Goal: Browse casually: Explore the website without a specific task or goal

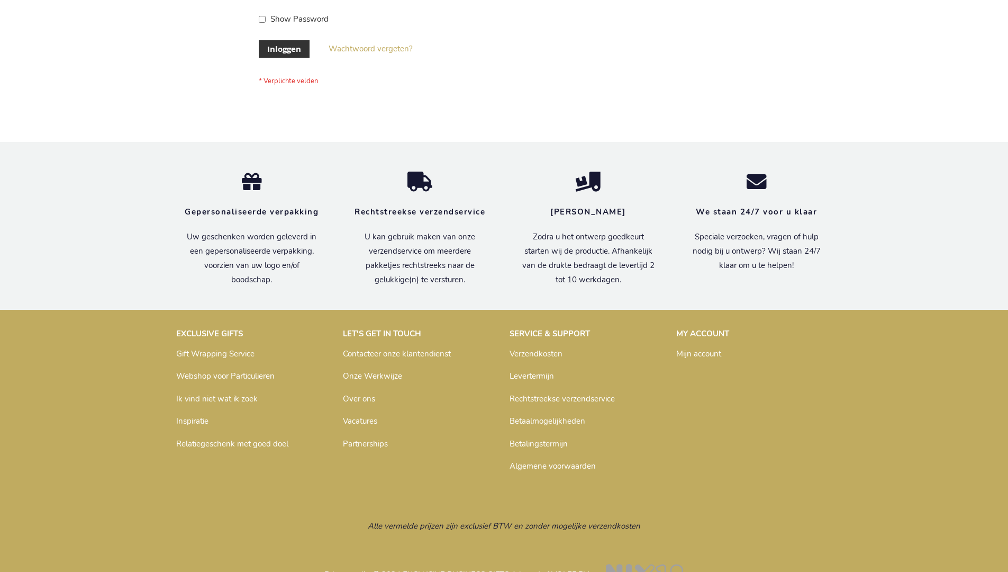
scroll to position [359, 0]
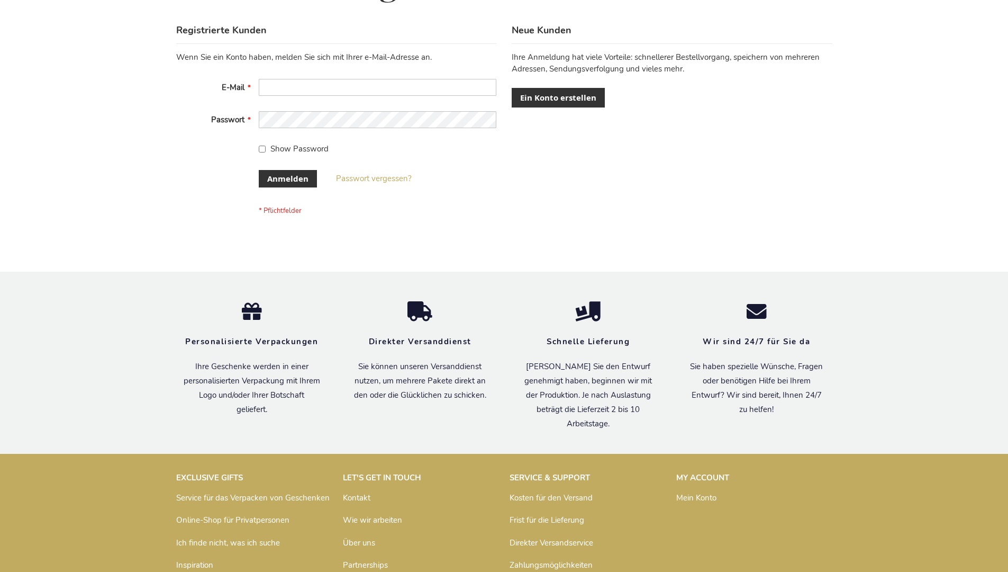
scroll to position [355, 0]
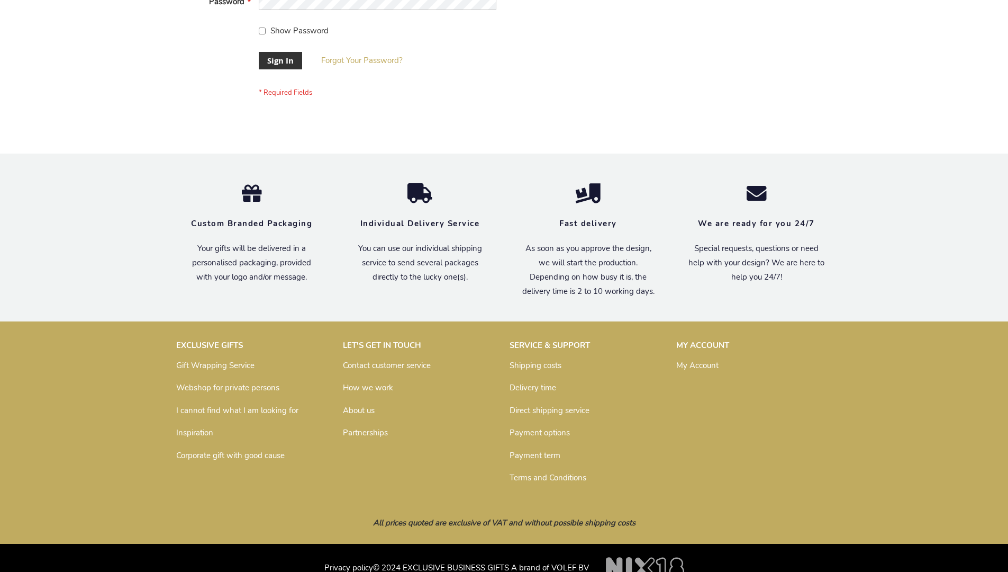
scroll to position [340, 0]
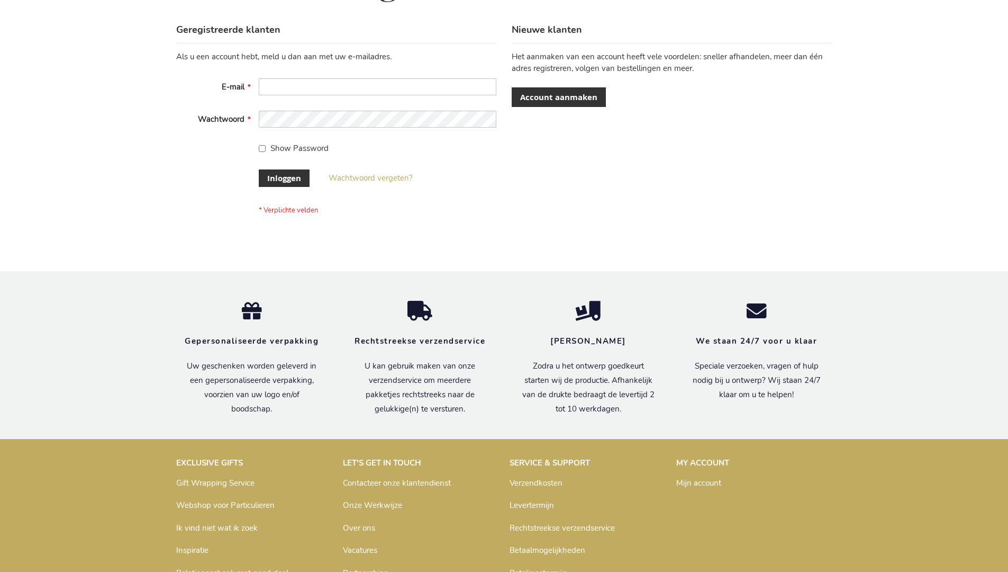
scroll to position [359, 0]
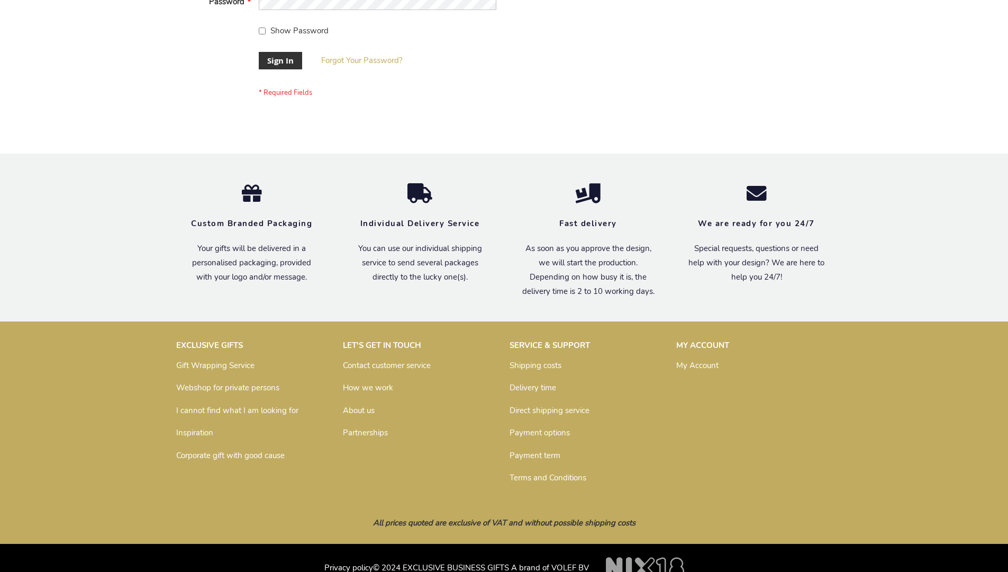
scroll to position [340, 0]
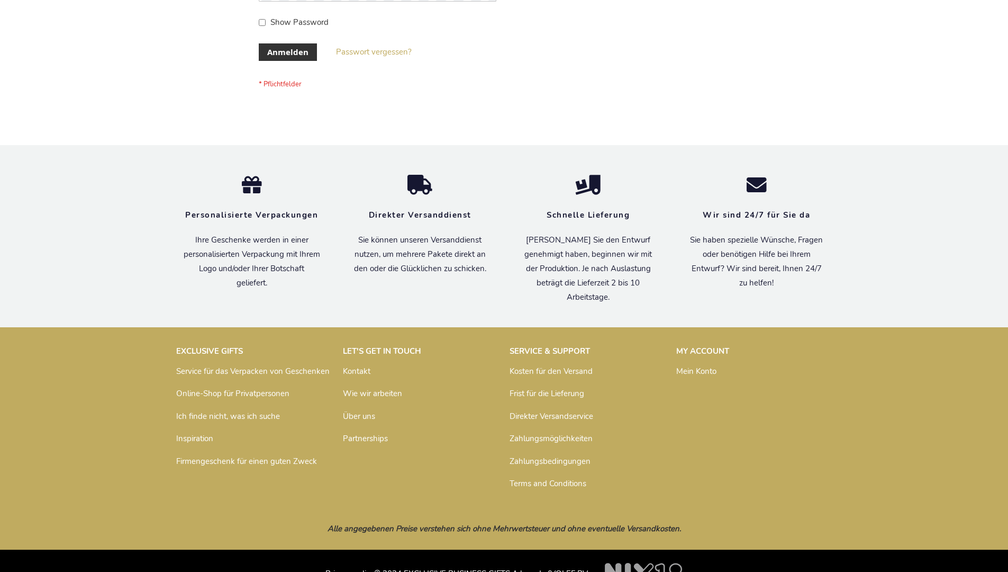
scroll to position [355, 0]
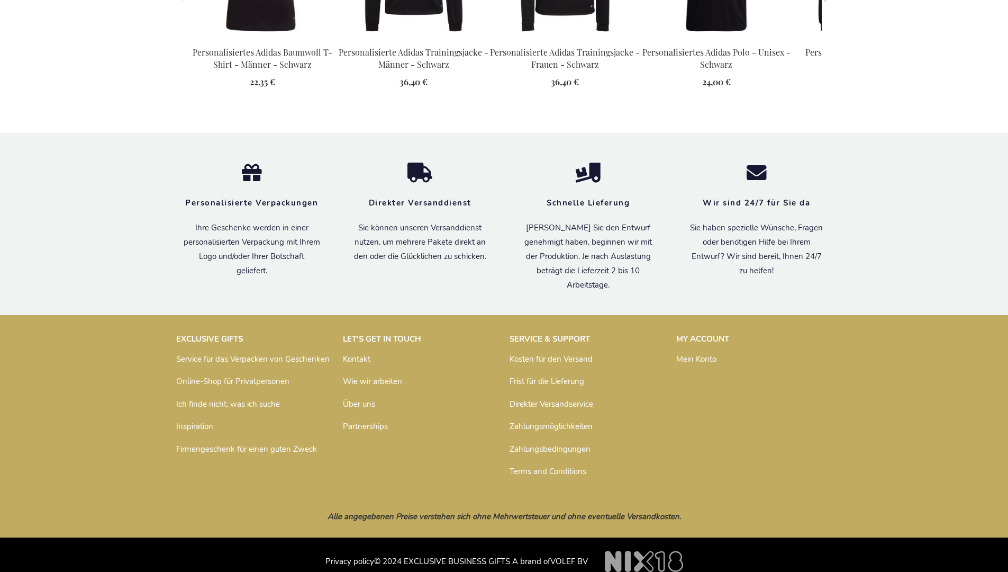
scroll to position [1394, 0]
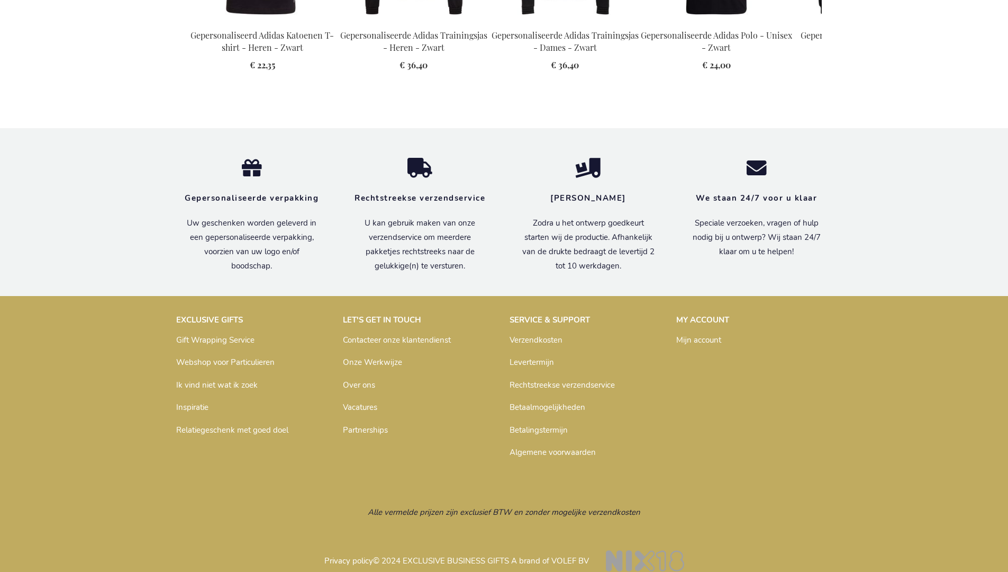
scroll to position [1399, 0]
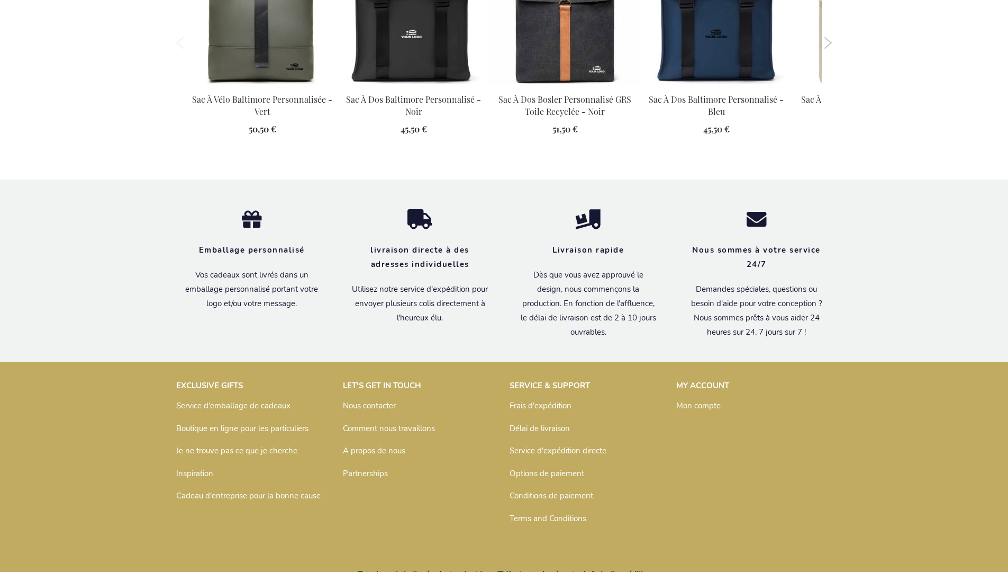
scroll to position [1462, 0]
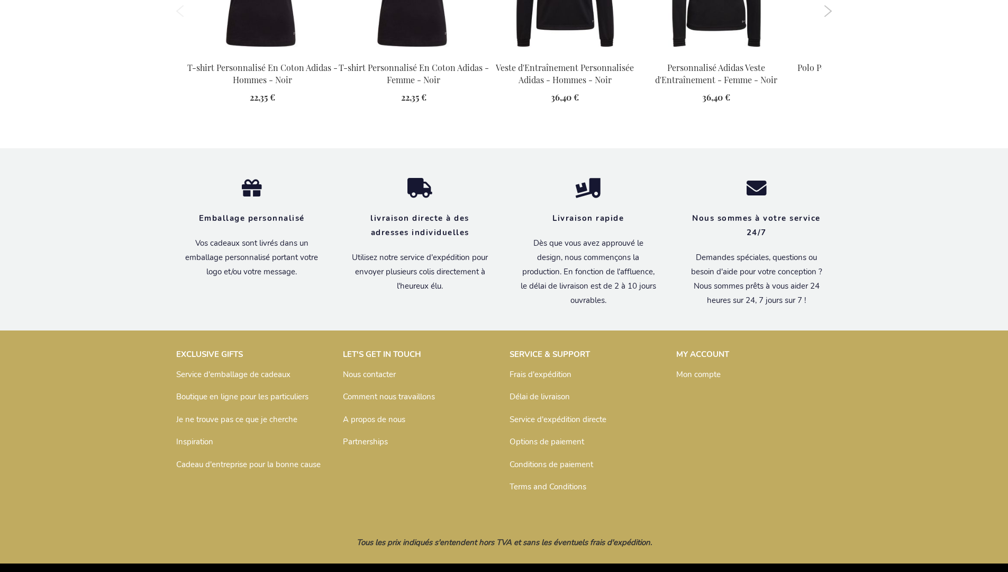
scroll to position [1404, 0]
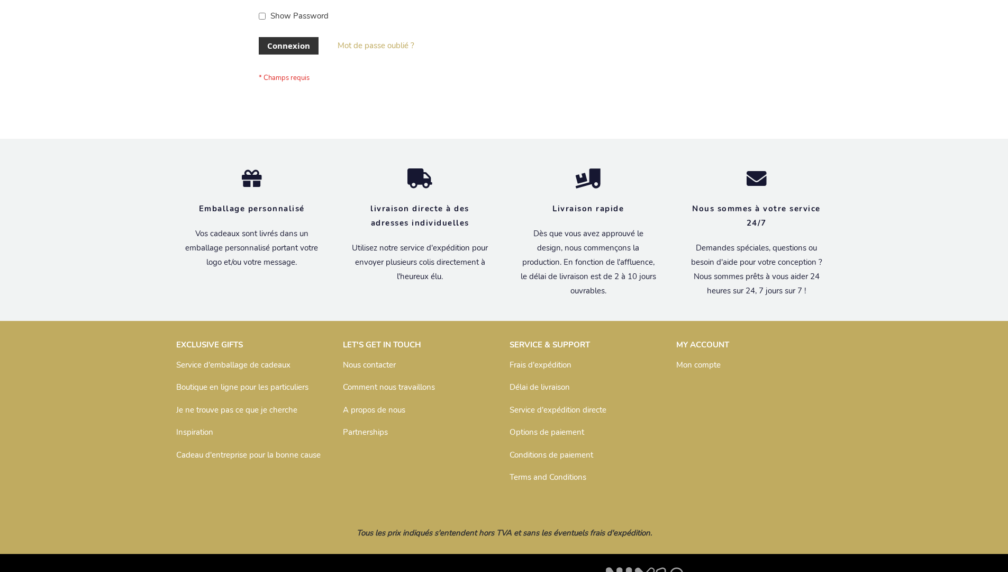
scroll to position [365, 0]
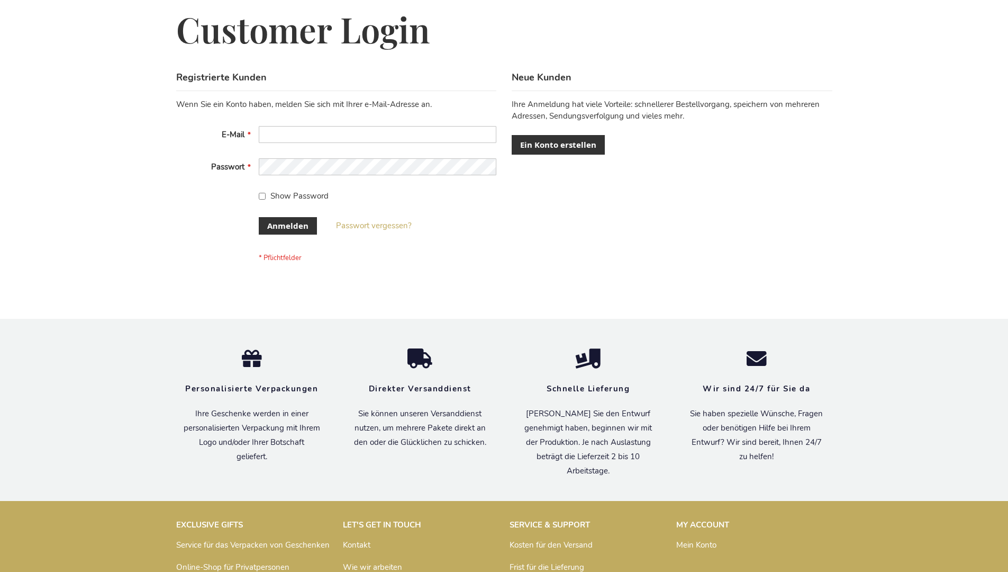
scroll to position [355, 0]
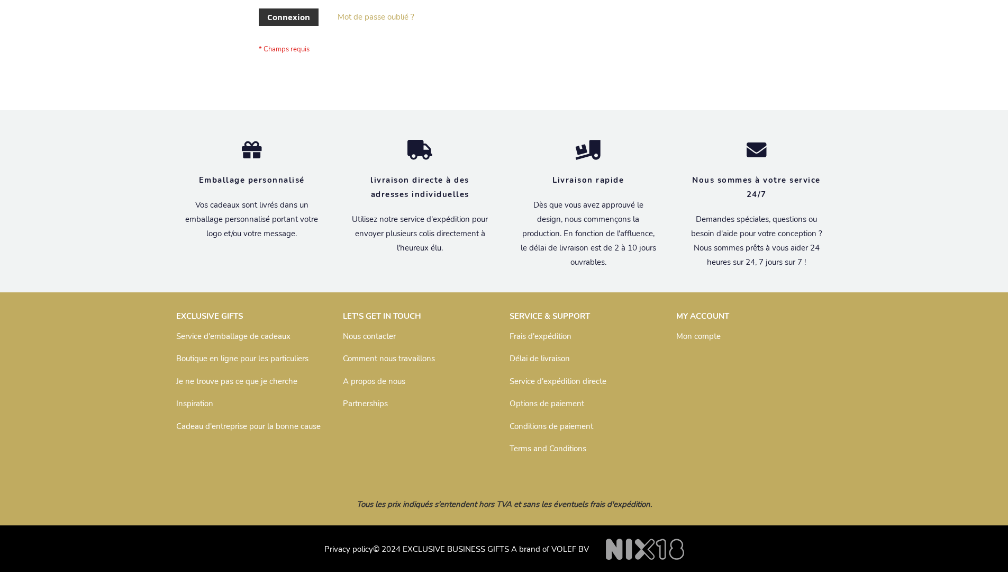
scroll to position [365, 0]
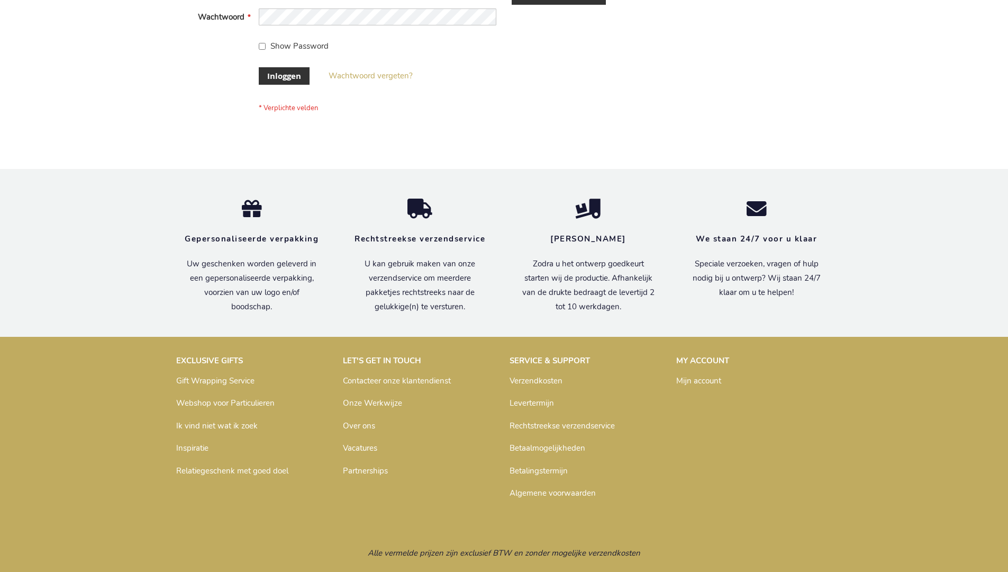
scroll to position [359, 0]
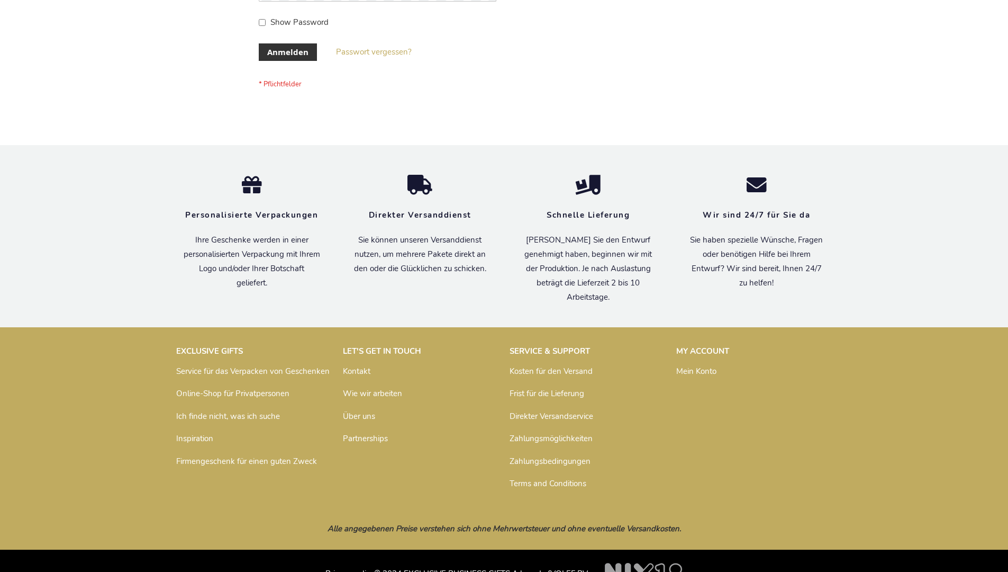
scroll to position [355, 0]
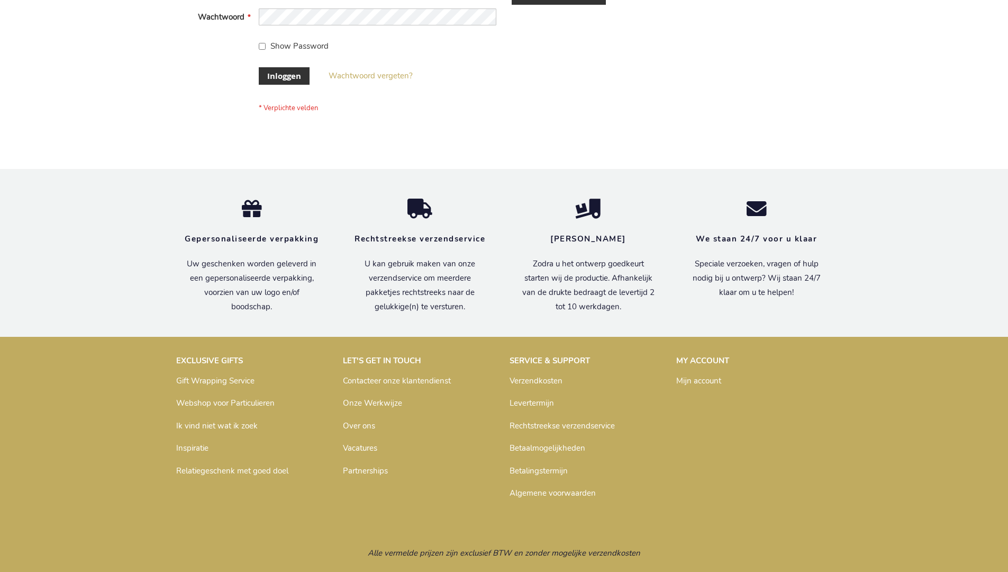
scroll to position [359, 0]
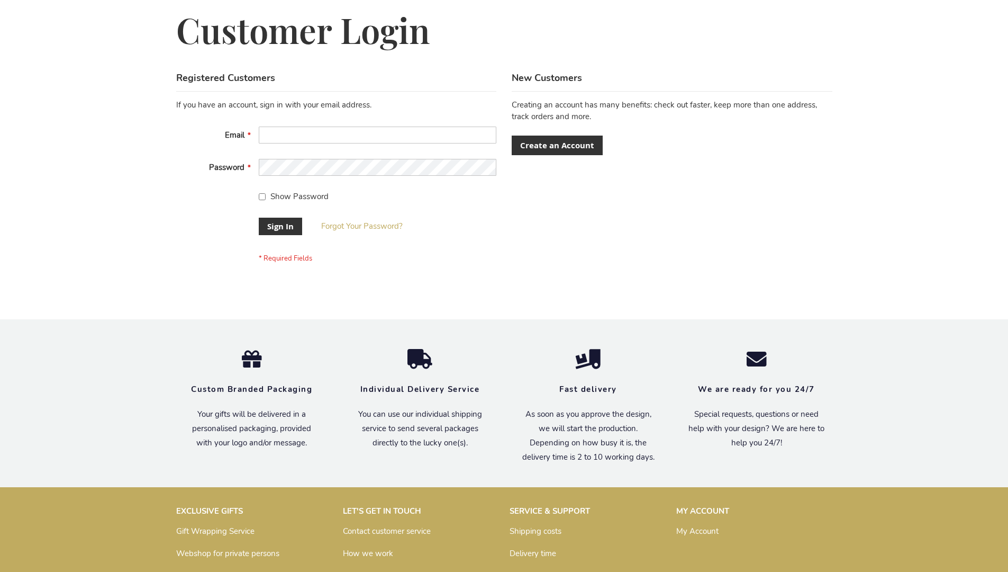
scroll to position [340, 0]
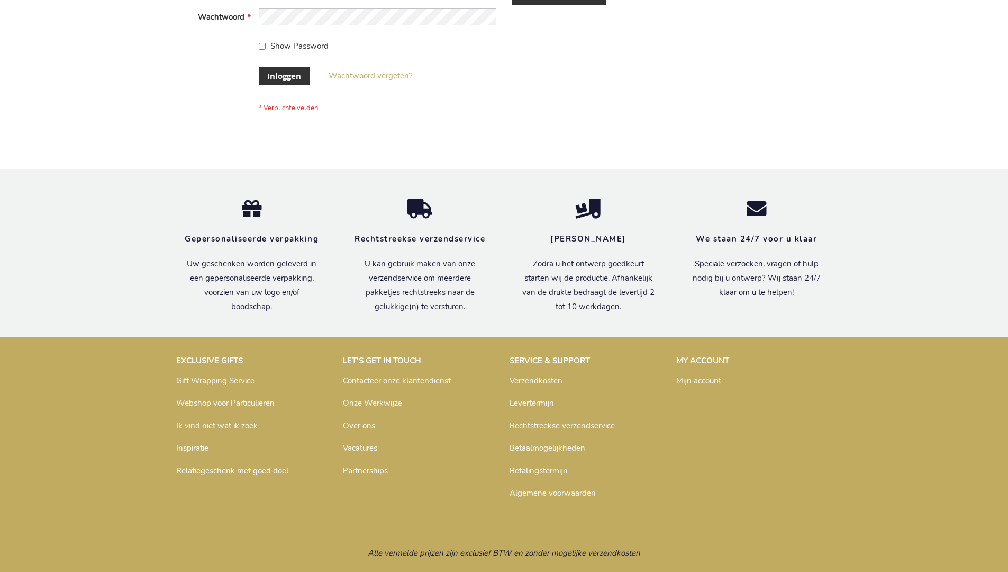
scroll to position [359, 0]
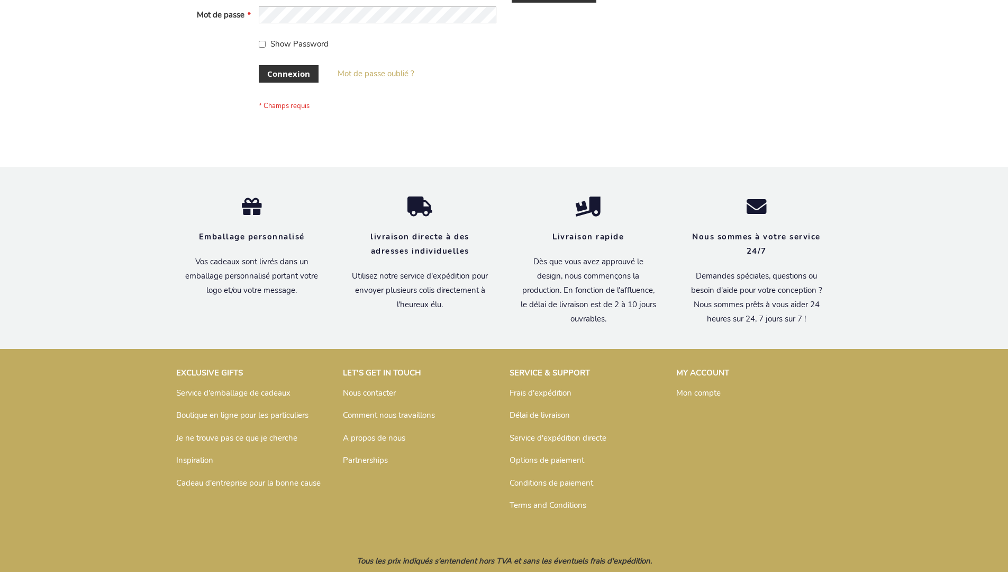
scroll to position [365, 0]
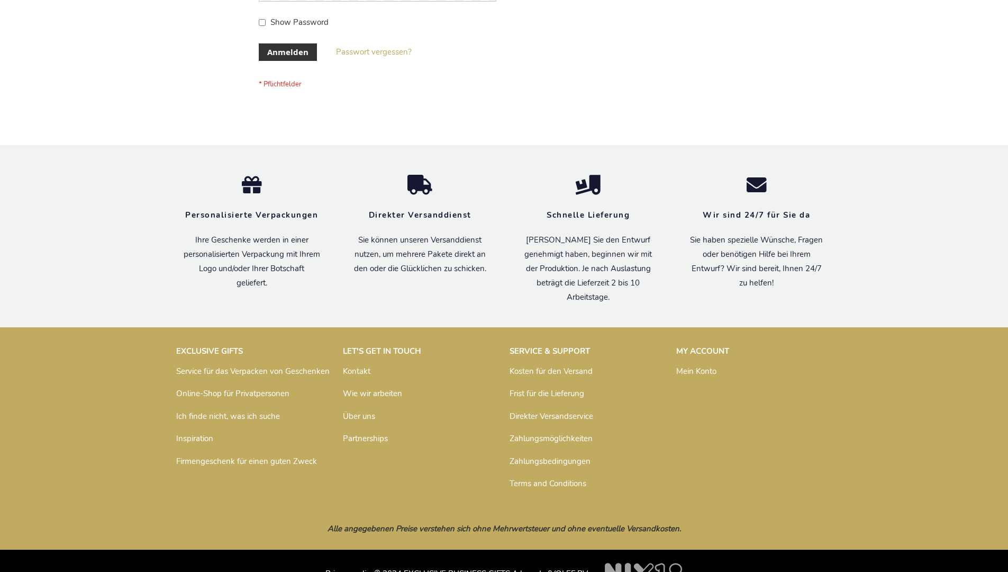
scroll to position [355, 0]
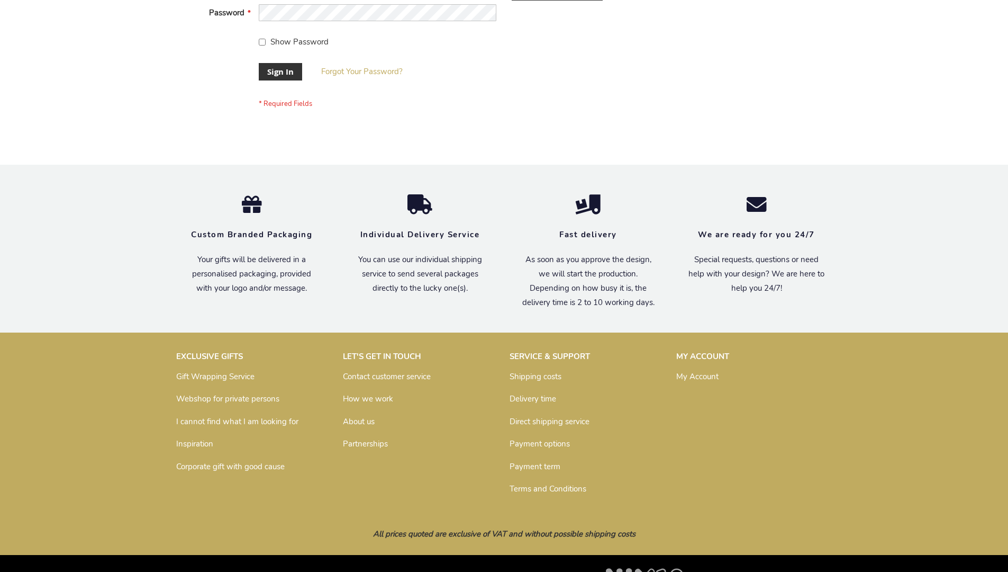
scroll to position [340, 0]
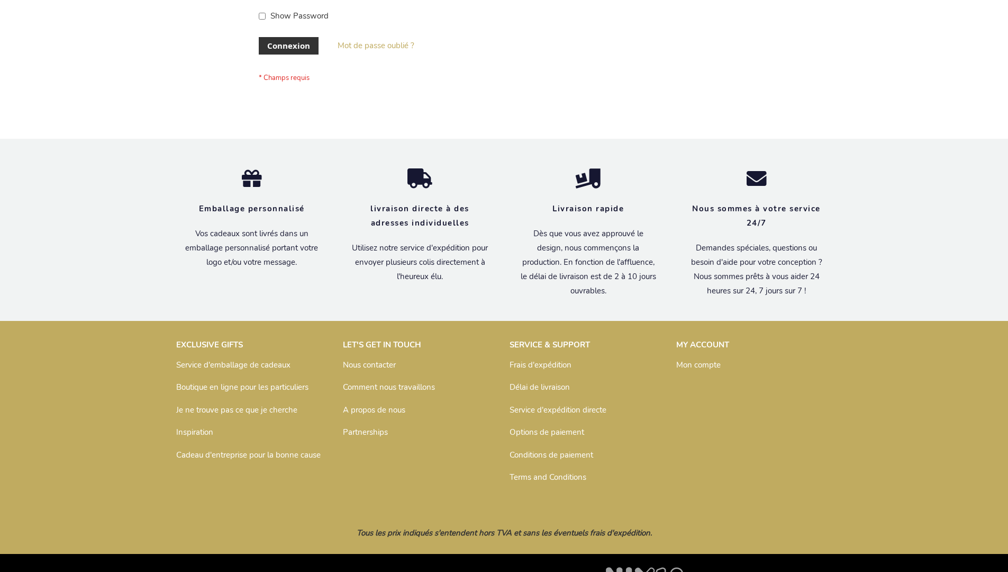
scroll to position [365, 0]
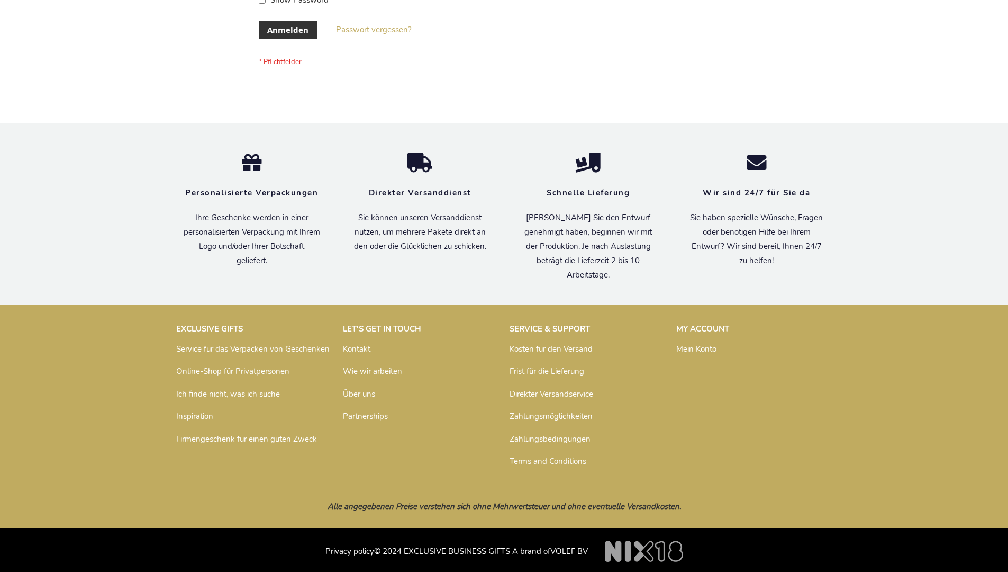
scroll to position [355, 0]
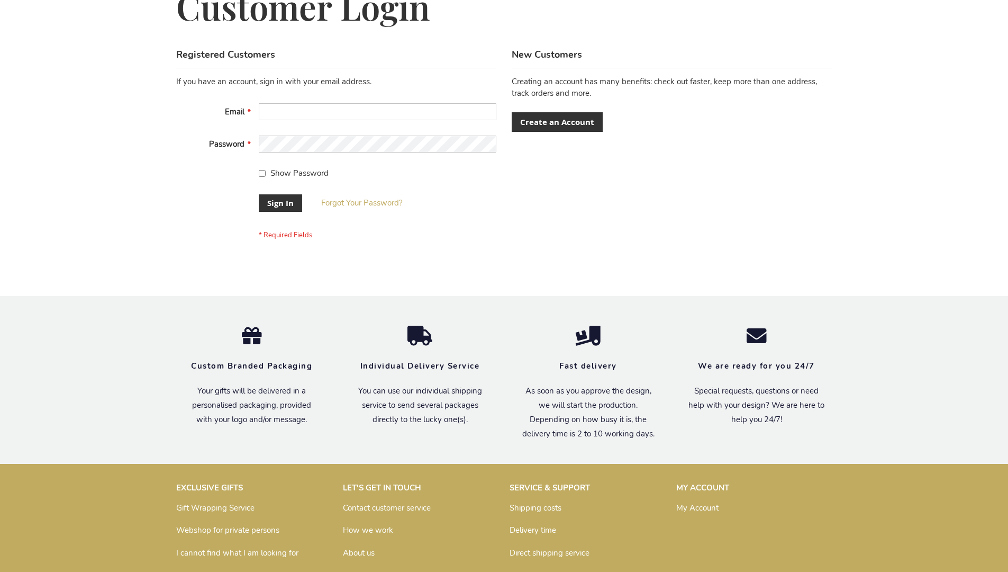
scroll to position [340, 0]
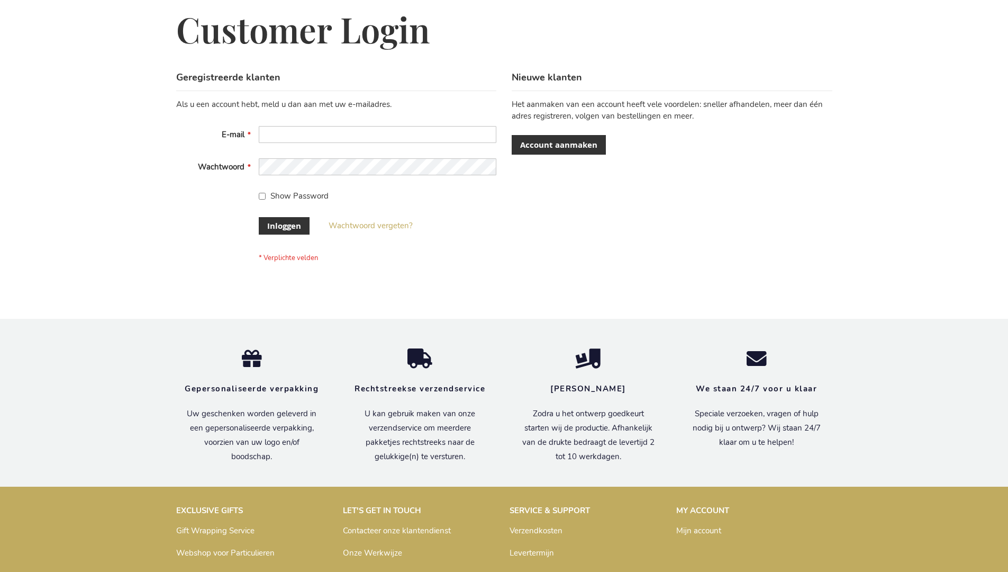
scroll to position [359, 0]
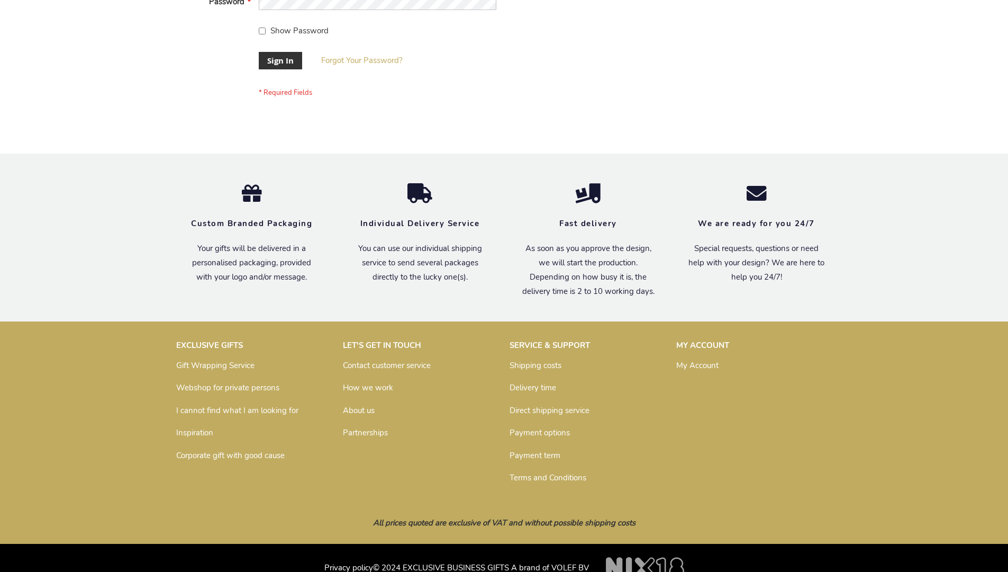
scroll to position [340, 0]
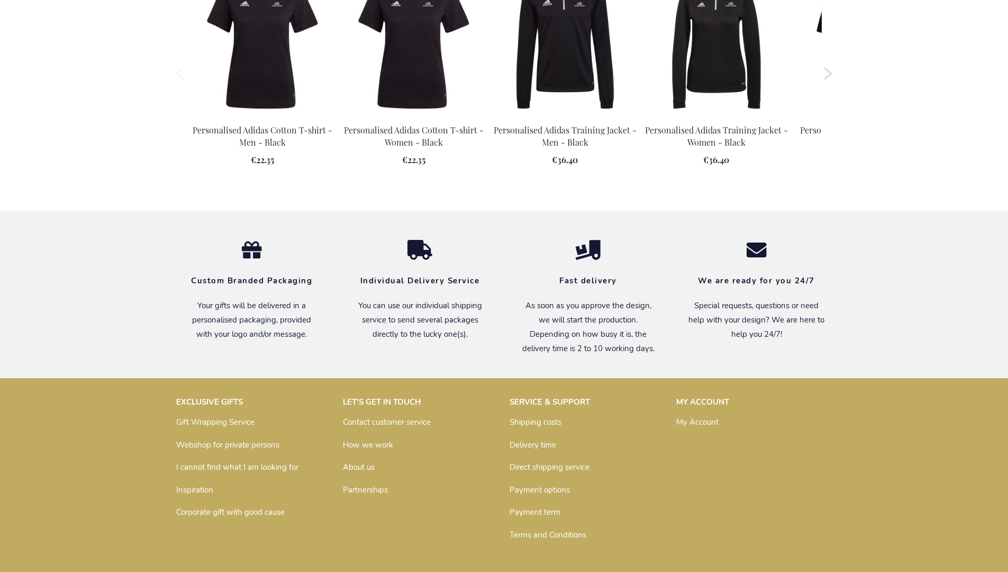
scroll to position [1367, 0]
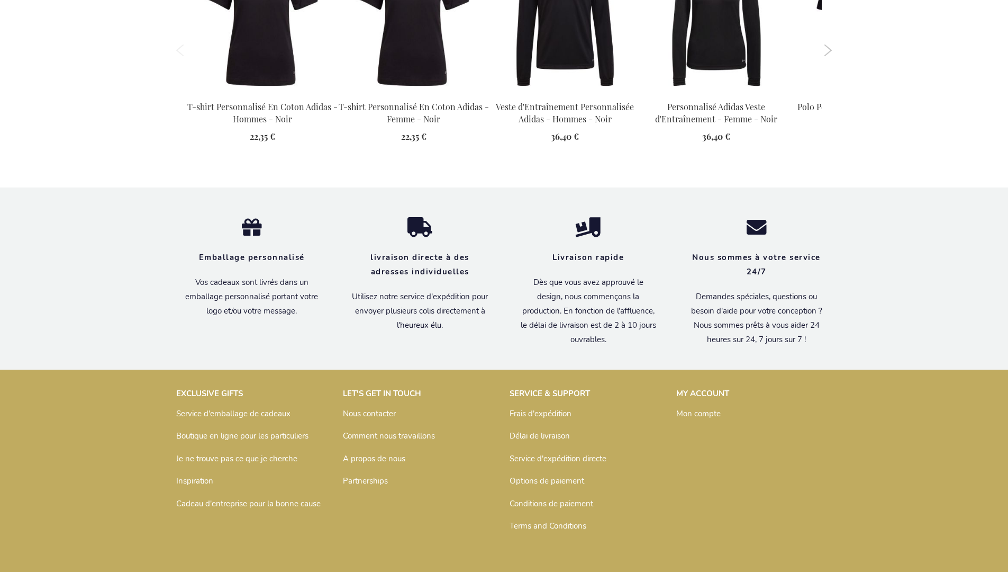
scroll to position [1404, 0]
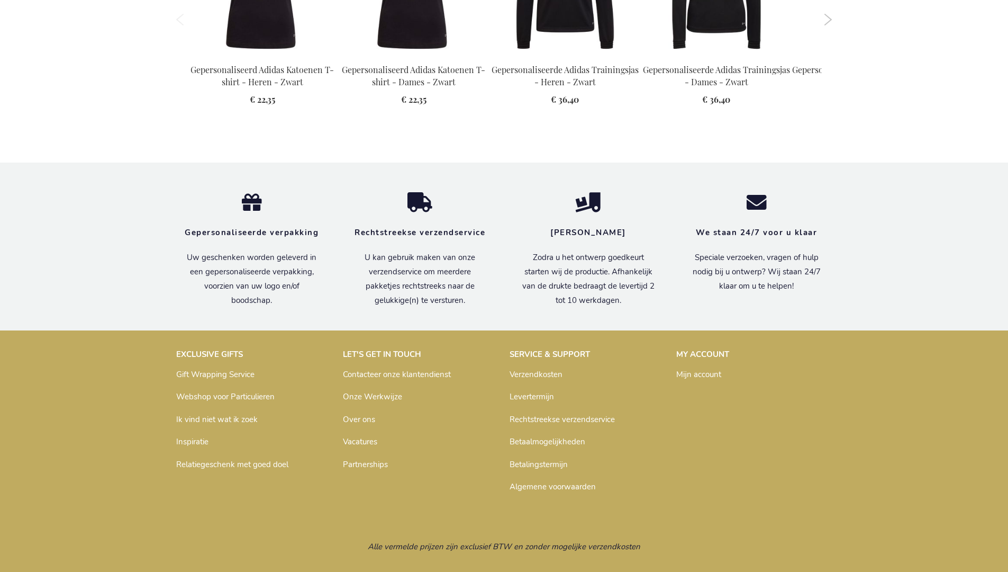
scroll to position [1399, 0]
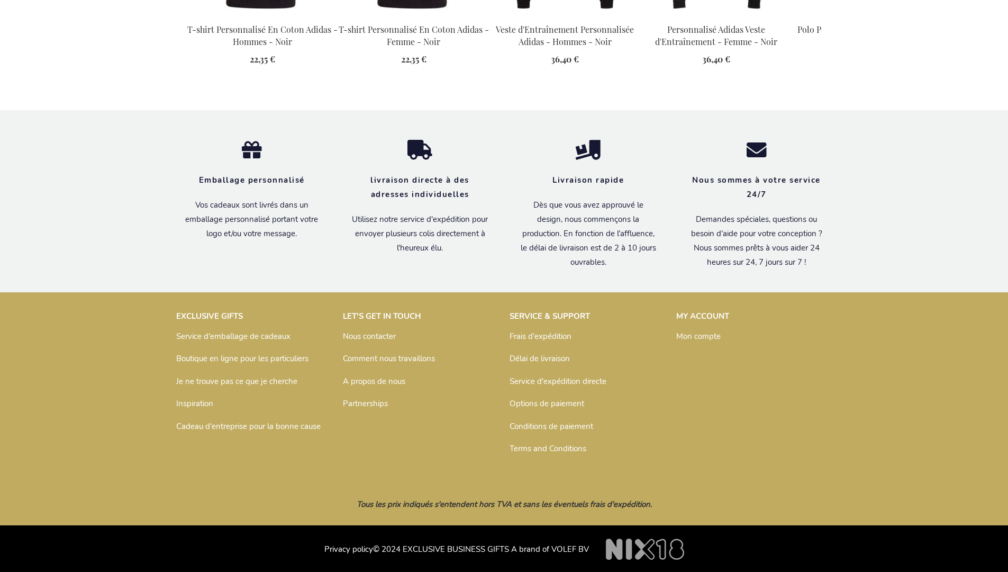
scroll to position [1404, 0]
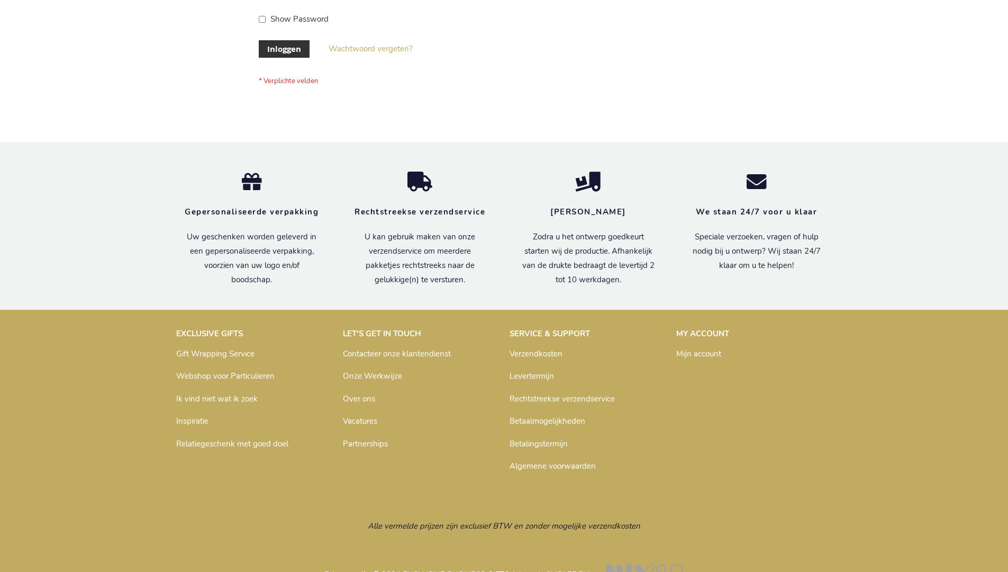
scroll to position [359, 0]
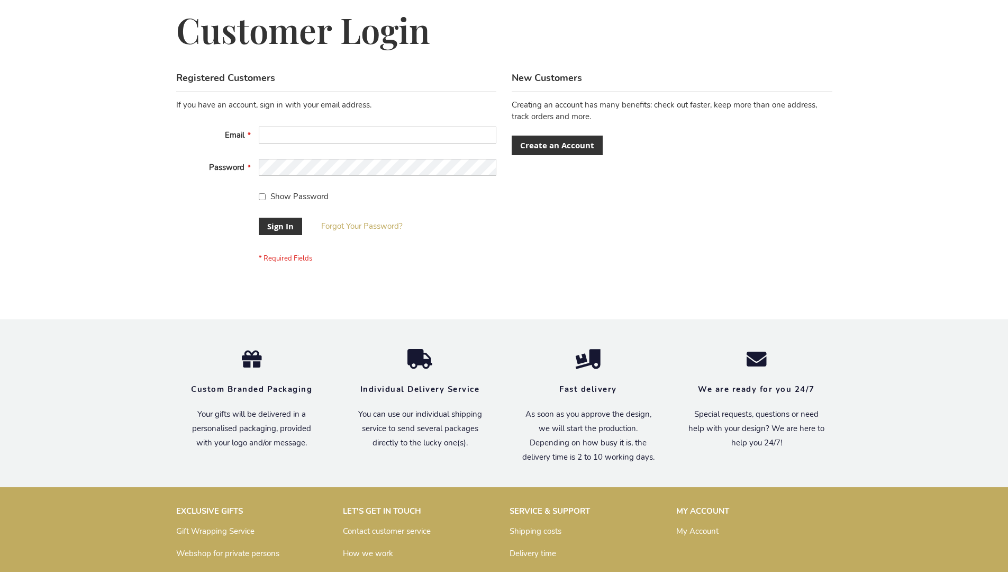
scroll to position [340, 0]
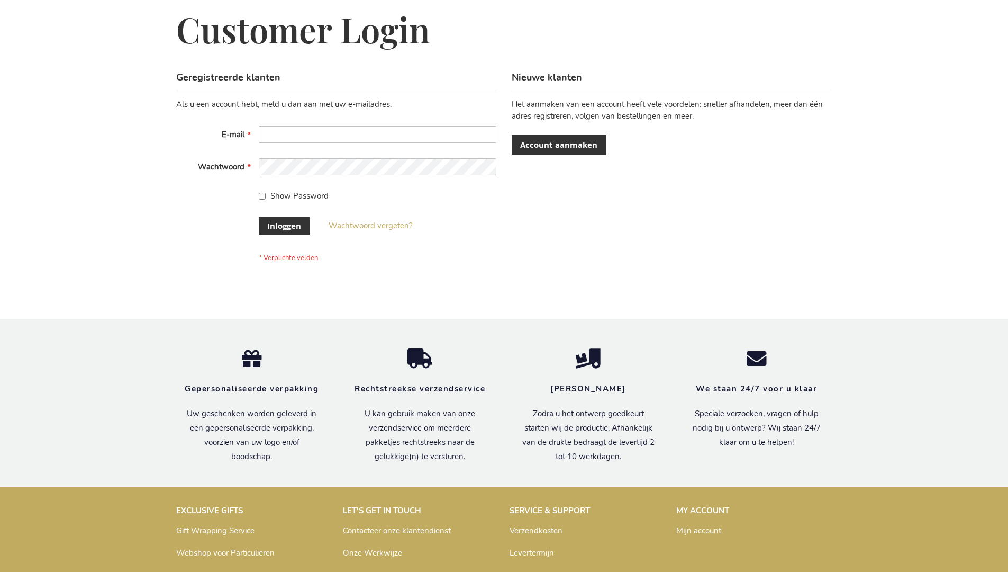
scroll to position [359, 0]
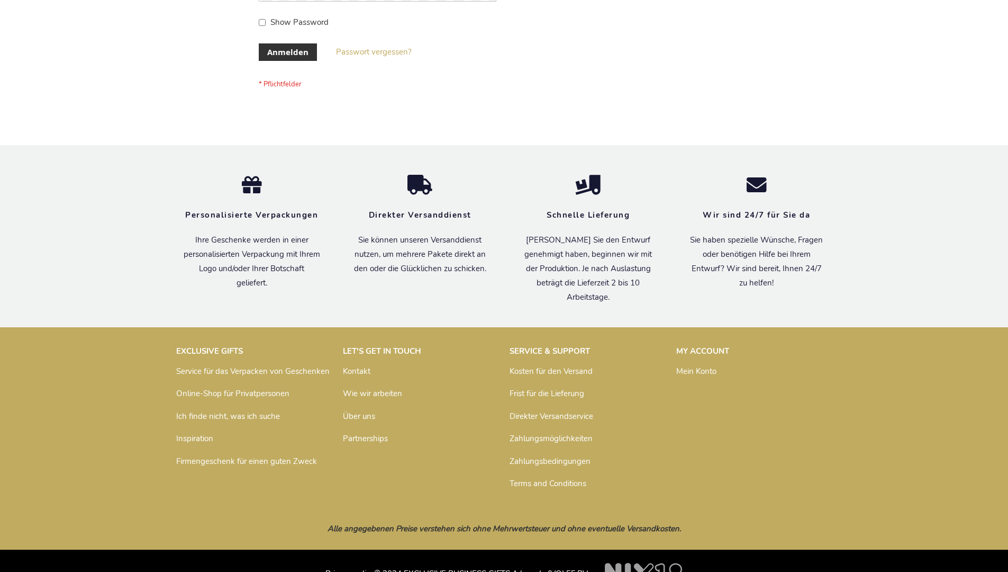
scroll to position [355, 0]
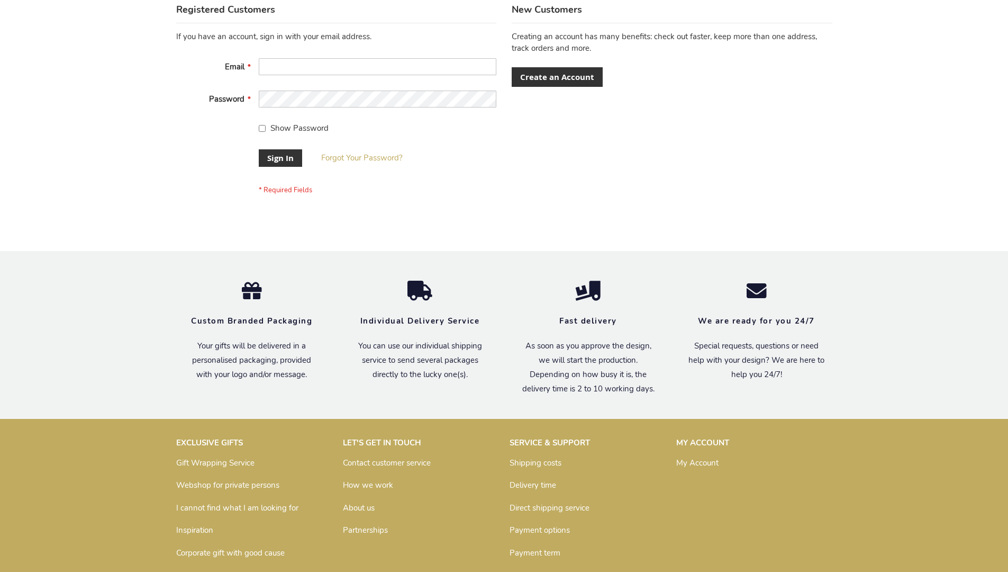
scroll to position [340, 0]
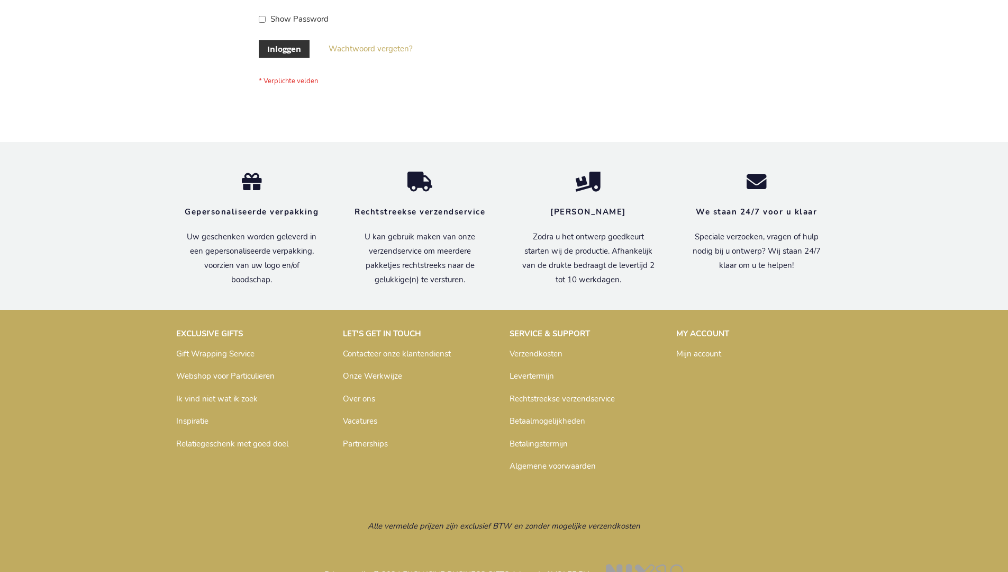
scroll to position [359, 0]
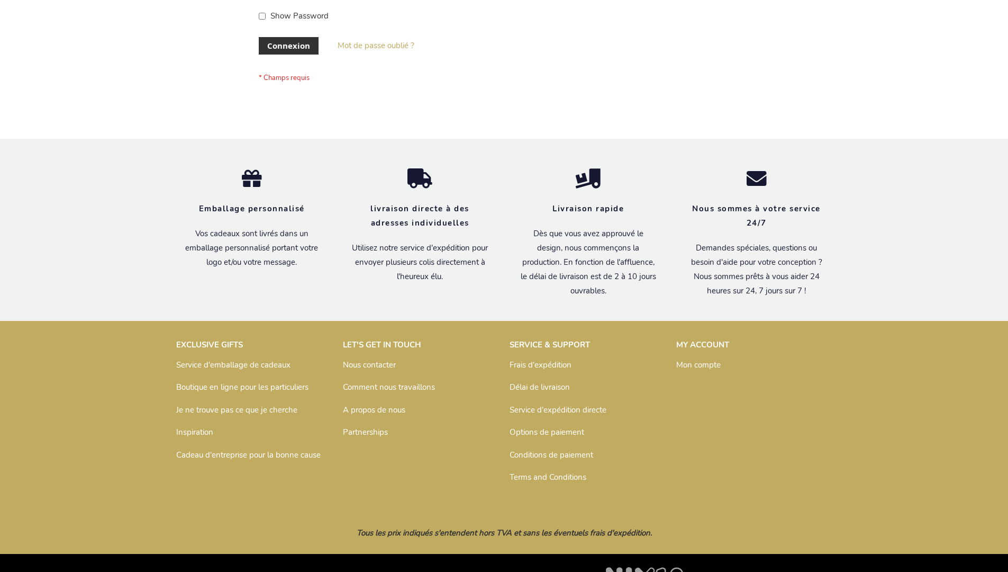
scroll to position [365, 0]
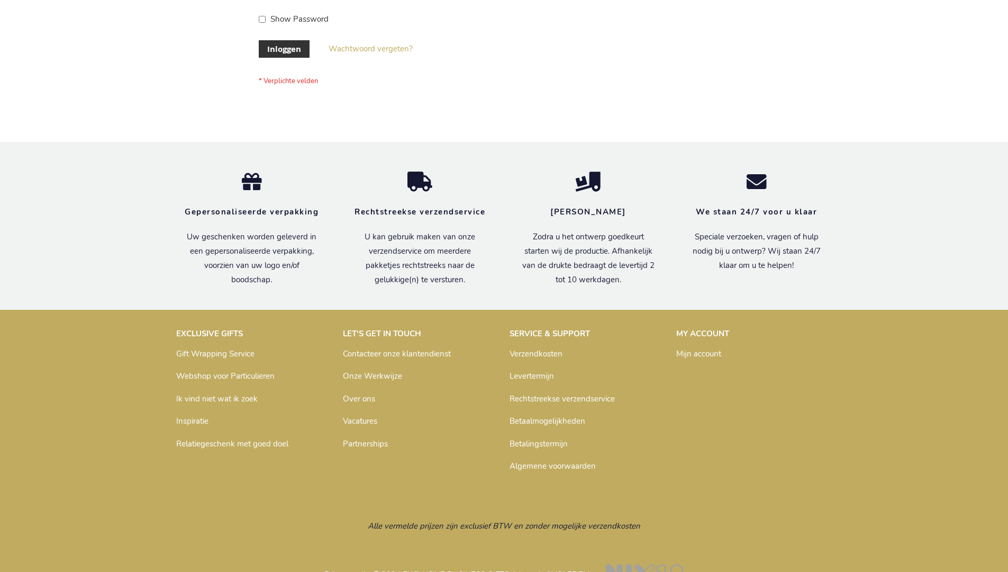
scroll to position [359, 0]
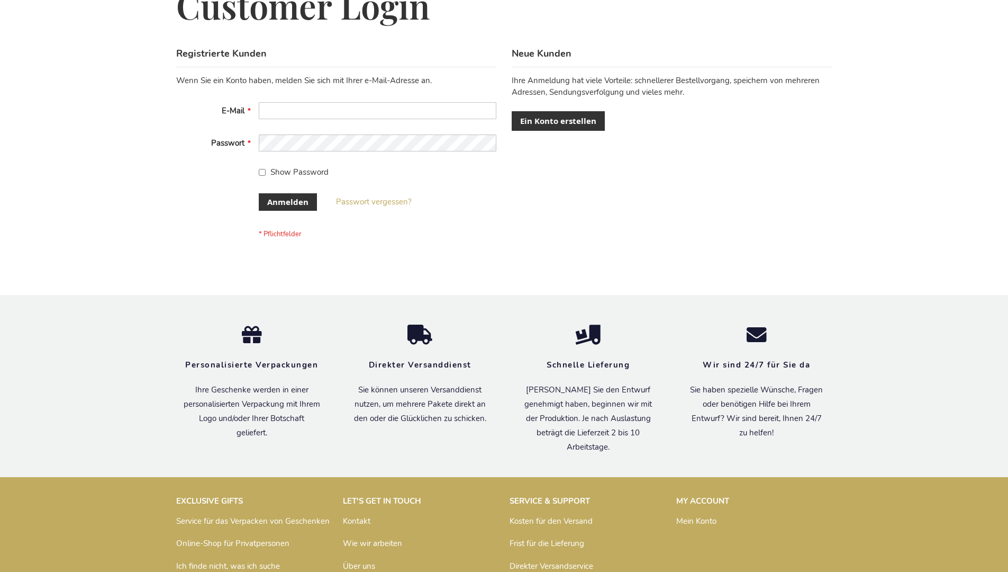
scroll to position [355, 0]
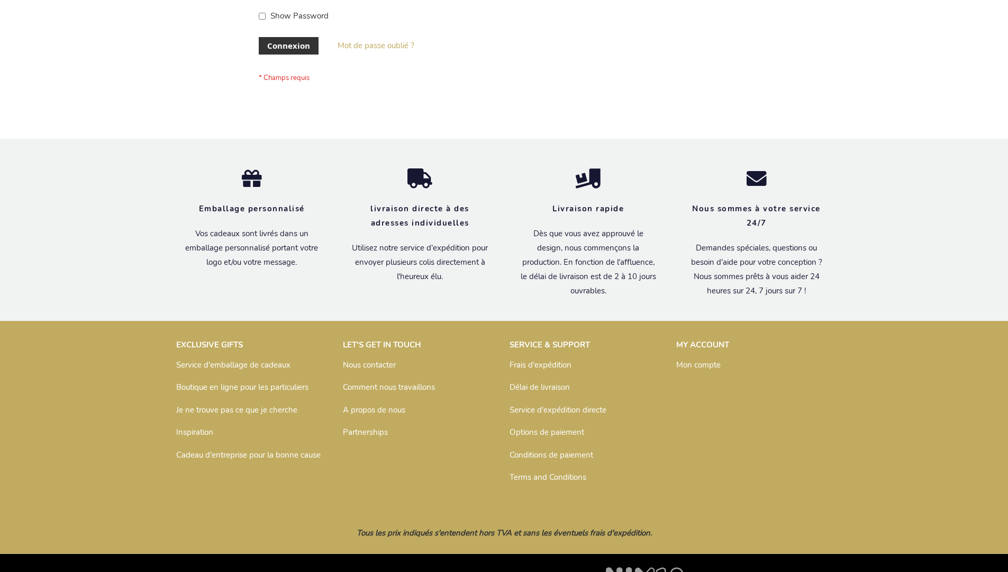
scroll to position [365, 0]
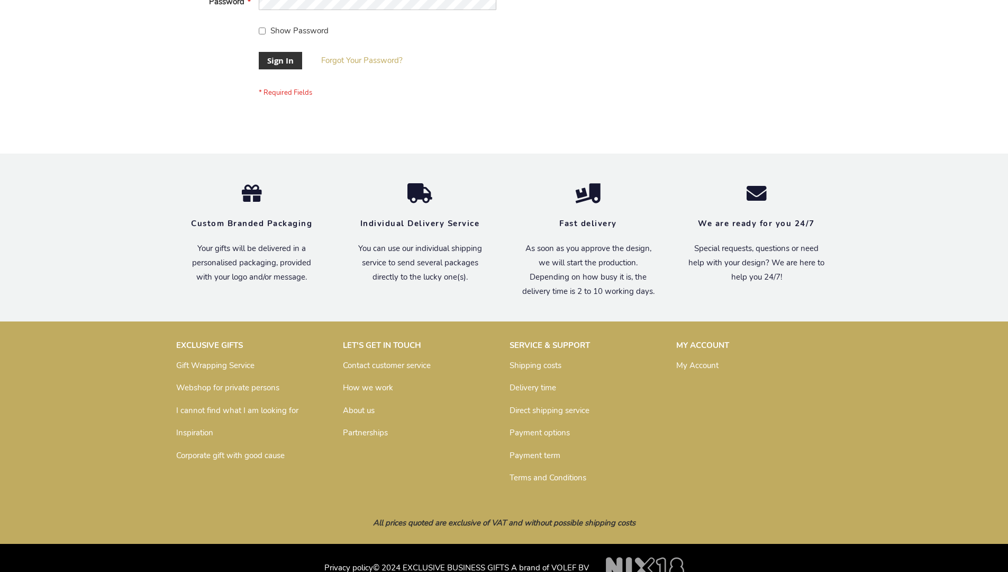
scroll to position [340, 0]
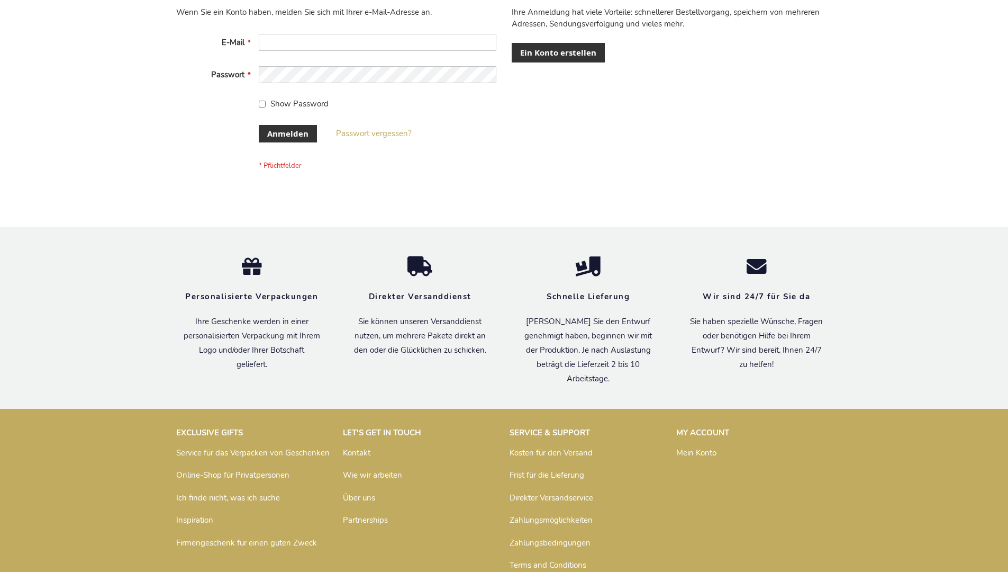
scroll to position [355, 0]
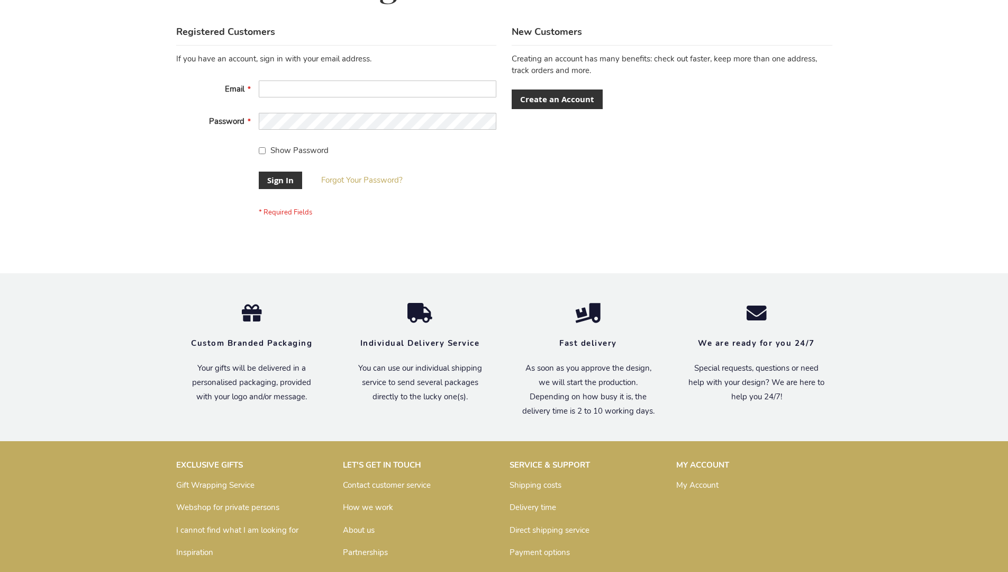
scroll to position [340, 0]
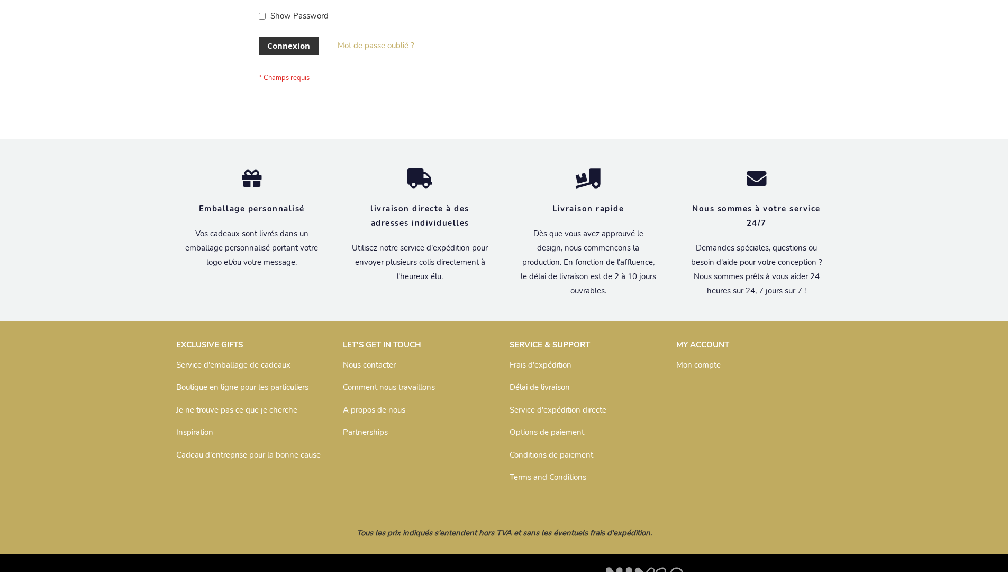
scroll to position [365, 0]
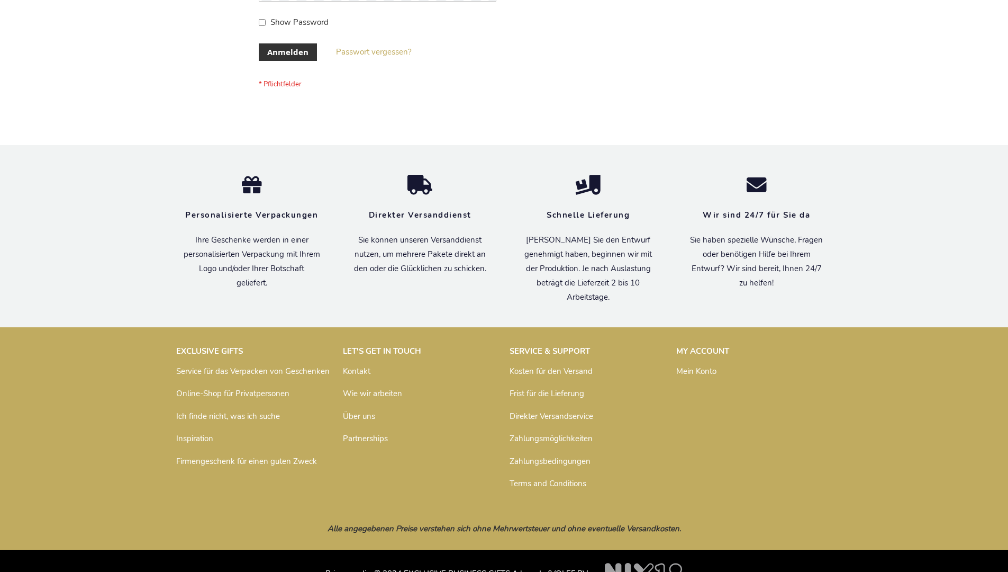
scroll to position [355, 0]
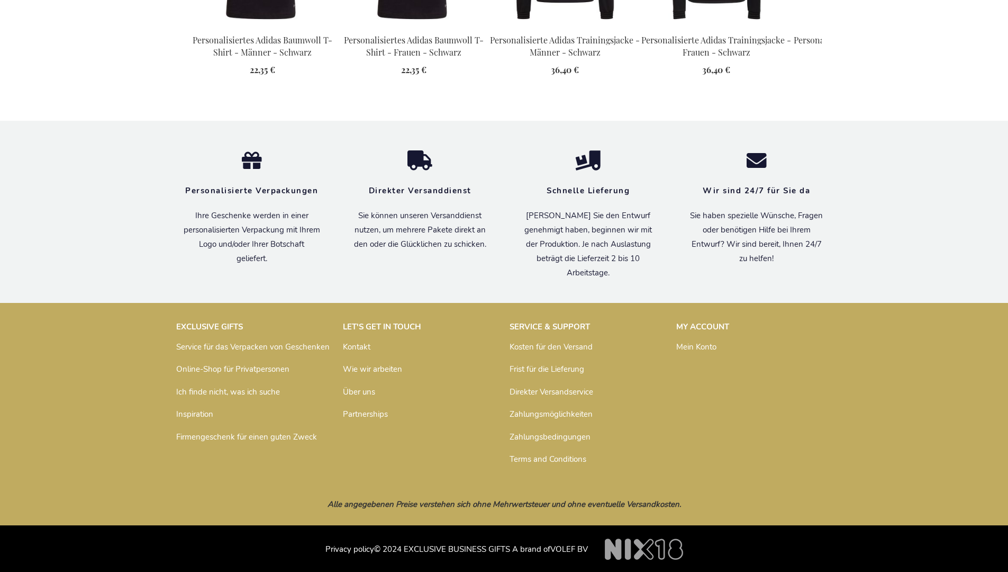
scroll to position [1394, 0]
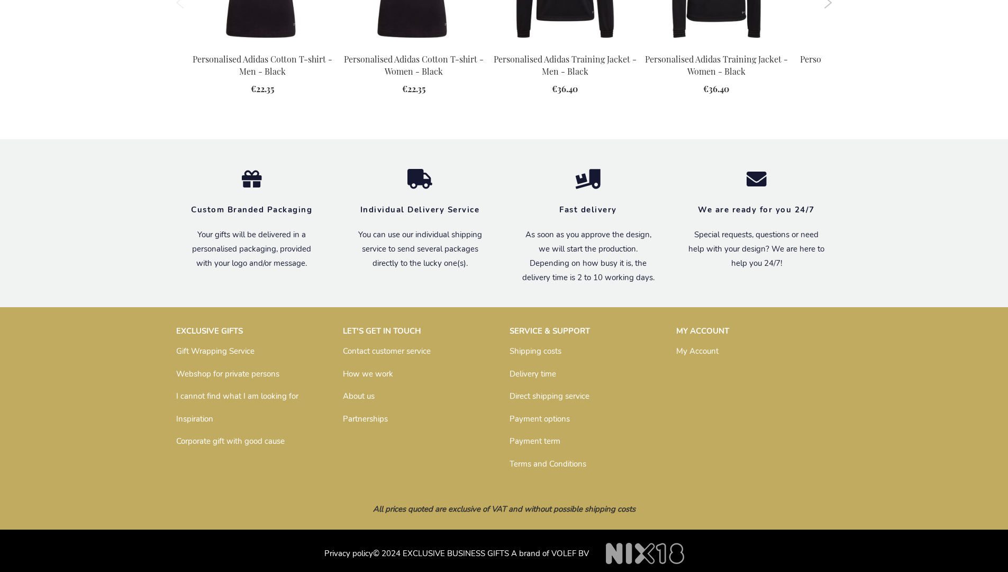
scroll to position [1367, 0]
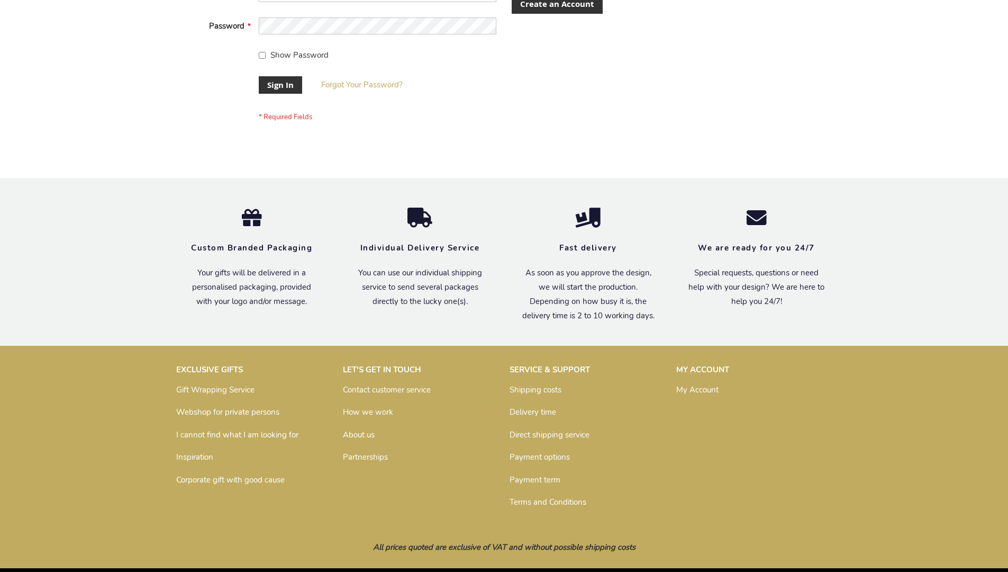
scroll to position [340, 0]
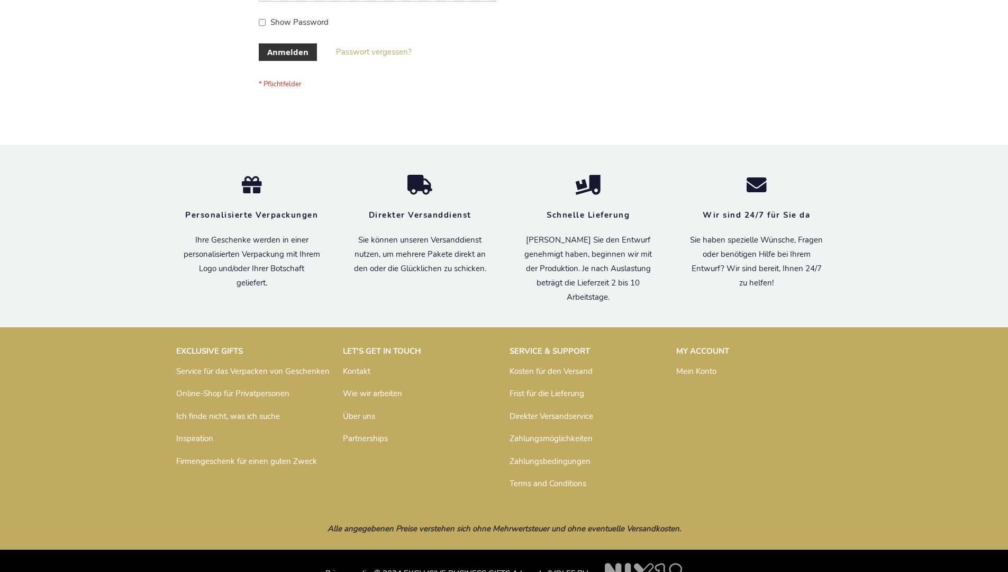
scroll to position [355, 0]
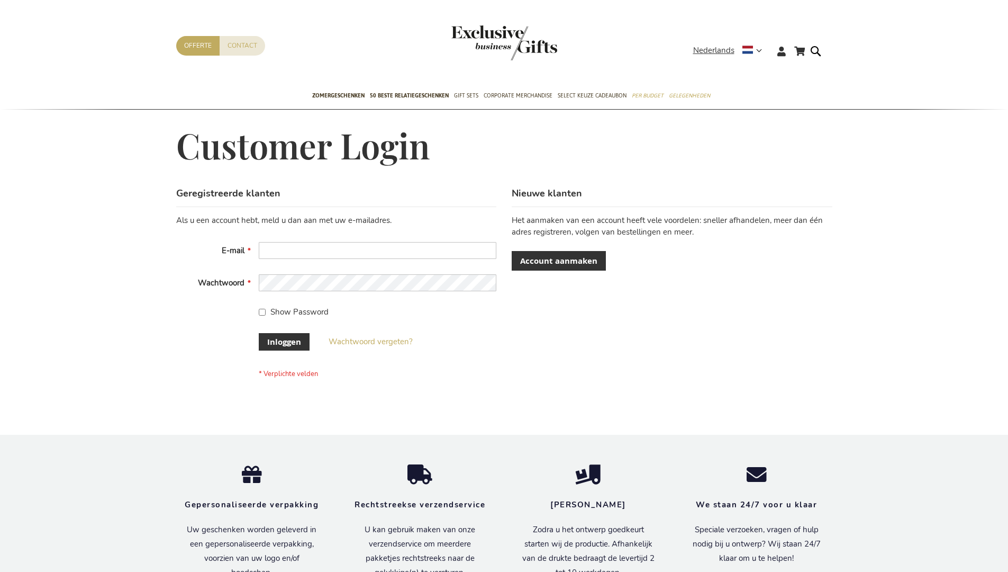
scroll to position [351, 0]
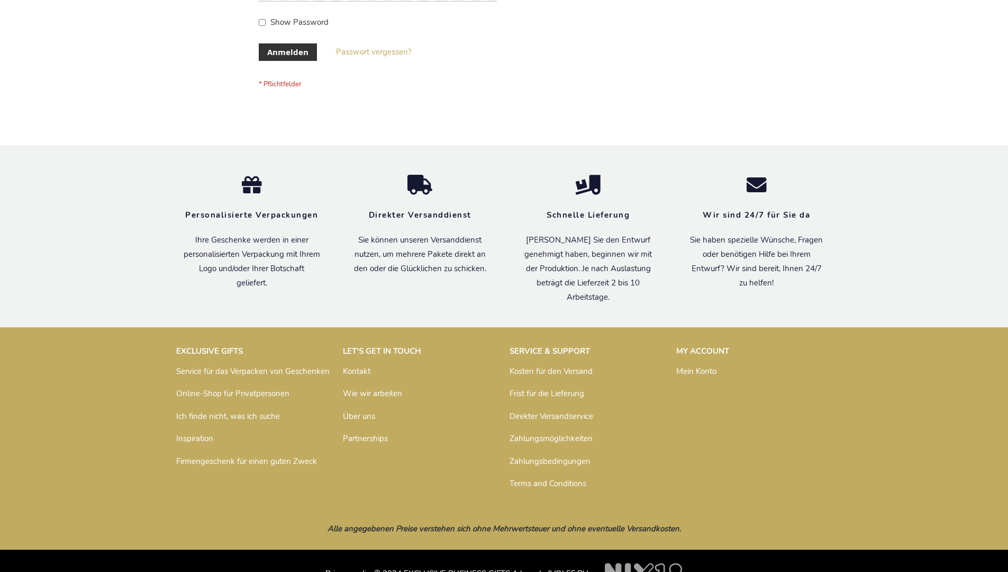
scroll to position [355, 0]
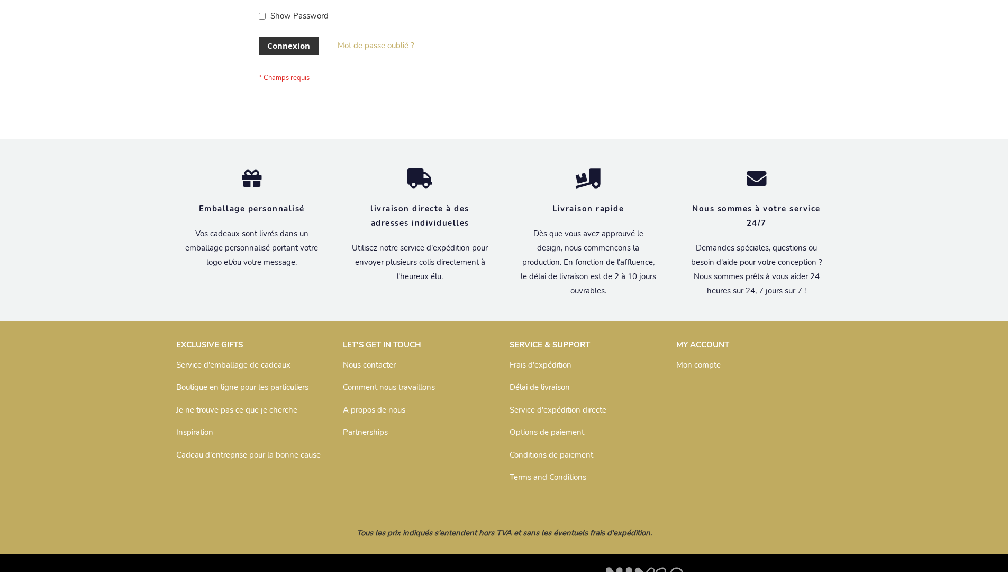
scroll to position [365, 0]
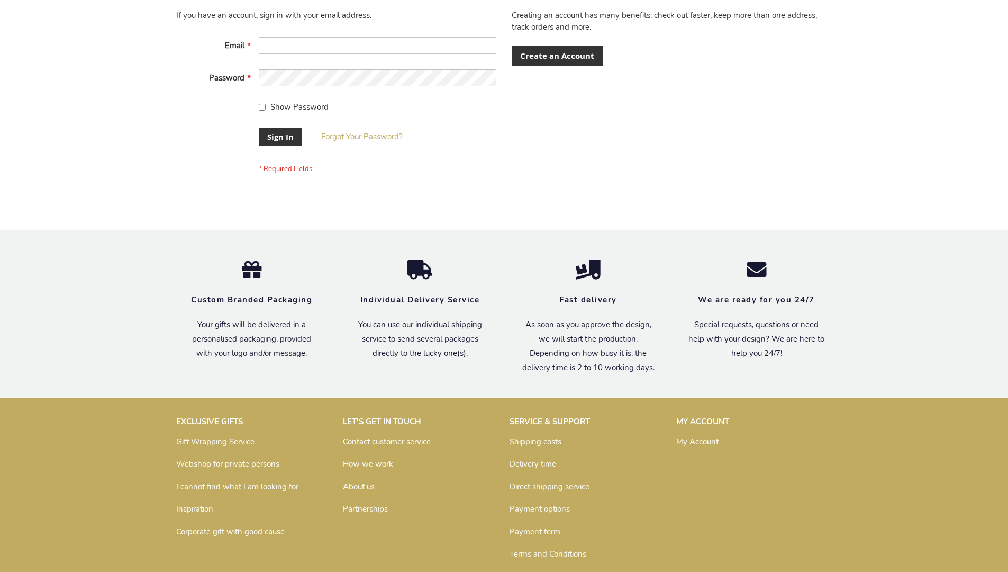
scroll to position [340, 0]
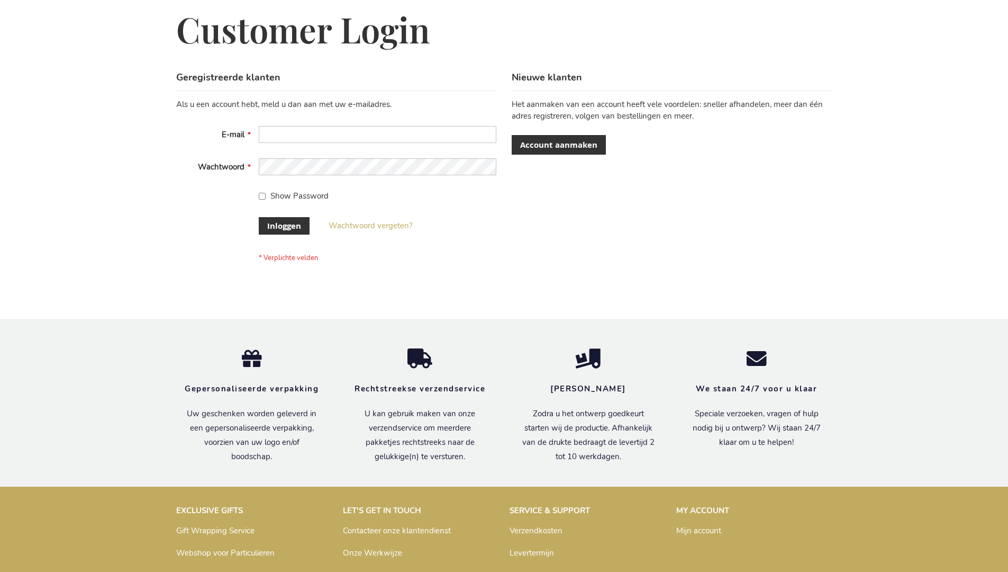
scroll to position [359, 0]
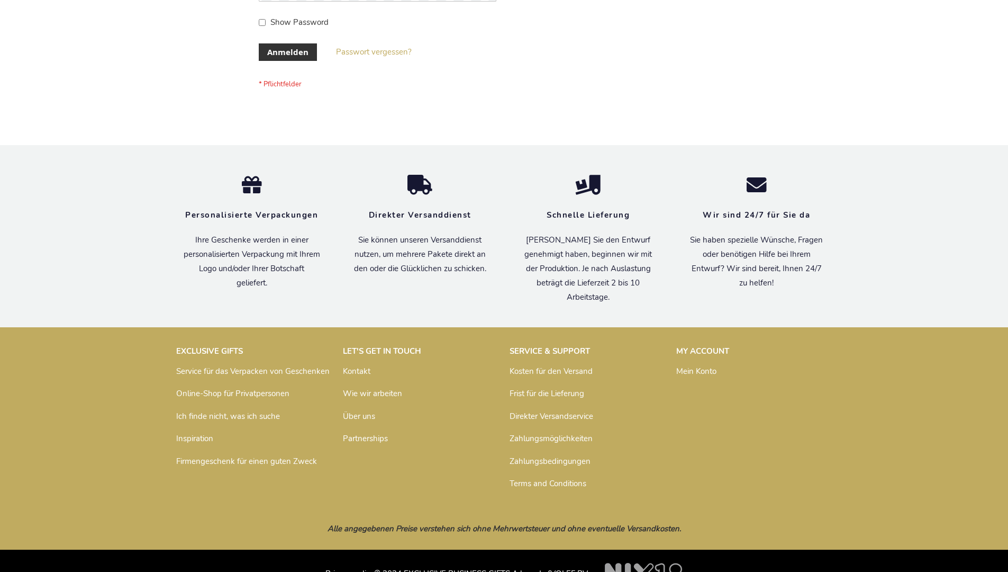
scroll to position [355, 0]
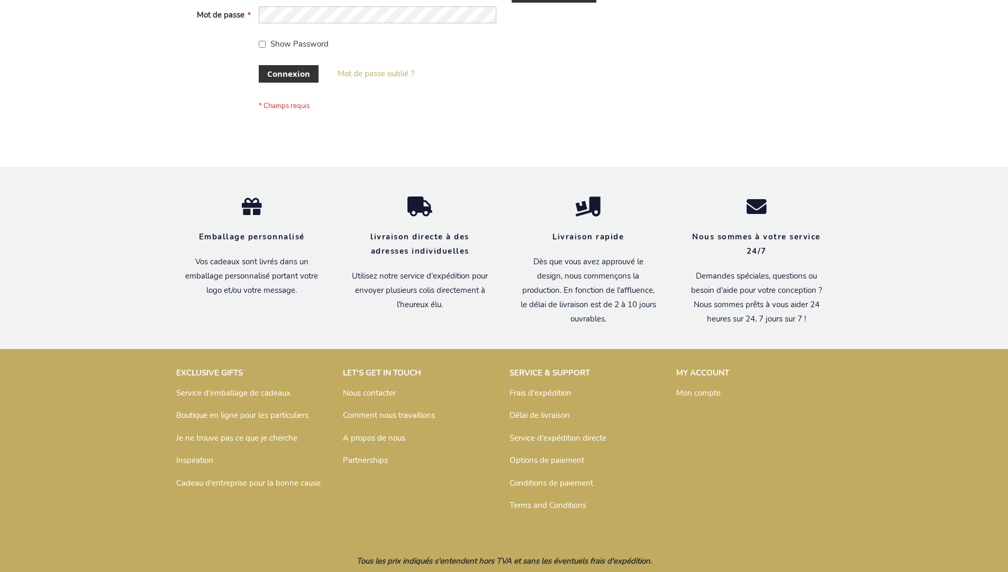
scroll to position [365, 0]
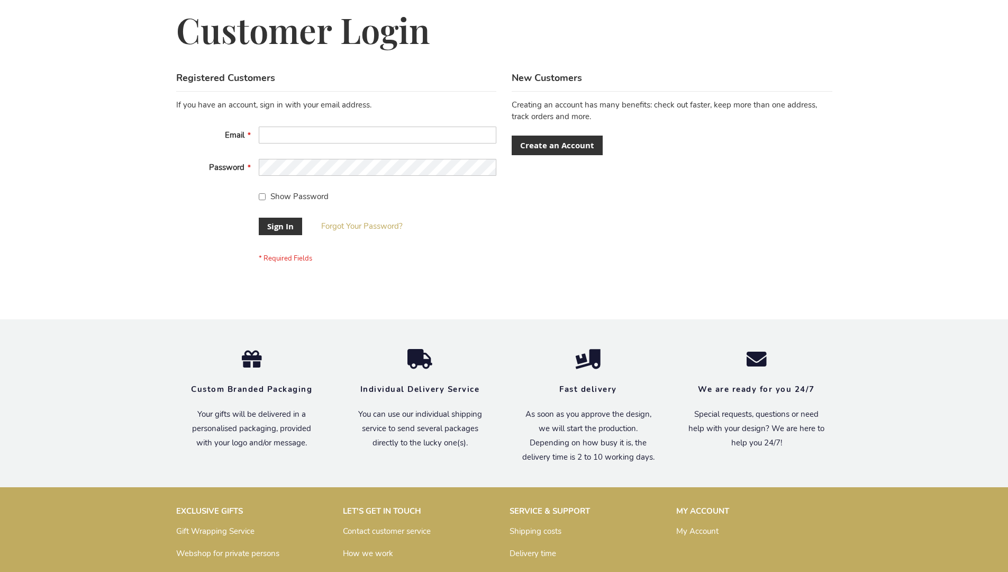
scroll to position [340, 0]
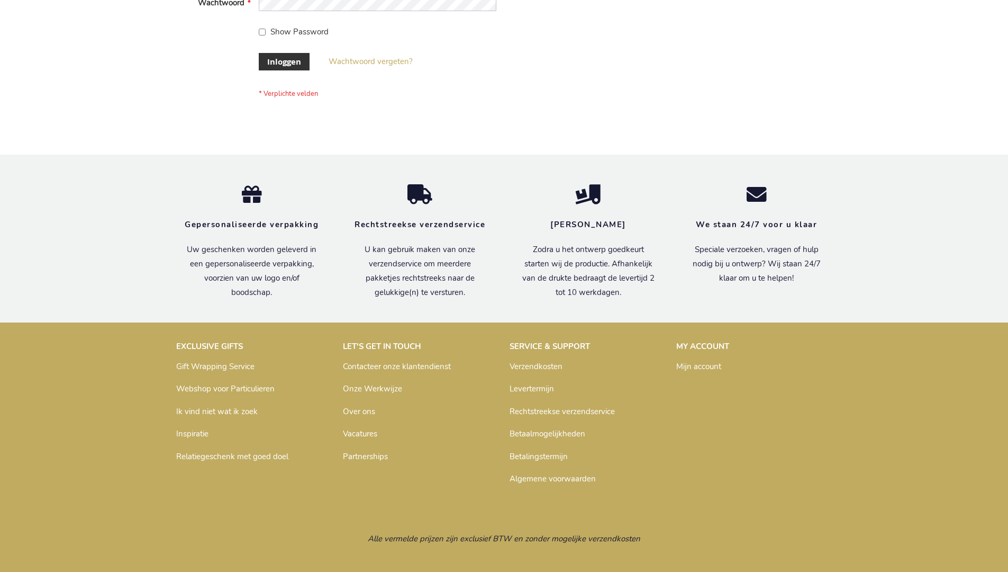
scroll to position [359, 0]
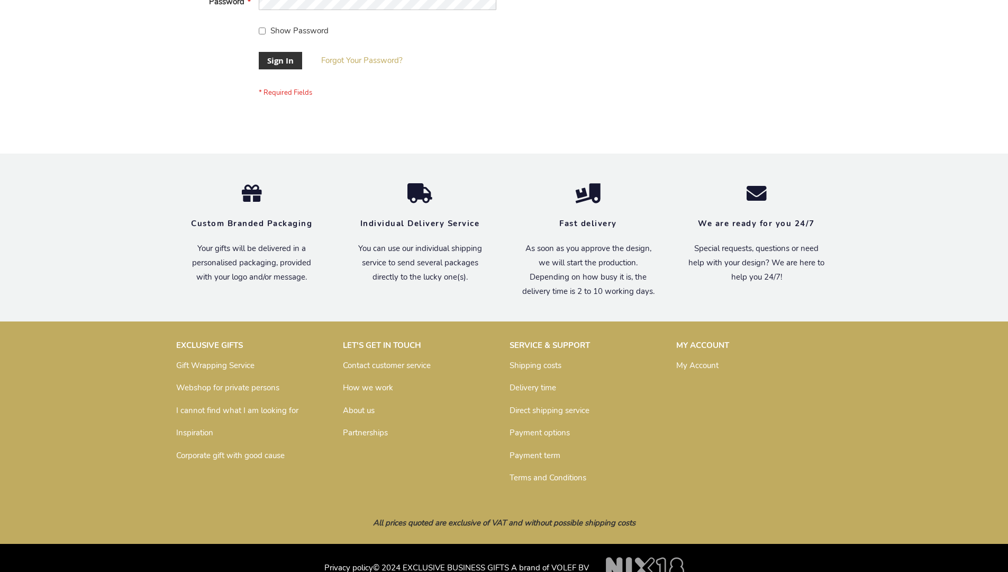
scroll to position [340, 0]
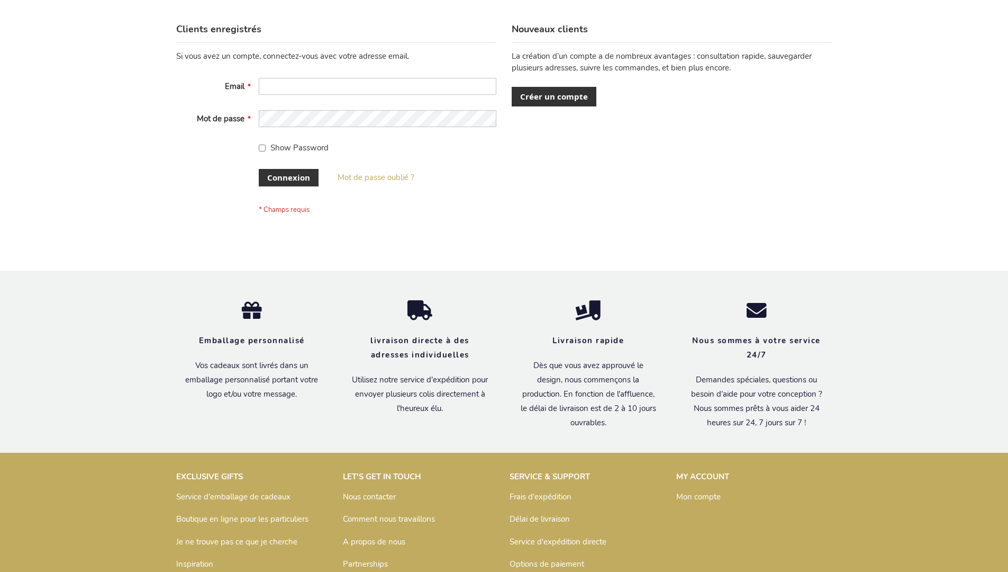
scroll to position [365, 0]
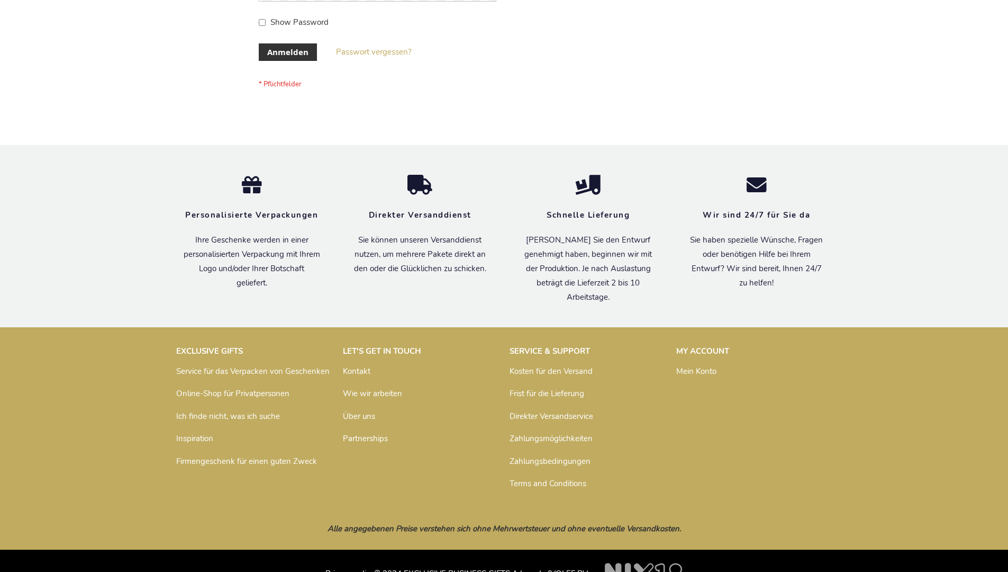
scroll to position [355, 0]
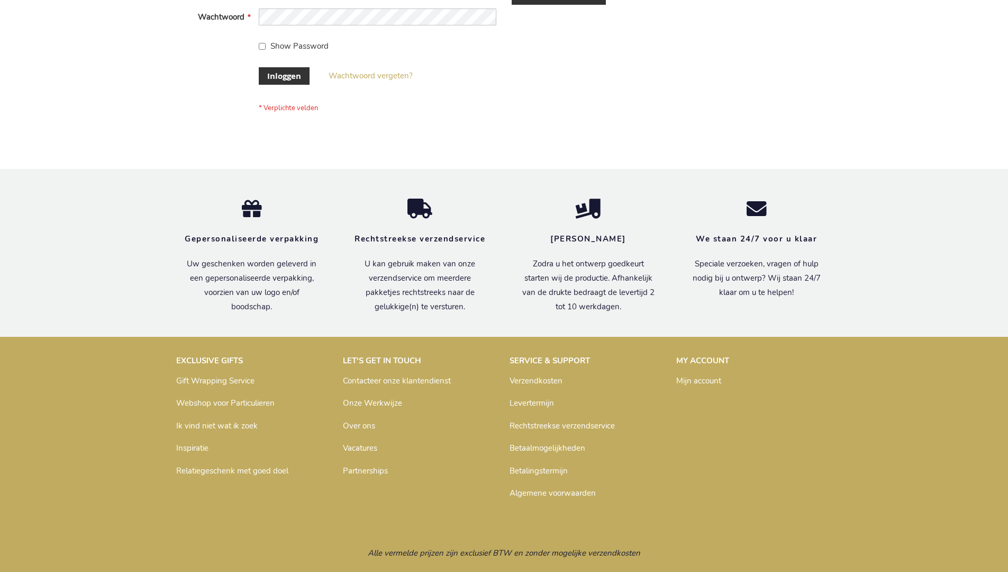
scroll to position [359, 0]
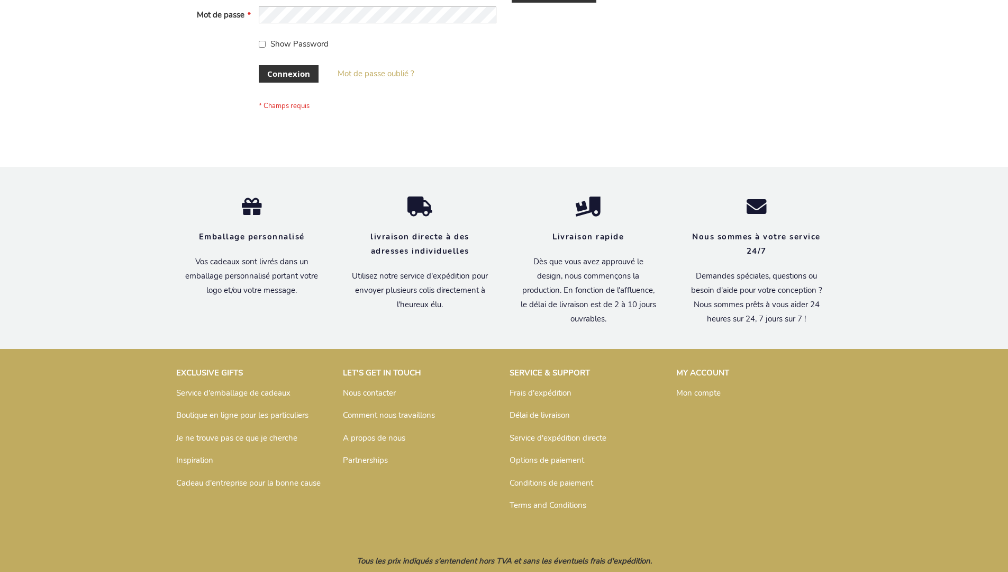
scroll to position [365, 0]
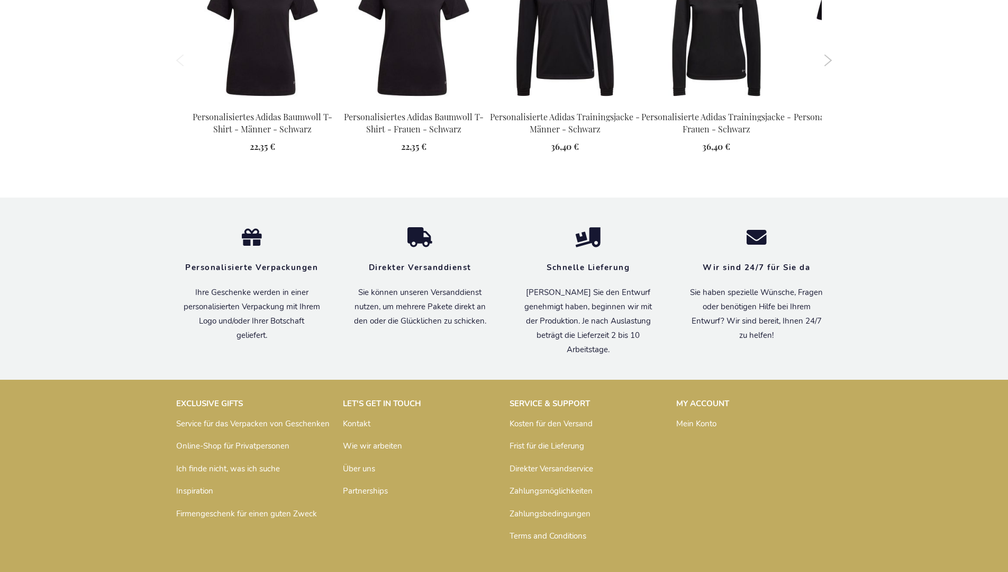
scroll to position [1394, 0]
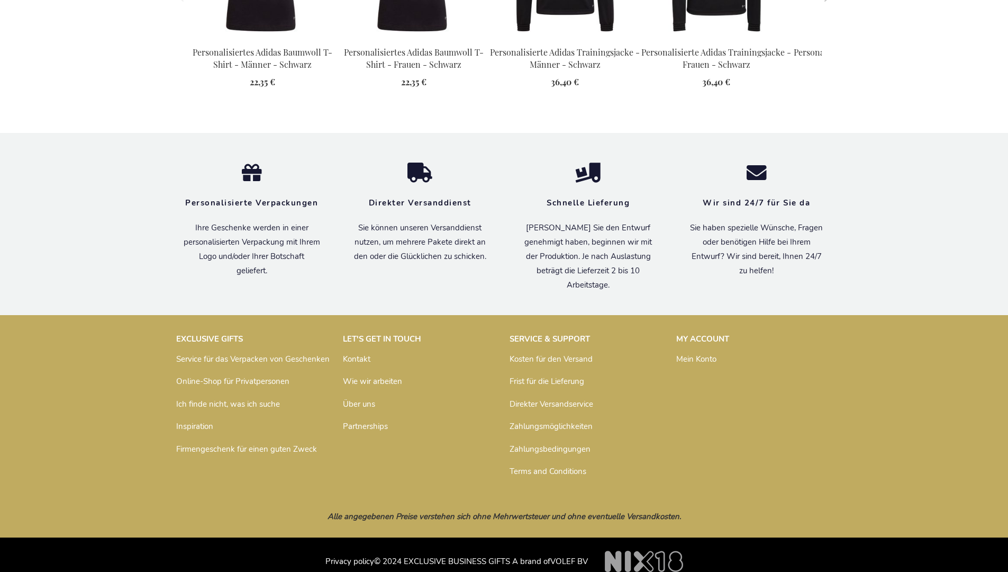
scroll to position [1394, 0]
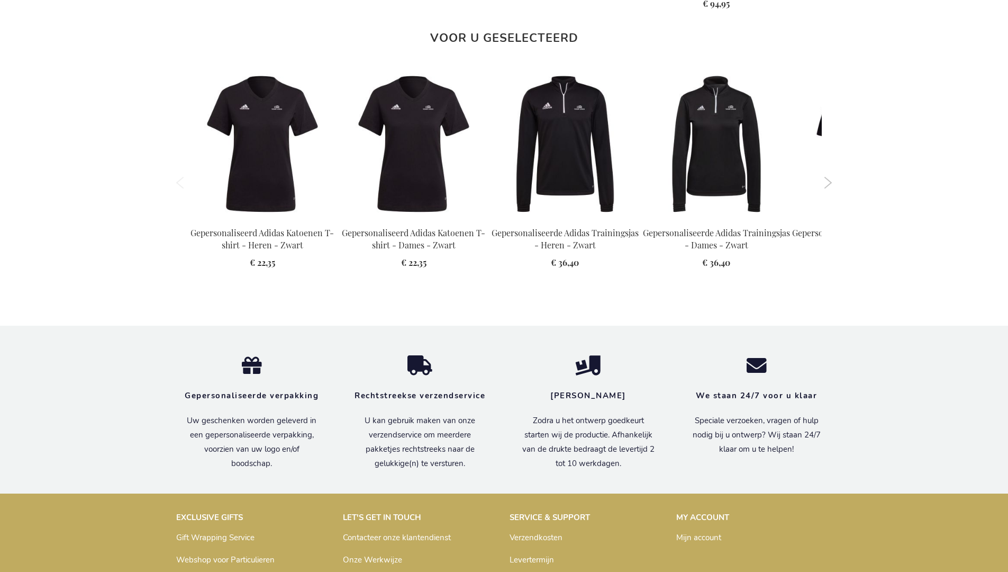
scroll to position [1399, 0]
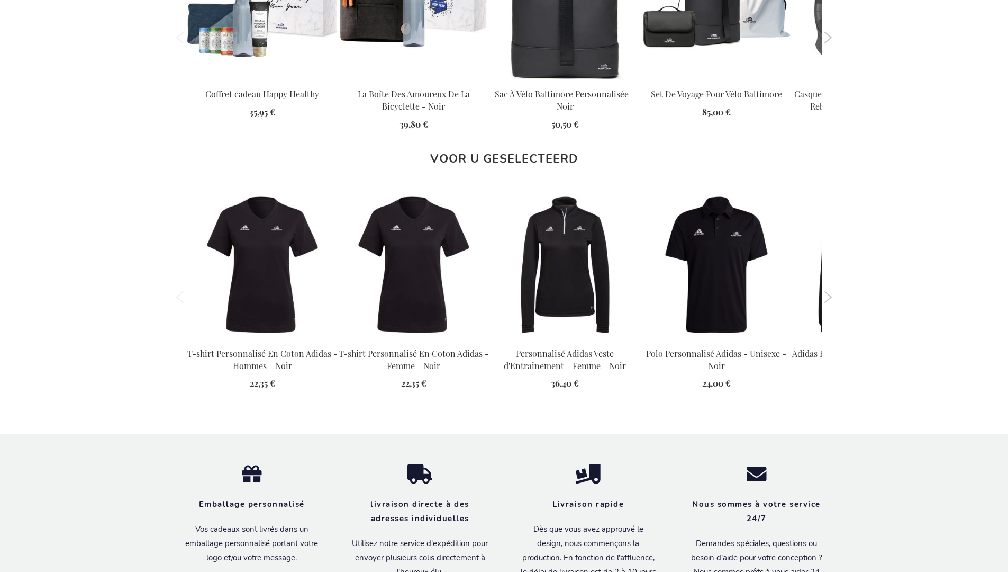
scroll to position [1404, 0]
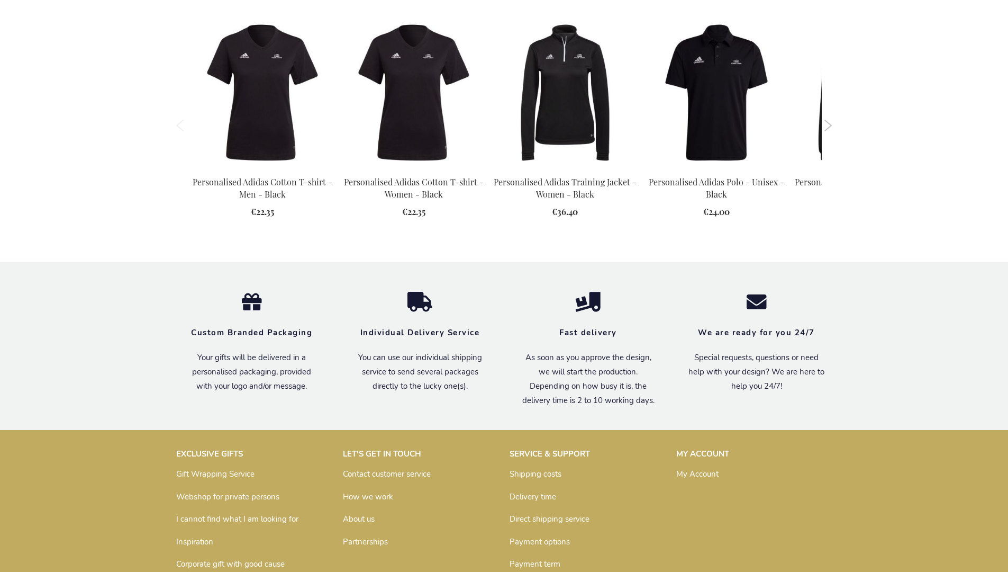
scroll to position [1367, 0]
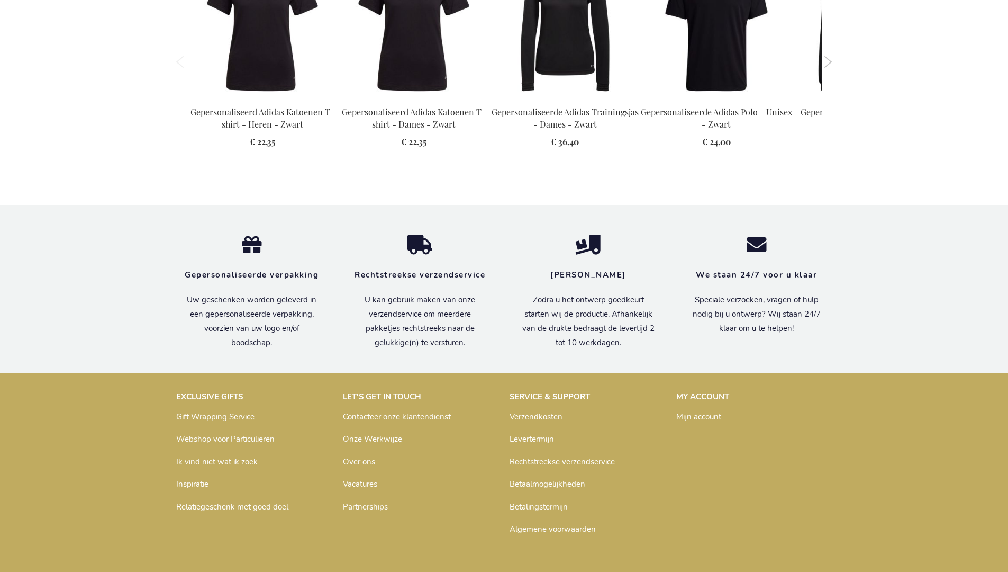
scroll to position [1399, 0]
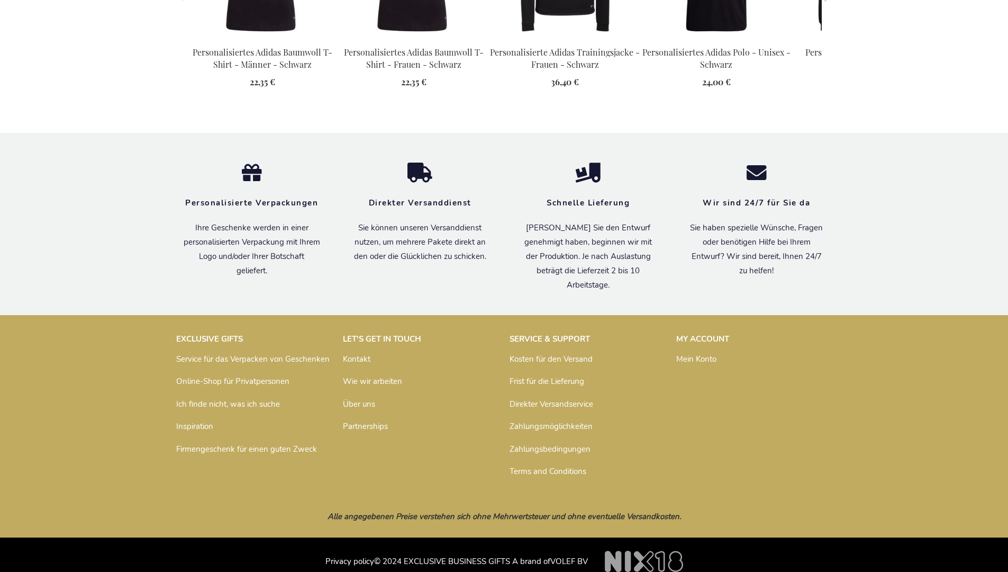
scroll to position [1394, 0]
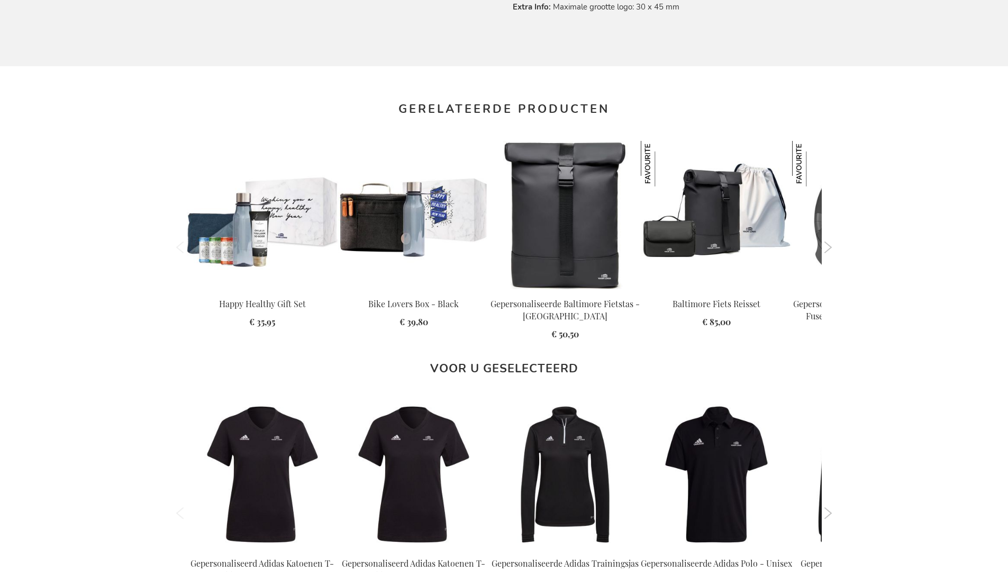
scroll to position [1399, 0]
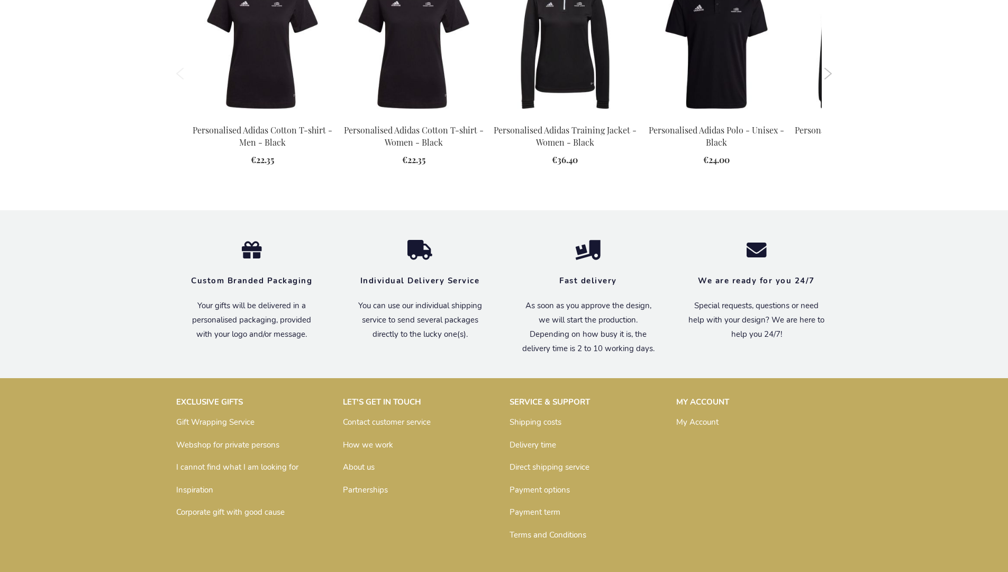
scroll to position [1367, 0]
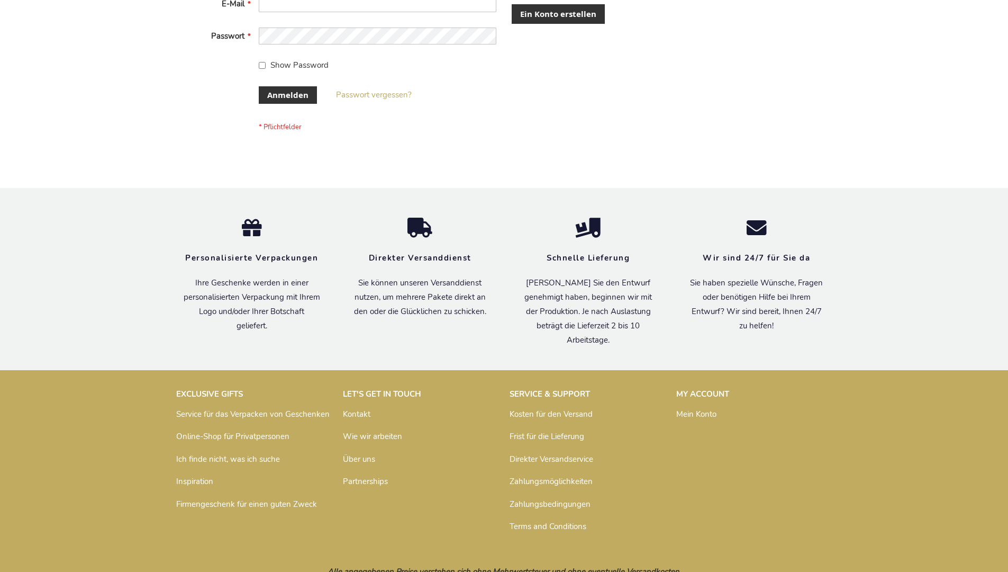
scroll to position [355, 0]
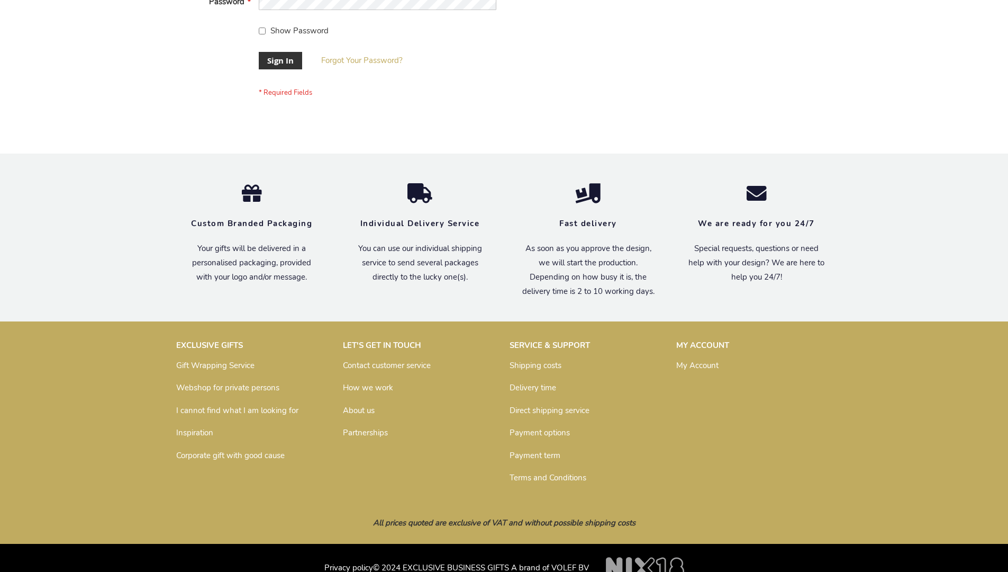
scroll to position [340, 0]
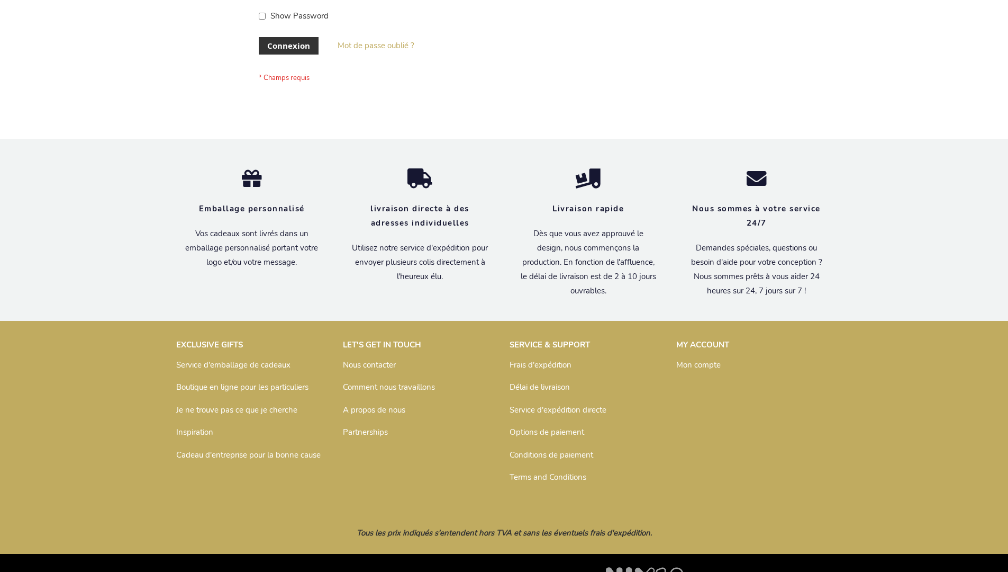
scroll to position [365, 0]
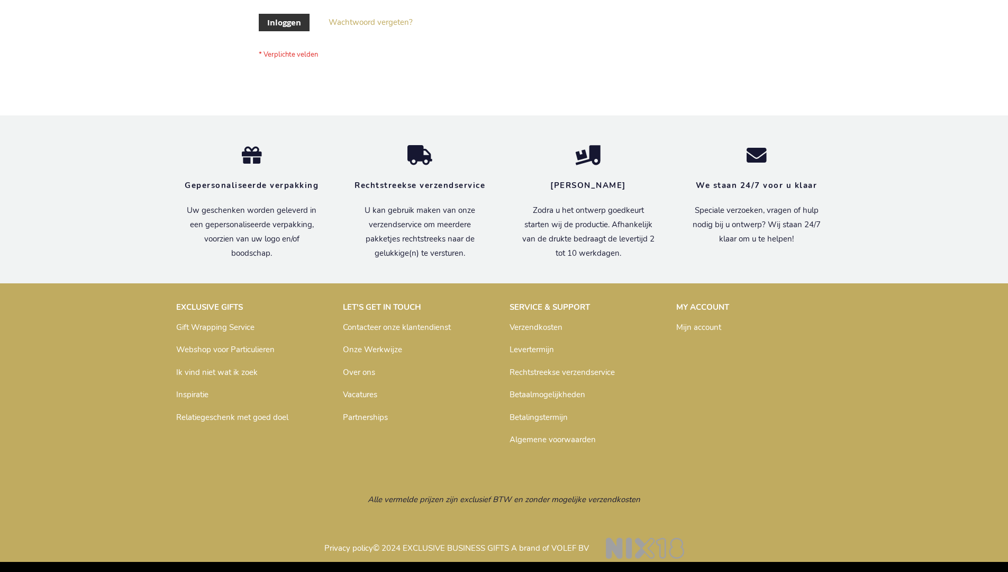
scroll to position [359, 0]
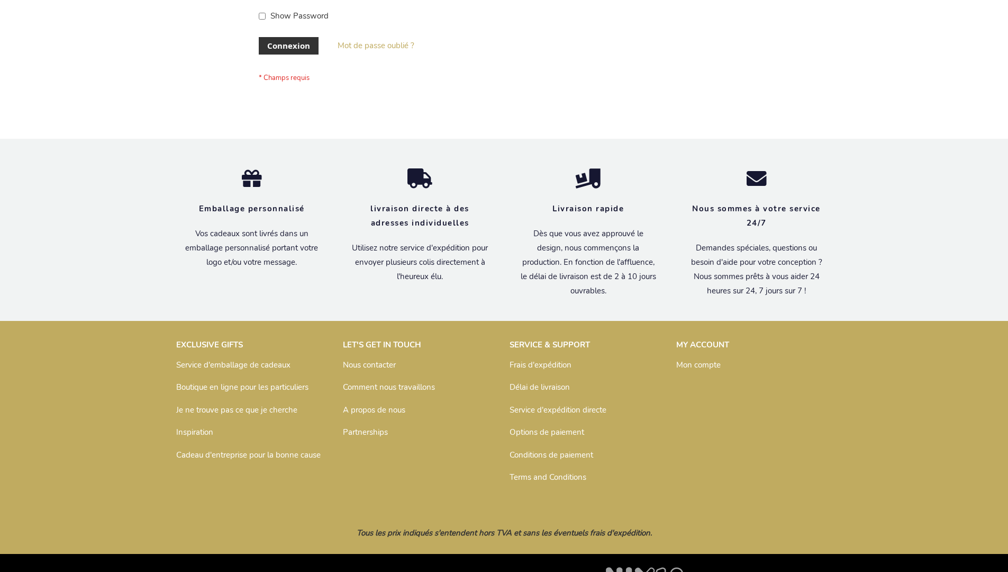
scroll to position [365, 0]
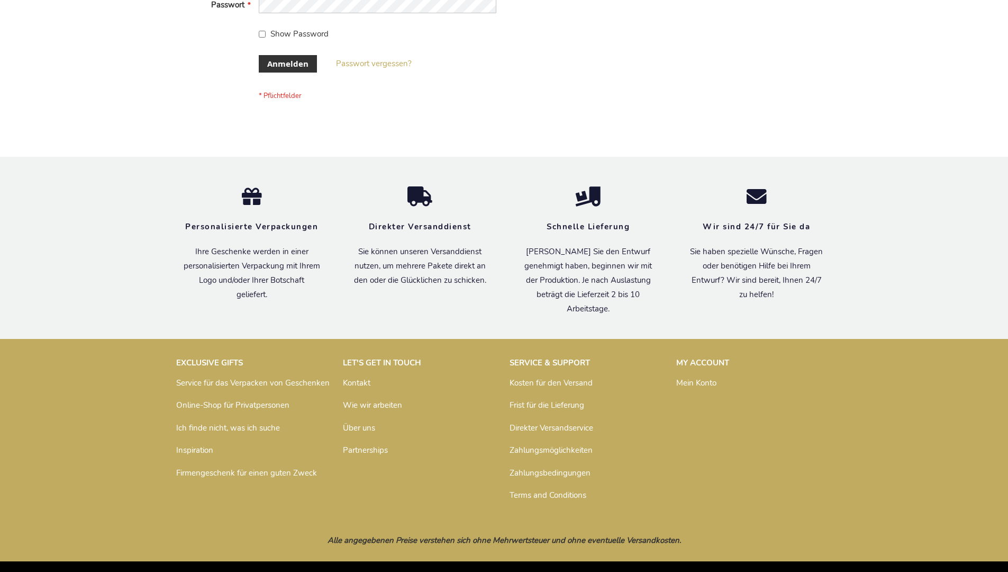
scroll to position [355, 0]
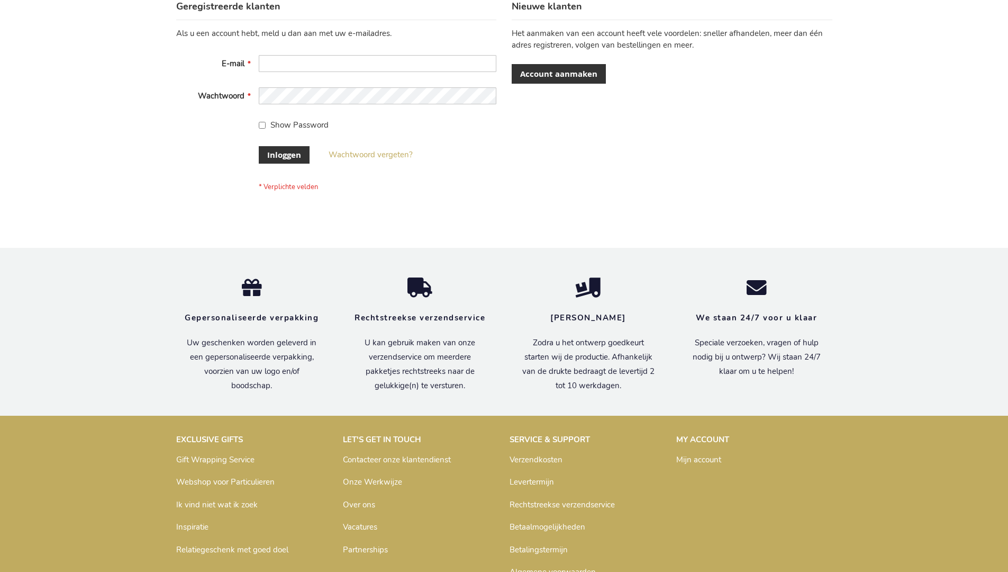
scroll to position [359, 0]
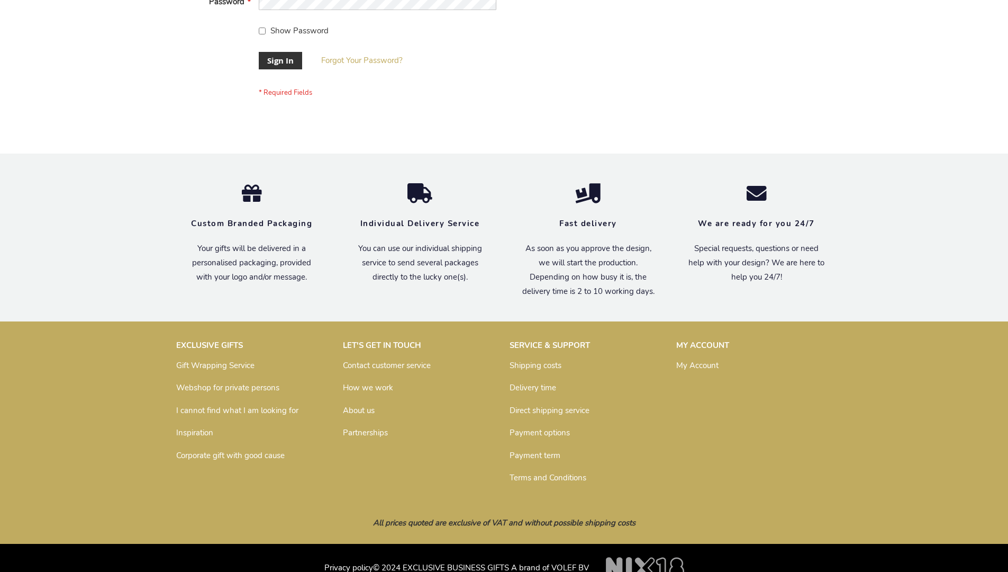
scroll to position [340, 0]
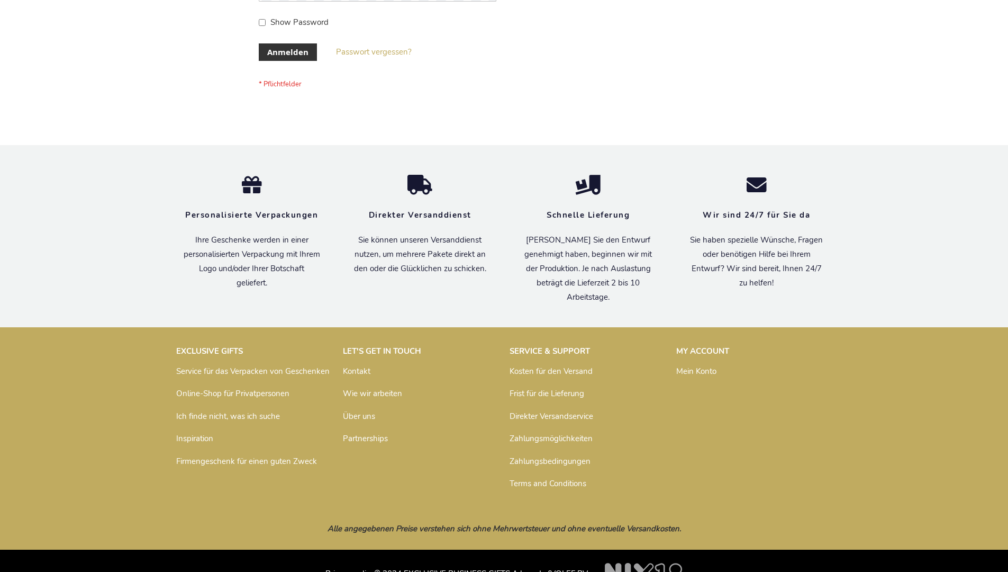
scroll to position [355, 0]
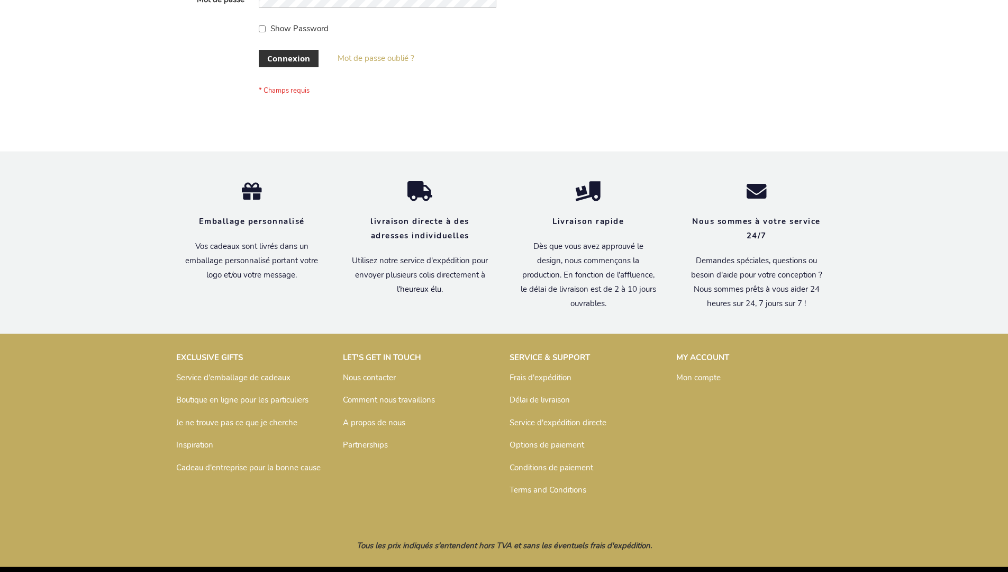
scroll to position [365, 0]
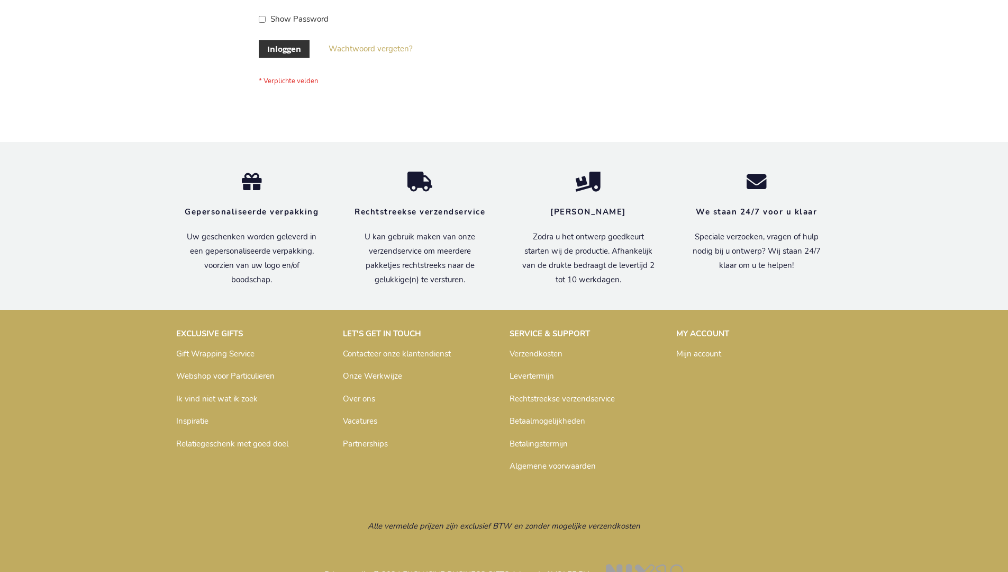
scroll to position [359, 0]
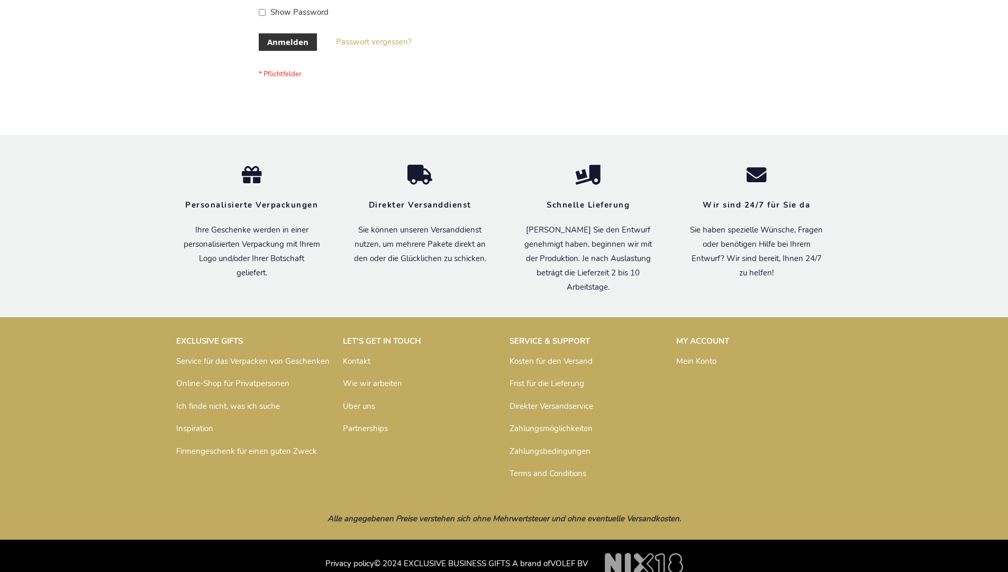
scroll to position [355, 0]
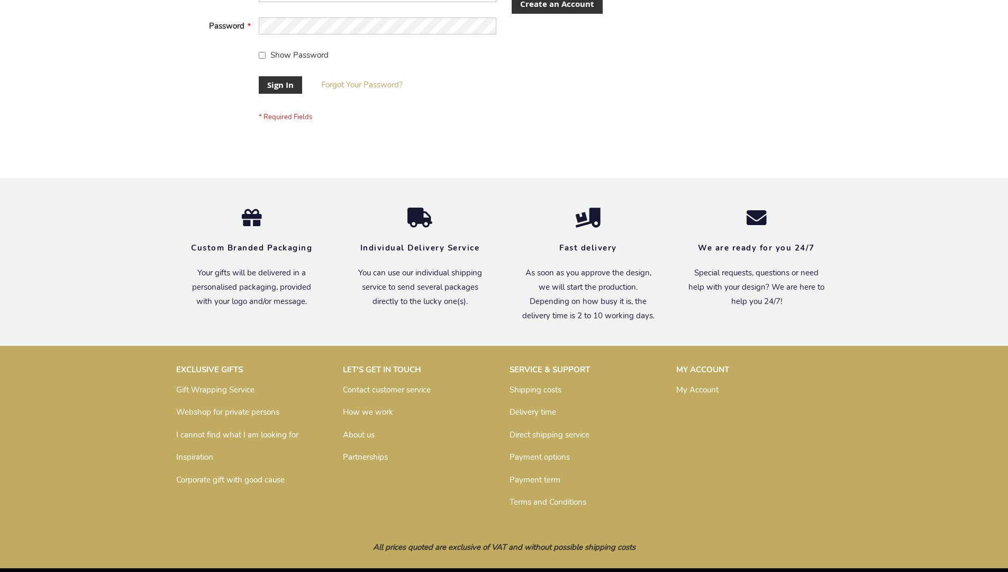
scroll to position [340, 0]
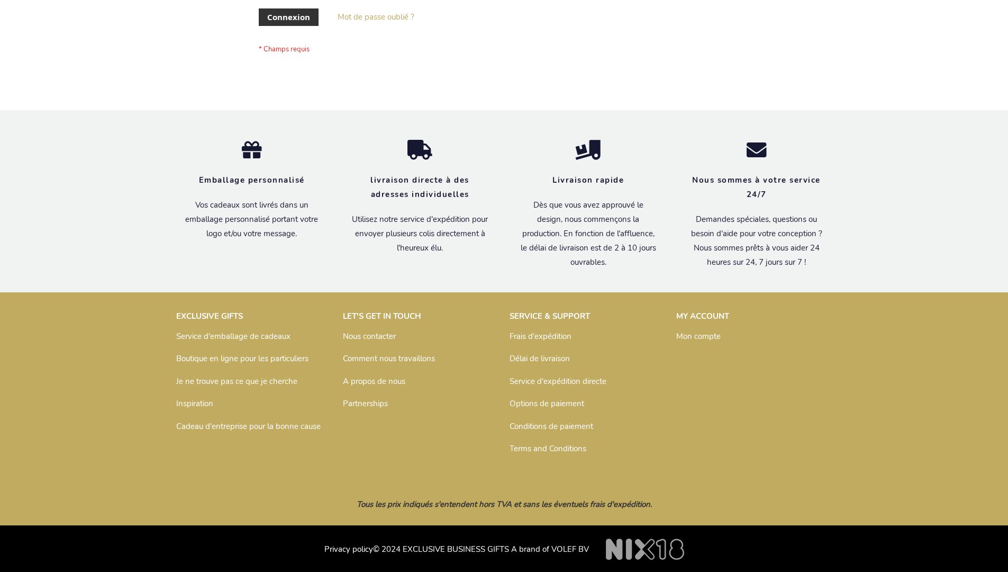
scroll to position [365, 0]
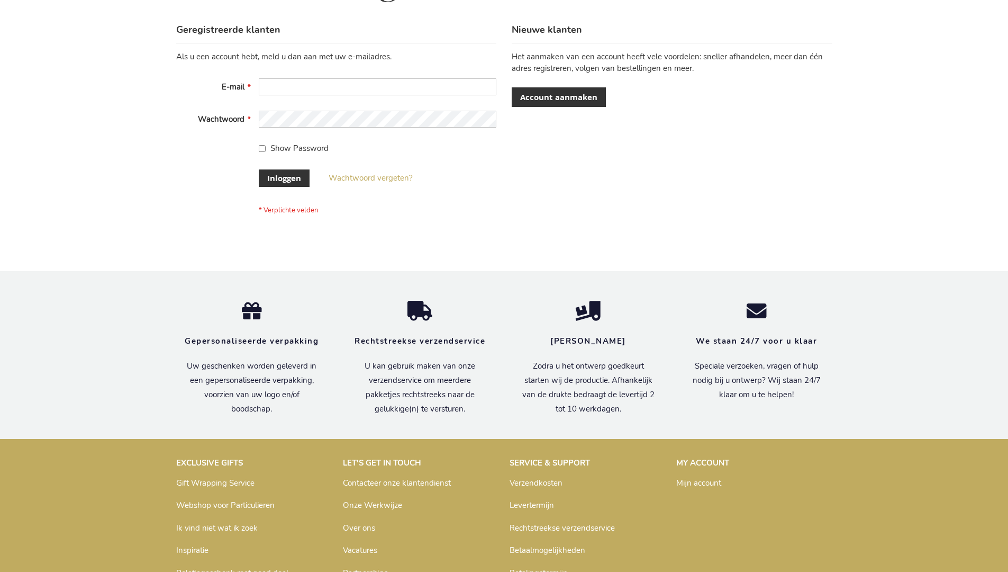
scroll to position [359, 0]
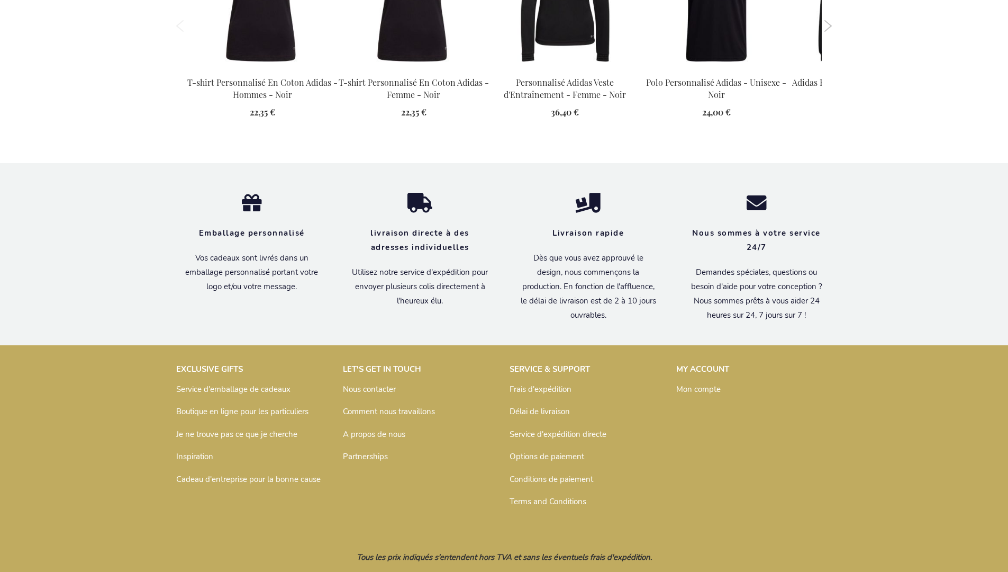
scroll to position [1404, 0]
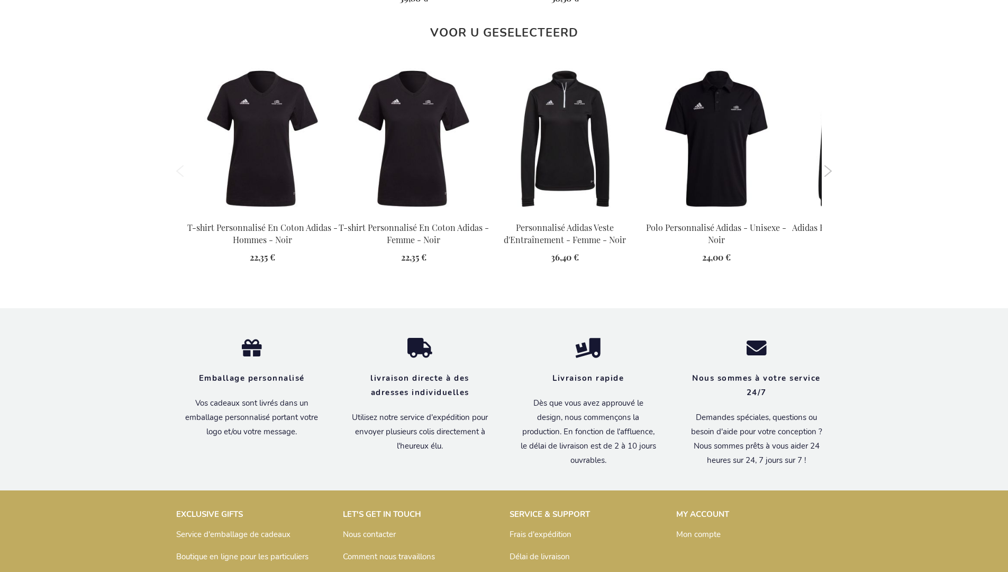
scroll to position [1404, 0]
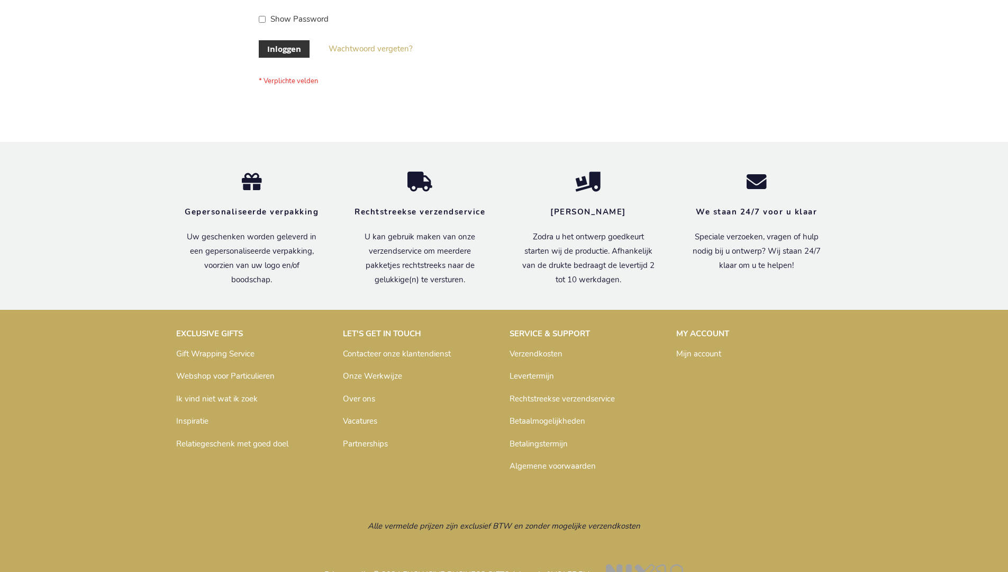
scroll to position [359, 0]
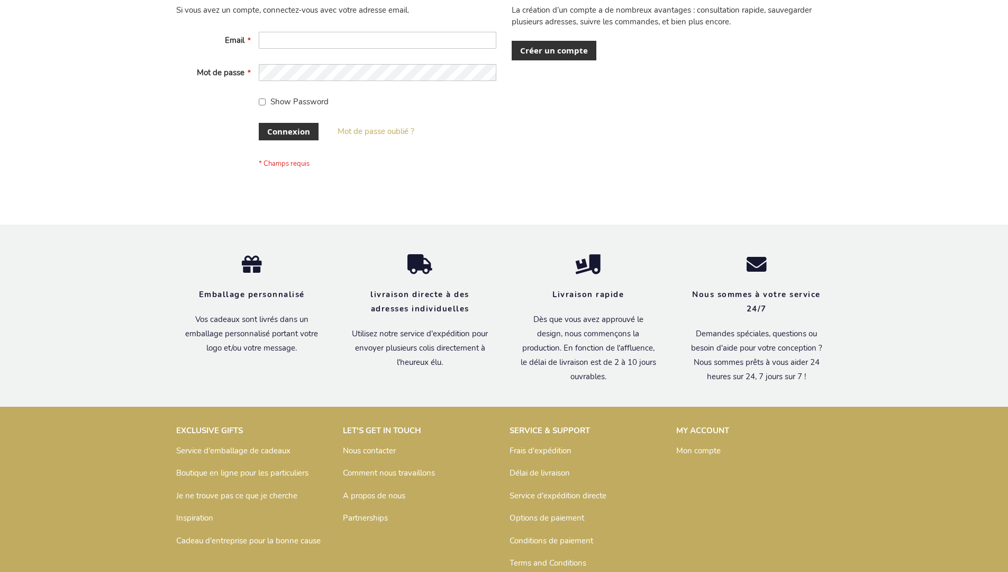
scroll to position [365, 0]
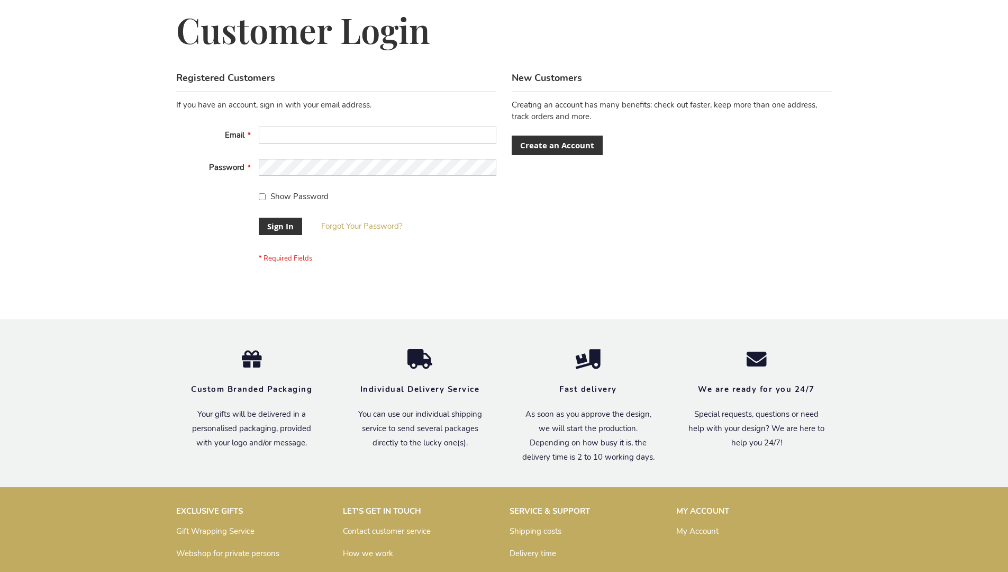
scroll to position [340, 0]
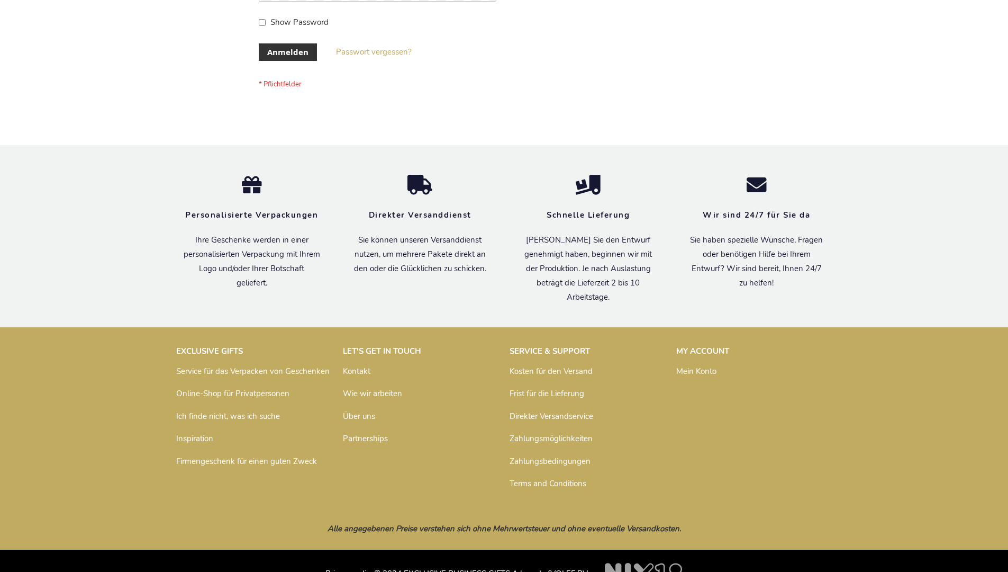
scroll to position [355, 0]
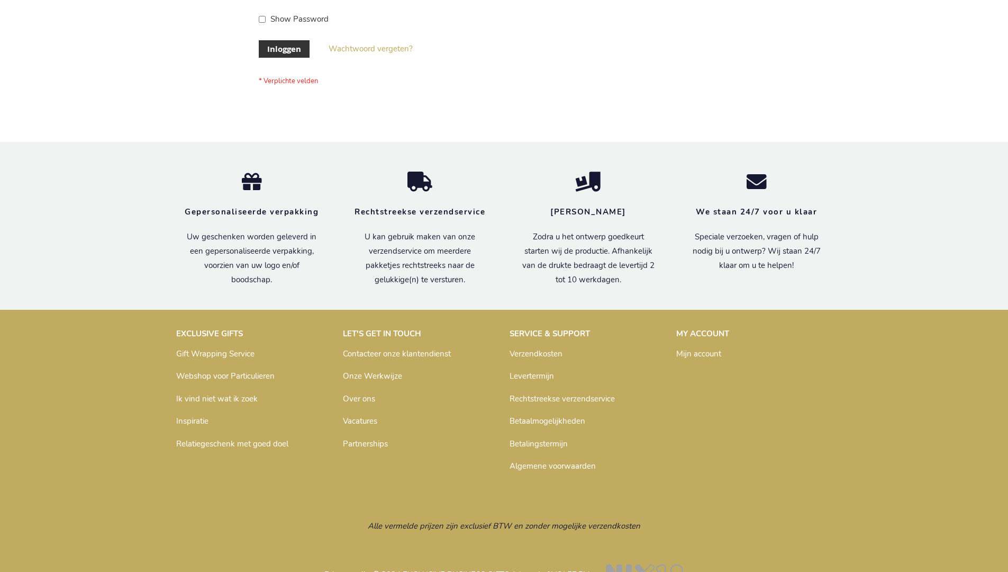
scroll to position [359, 0]
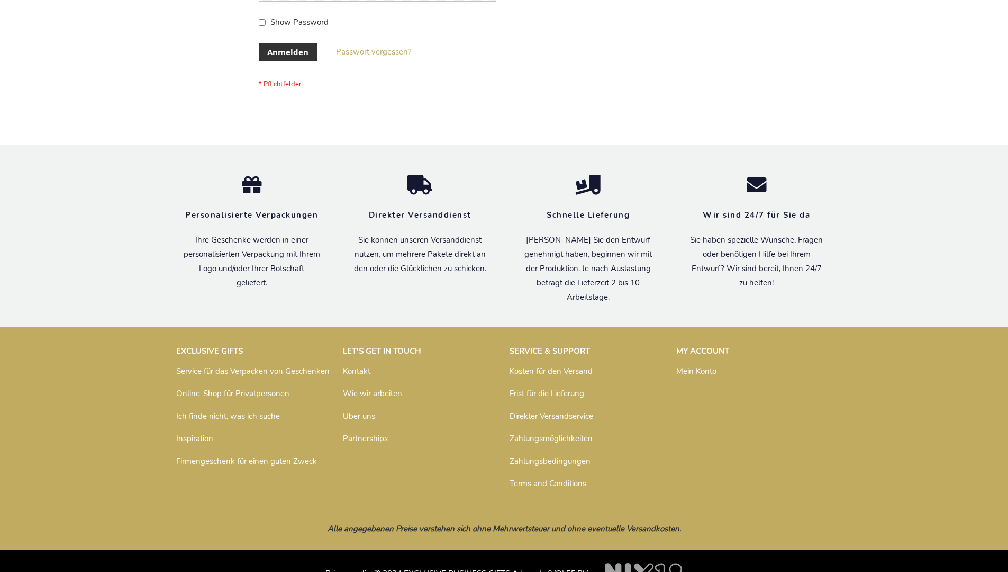
scroll to position [355, 0]
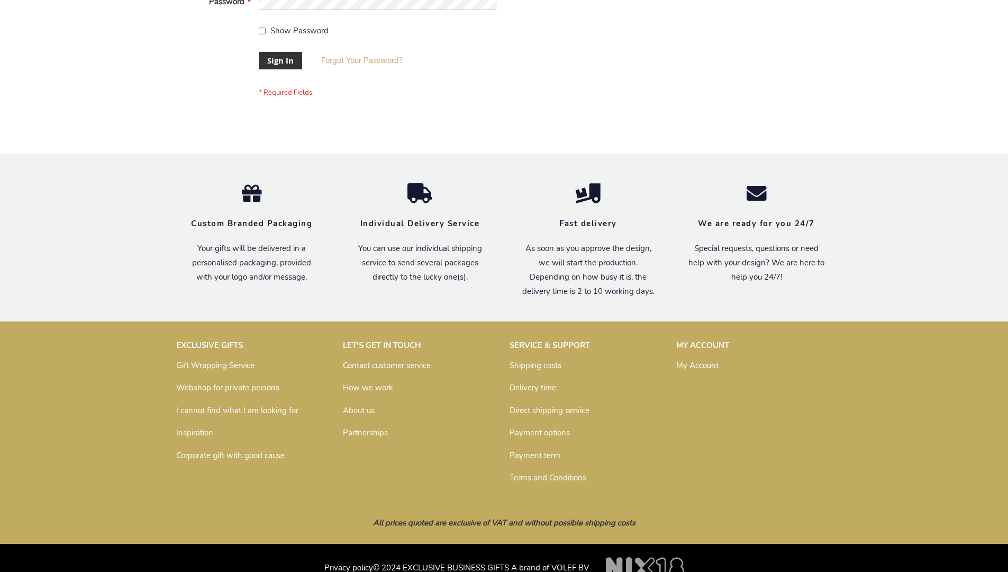
scroll to position [340, 0]
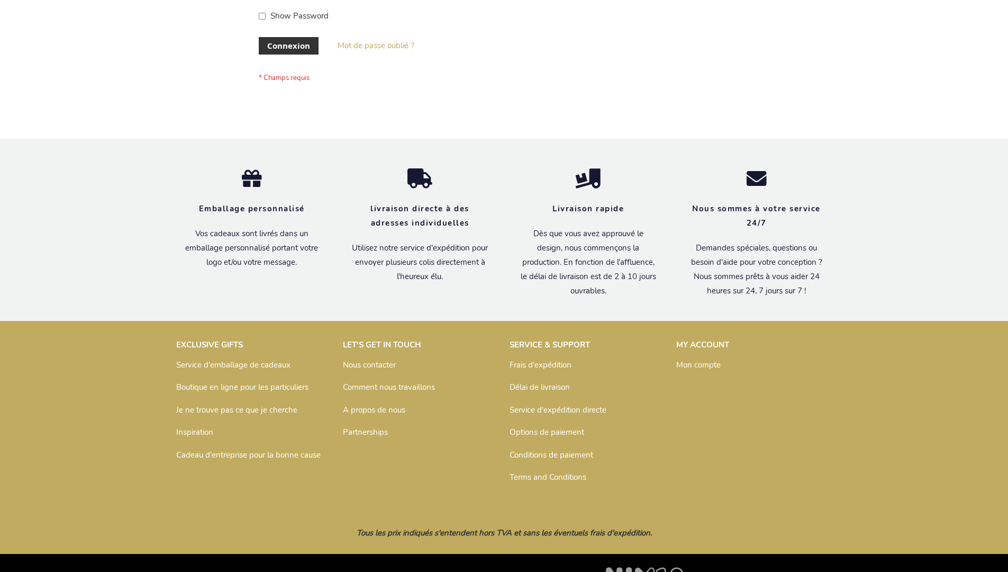
scroll to position [365, 0]
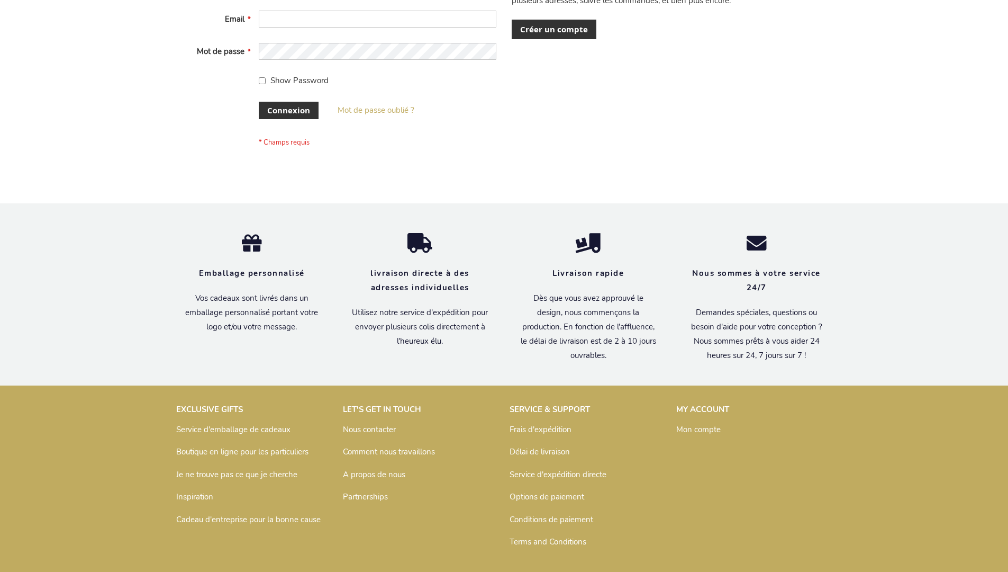
scroll to position [365, 0]
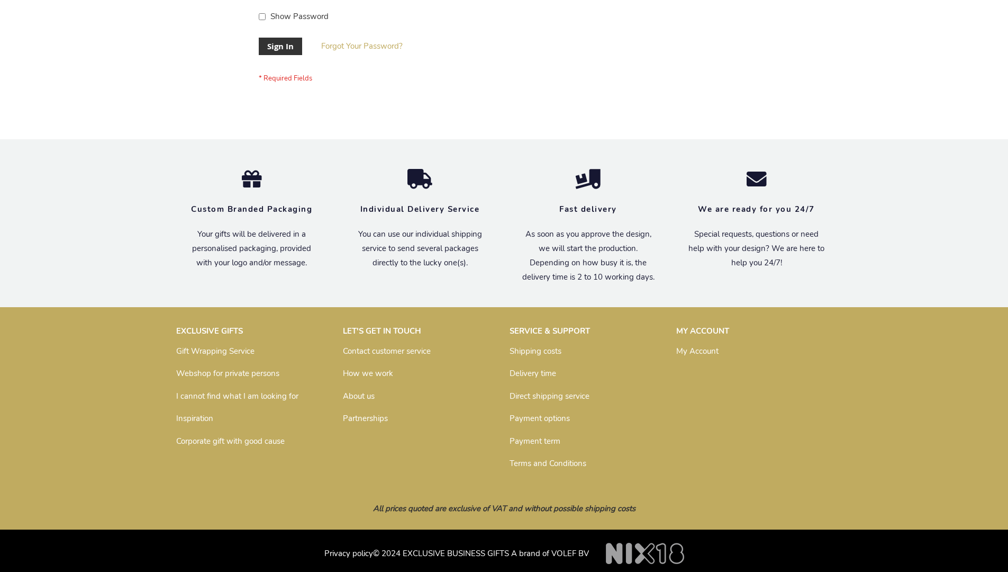
scroll to position [340, 0]
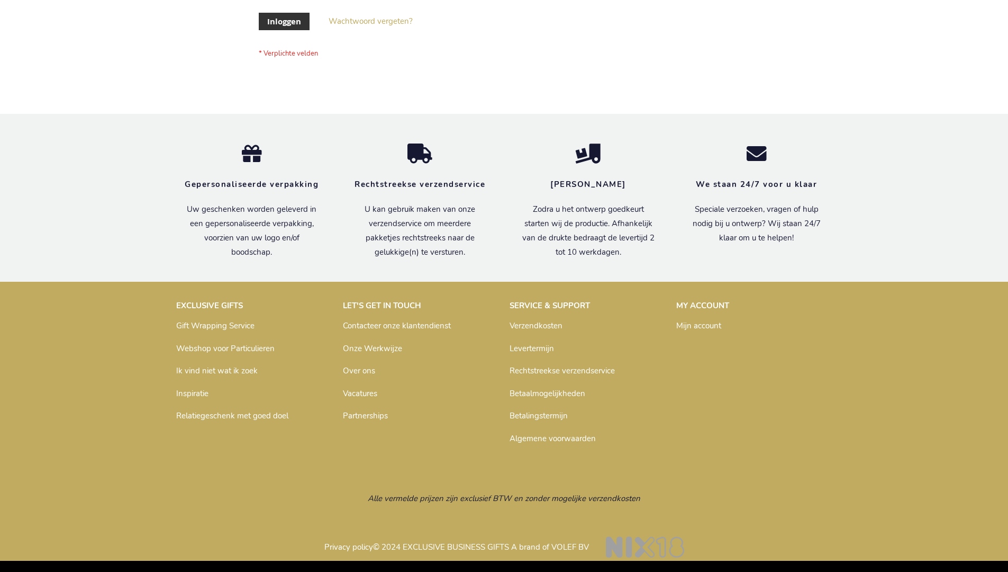
scroll to position [359, 0]
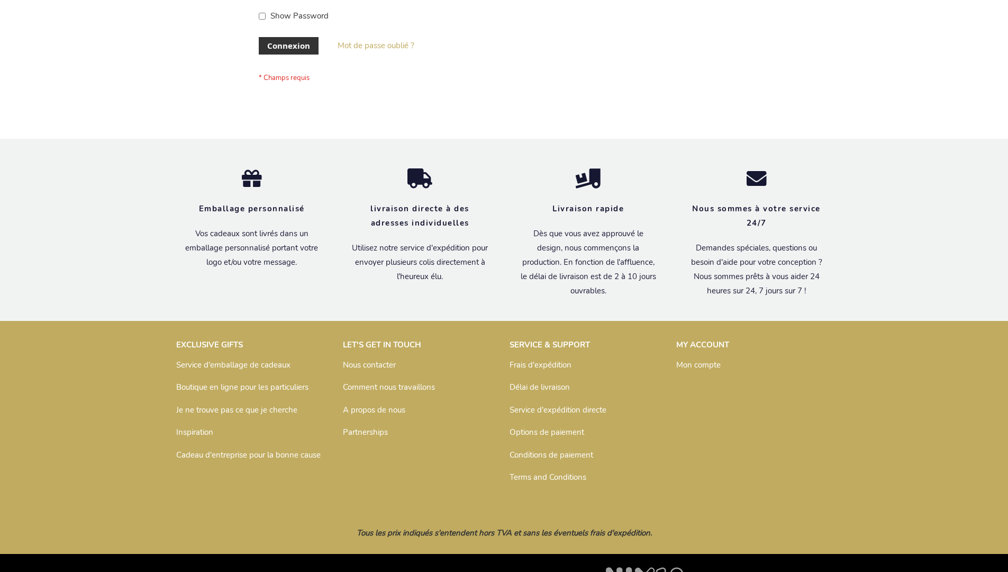
scroll to position [365, 0]
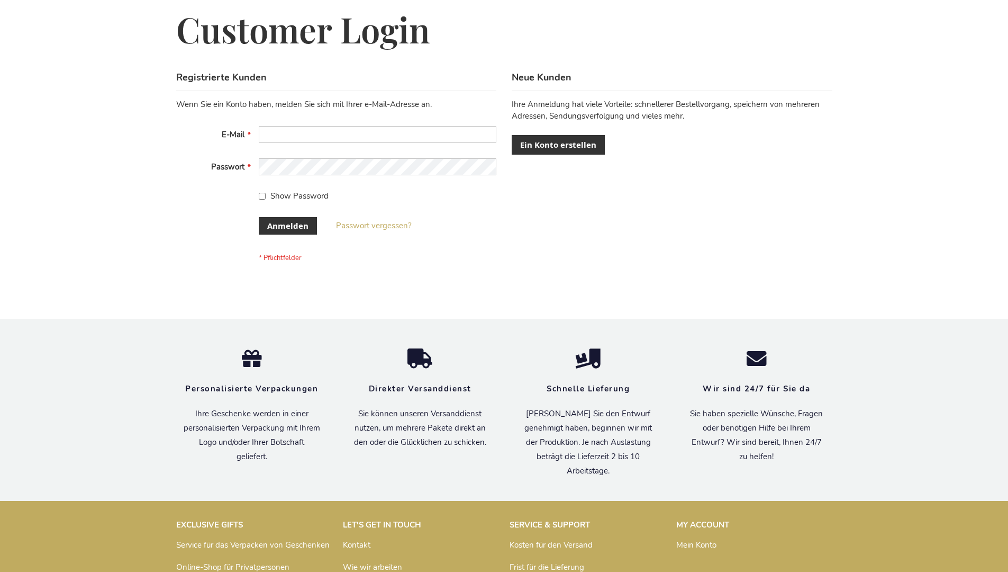
scroll to position [355, 0]
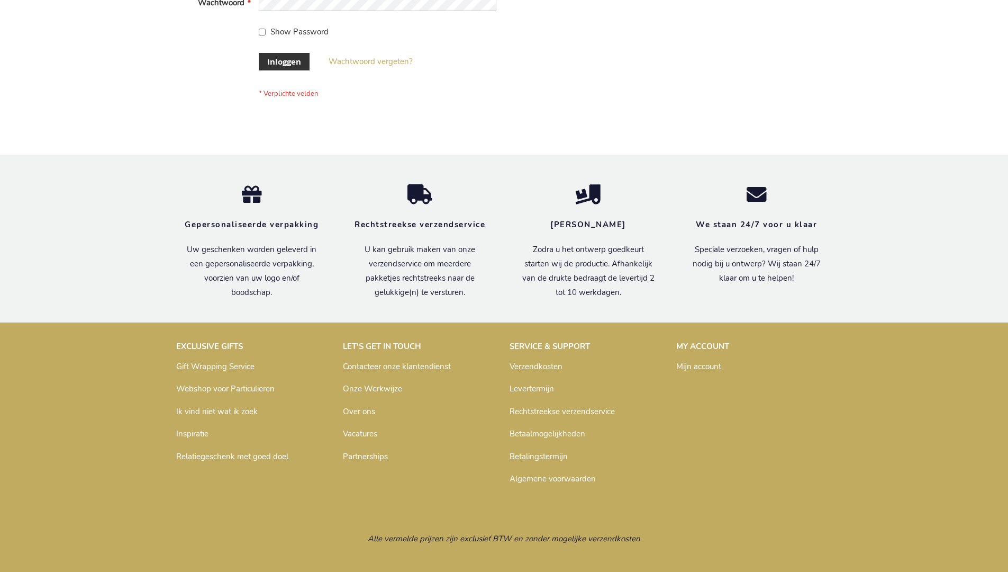
scroll to position [359, 0]
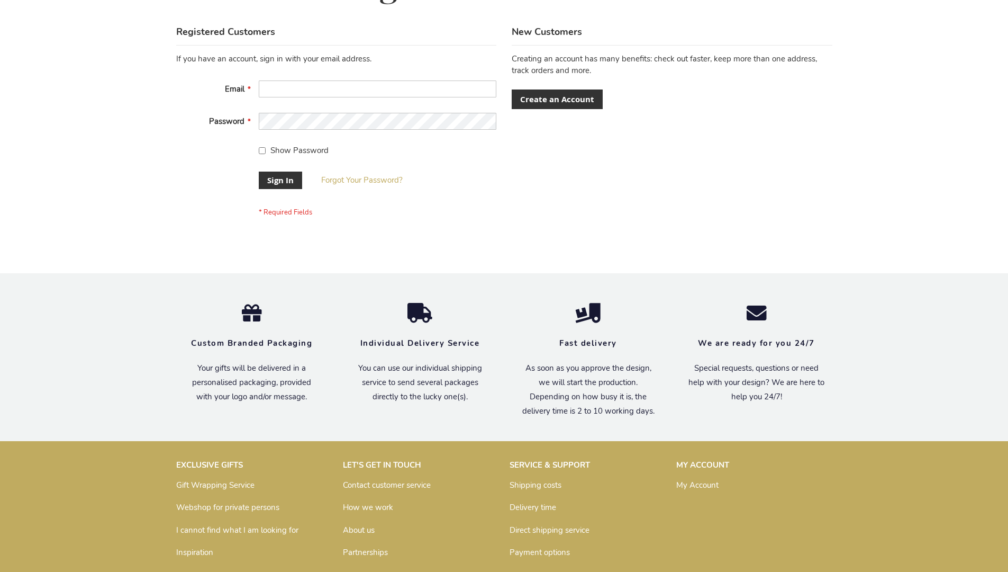
scroll to position [340, 0]
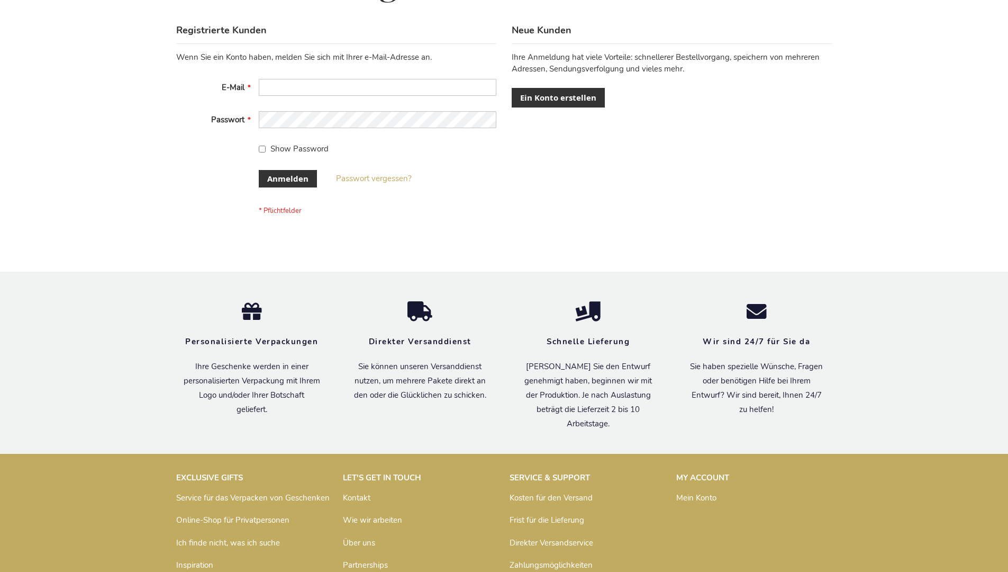
scroll to position [355, 0]
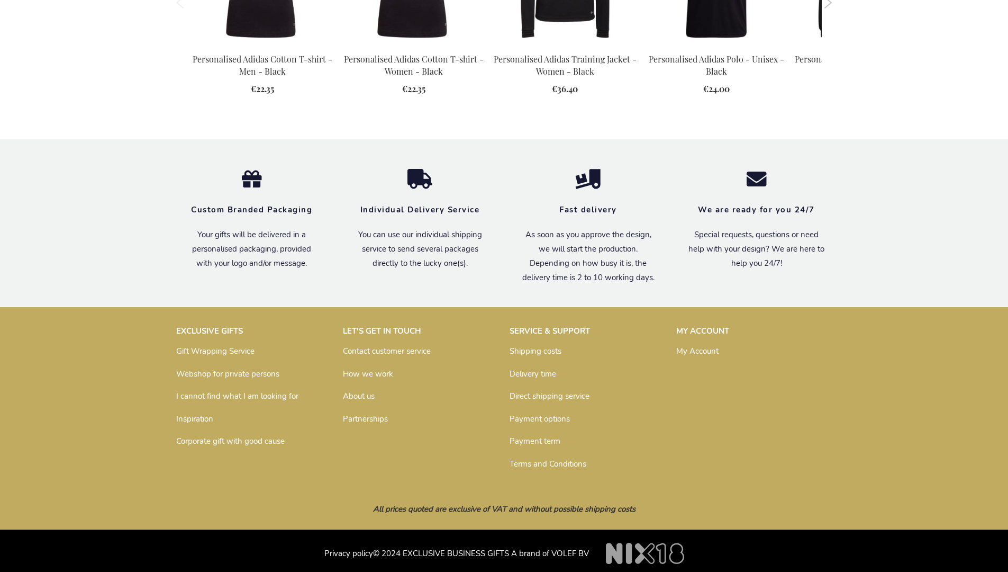
scroll to position [1367, 0]
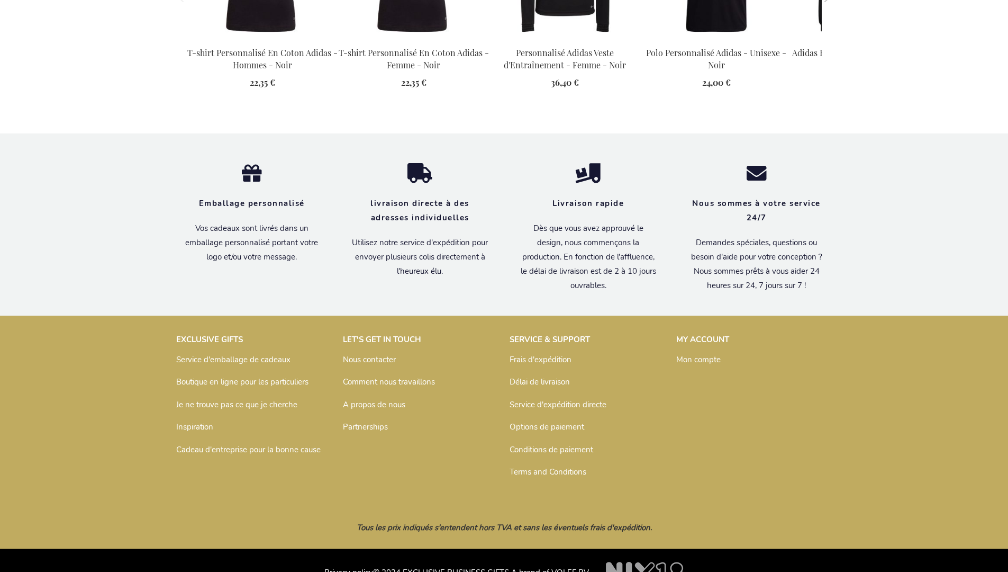
scroll to position [1404, 0]
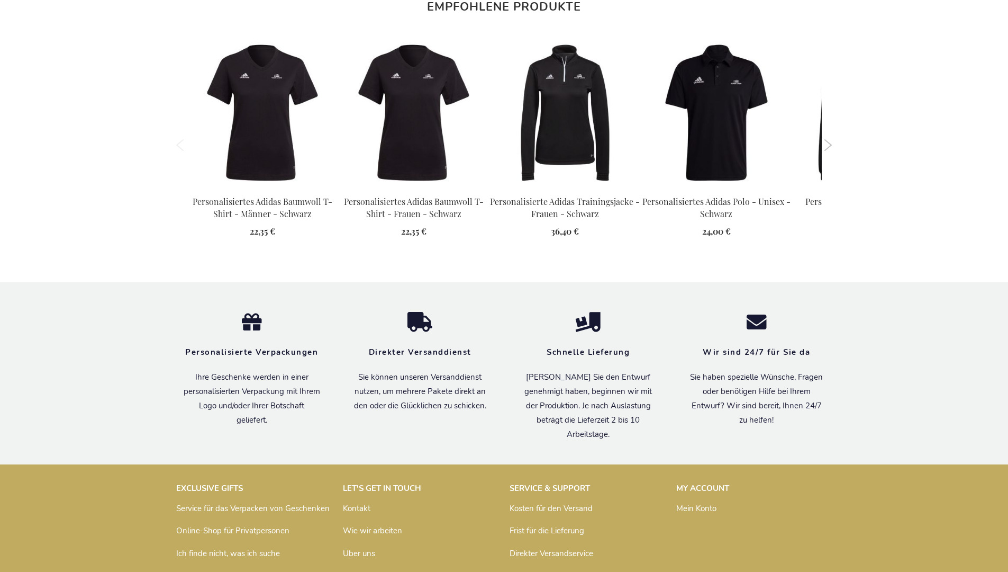
scroll to position [1394, 0]
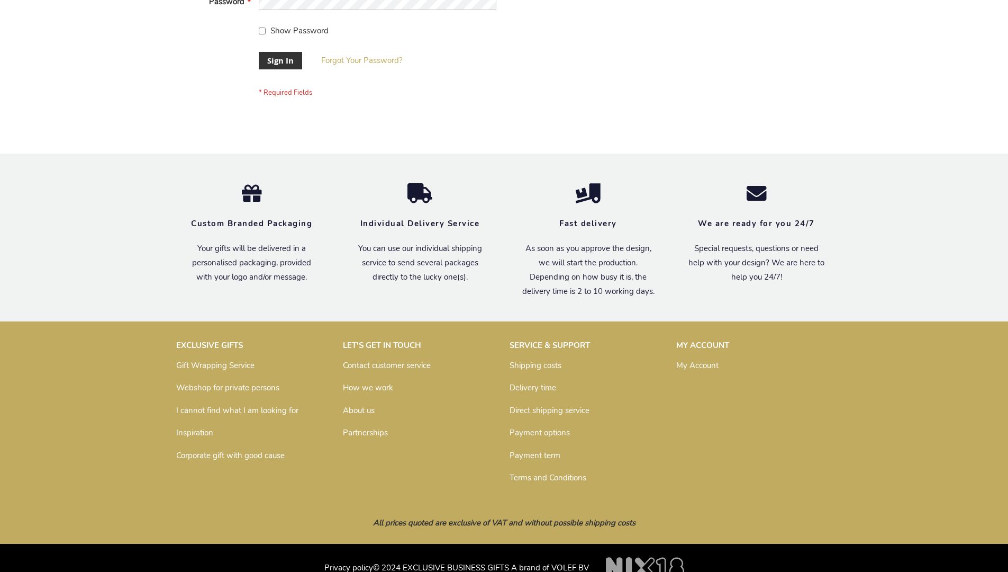
scroll to position [340, 0]
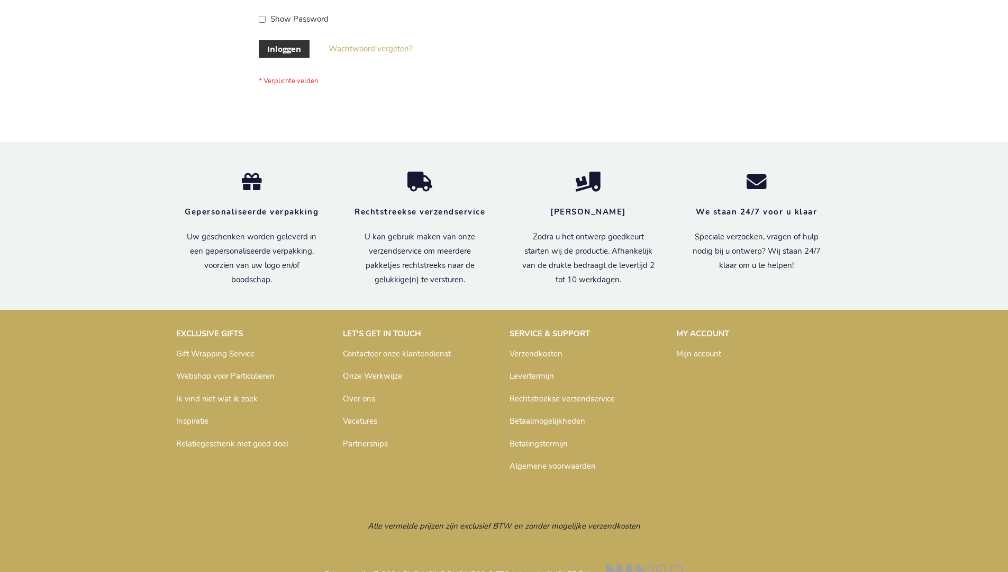
scroll to position [359, 0]
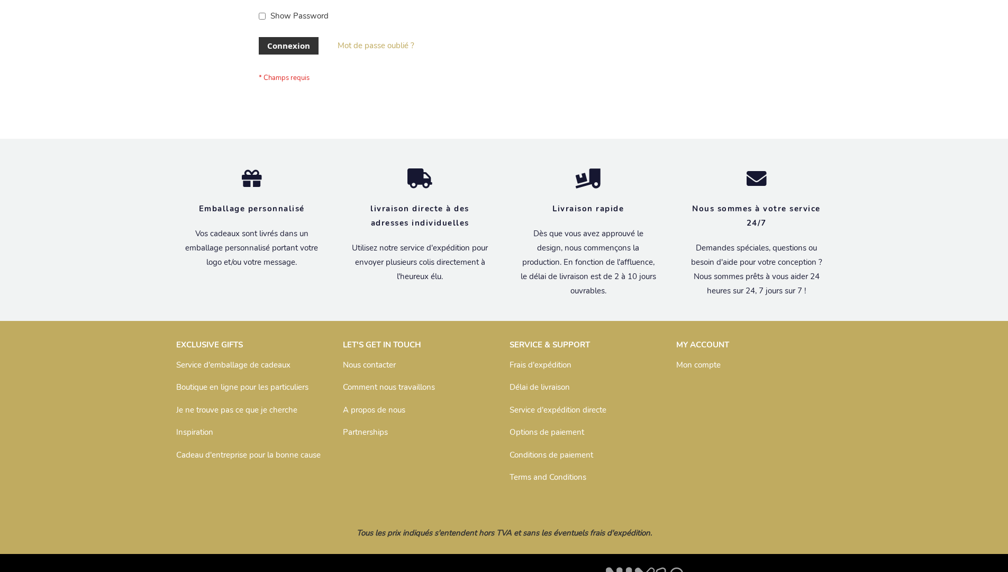
scroll to position [365, 0]
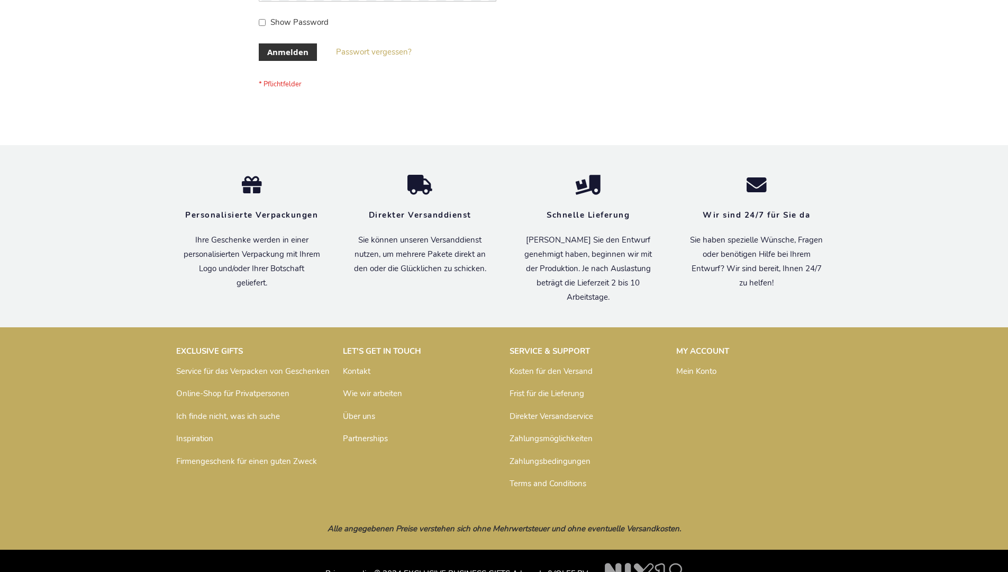
scroll to position [355, 0]
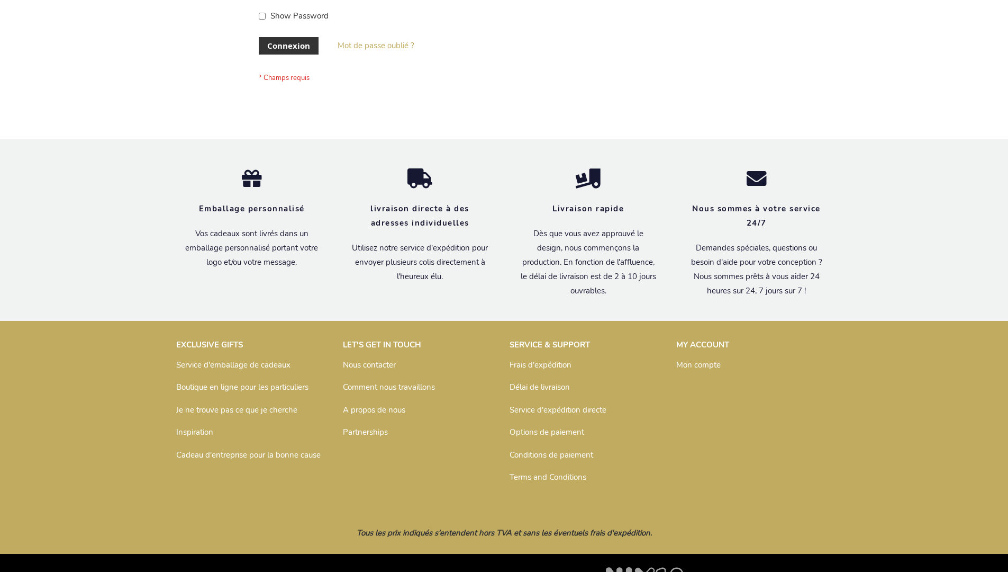
scroll to position [365, 0]
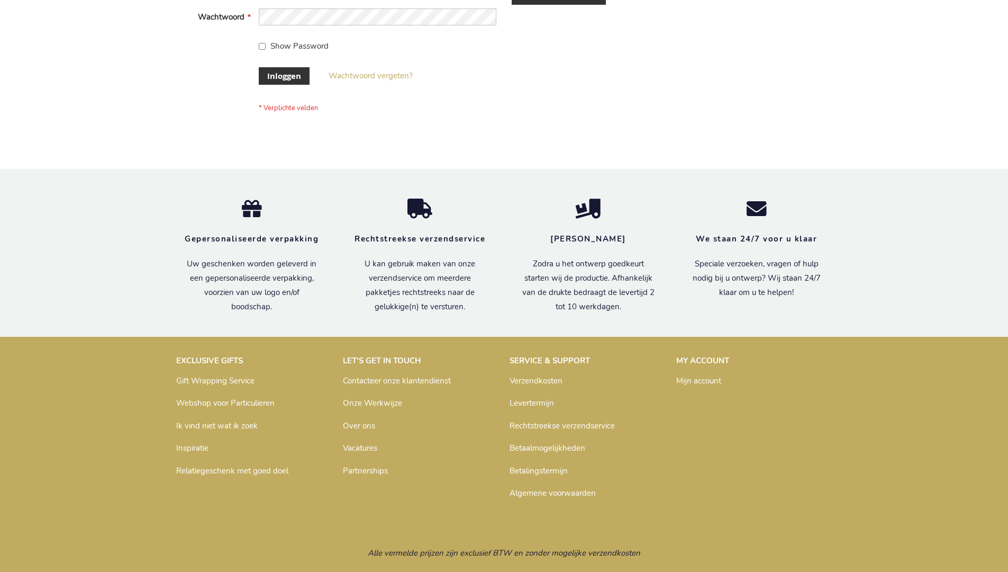
scroll to position [359, 0]
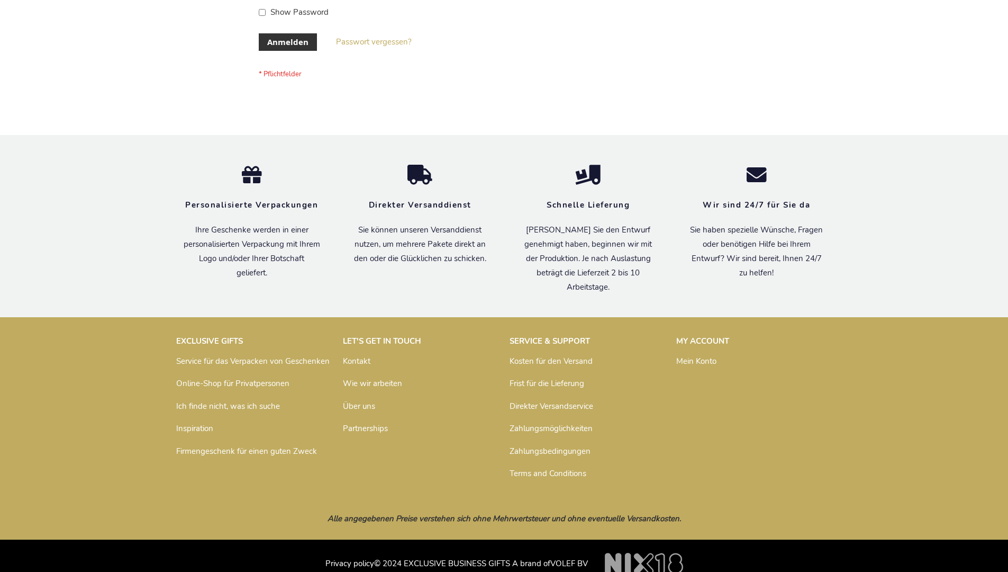
scroll to position [355, 0]
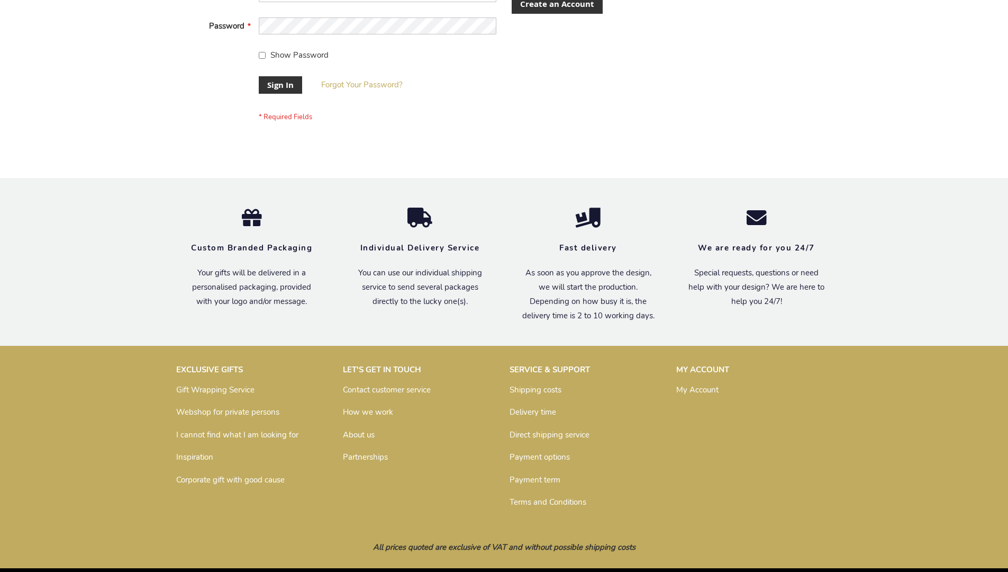
scroll to position [340, 0]
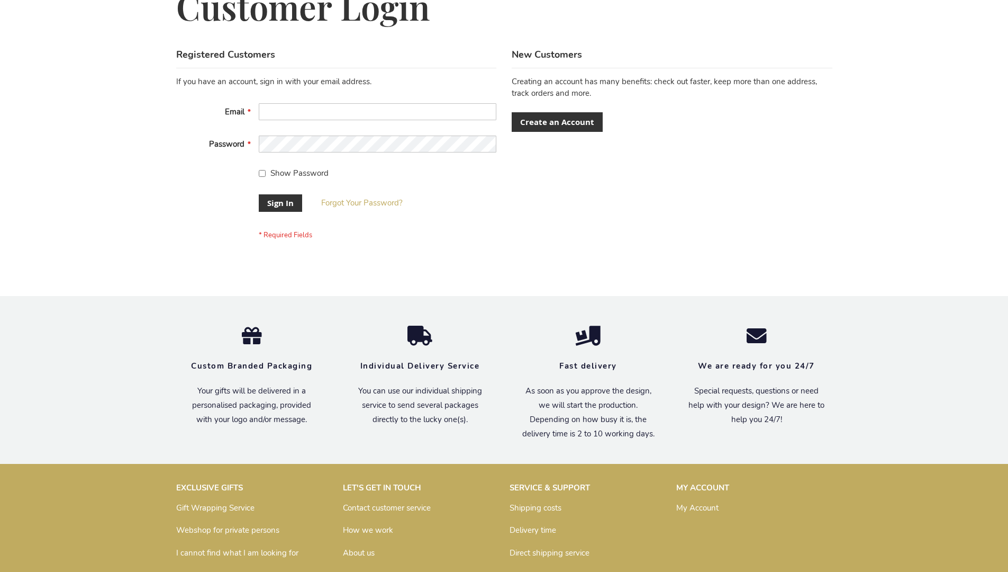
scroll to position [340, 0]
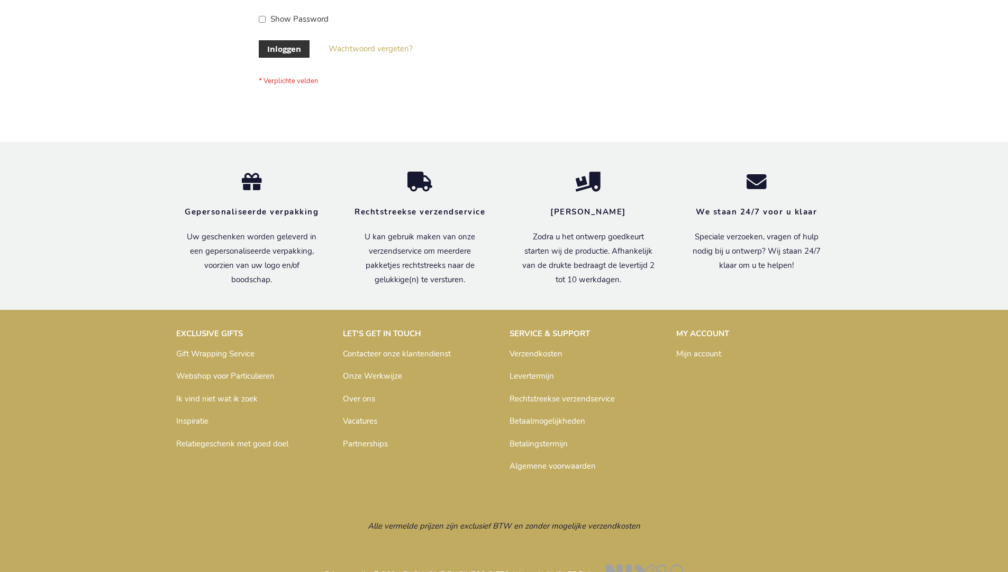
scroll to position [359, 0]
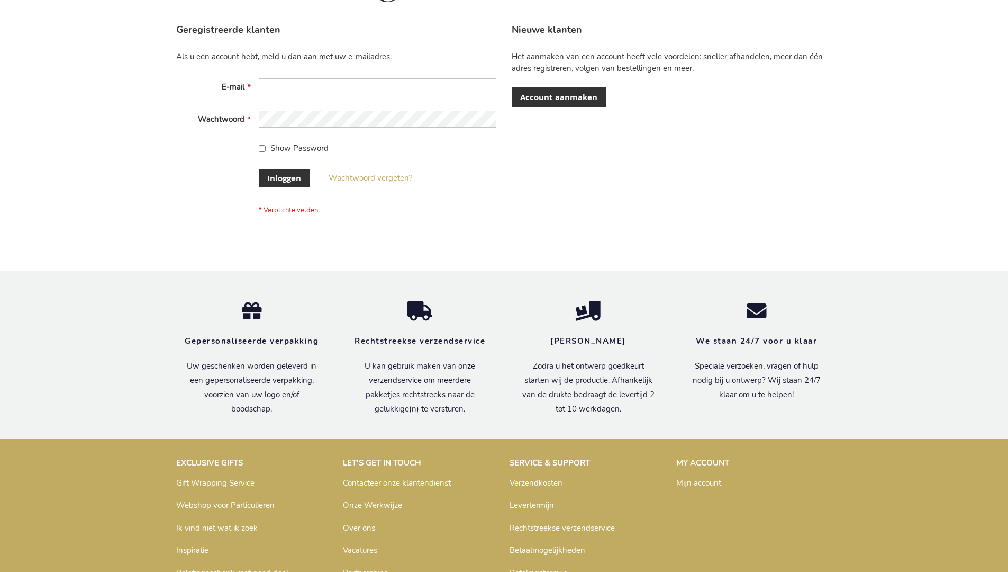
scroll to position [359, 0]
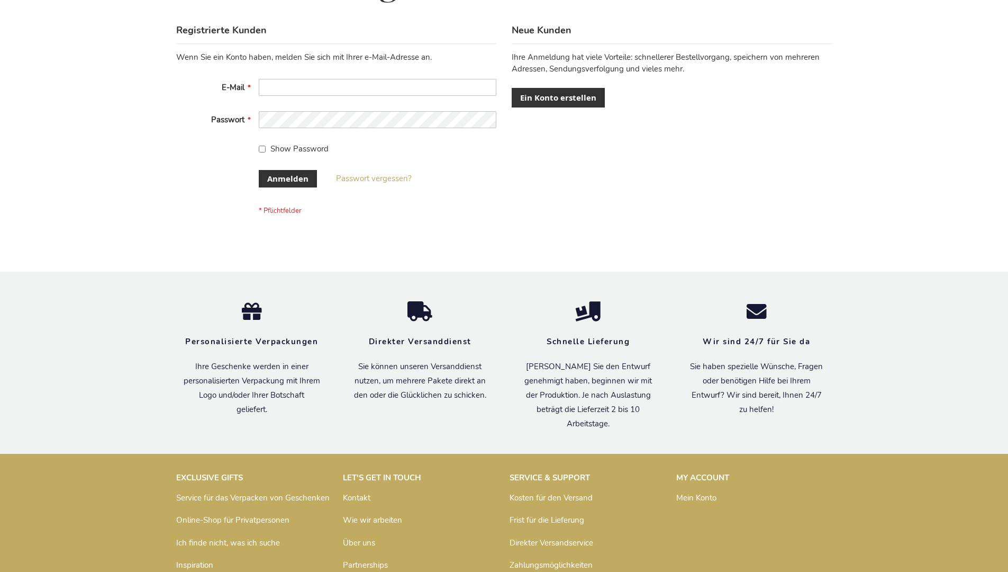
scroll to position [355, 0]
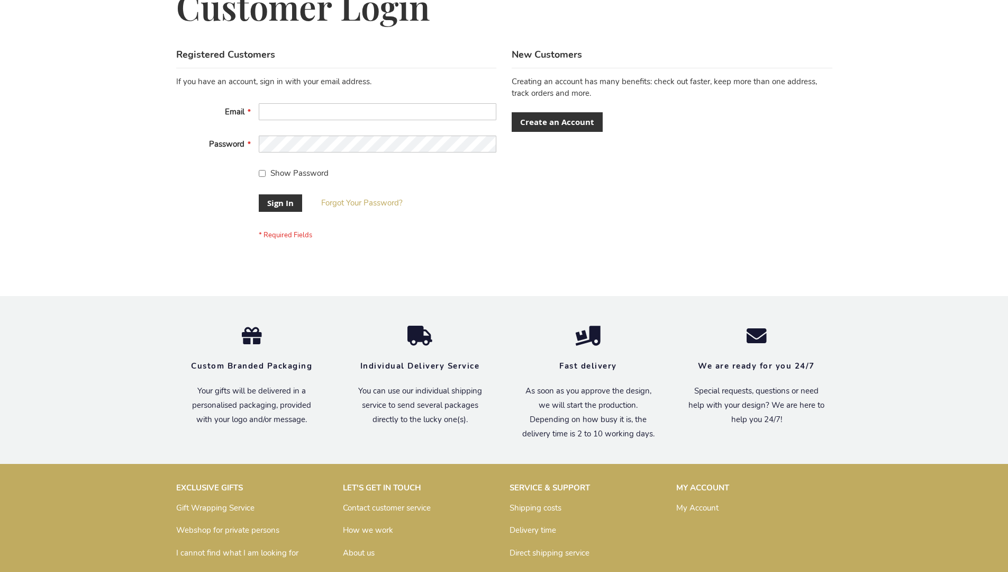
scroll to position [340, 0]
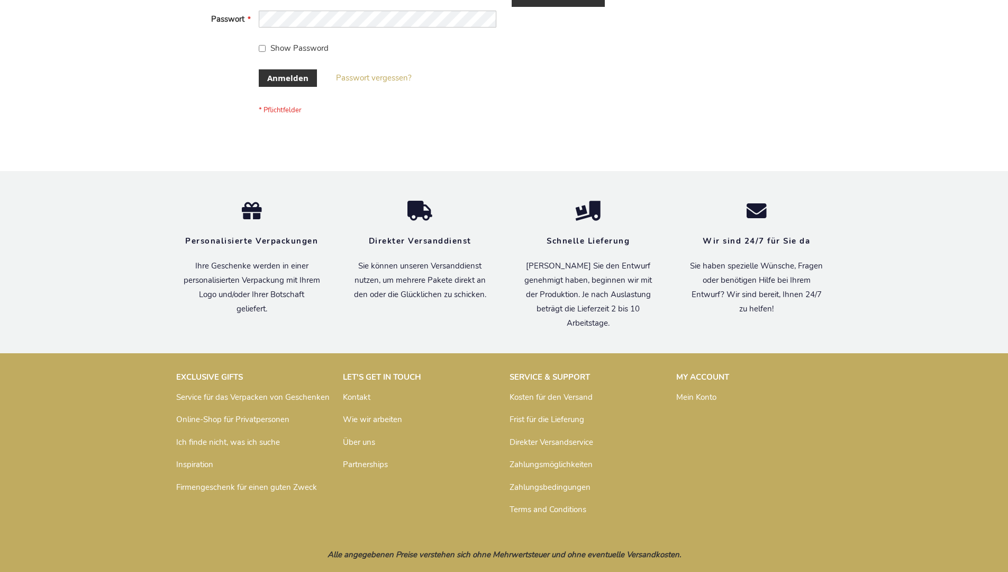
scroll to position [355, 0]
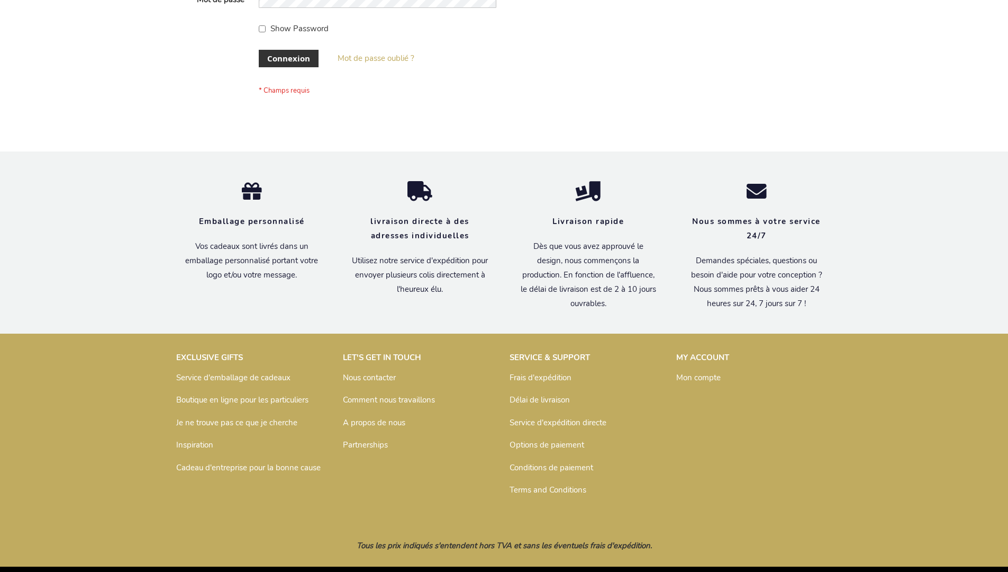
scroll to position [365, 0]
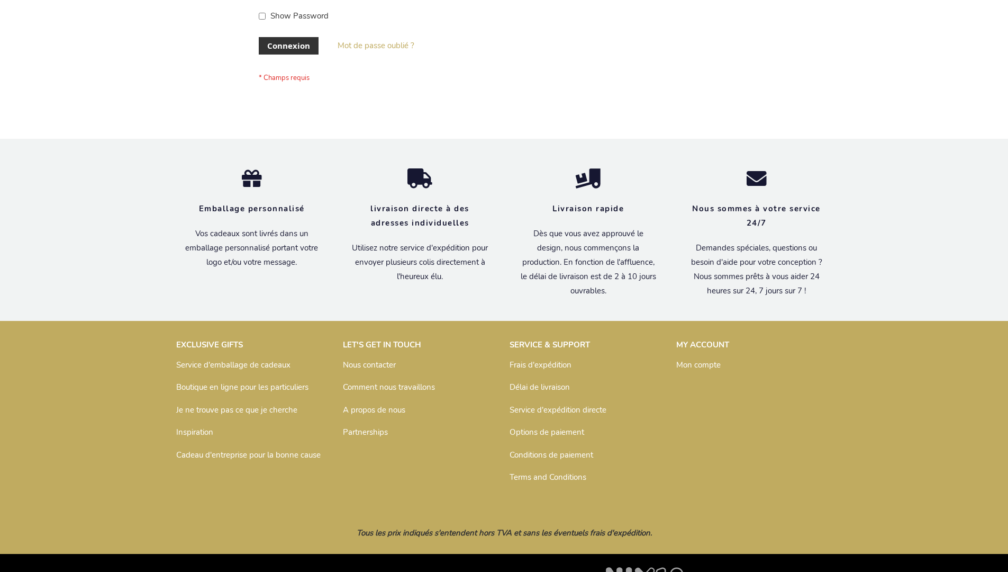
scroll to position [365, 0]
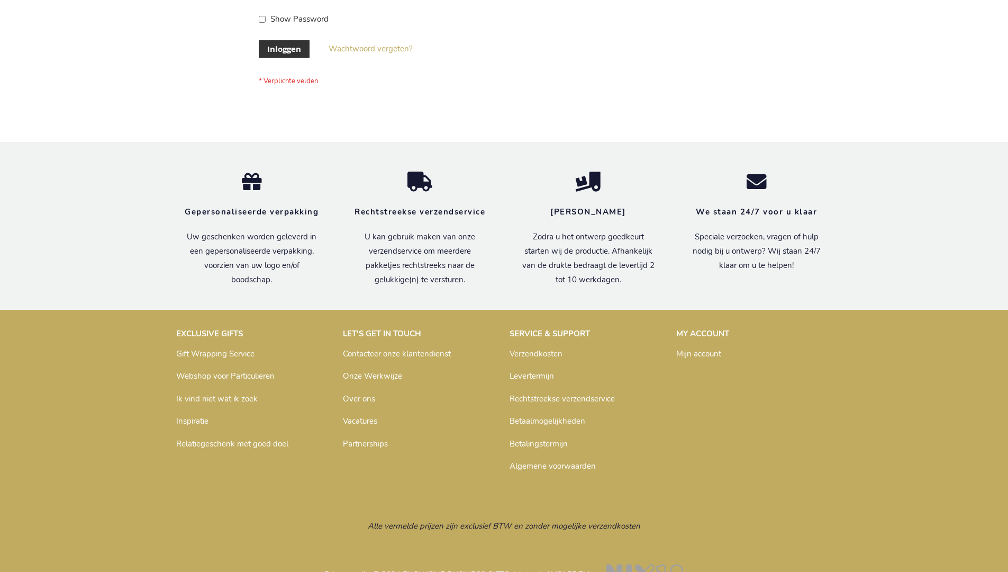
scroll to position [359, 0]
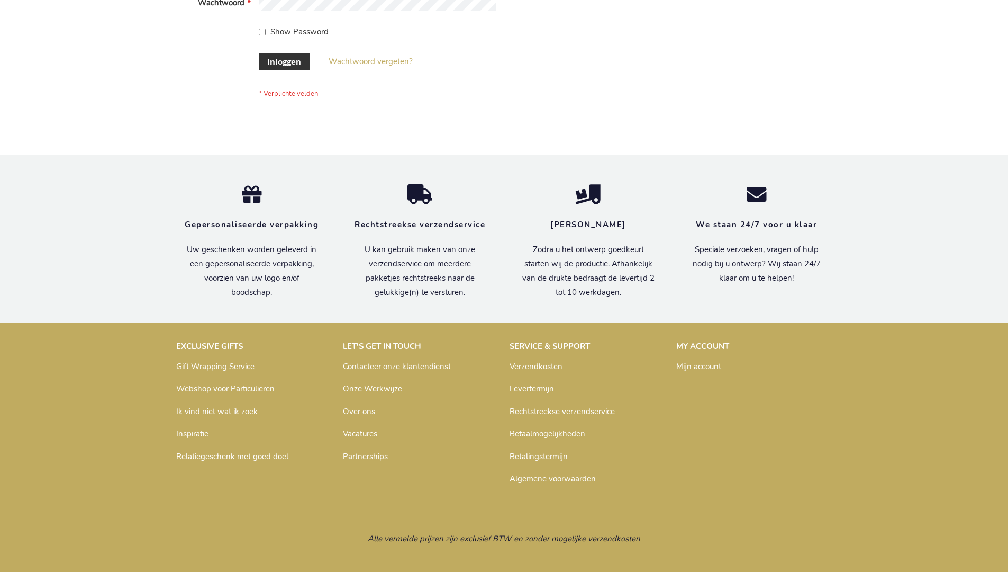
scroll to position [359, 0]
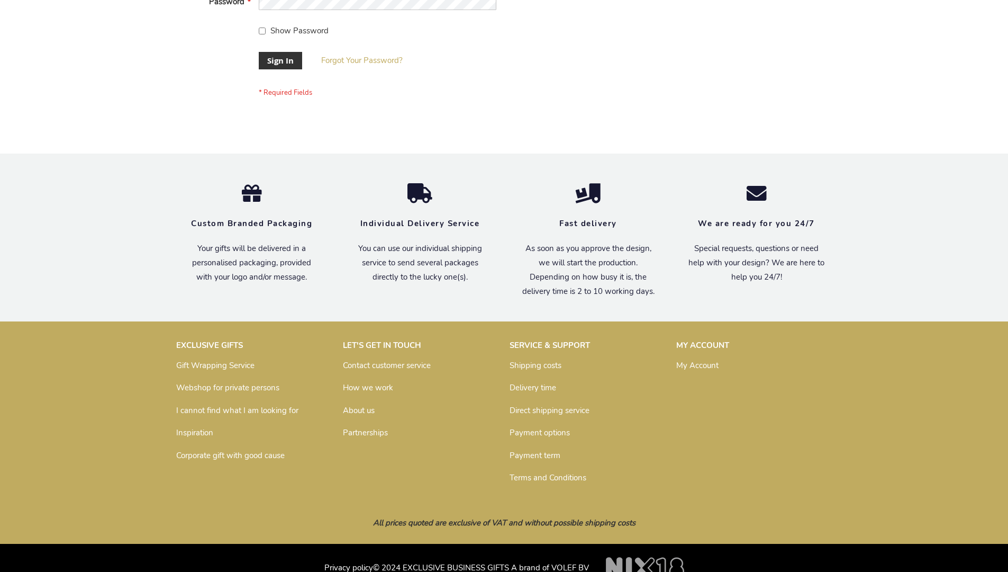
scroll to position [340, 0]
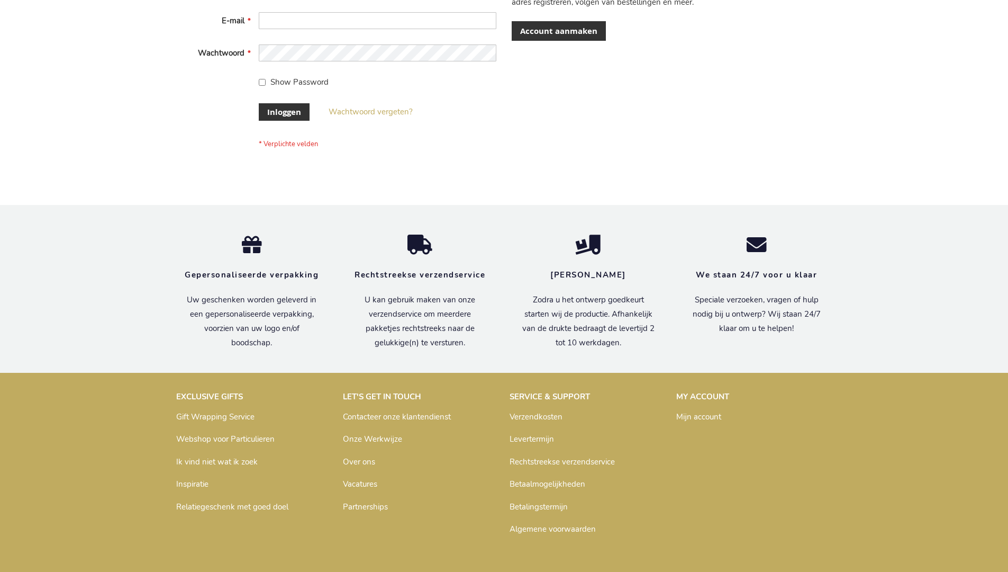
scroll to position [359, 0]
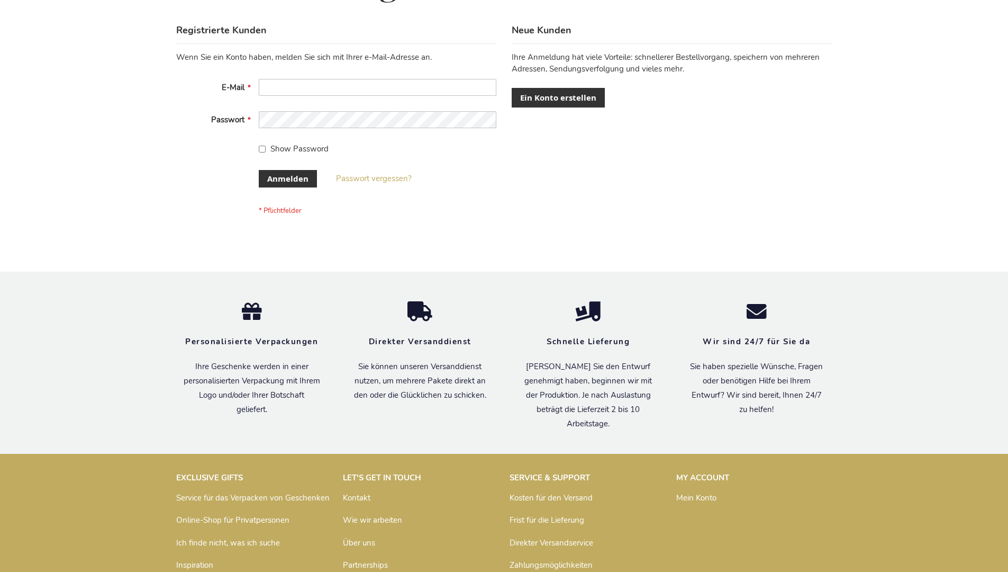
scroll to position [355, 0]
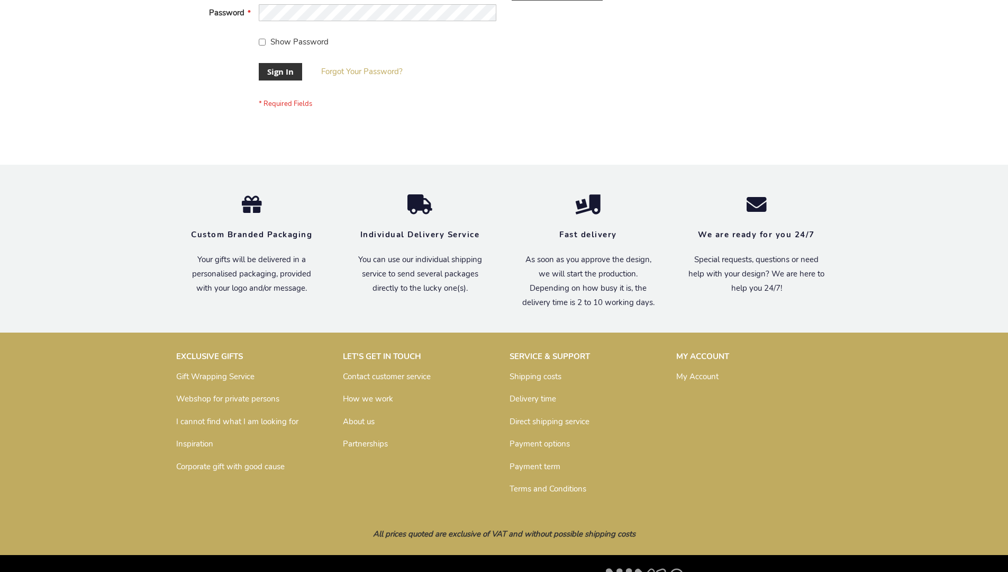
scroll to position [340, 0]
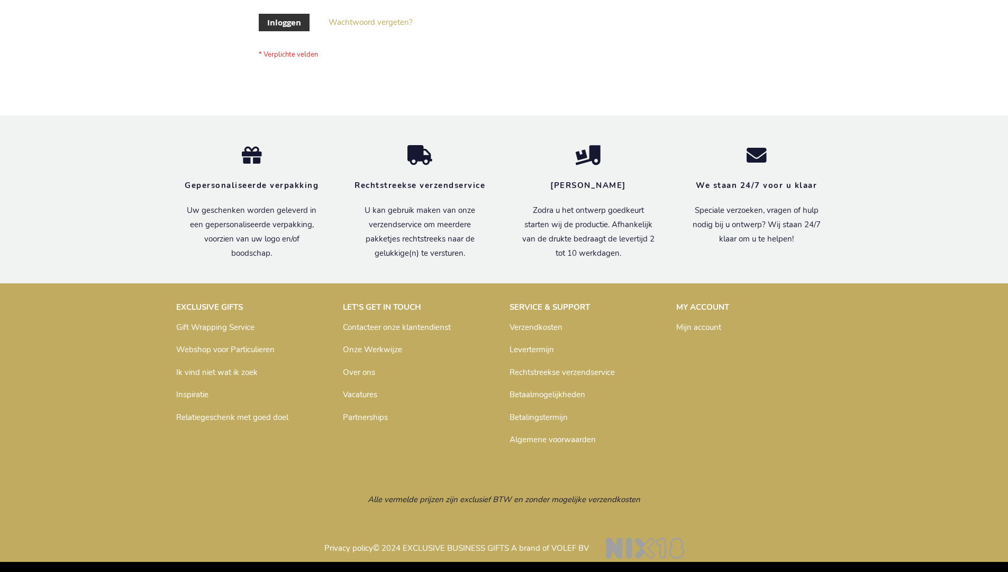
scroll to position [359, 0]
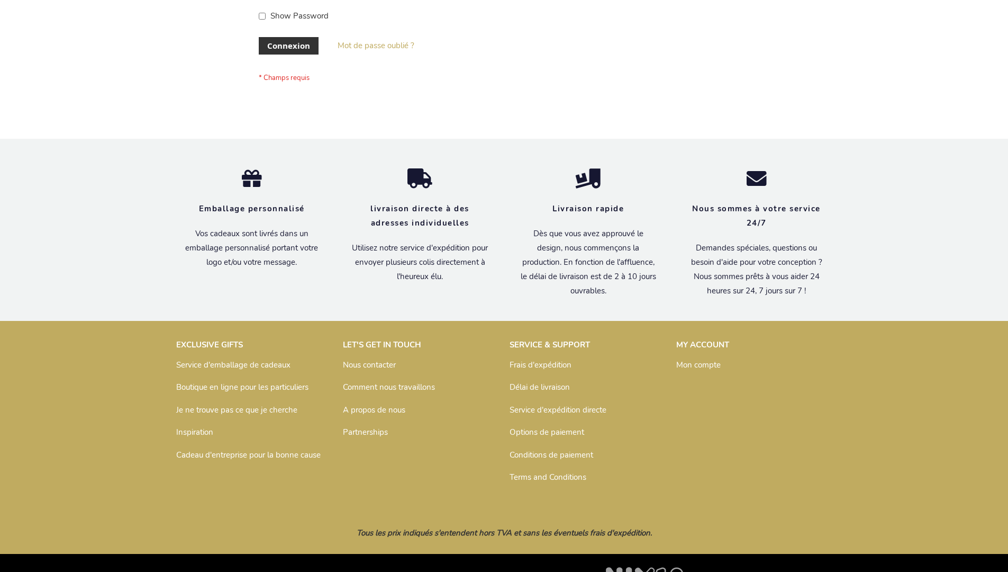
scroll to position [365, 0]
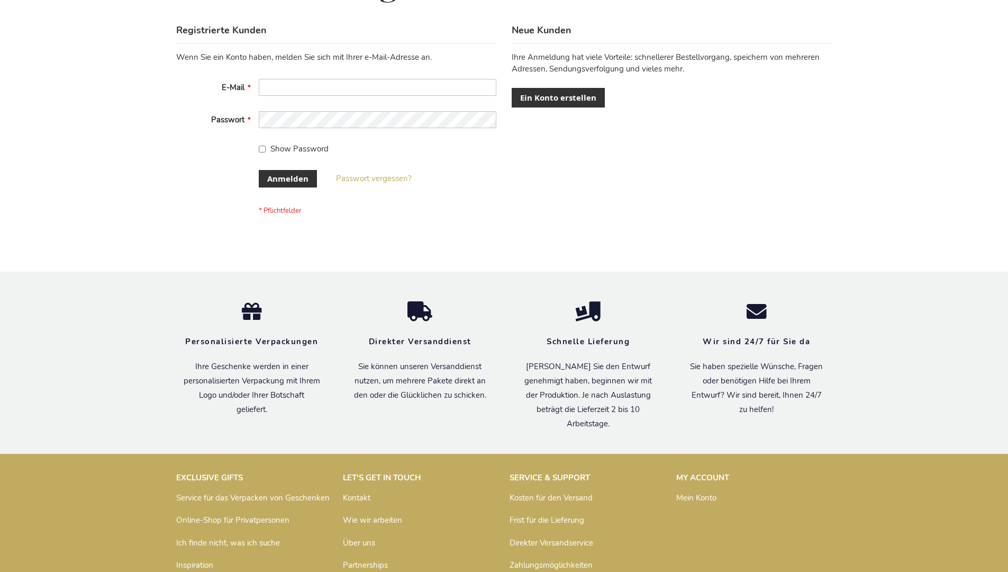
scroll to position [355, 0]
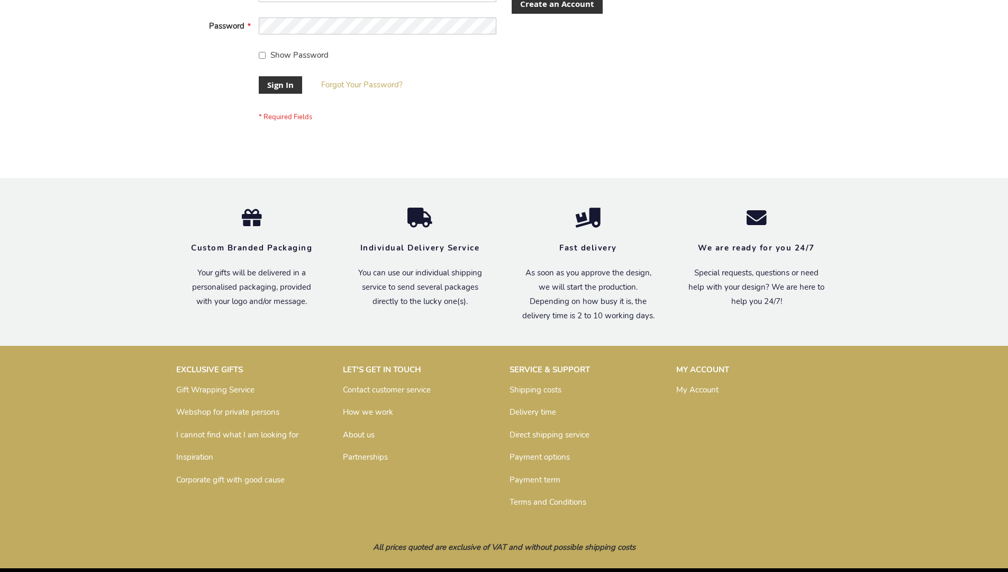
scroll to position [340, 0]
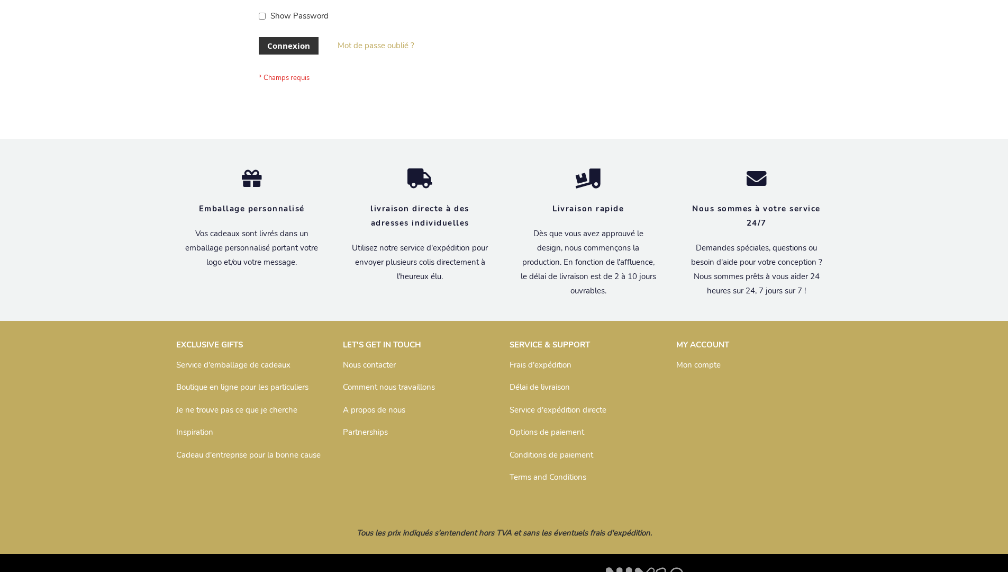
scroll to position [365, 0]
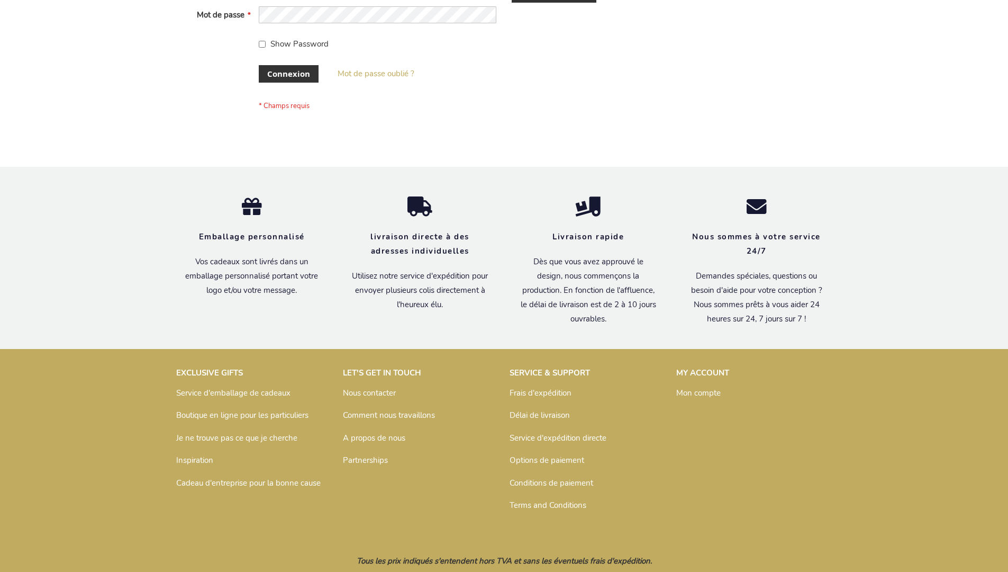
scroll to position [365, 0]
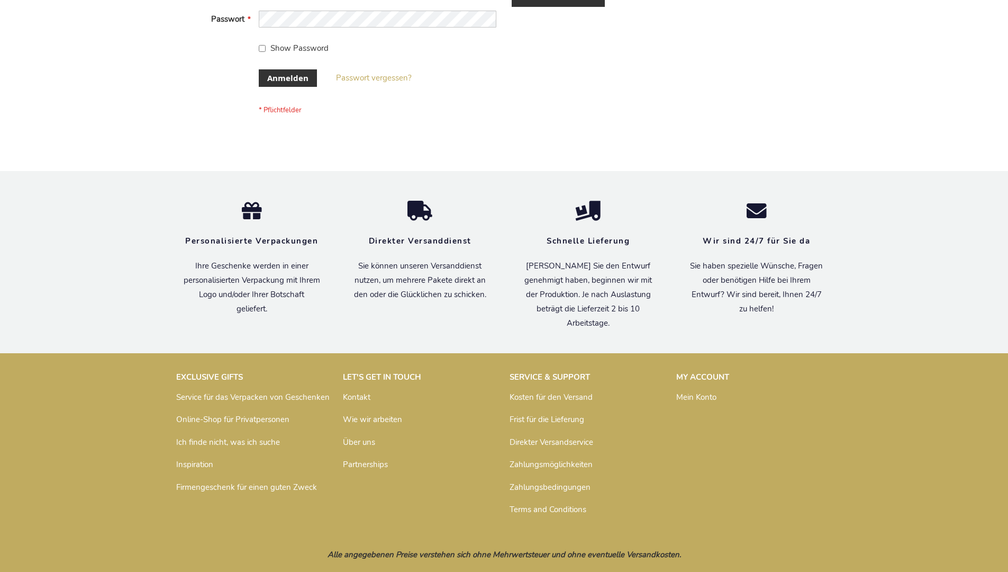
scroll to position [355, 0]
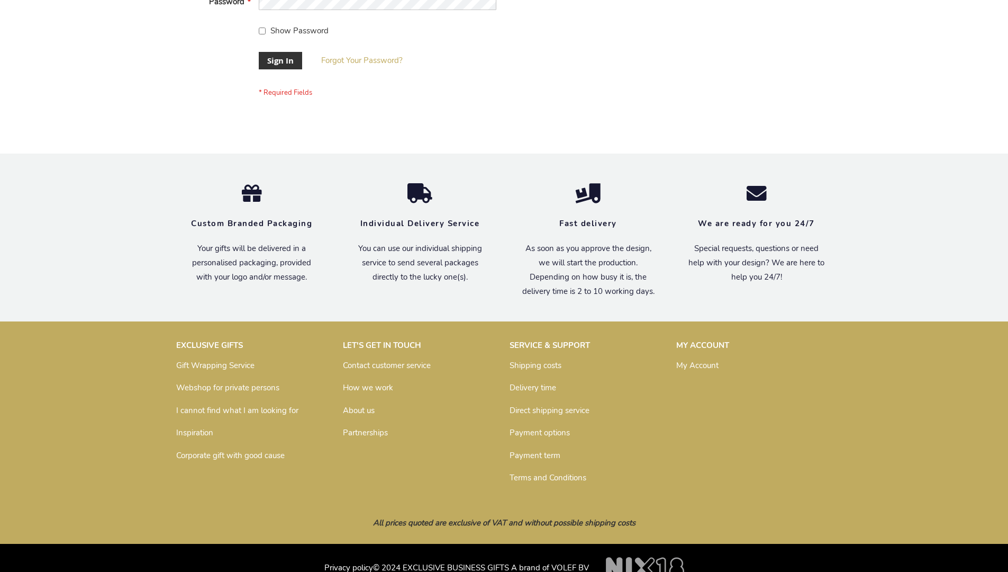
scroll to position [340, 0]
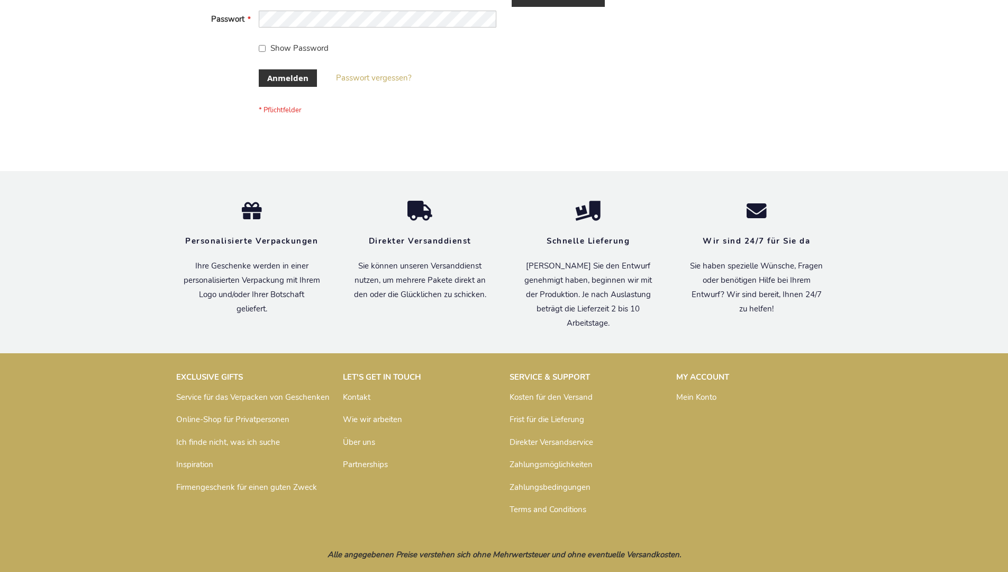
scroll to position [355, 0]
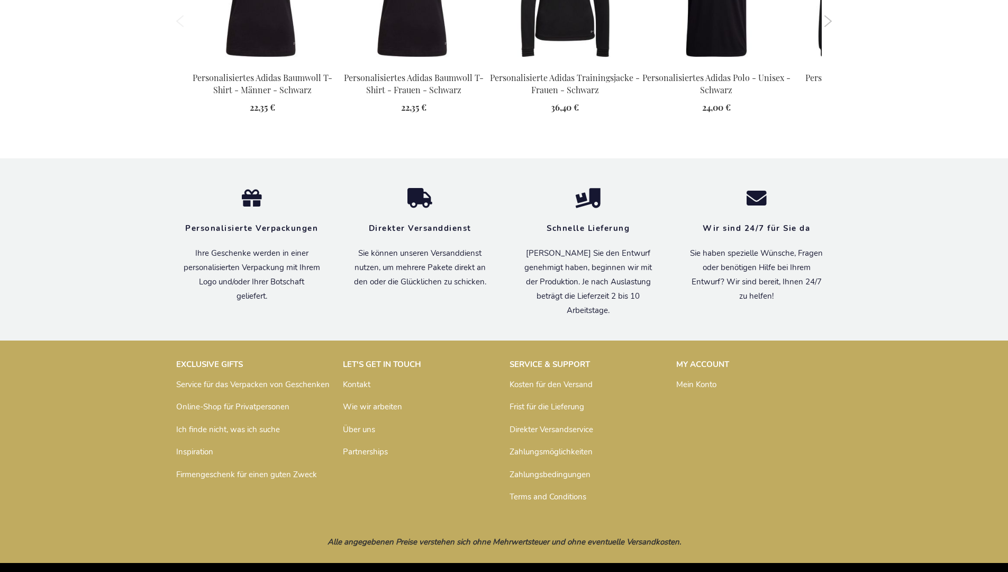
scroll to position [1394, 0]
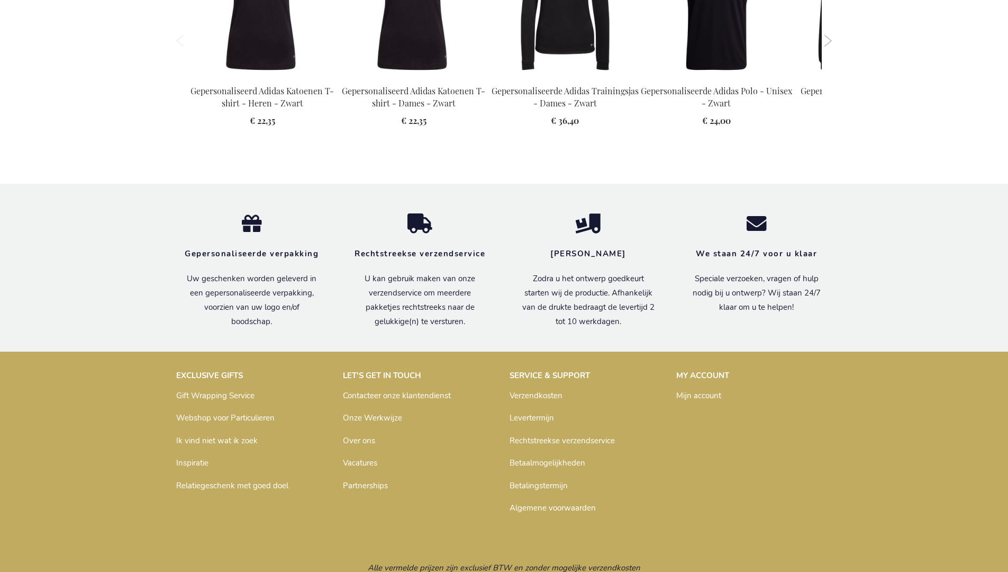
scroll to position [1399, 0]
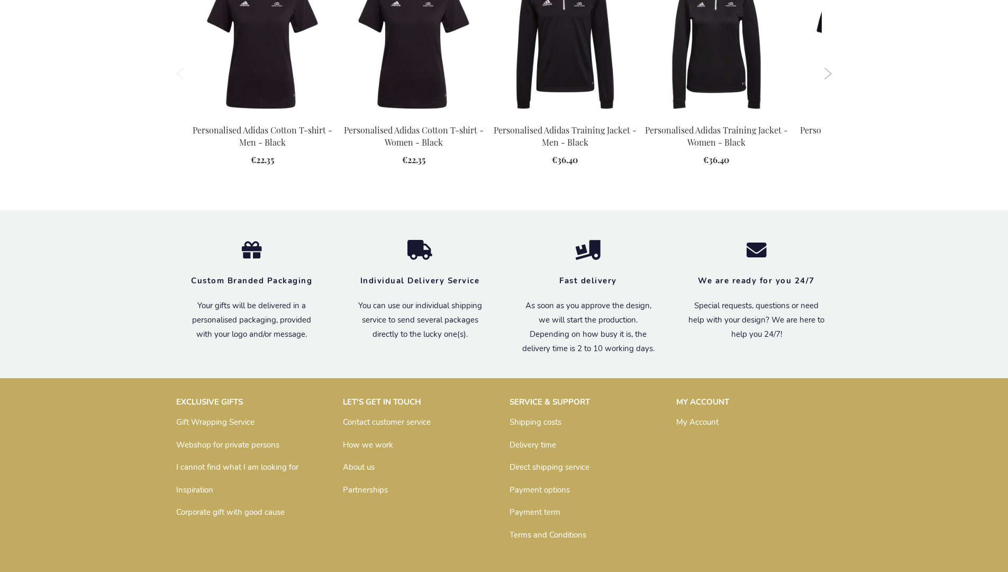
scroll to position [1367, 0]
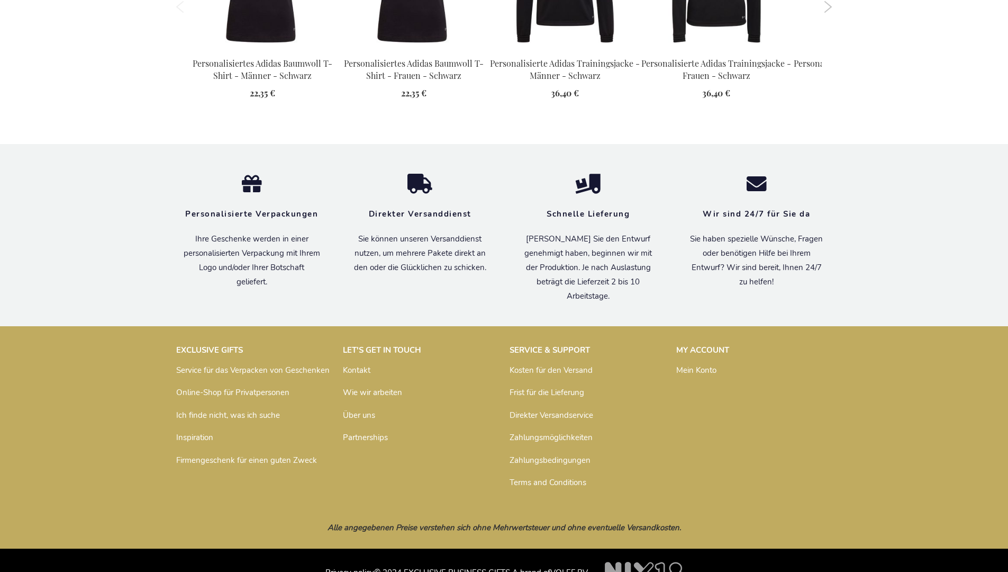
scroll to position [1394, 0]
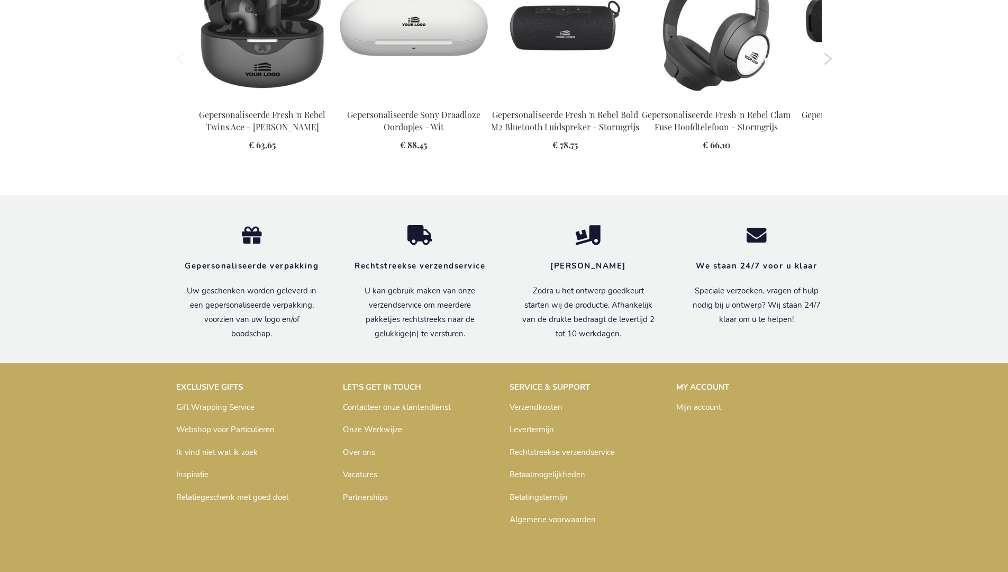
scroll to position [1438, 0]
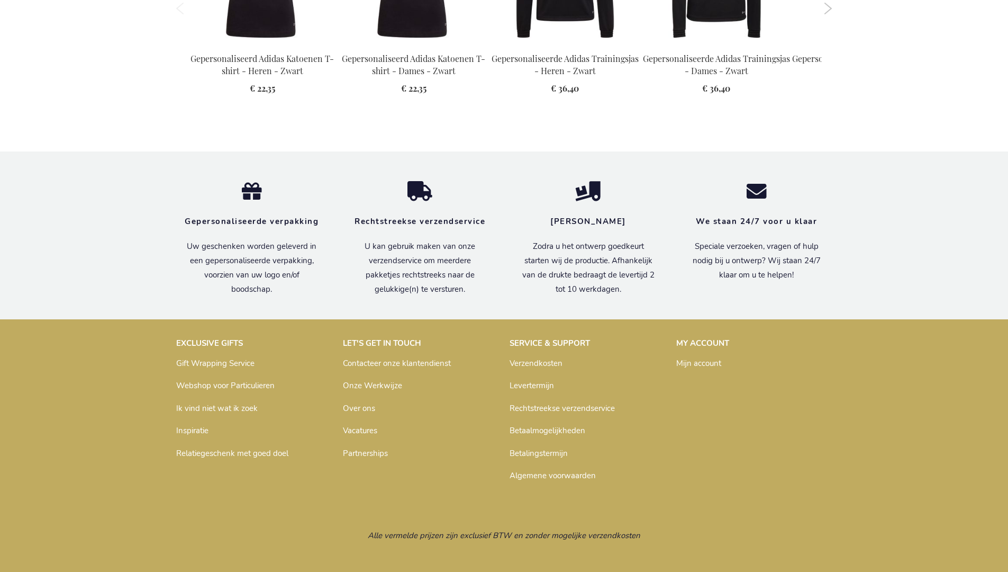
scroll to position [1399, 0]
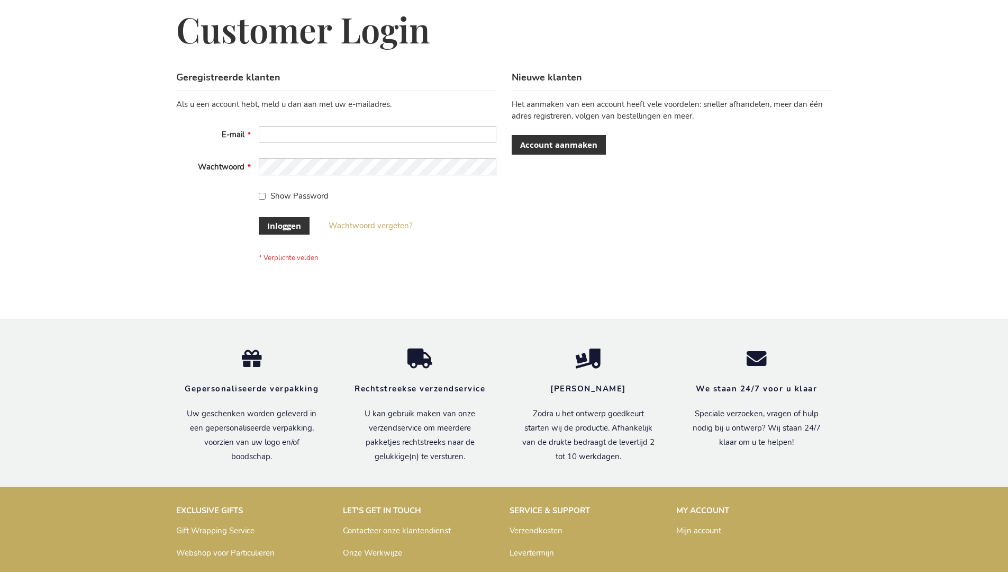
scroll to position [359, 0]
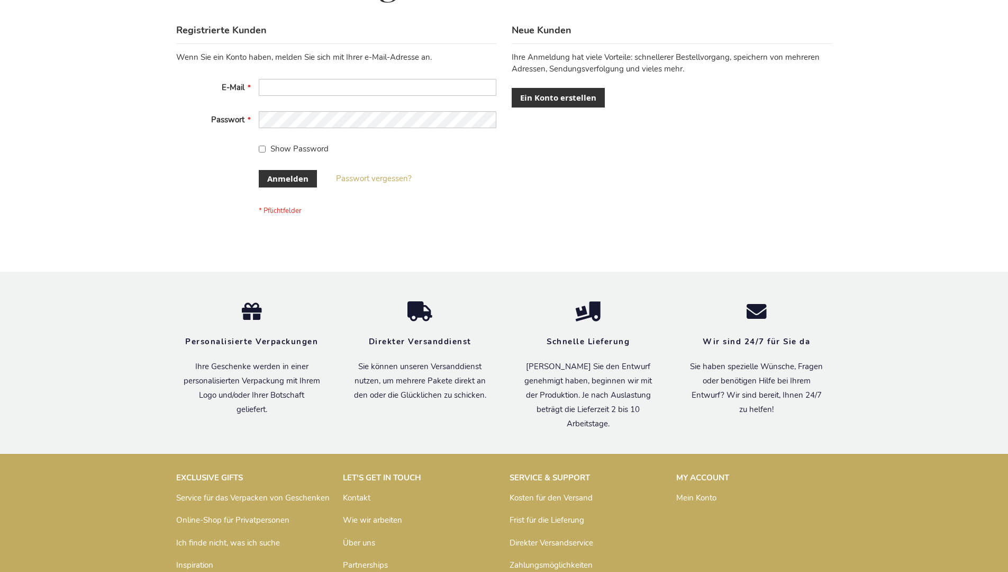
scroll to position [355, 0]
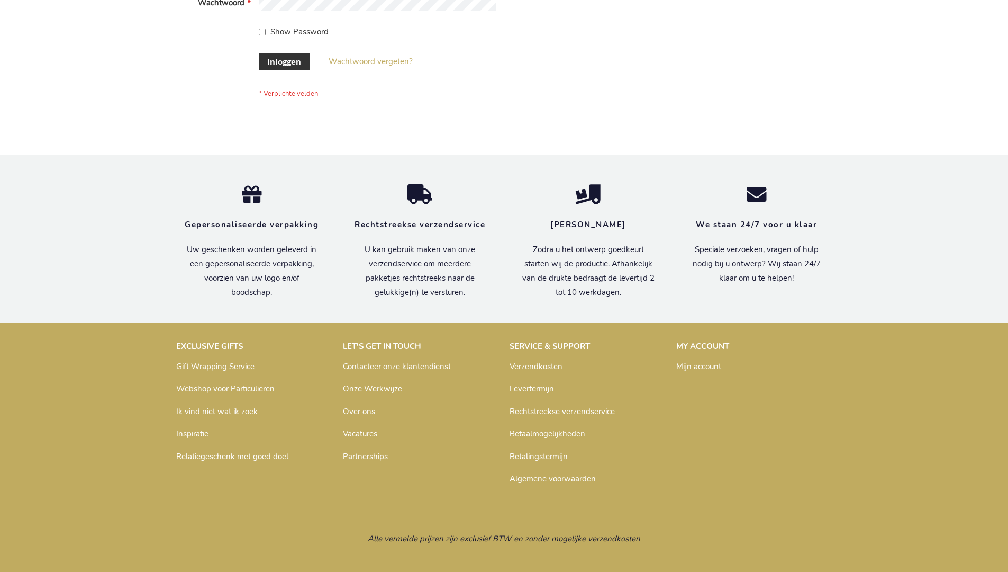
scroll to position [359, 0]
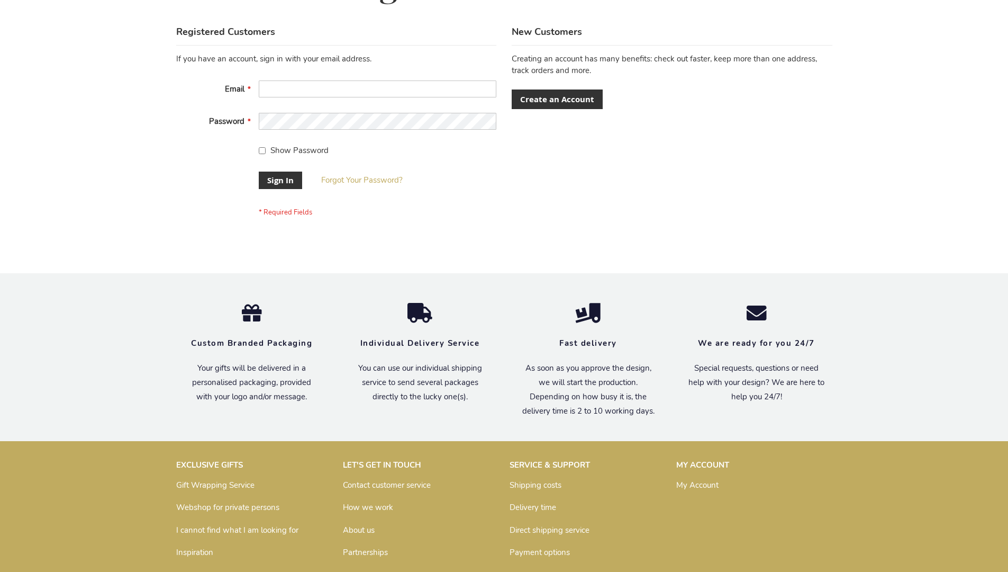
scroll to position [340, 0]
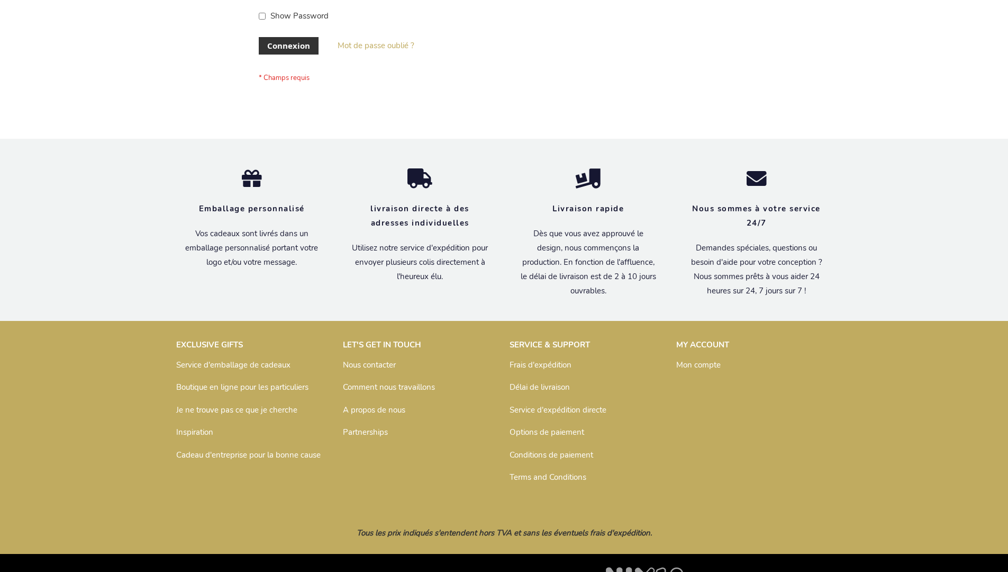
scroll to position [365, 0]
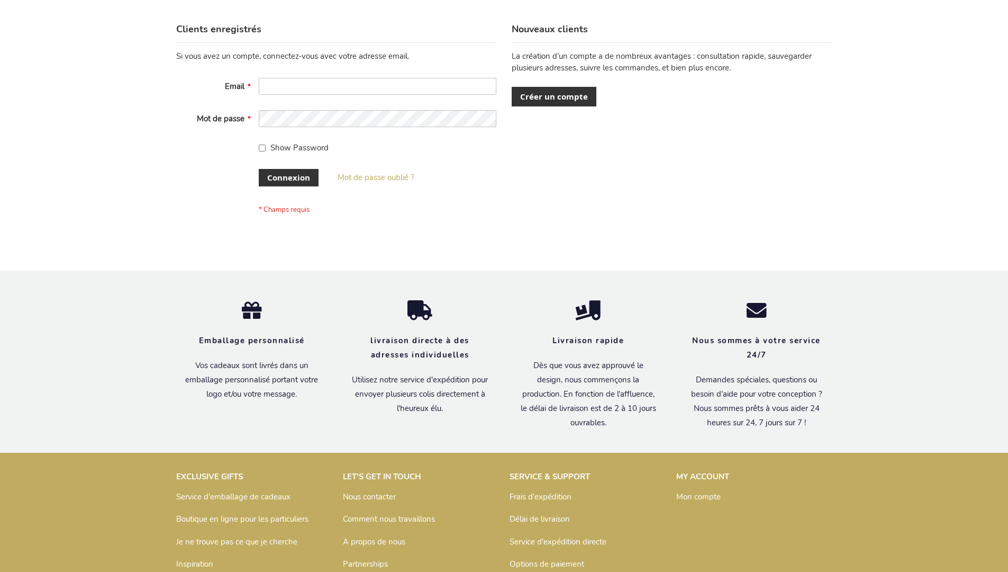
scroll to position [365, 0]
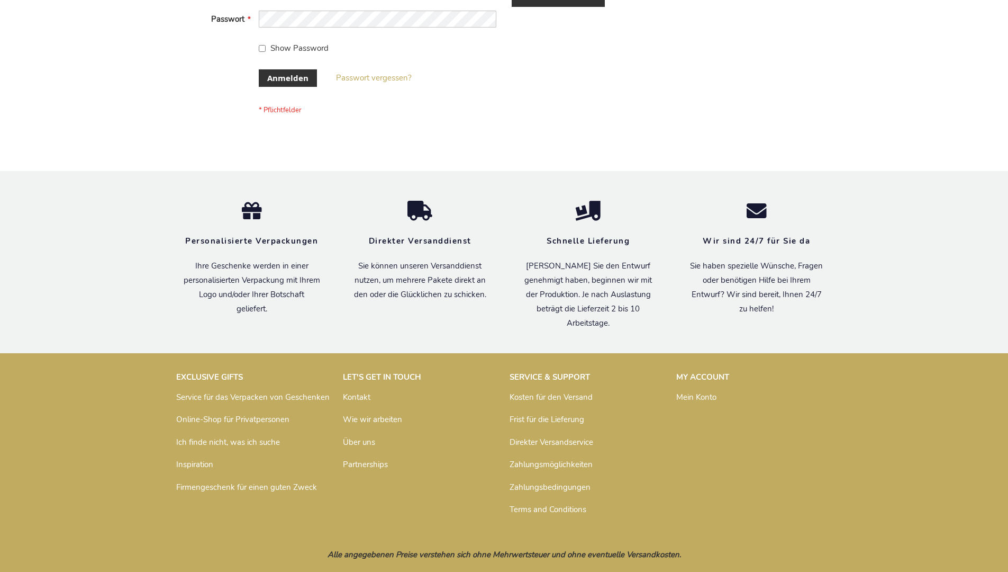
scroll to position [355, 0]
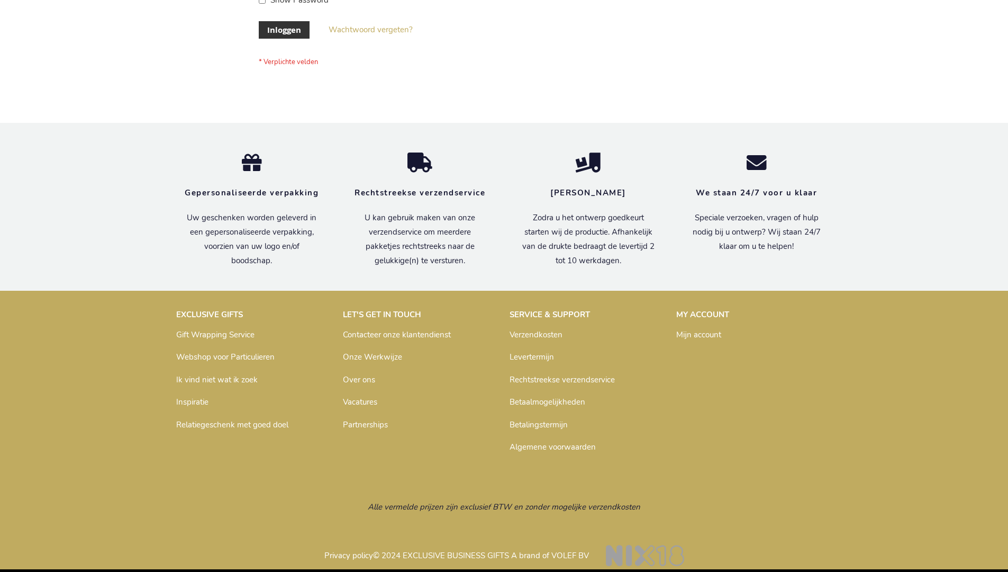
scroll to position [351, 0]
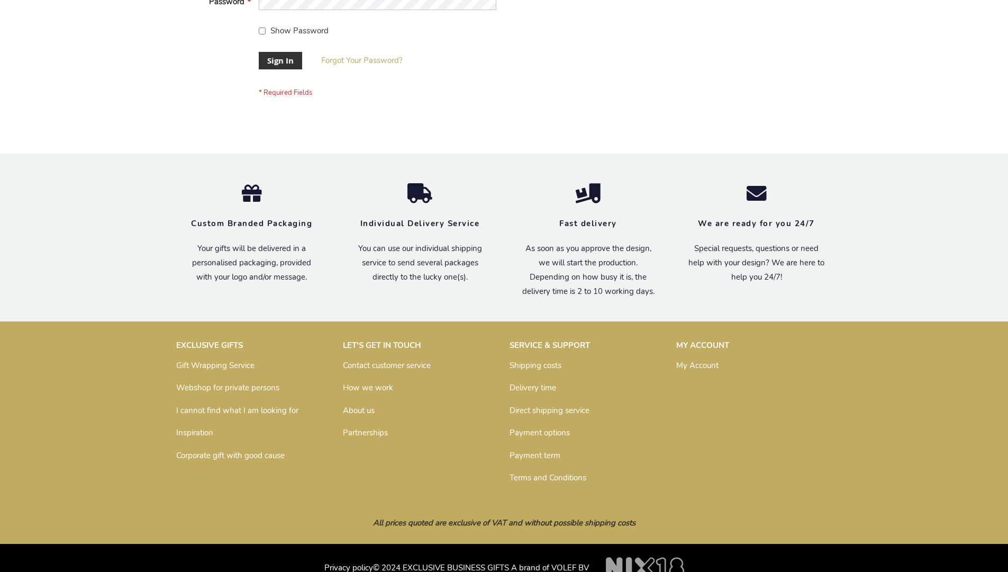
scroll to position [340, 0]
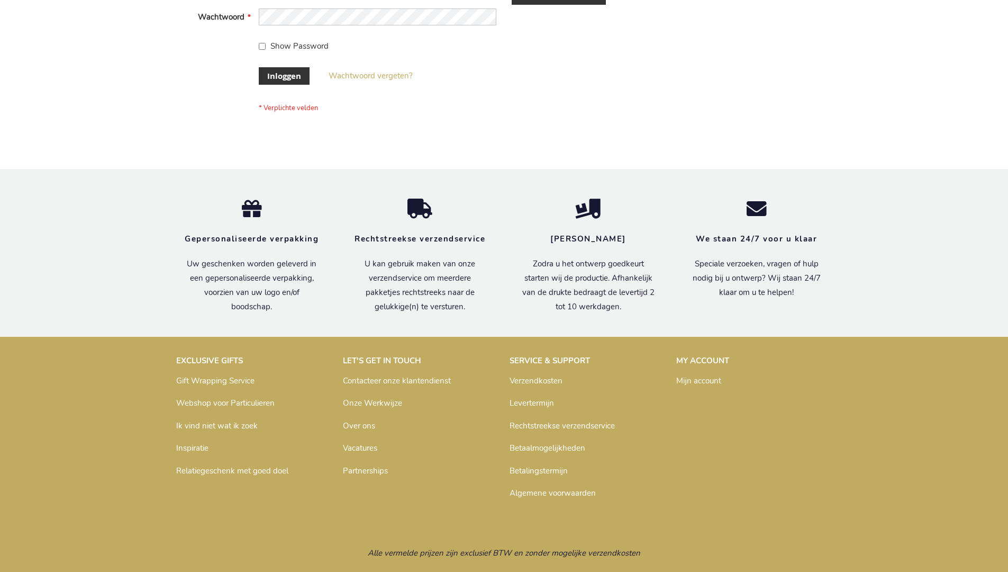
scroll to position [359, 0]
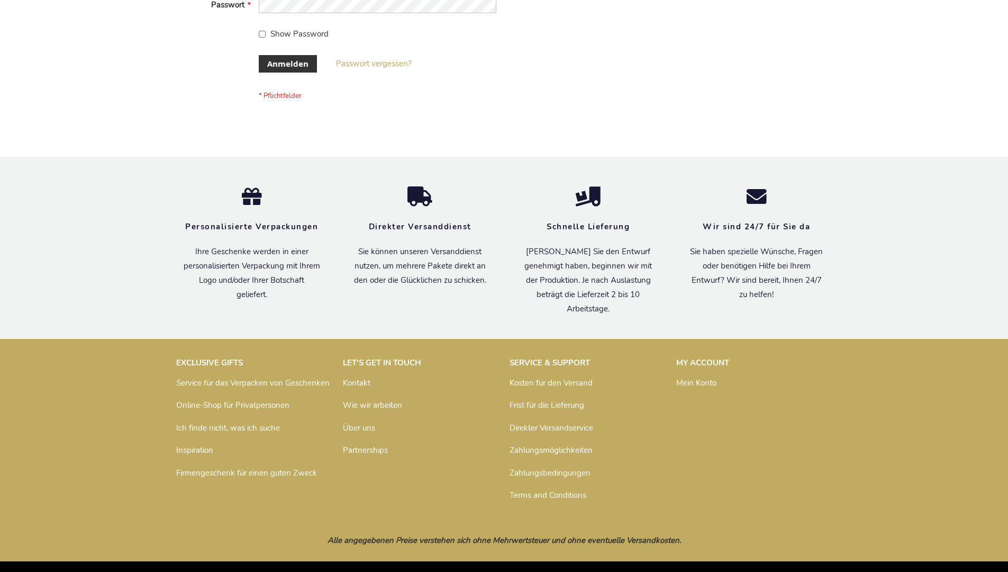
scroll to position [355, 0]
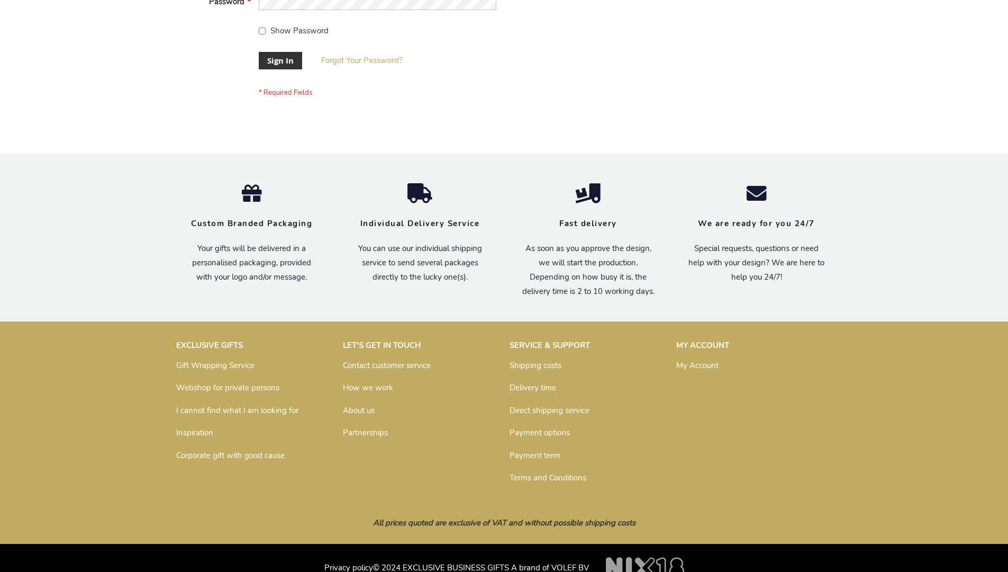
scroll to position [340, 0]
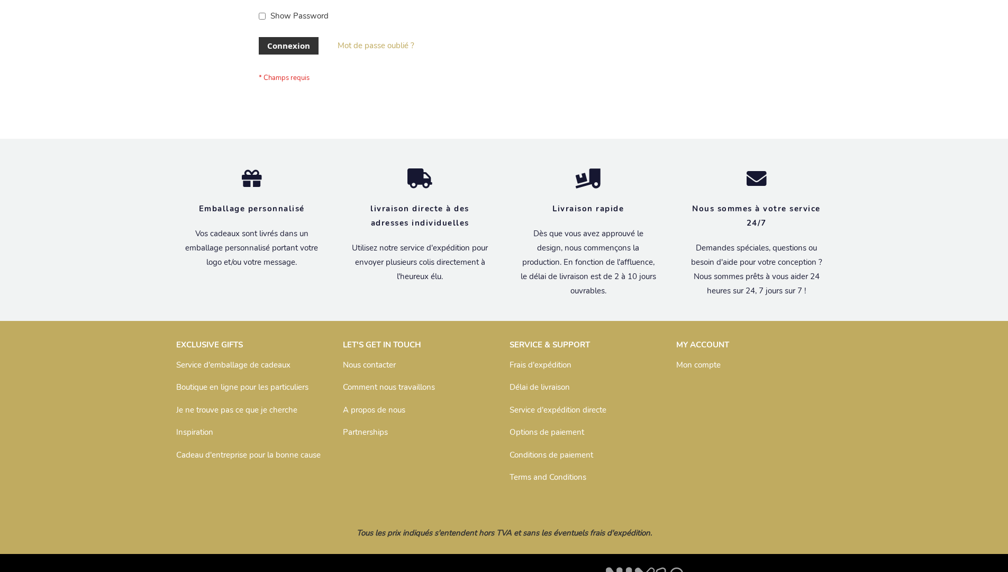
scroll to position [365, 0]
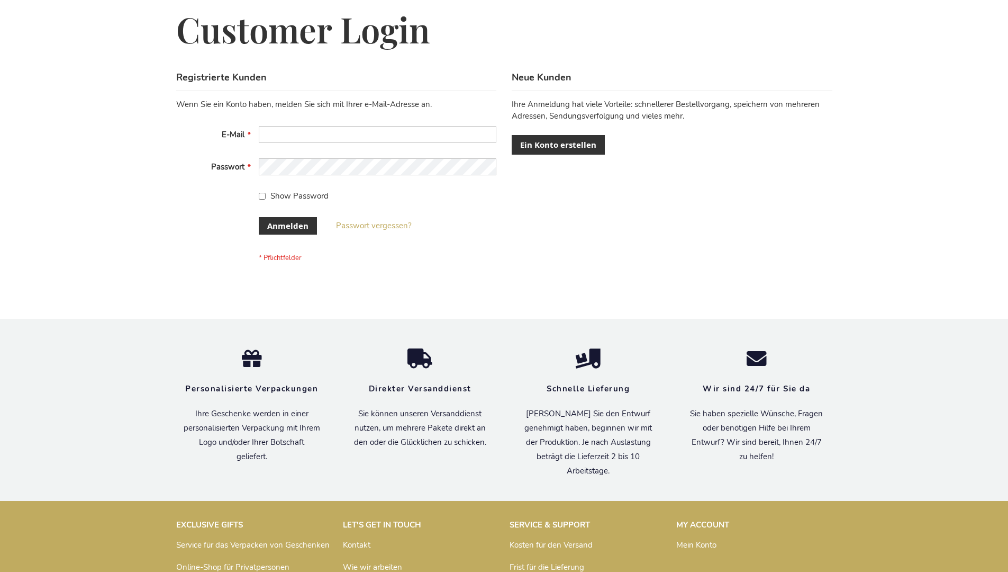
scroll to position [355, 0]
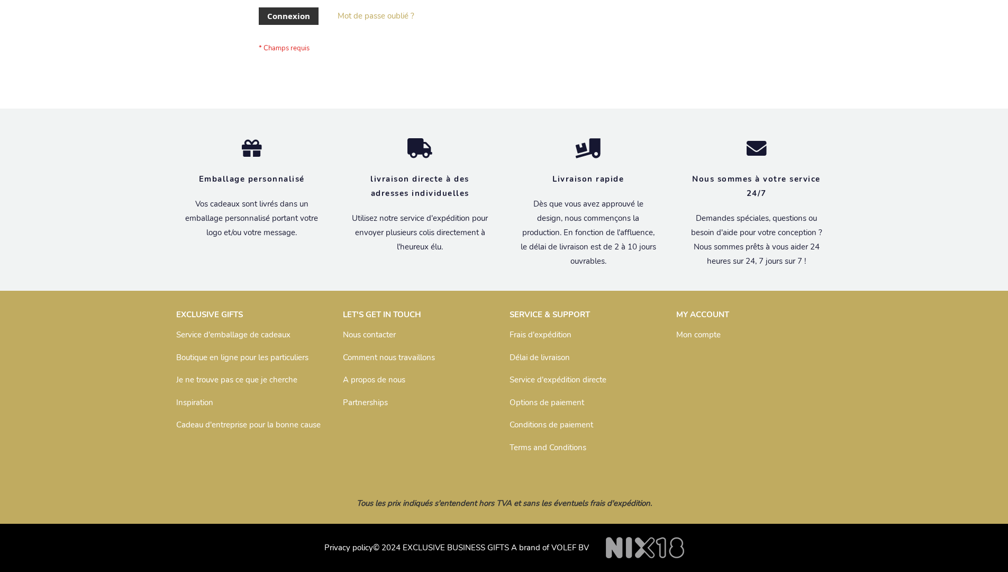
scroll to position [365, 0]
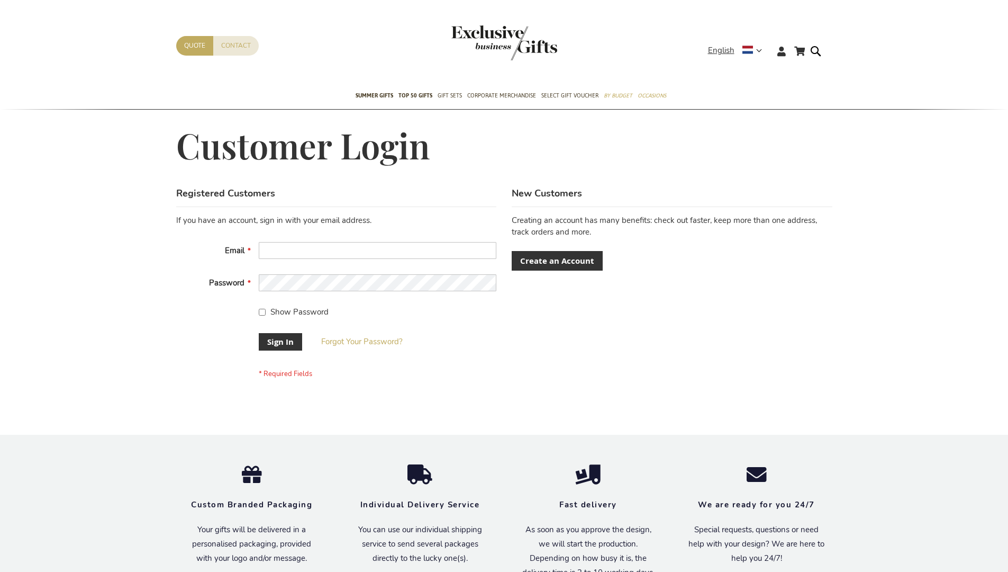
scroll to position [340, 0]
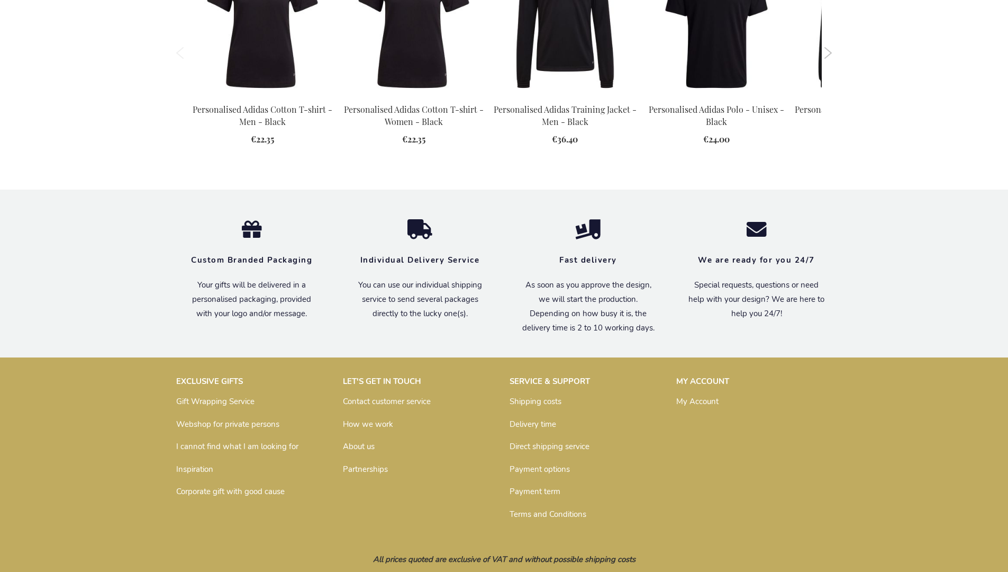
scroll to position [1367, 0]
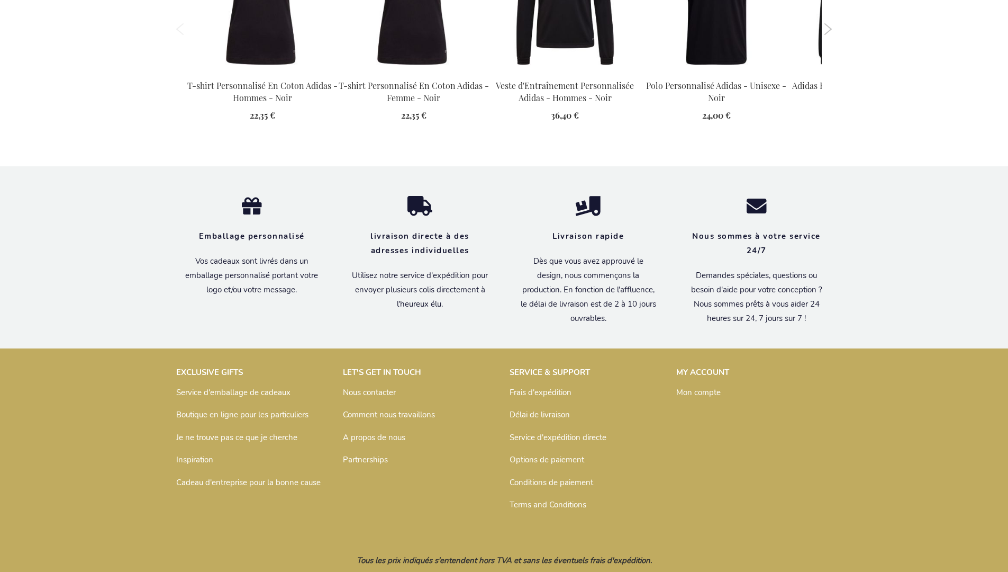
scroll to position [1404, 0]
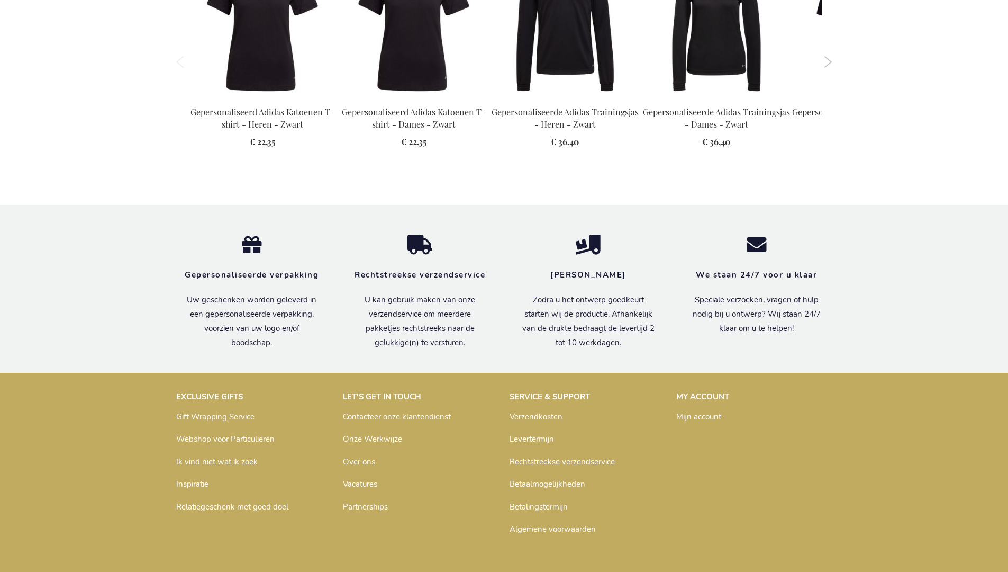
scroll to position [1399, 0]
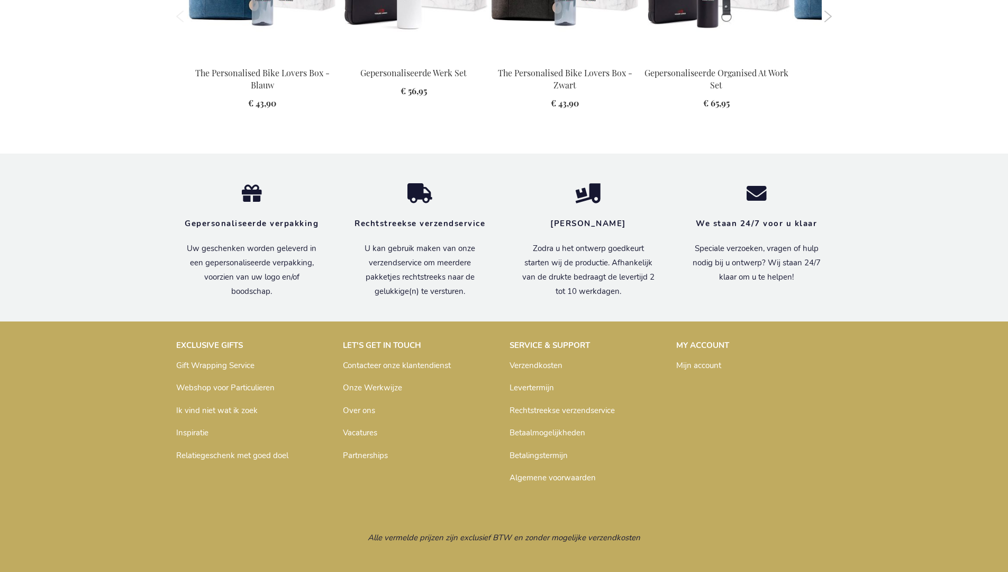
scroll to position [1385, 0]
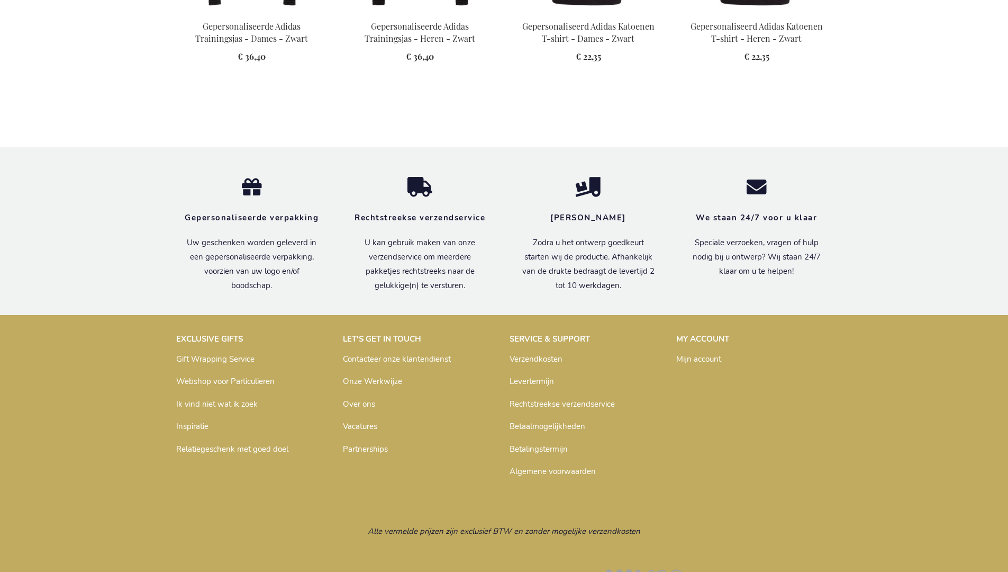
scroll to position [1144, 0]
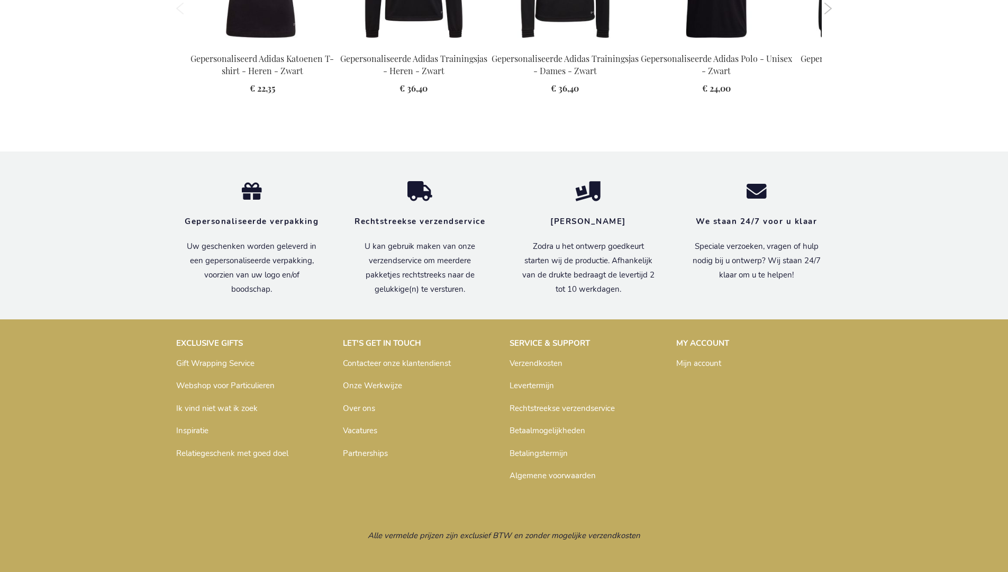
scroll to position [1399, 0]
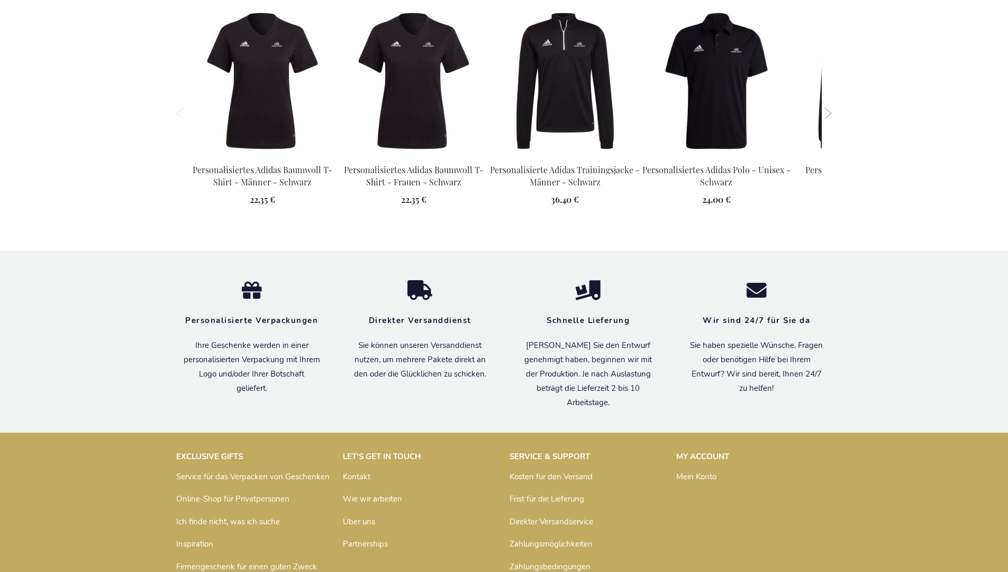
scroll to position [1394, 0]
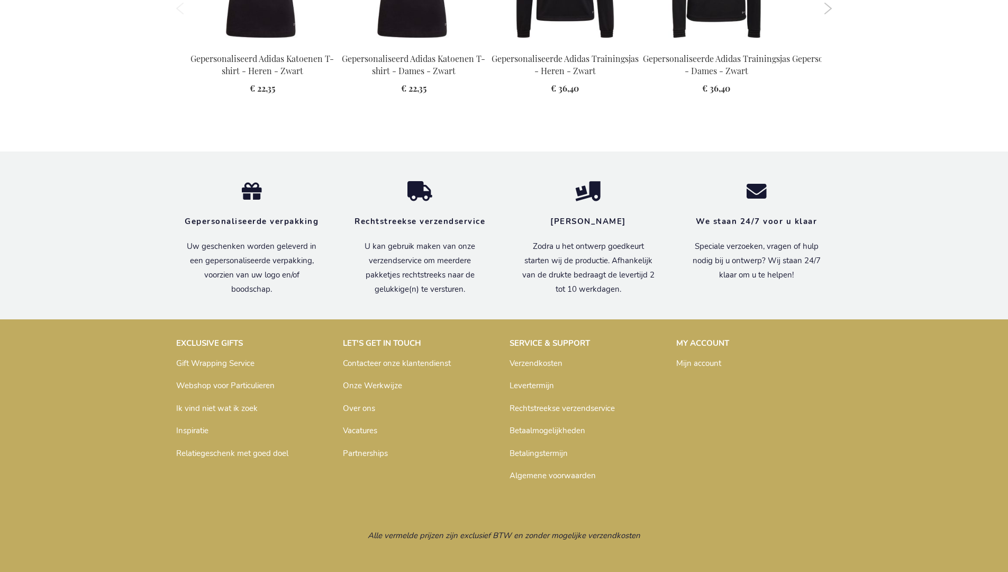
scroll to position [1399, 0]
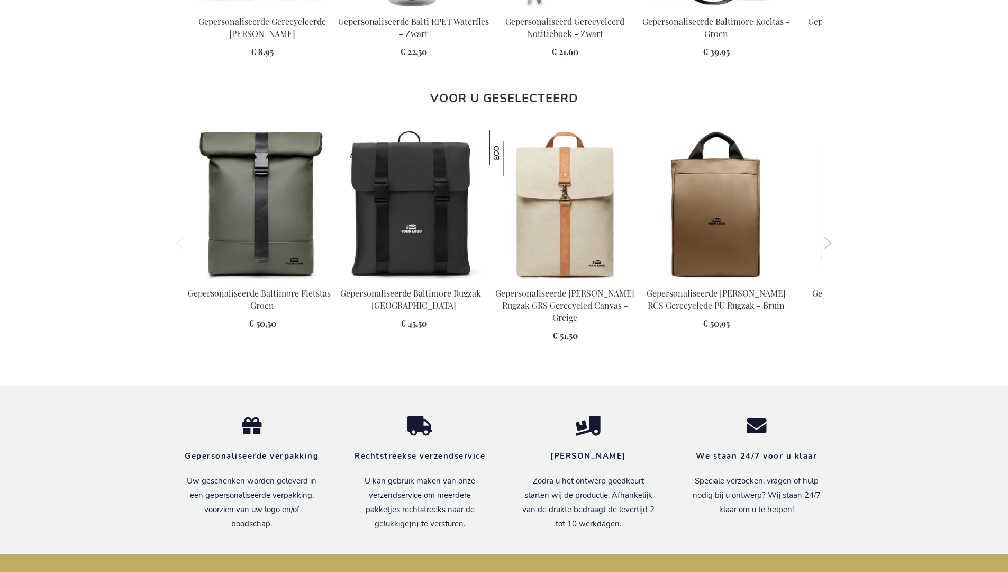
scroll to position [1456, 0]
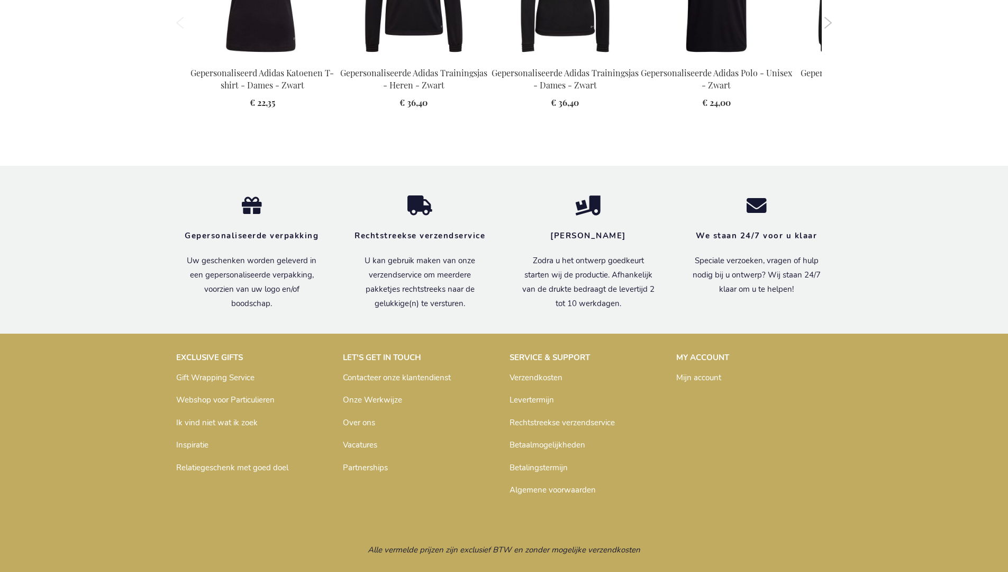
scroll to position [1399, 0]
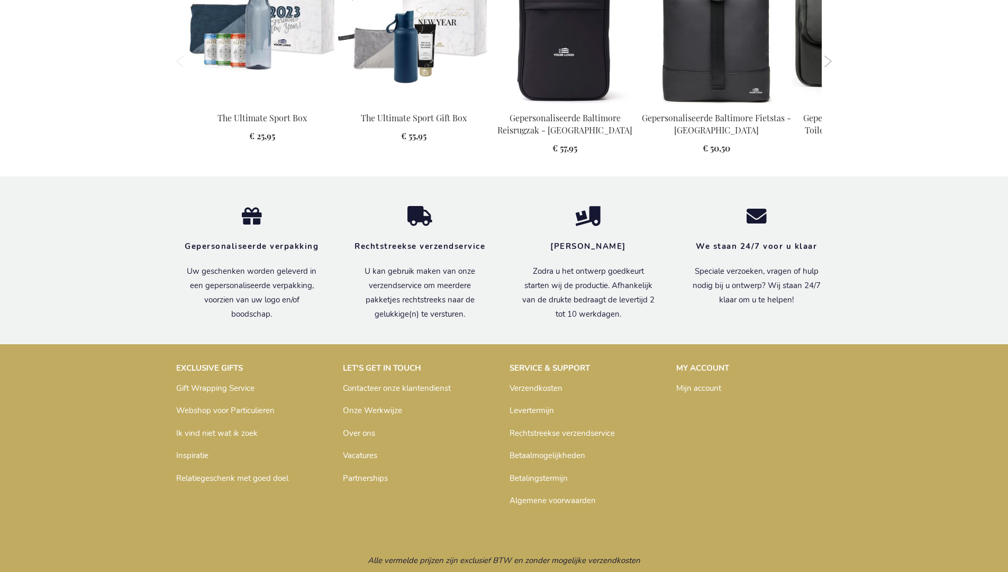
scroll to position [1103, 0]
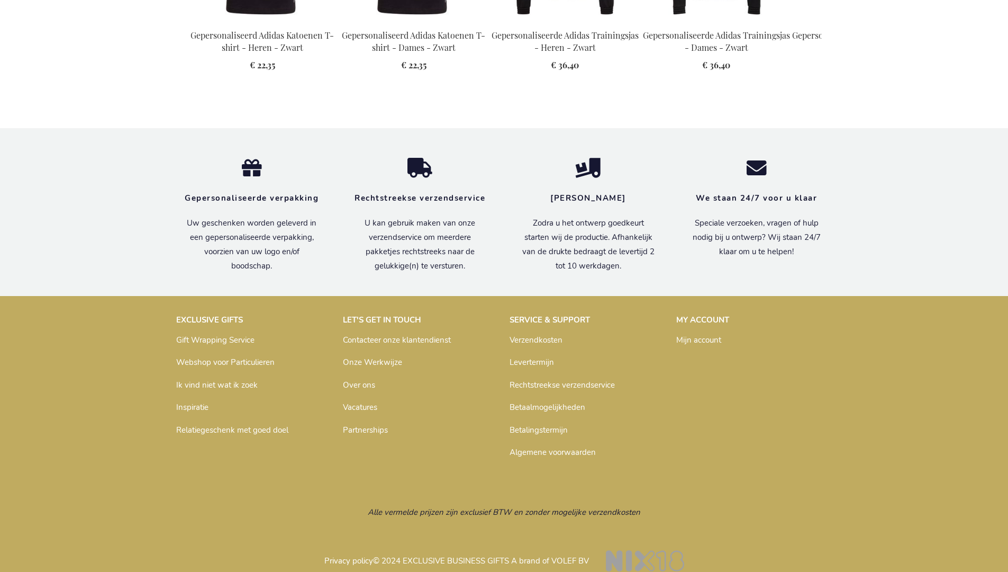
scroll to position [1399, 0]
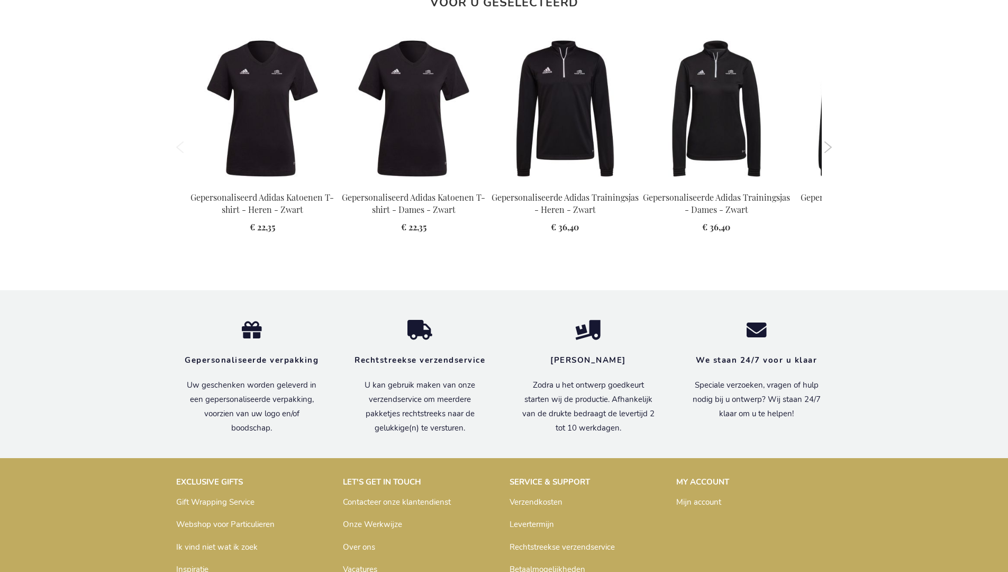
scroll to position [1399, 0]
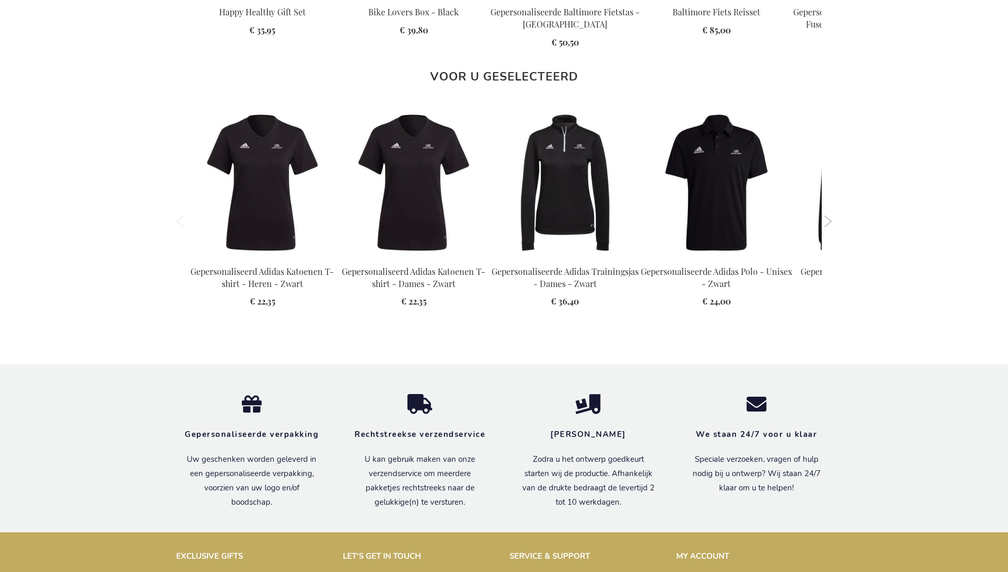
scroll to position [1399, 0]
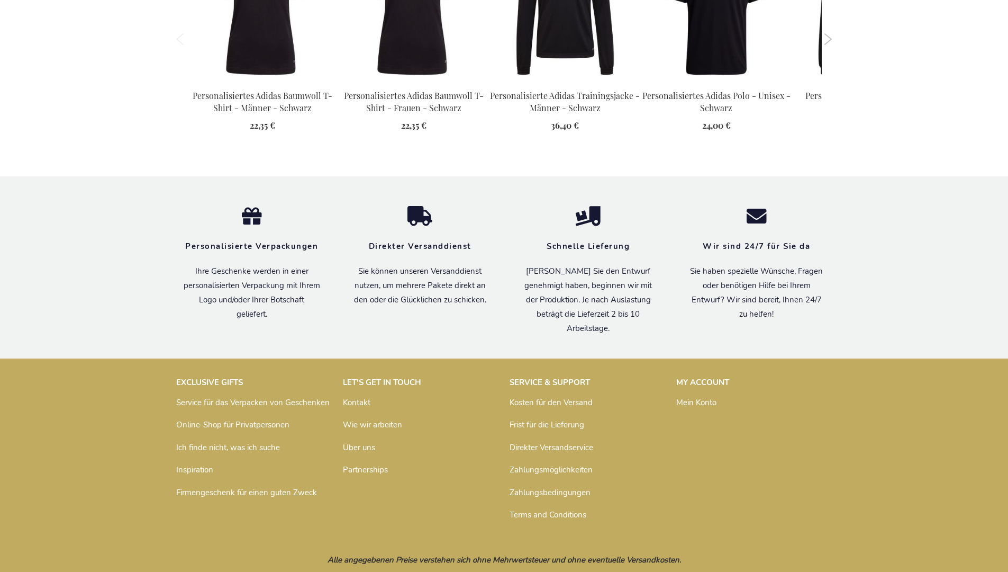
scroll to position [1394, 0]
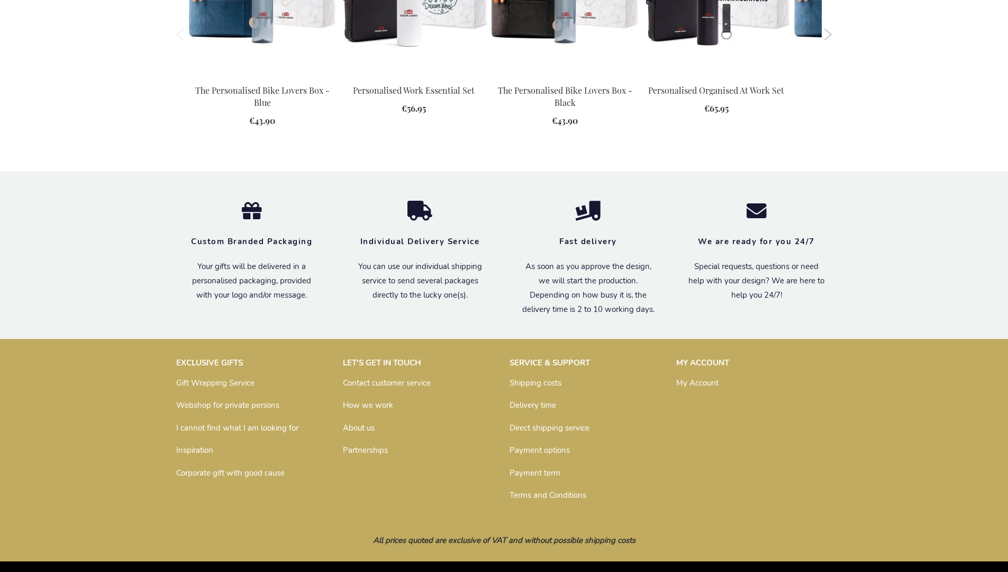
scroll to position [1330, 0]
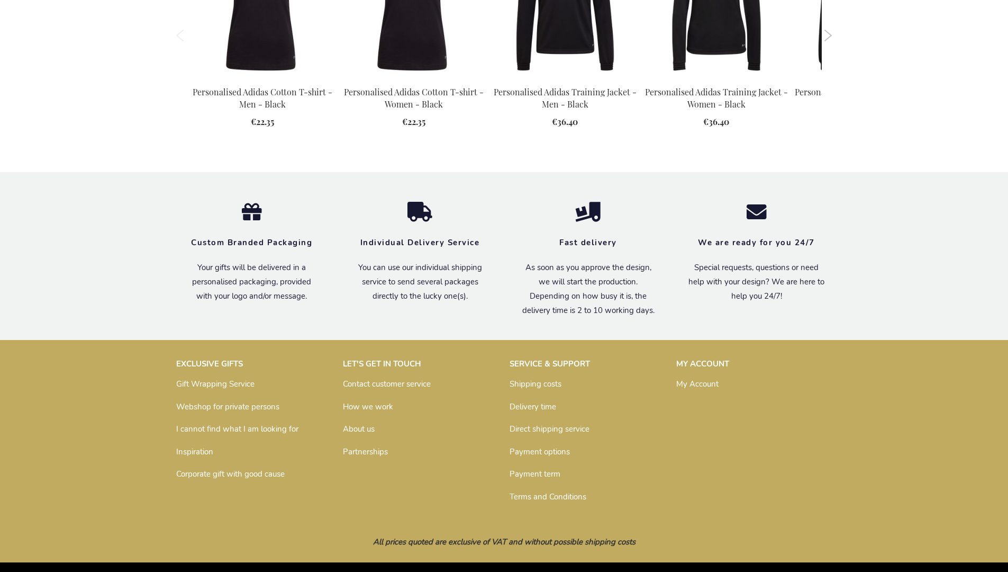
scroll to position [1367, 0]
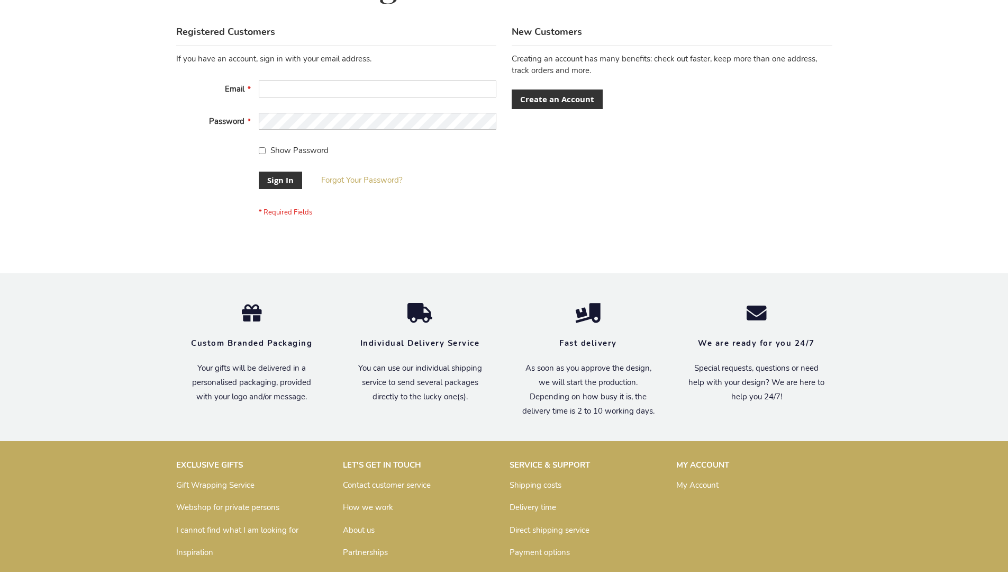
scroll to position [340, 0]
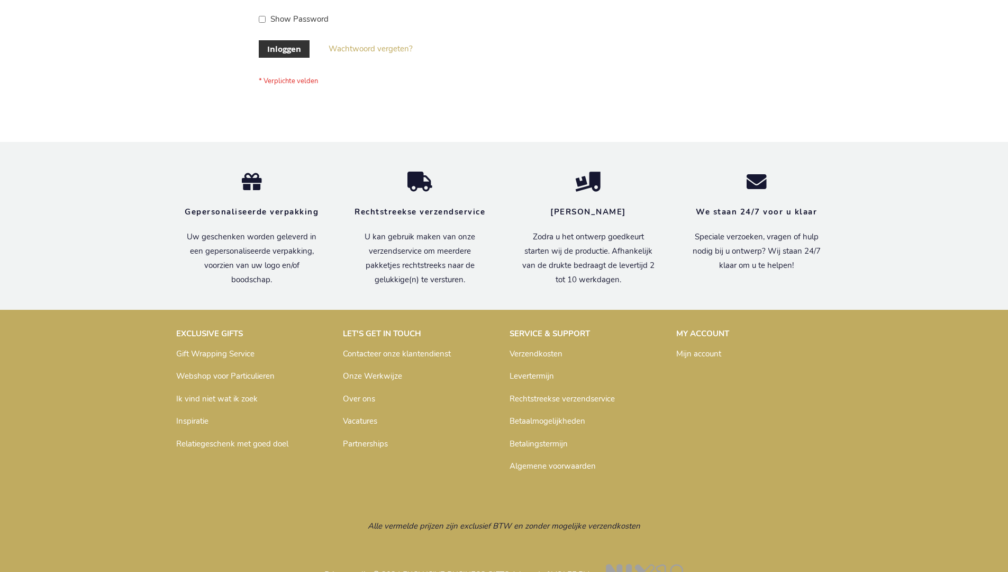
scroll to position [359, 0]
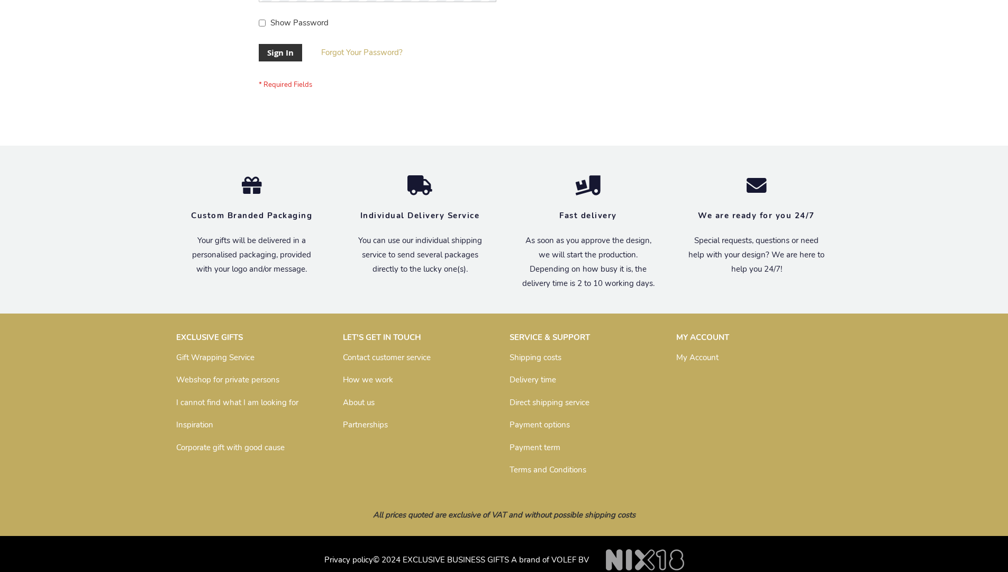
scroll to position [340, 0]
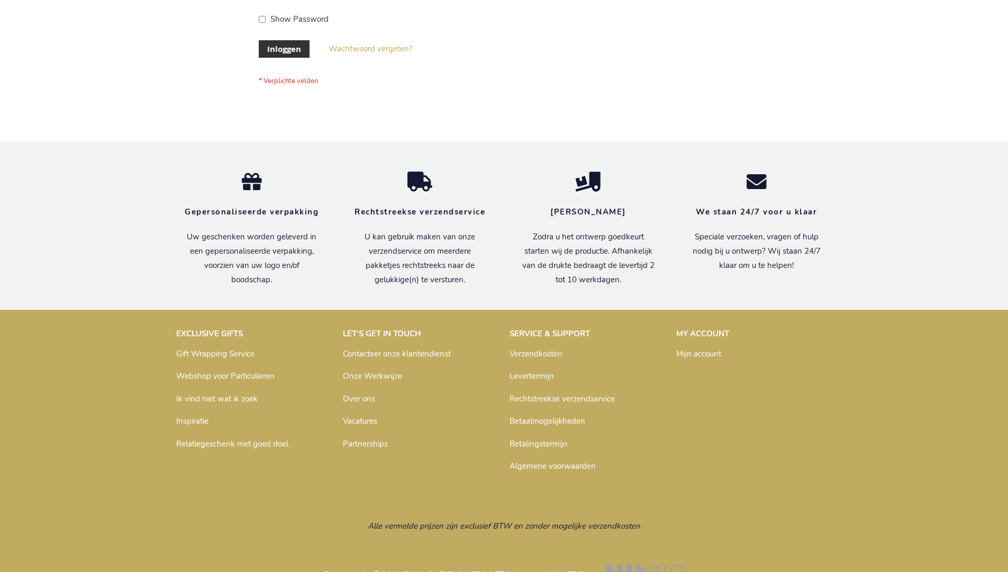
scroll to position [359, 0]
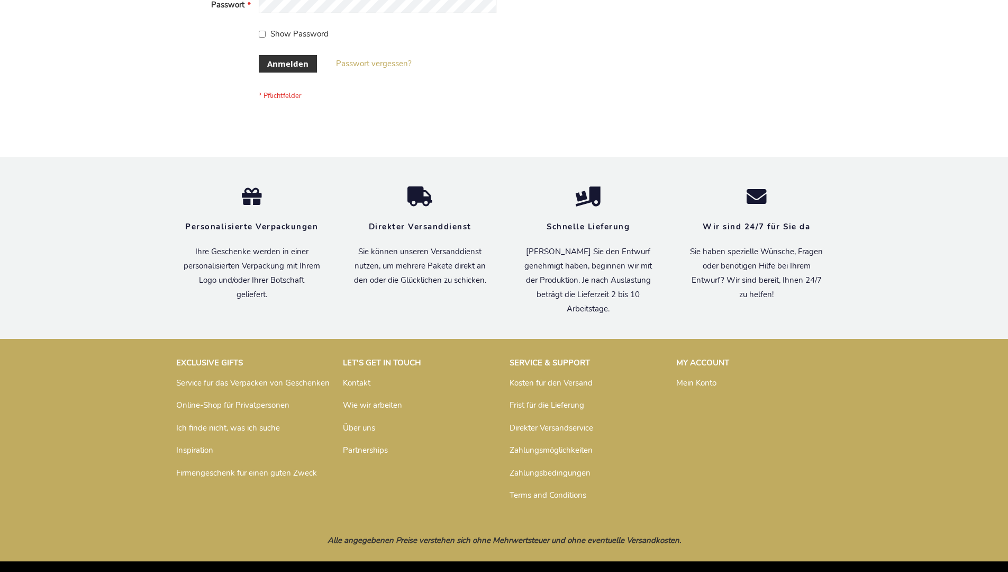
scroll to position [355, 0]
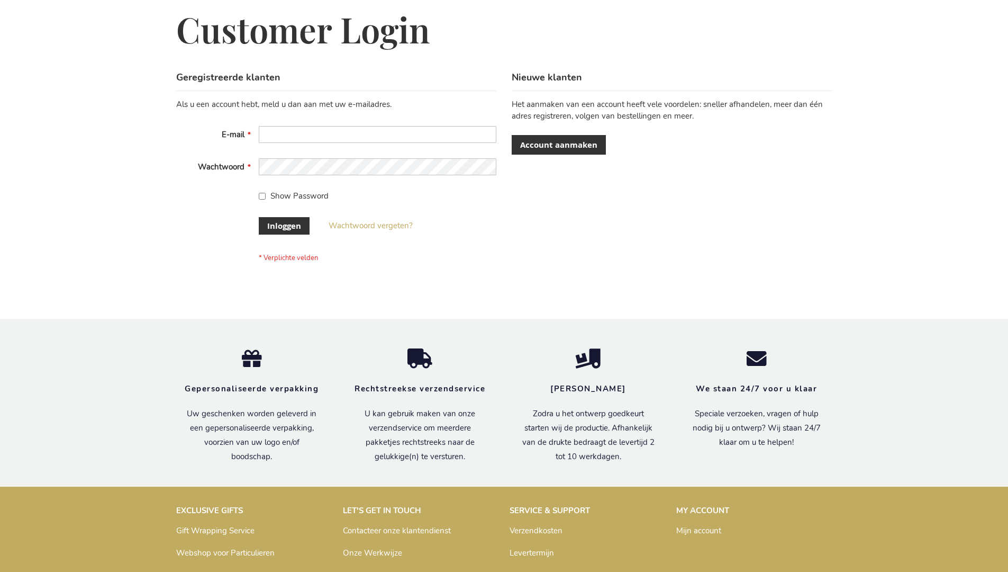
scroll to position [359, 0]
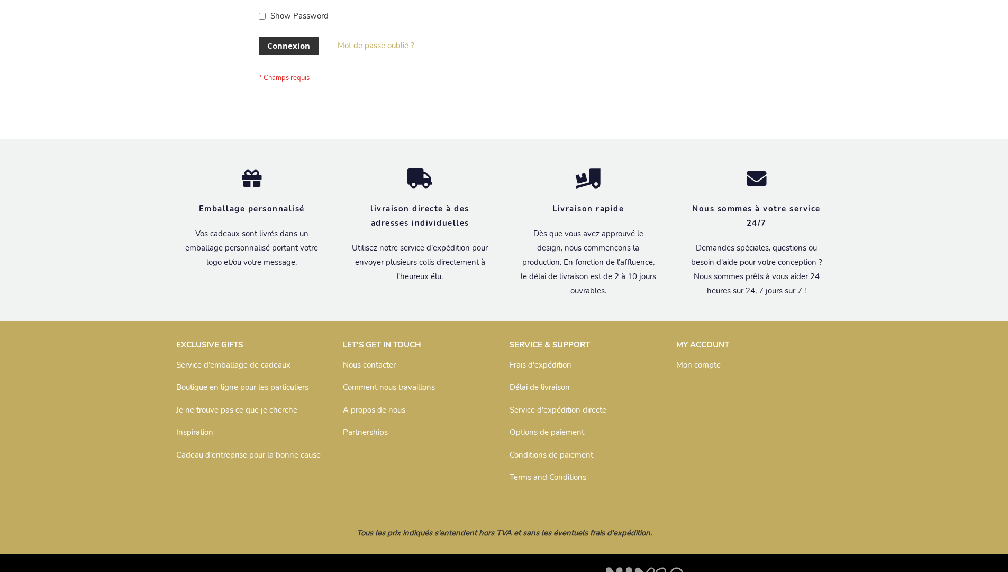
scroll to position [365, 0]
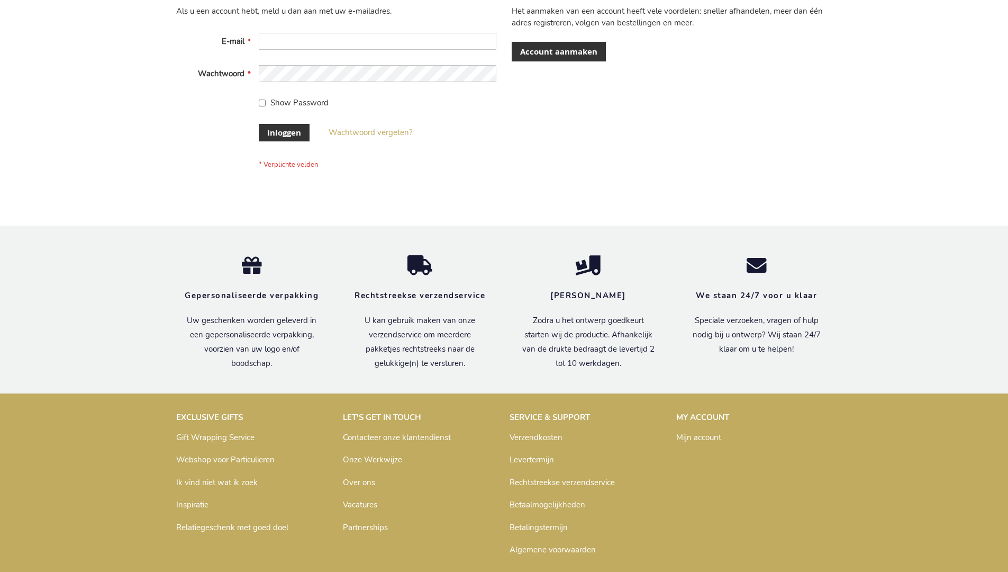
scroll to position [359, 0]
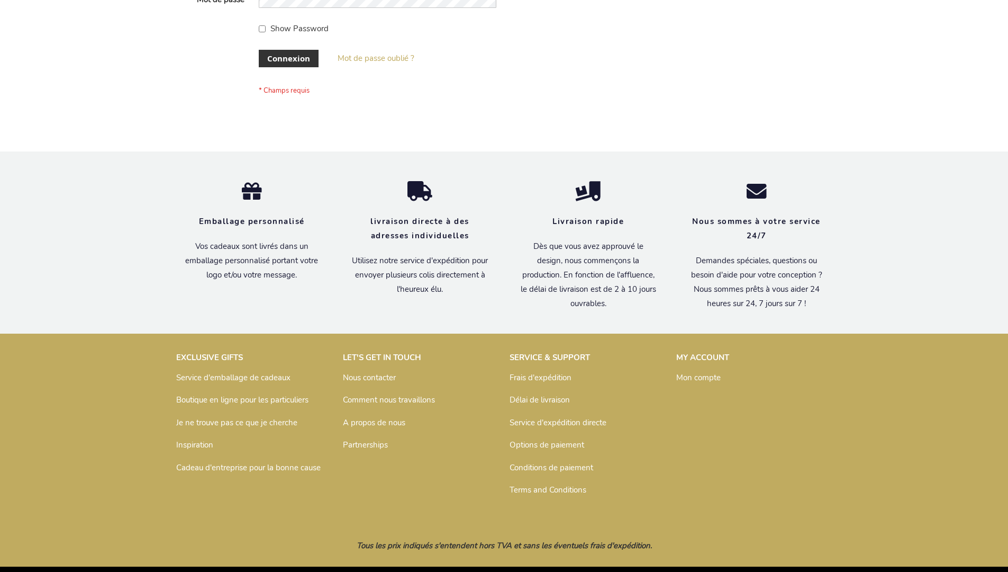
scroll to position [365, 0]
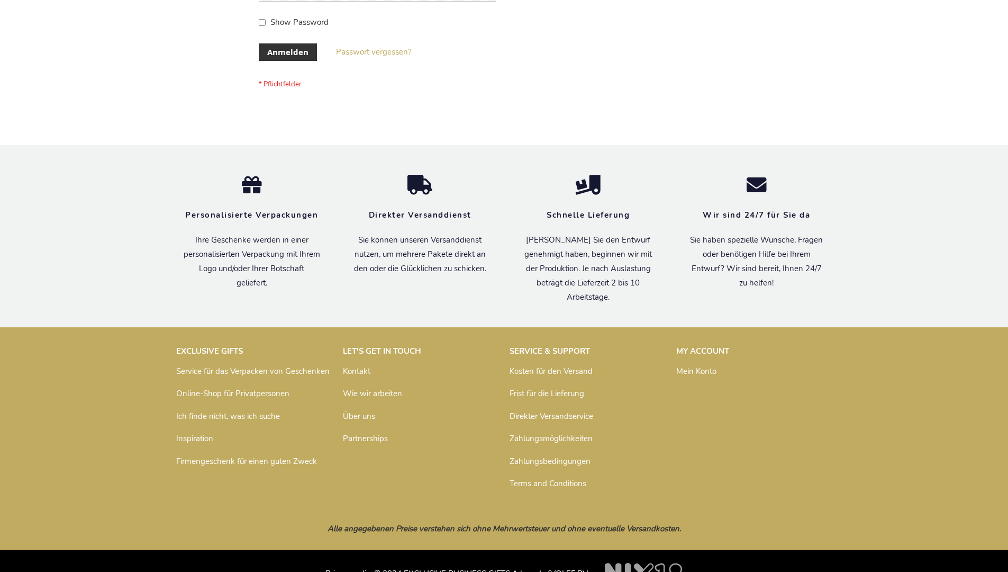
scroll to position [355, 0]
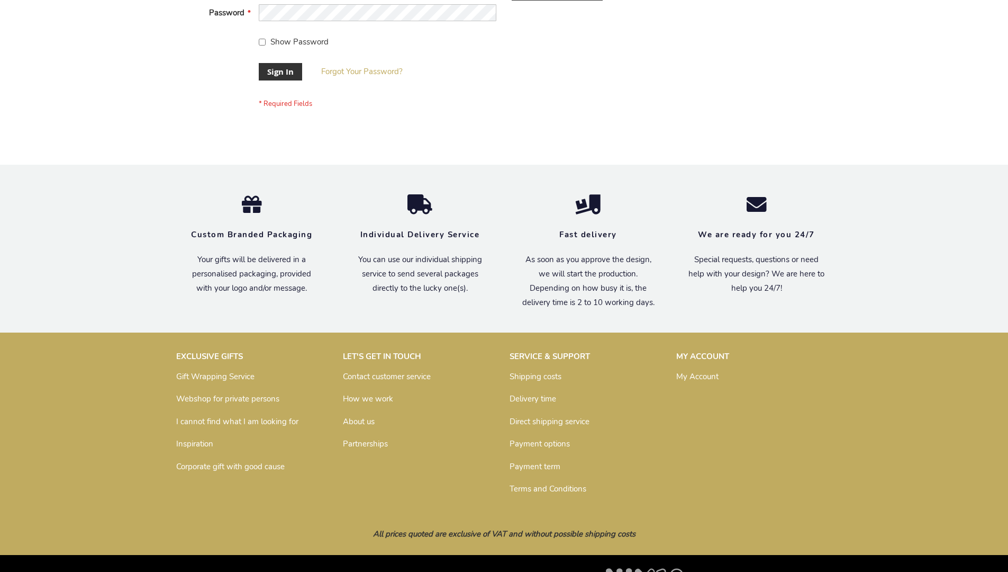
scroll to position [340, 0]
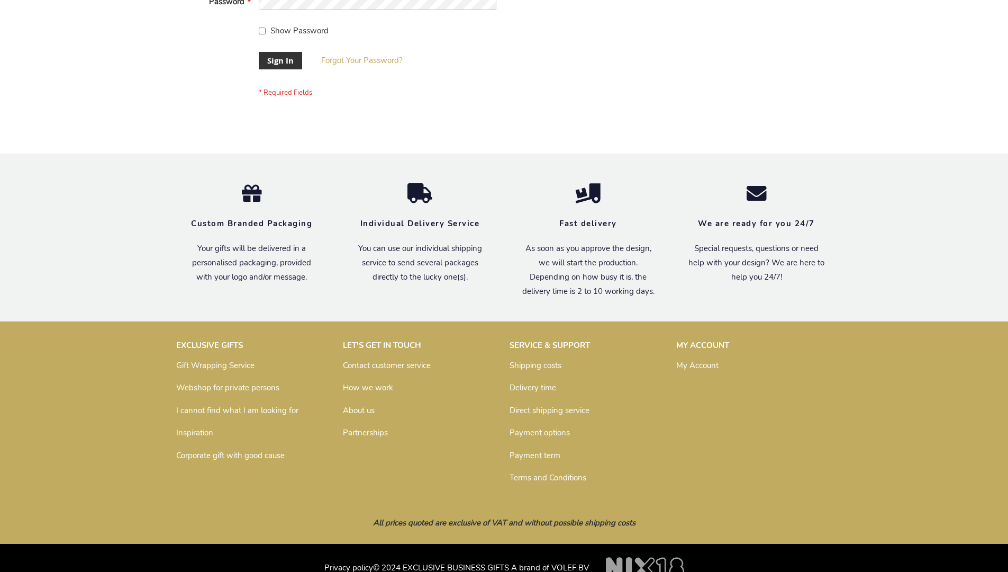
scroll to position [340, 0]
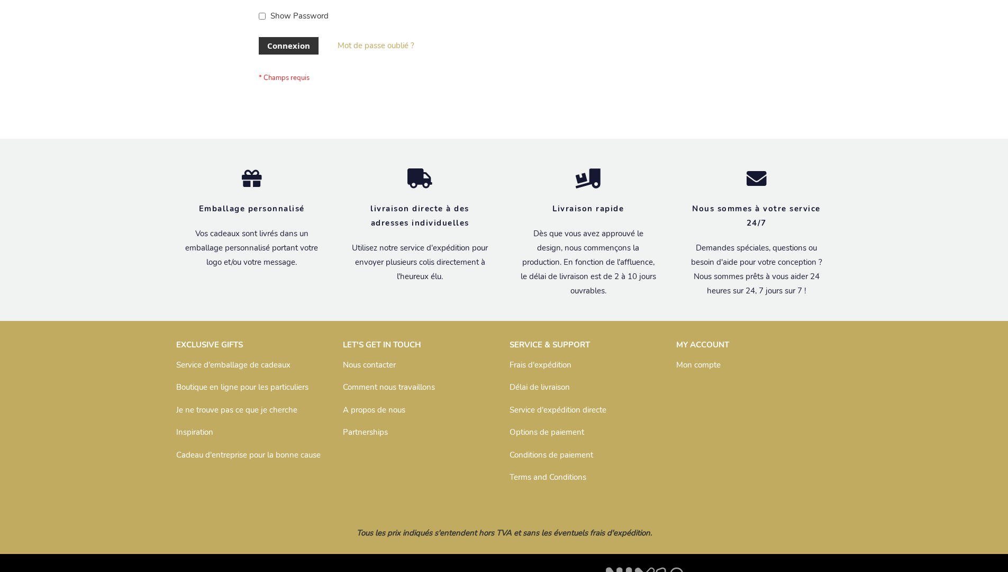
scroll to position [365, 0]
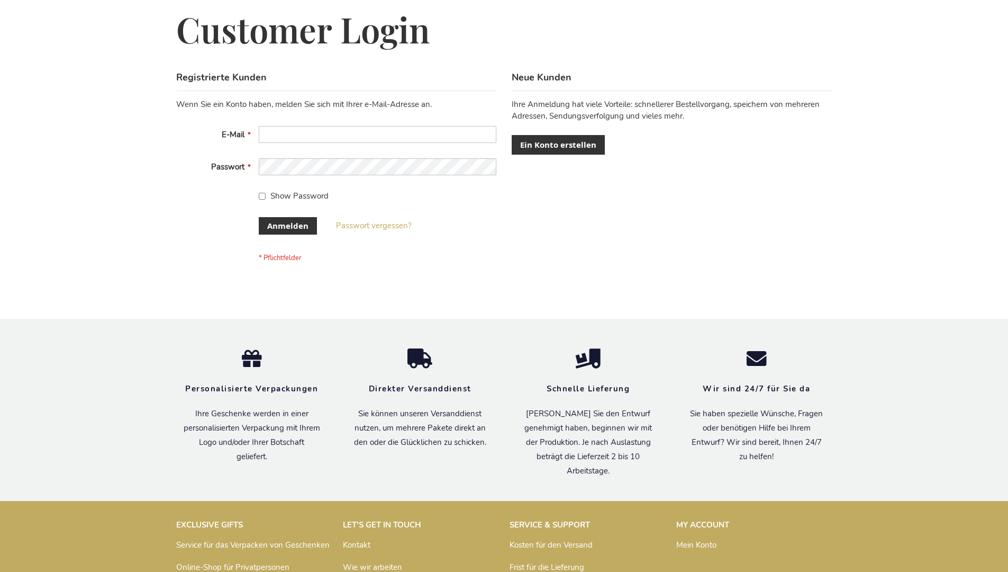
scroll to position [355, 0]
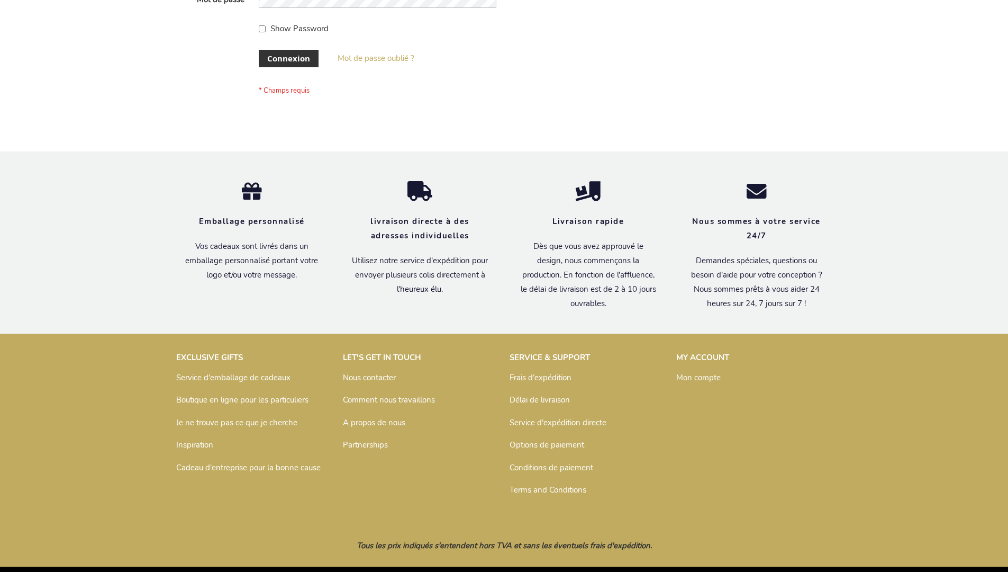
scroll to position [365, 0]
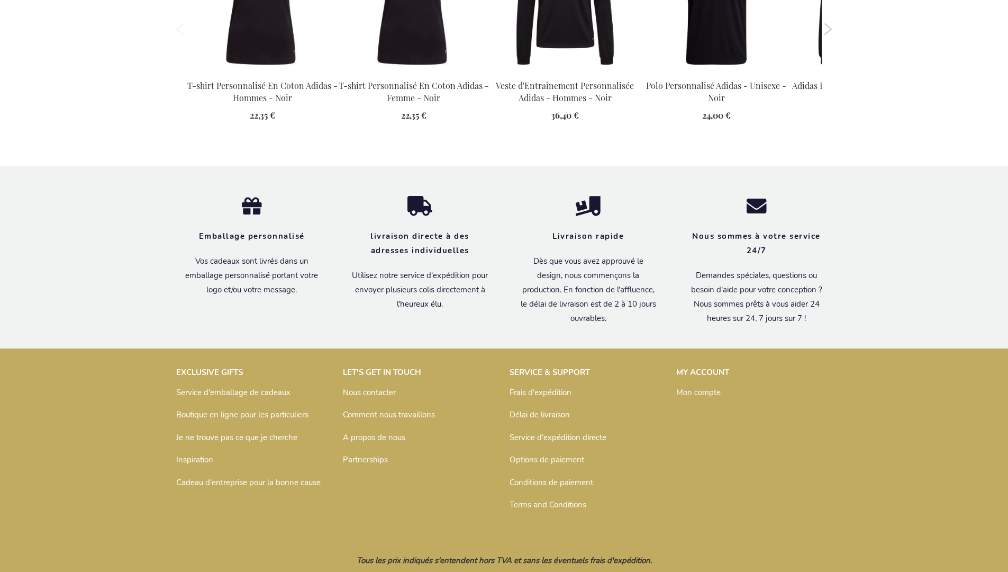
scroll to position [1404, 0]
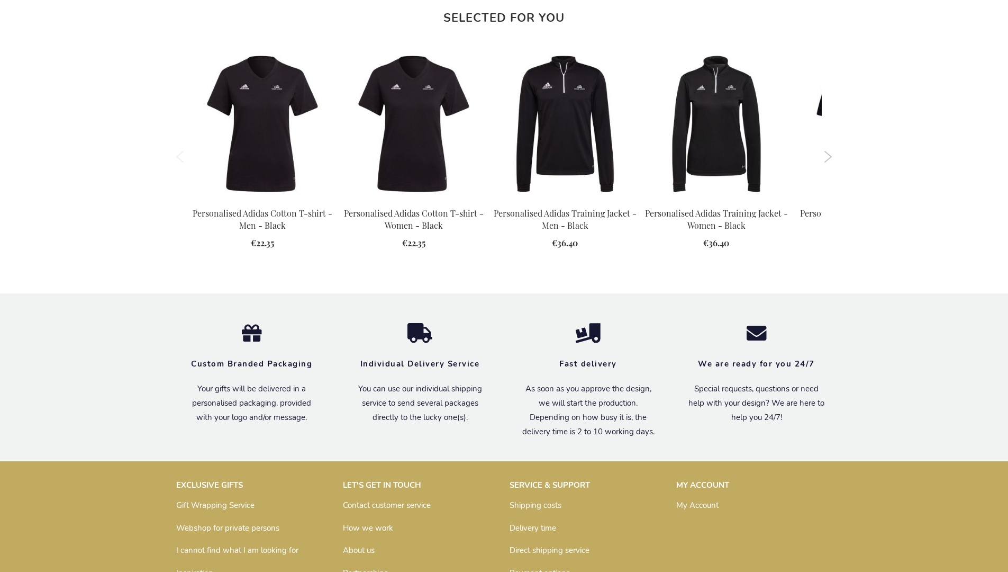
scroll to position [1367, 0]
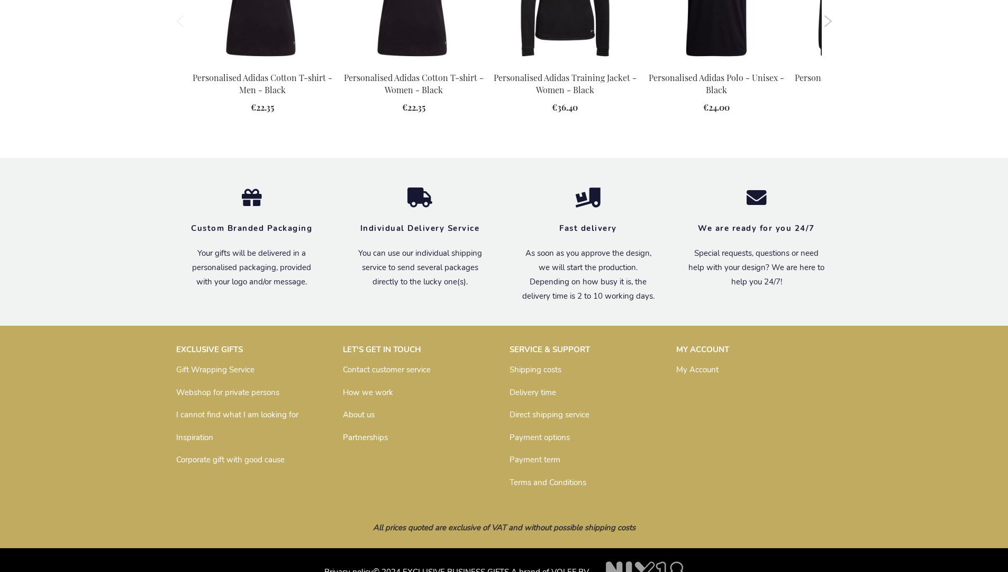
scroll to position [1367, 0]
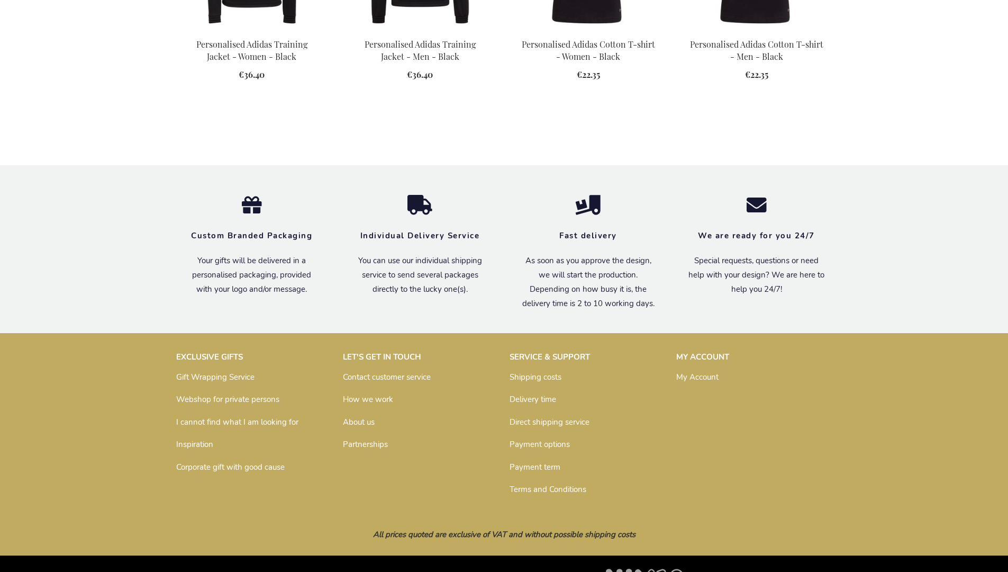
scroll to position [1125, 0]
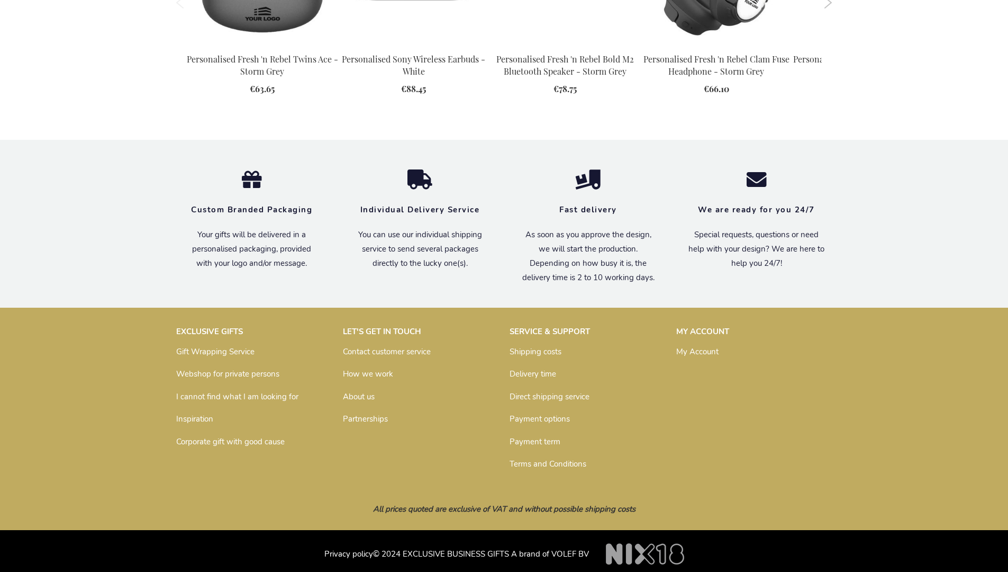
scroll to position [1391, 0]
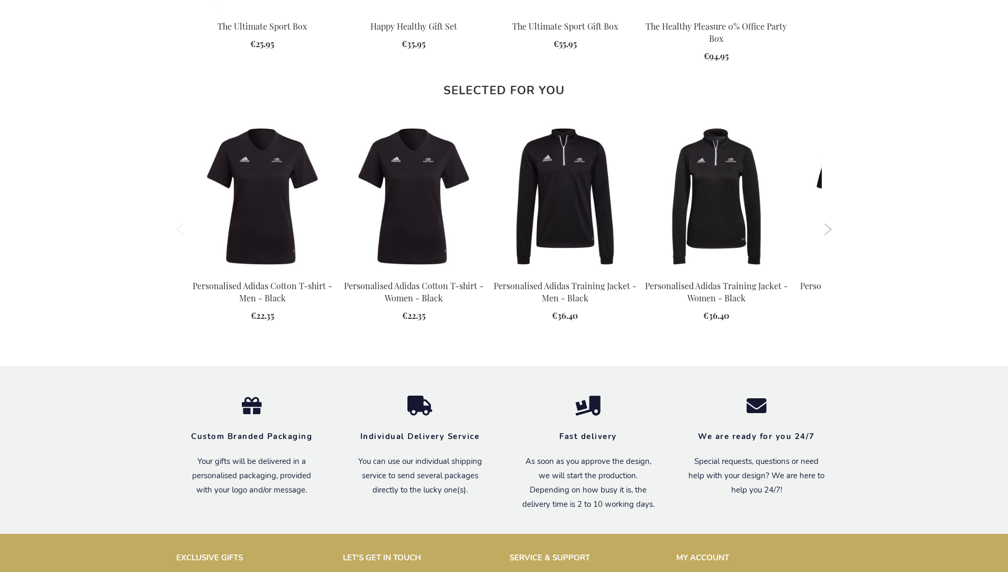
scroll to position [1367, 0]
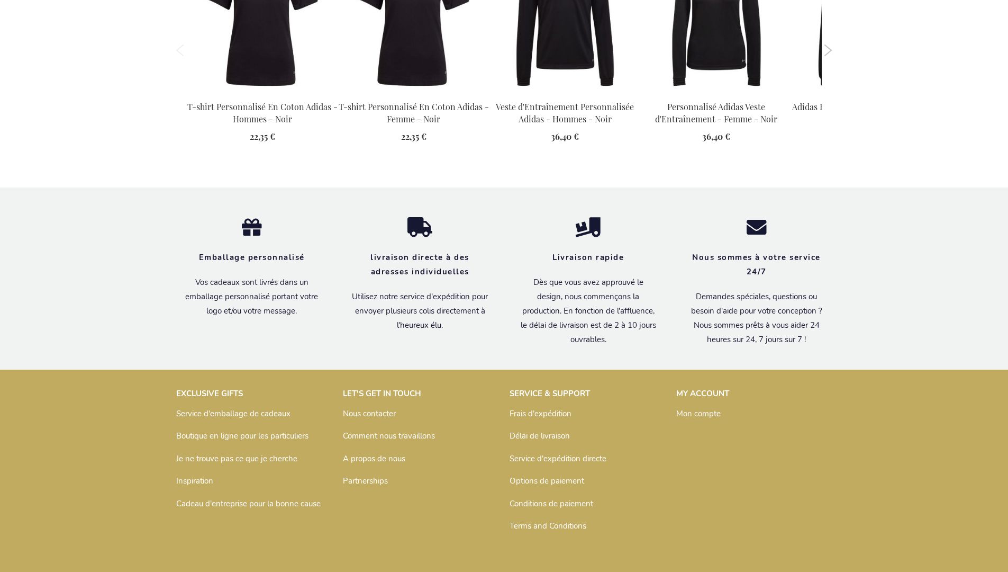
scroll to position [1404, 0]
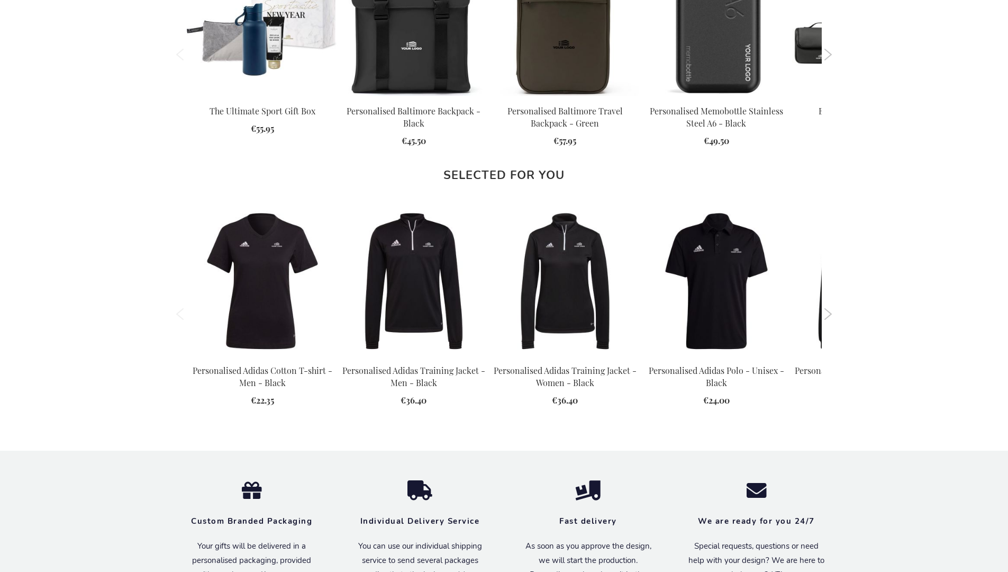
scroll to position [1367, 0]
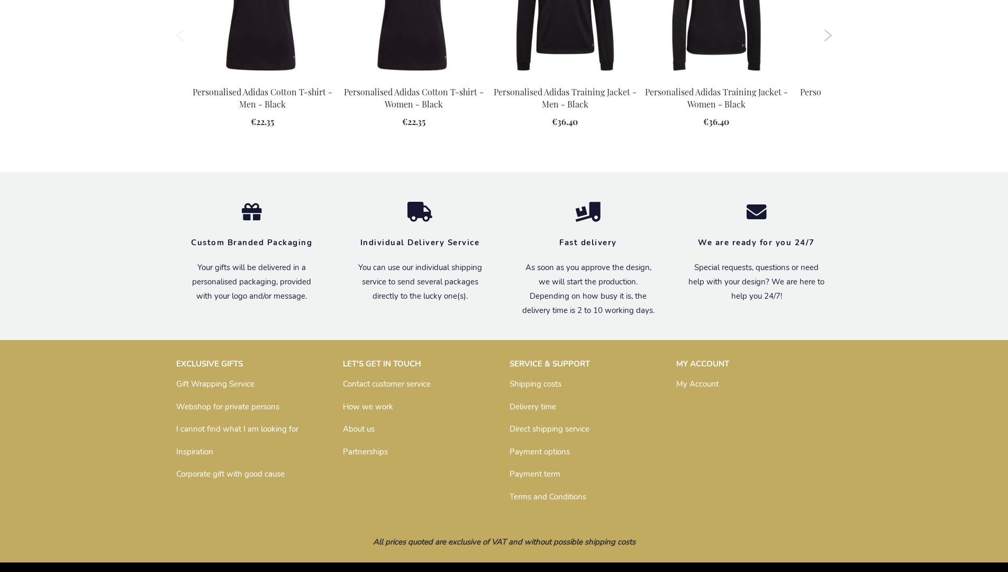
scroll to position [1367, 0]
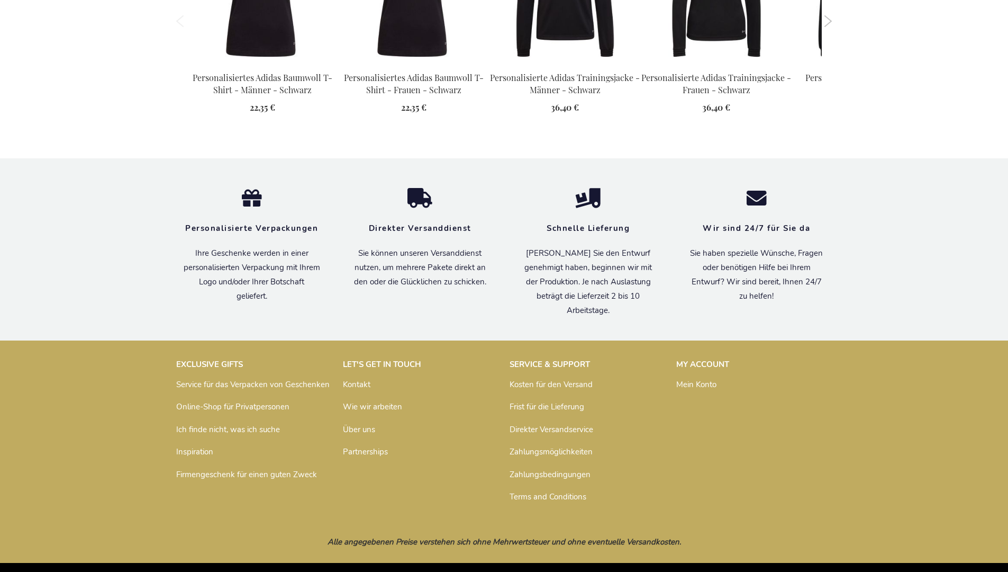
scroll to position [1394, 0]
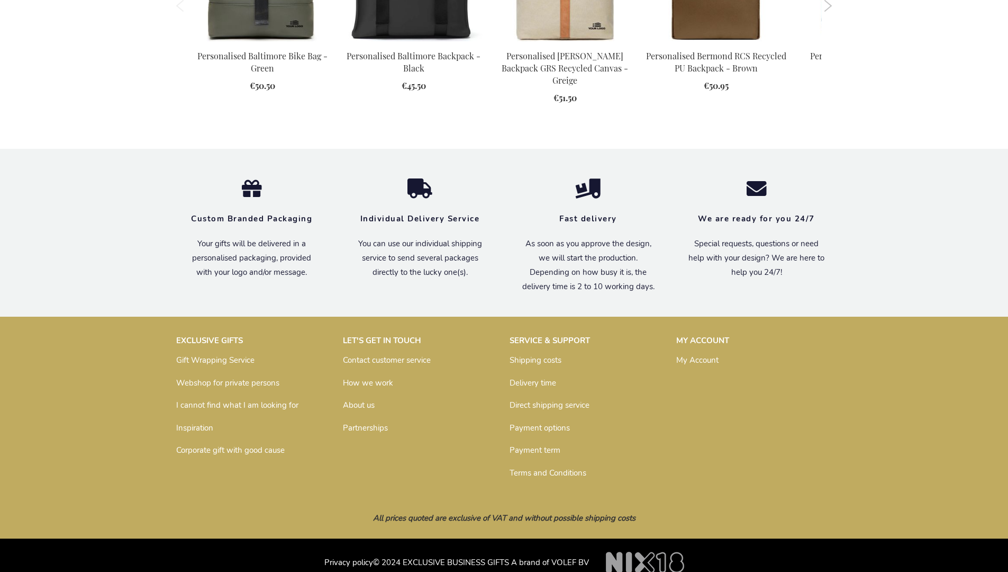
scroll to position [1425, 0]
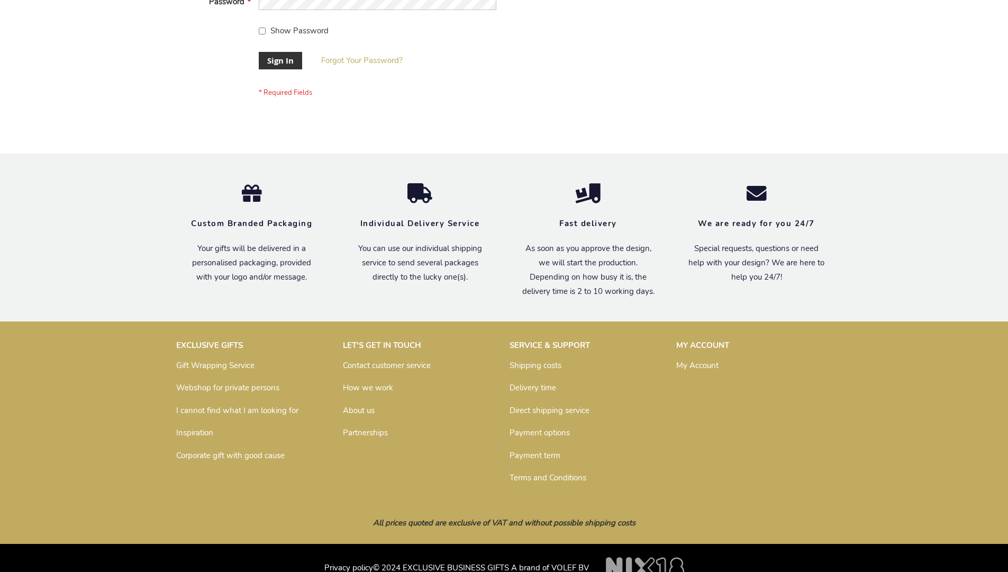
scroll to position [340, 0]
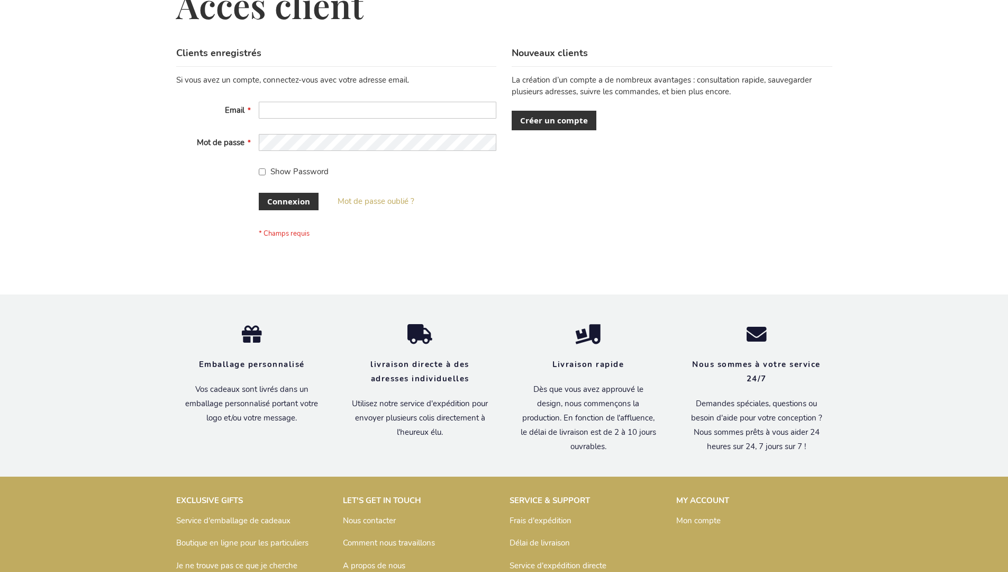
scroll to position [365, 0]
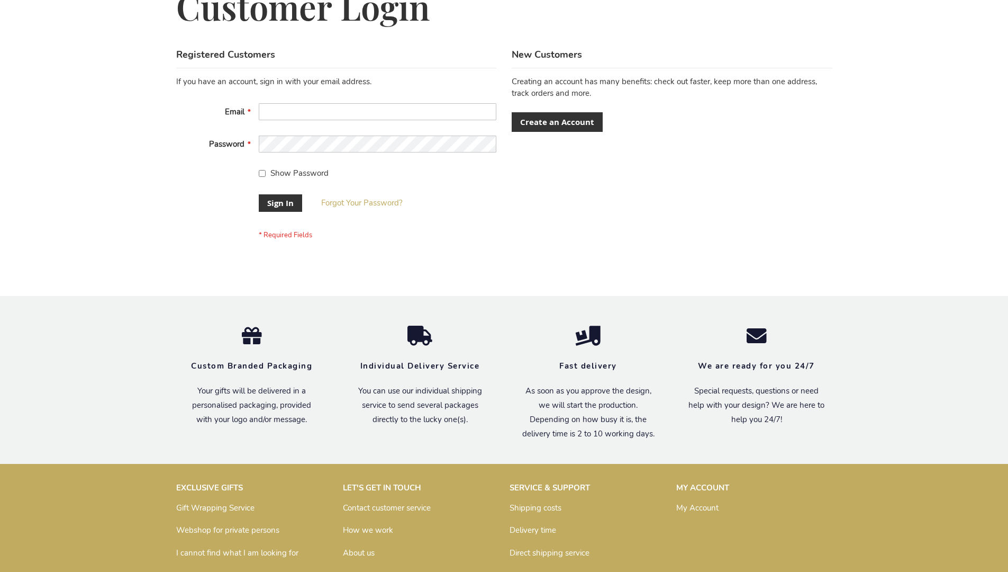
scroll to position [340, 0]
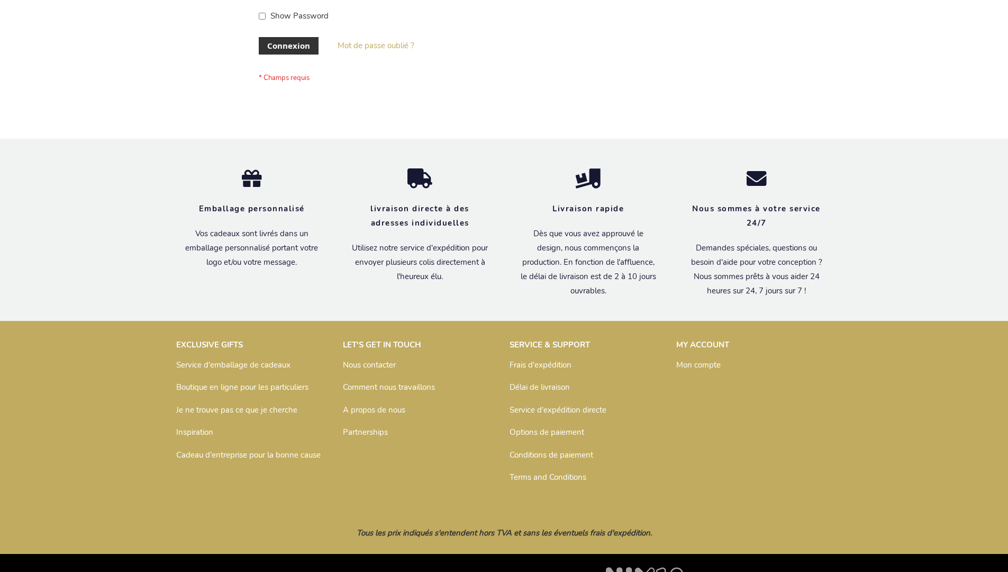
scroll to position [365, 0]
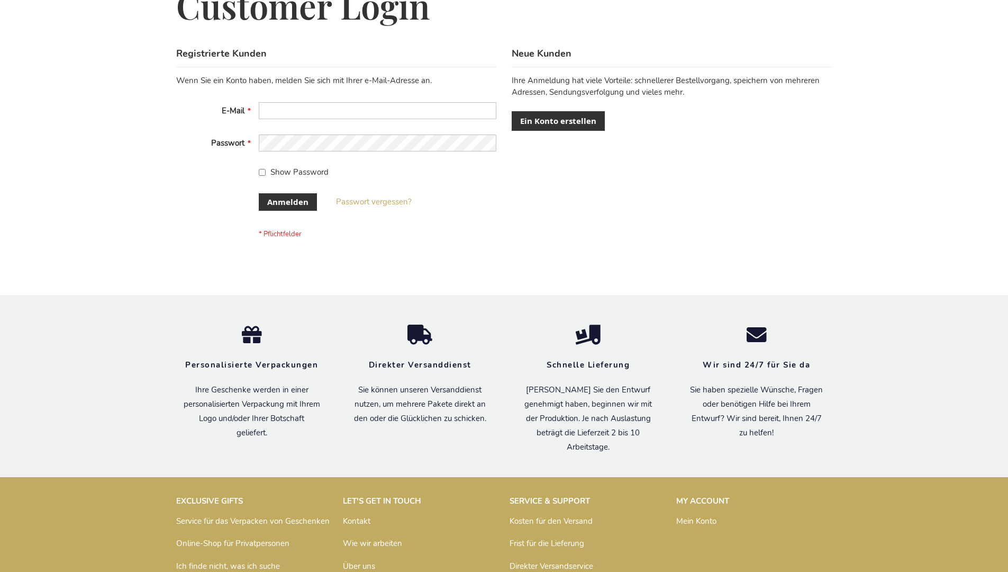
scroll to position [355, 0]
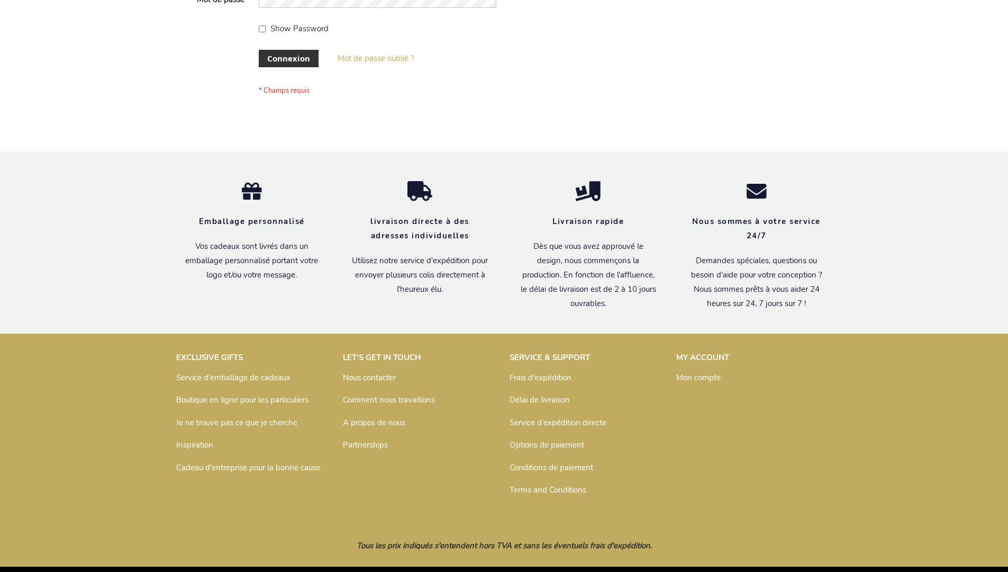
scroll to position [365, 0]
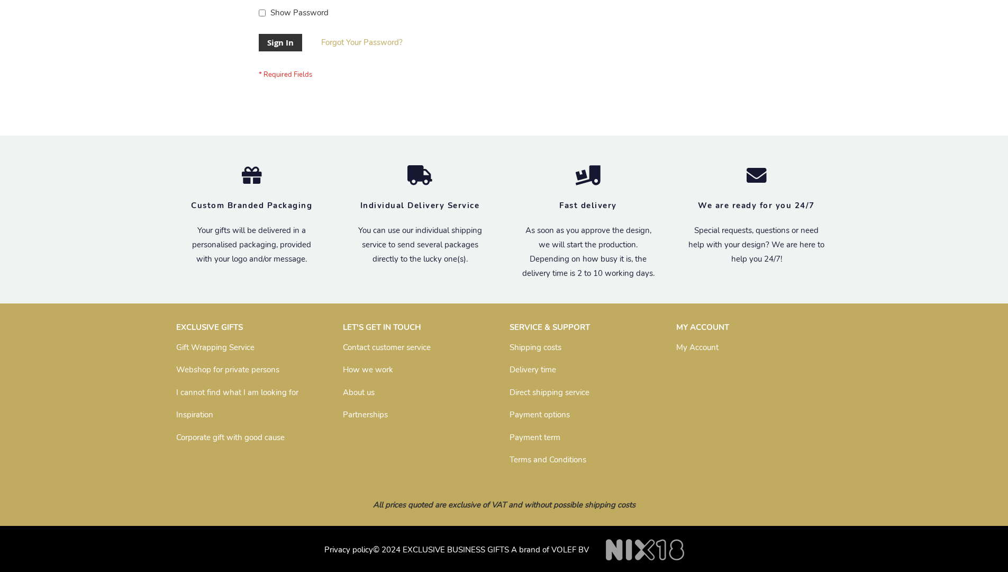
scroll to position [340, 0]
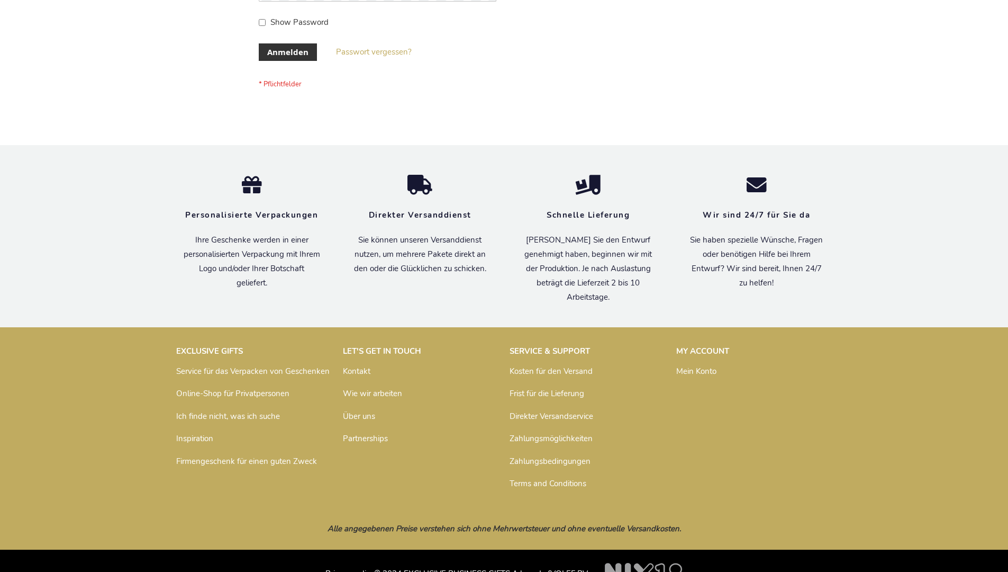
scroll to position [355, 0]
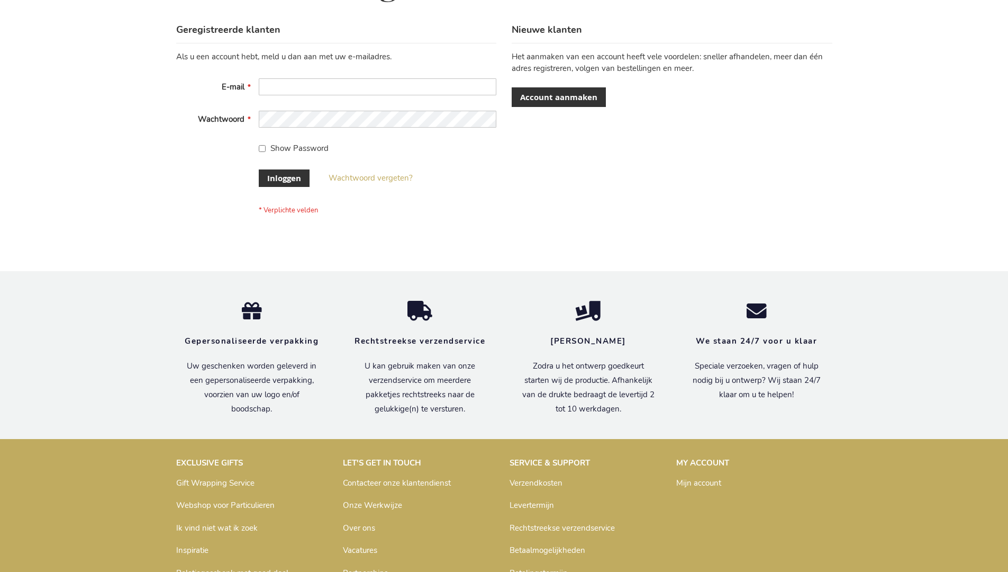
scroll to position [359, 0]
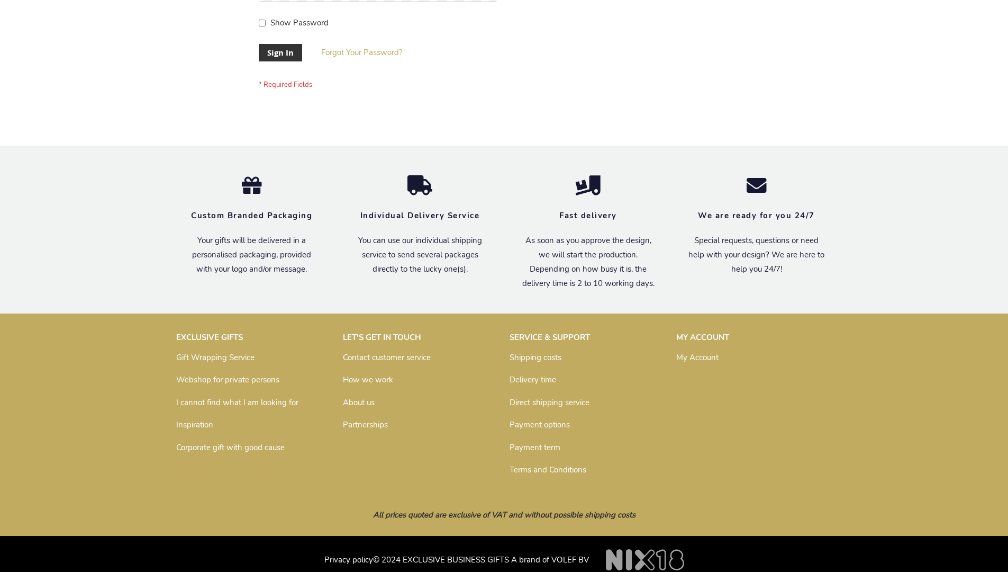
scroll to position [340, 0]
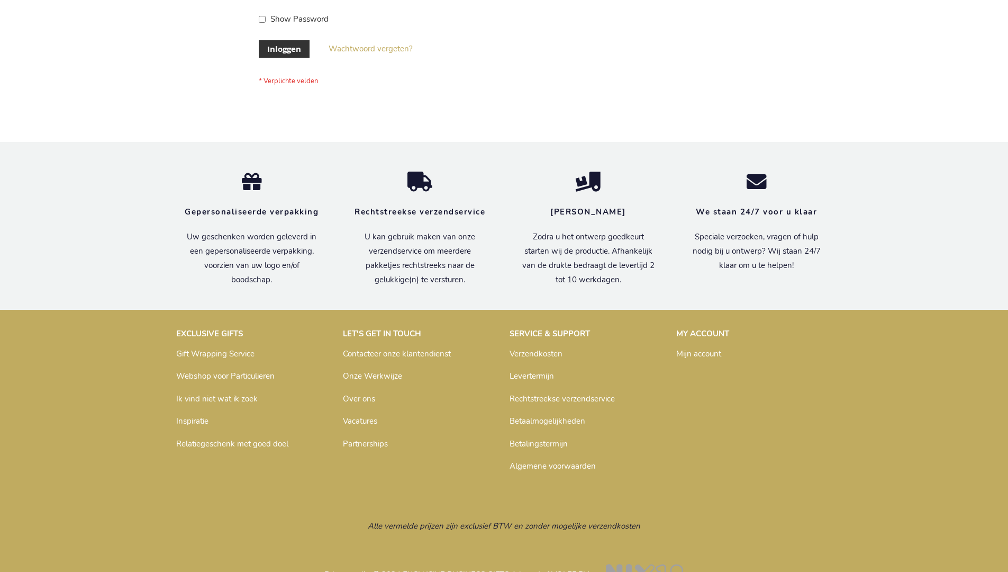
scroll to position [359, 0]
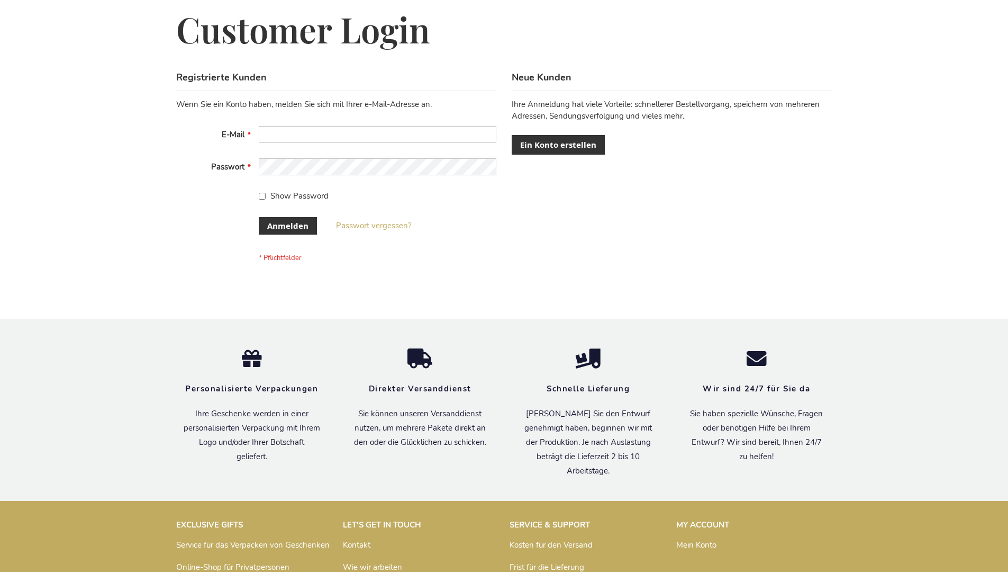
scroll to position [355, 0]
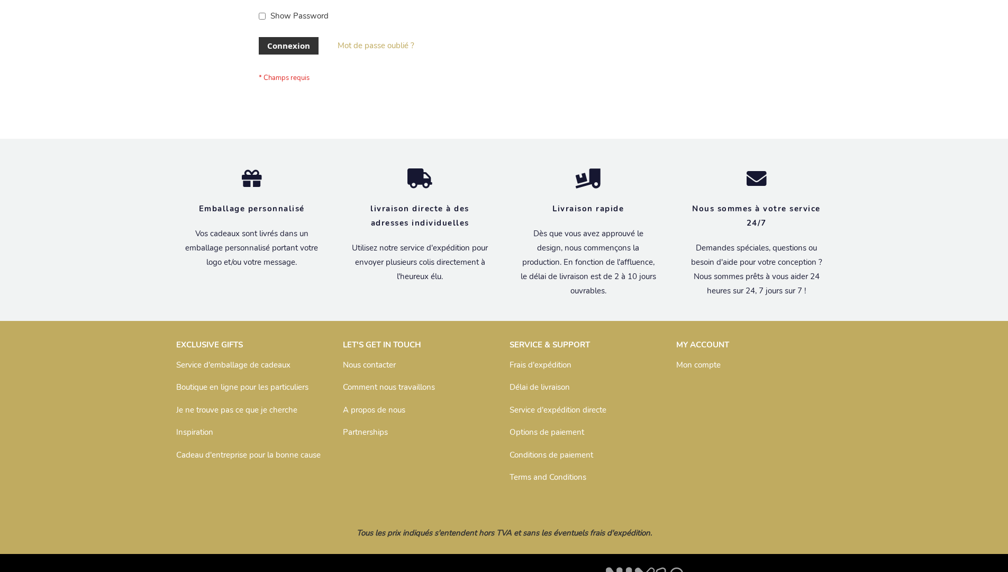
scroll to position [365, 0]
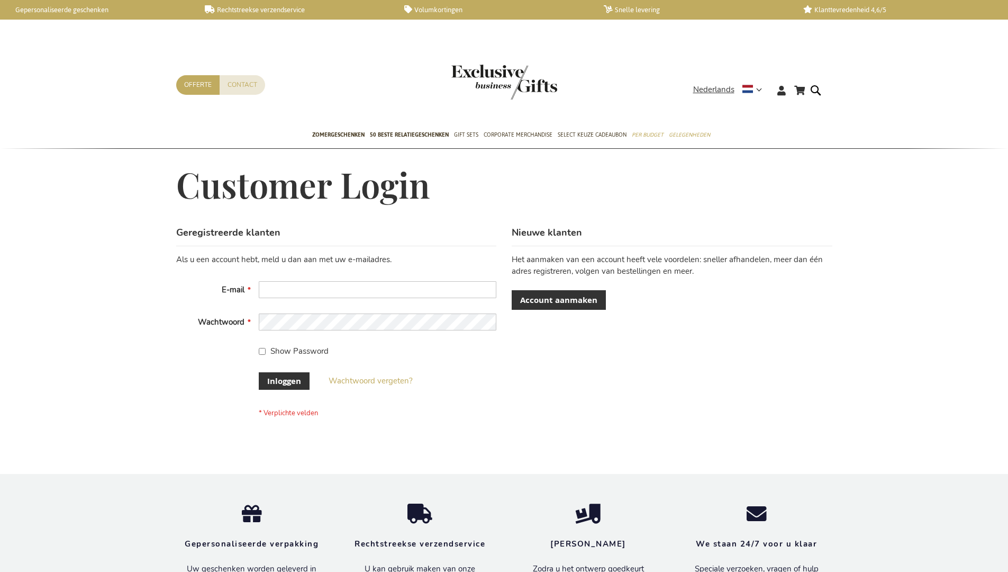
scroll to position [351, 0]
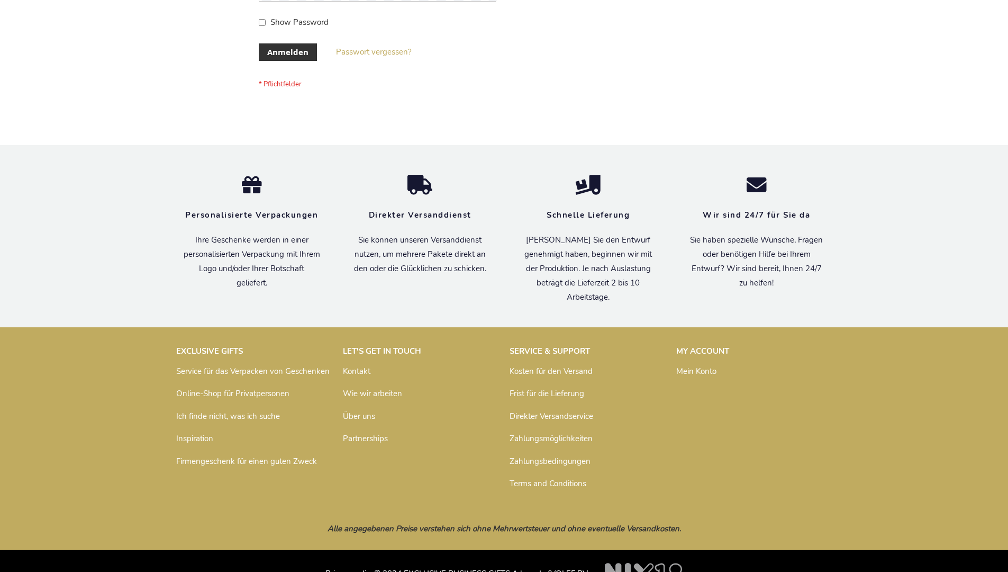
scroll to position [355, 0]
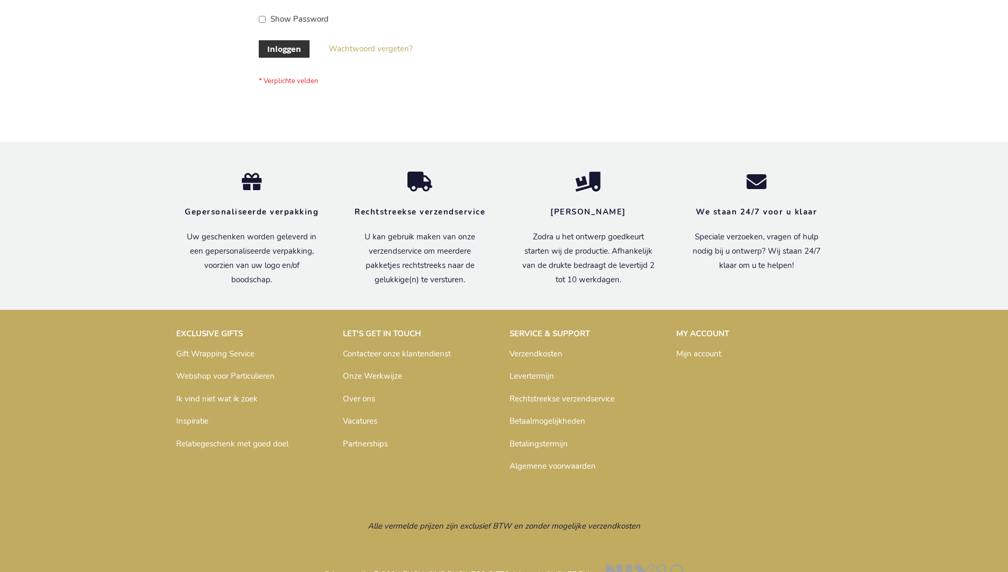
scroll to position [359, 0]
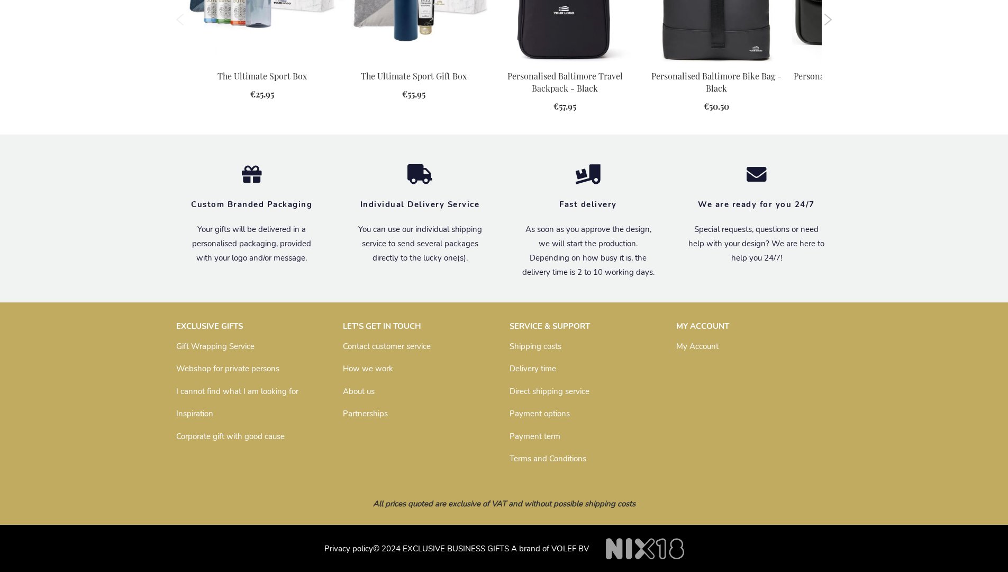
scroll to position [1084, 0]
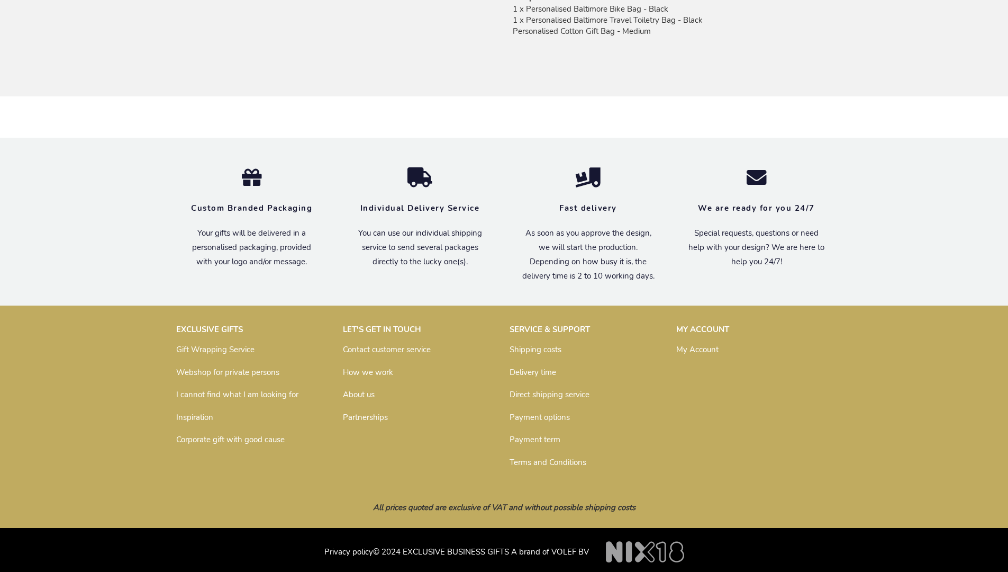
scroll to position [806, 0]
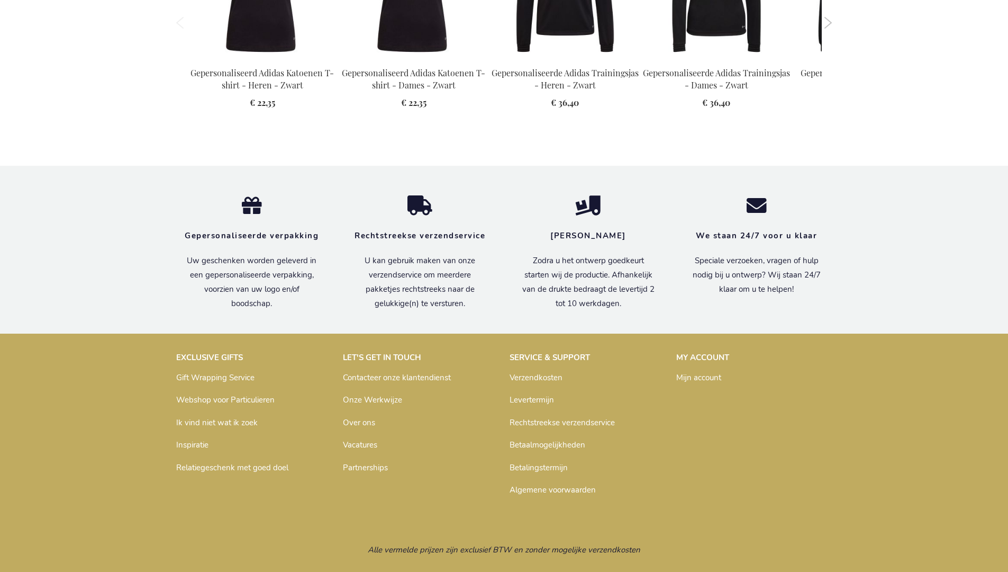
scroll to position [1399, 0]
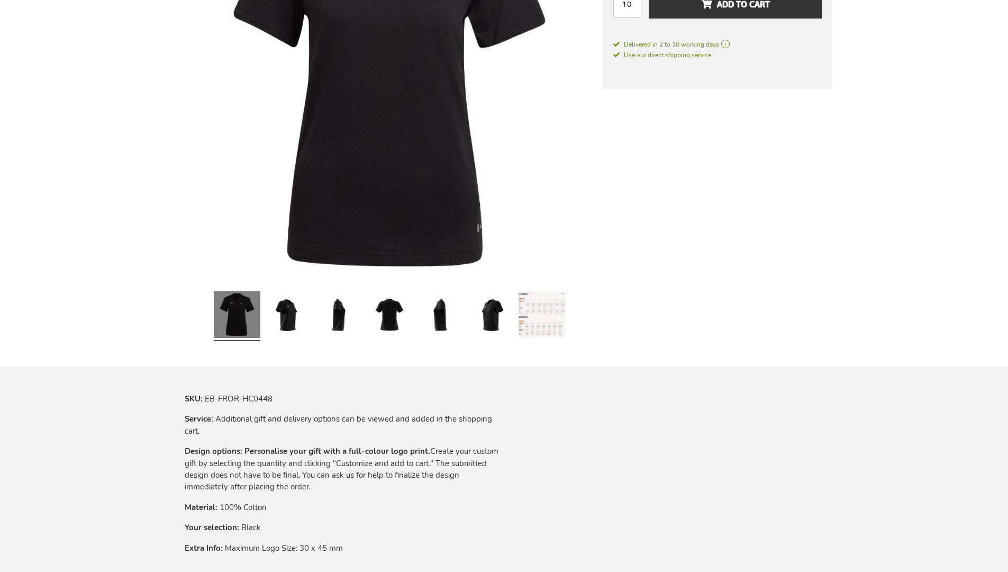
scroll to position [1367, 0]
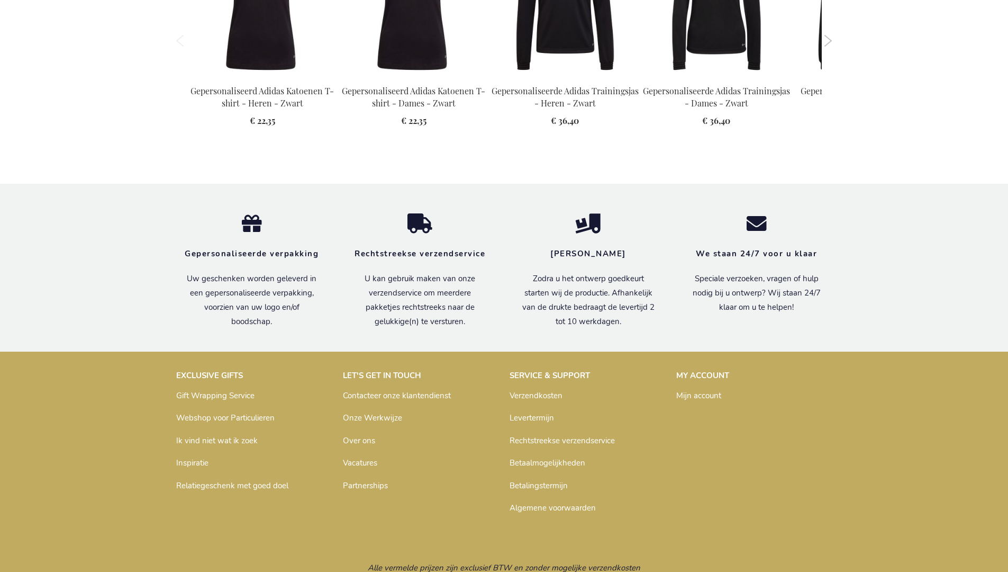
scroll to position [1399, 0]
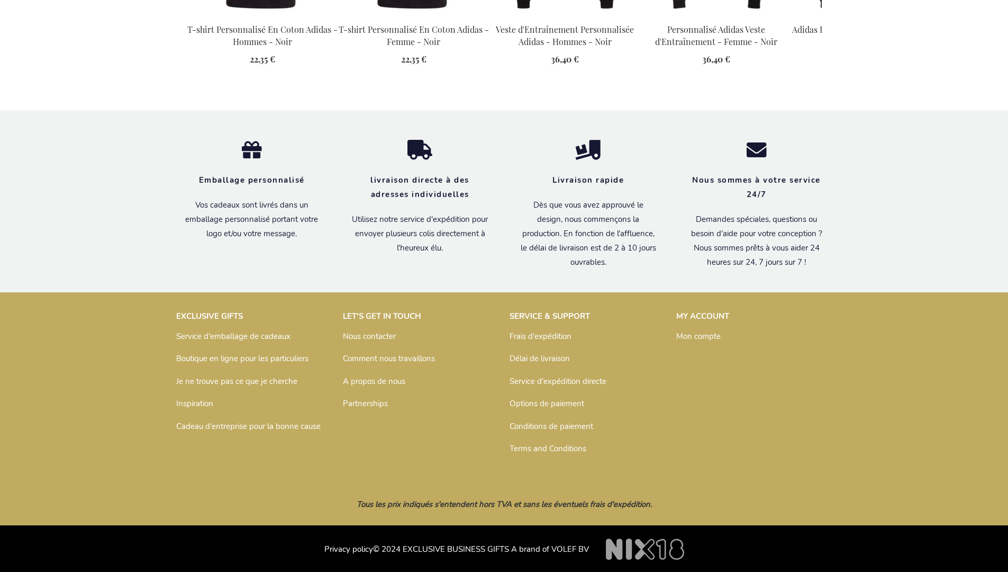
scroll to position [1404, 0]
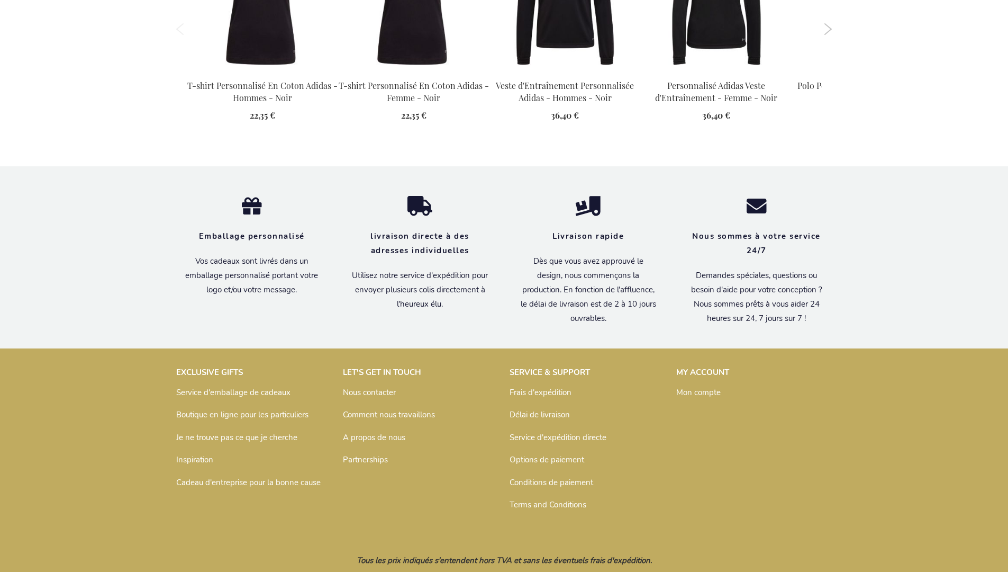
scroll to position [1404, 0]
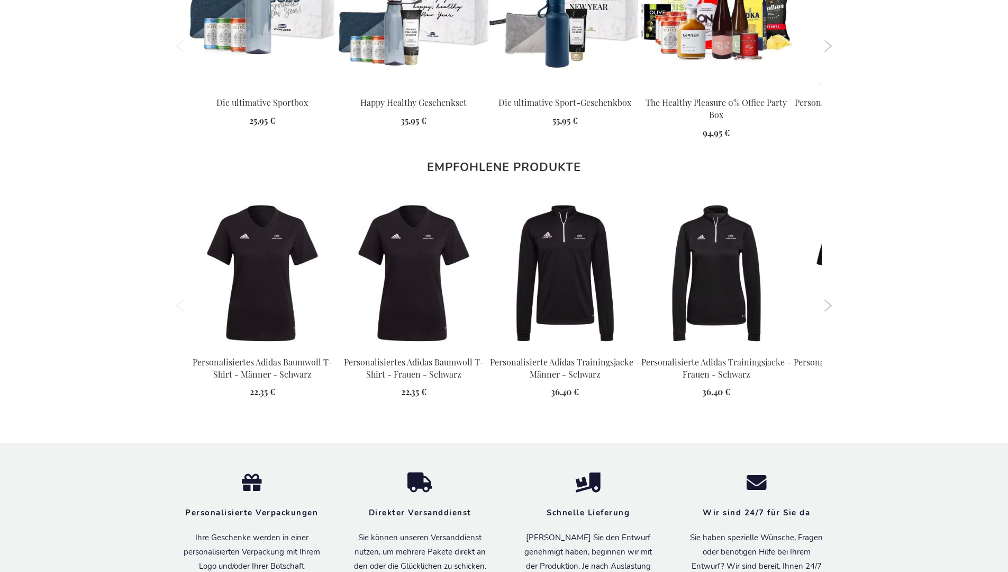
scroll to position [1394, 0]
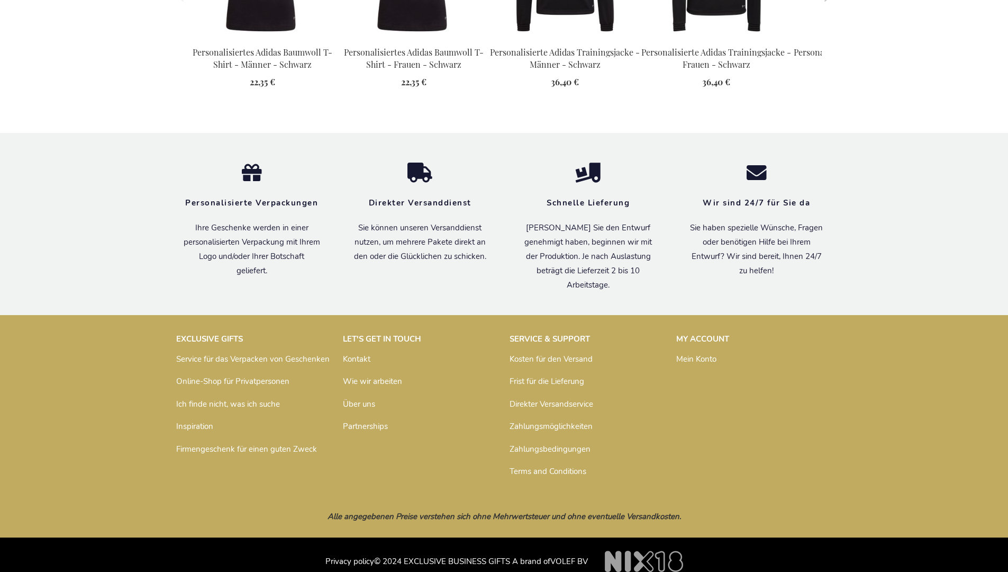
scroll to position [1394, 0]
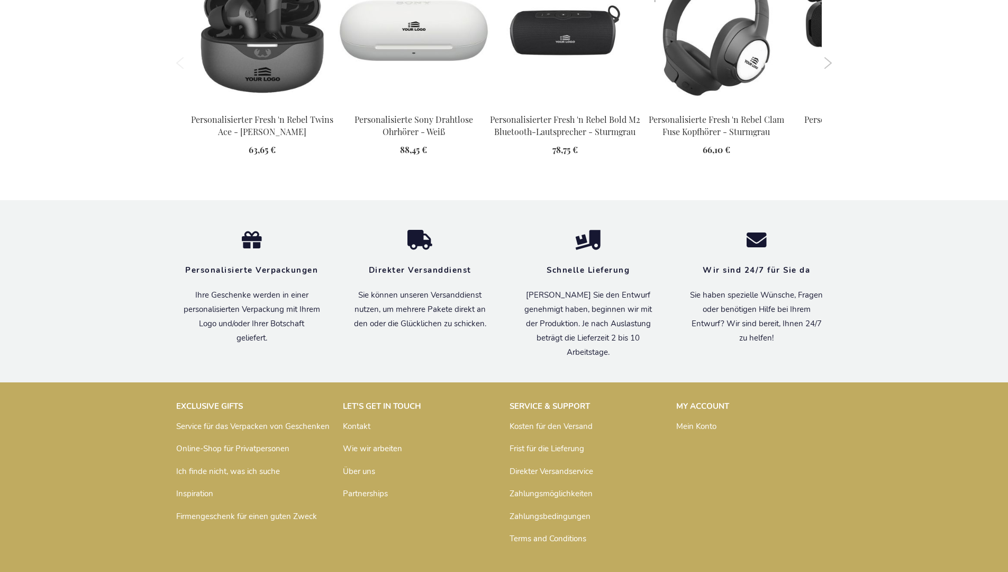
scroll to position [1439, 0]
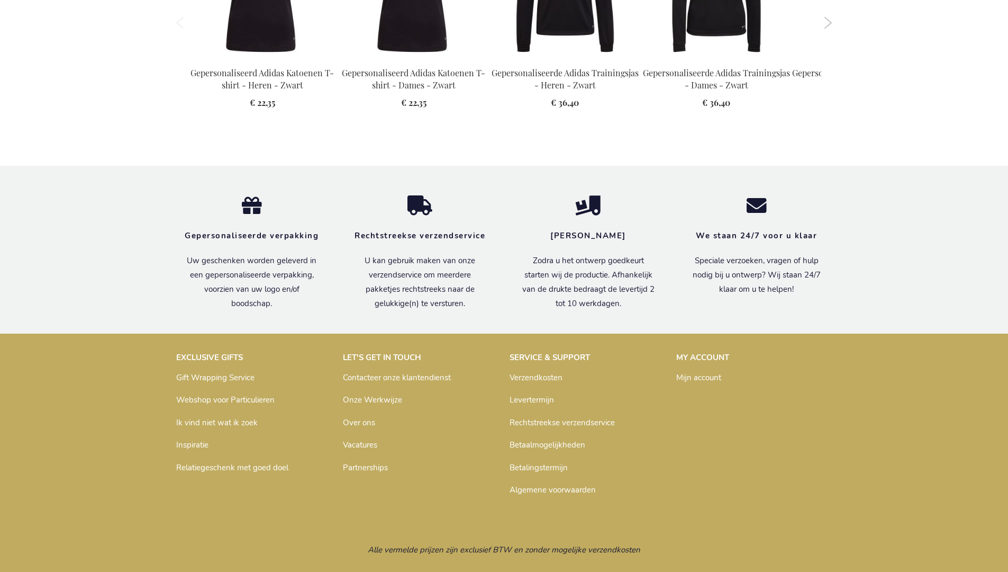
scroll to position [1399, 0]
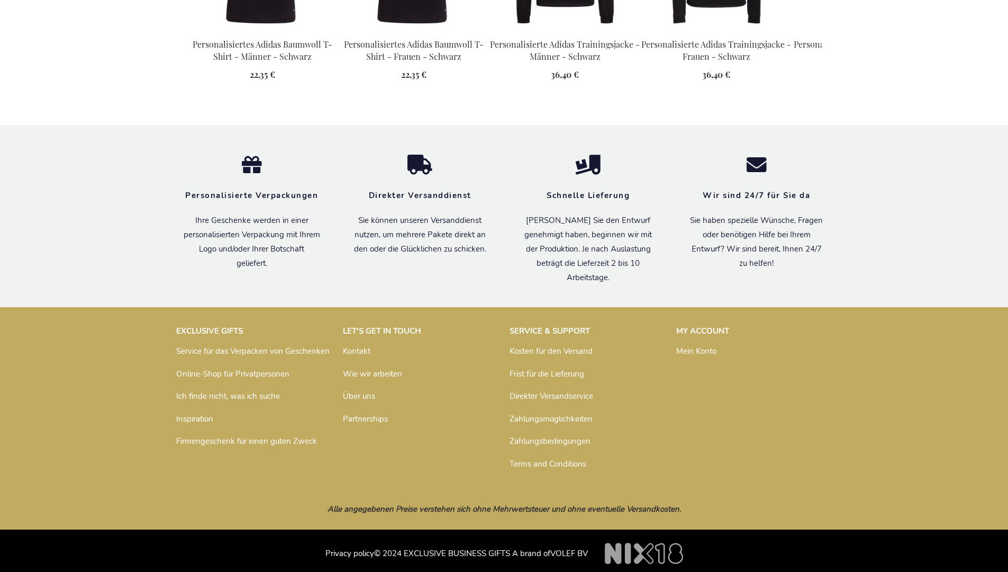
scroll to position [1388, 0]
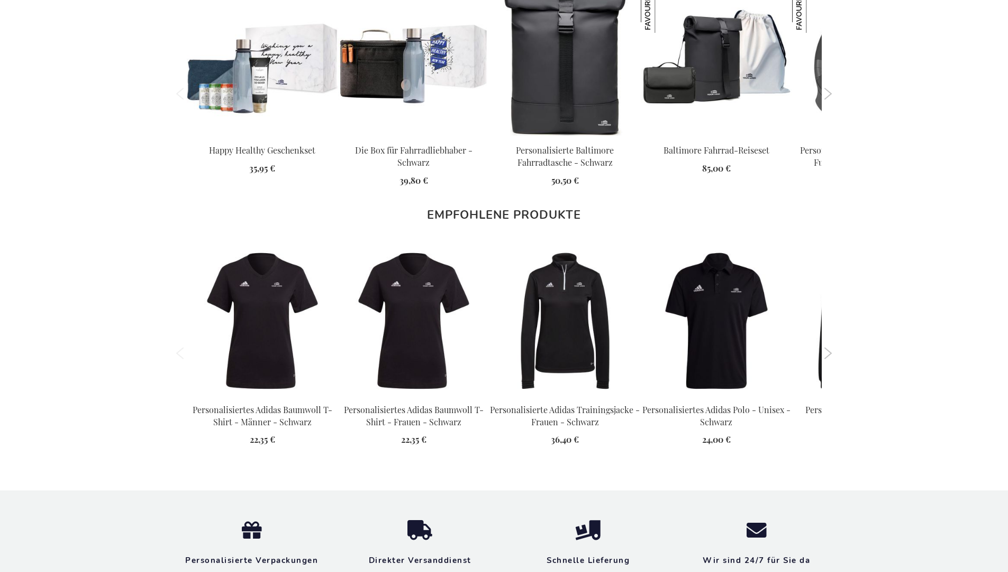
scroll to position [1394, 0]
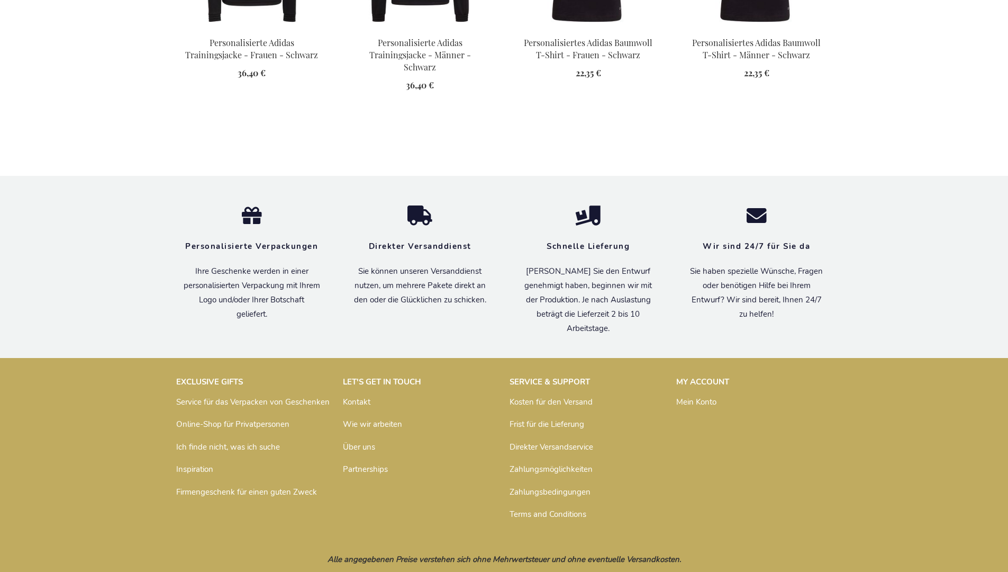
scroll to position [1139, 0]
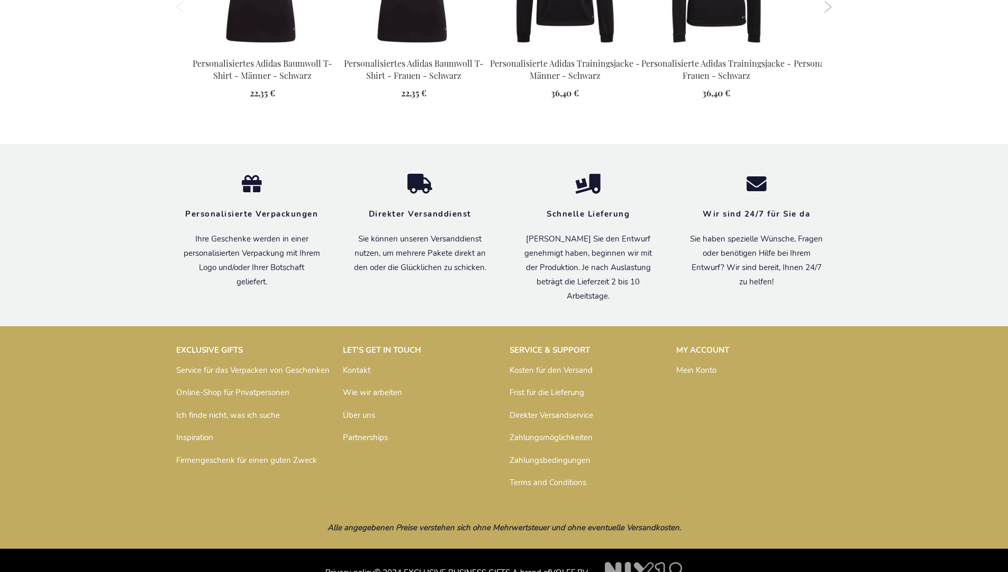
scroll to position [1394, 0]
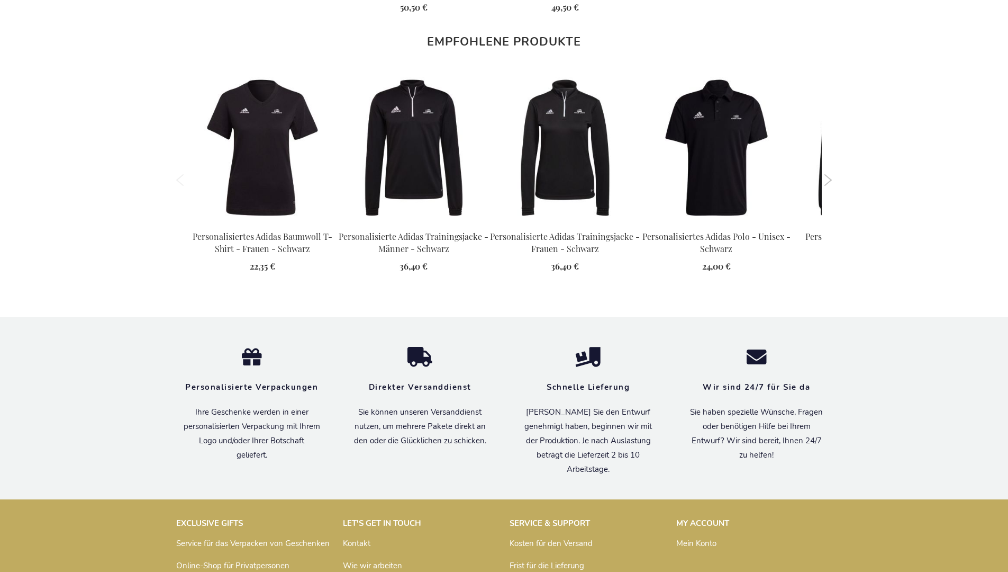
scroll to position [1394, 0]
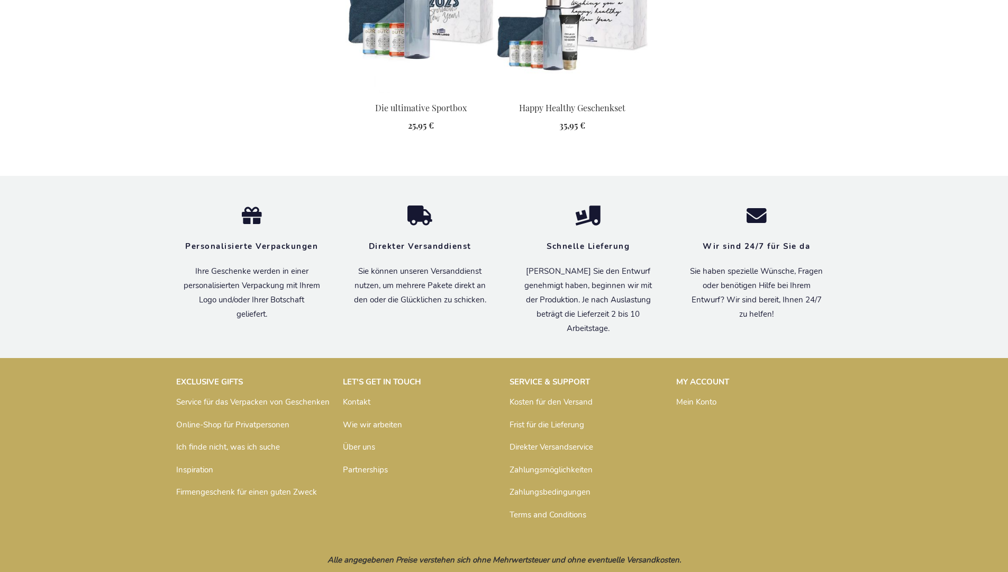
scroll to position [1379, 0]
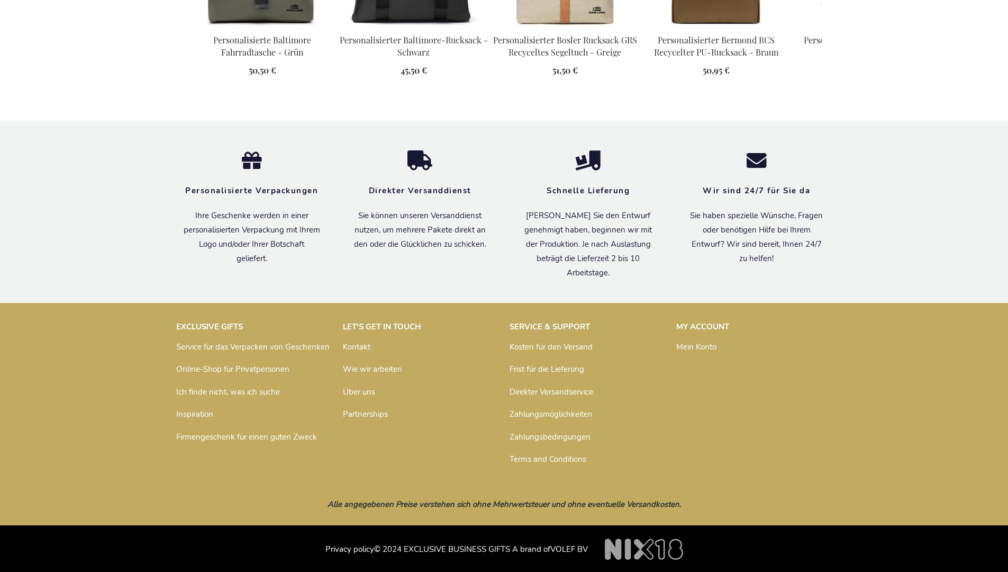
scroll to position [1451, 0]
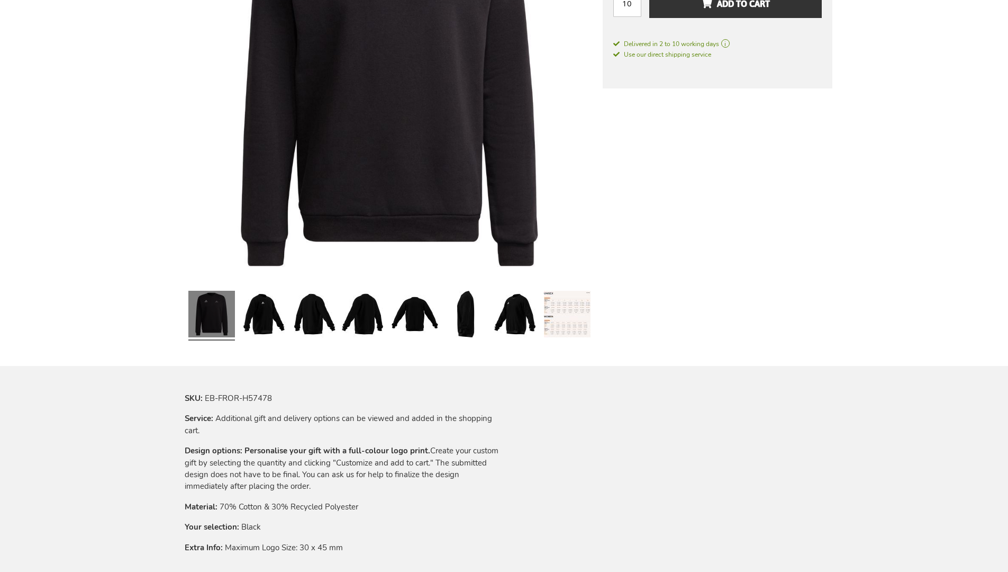
scroll to position [1367, 0]
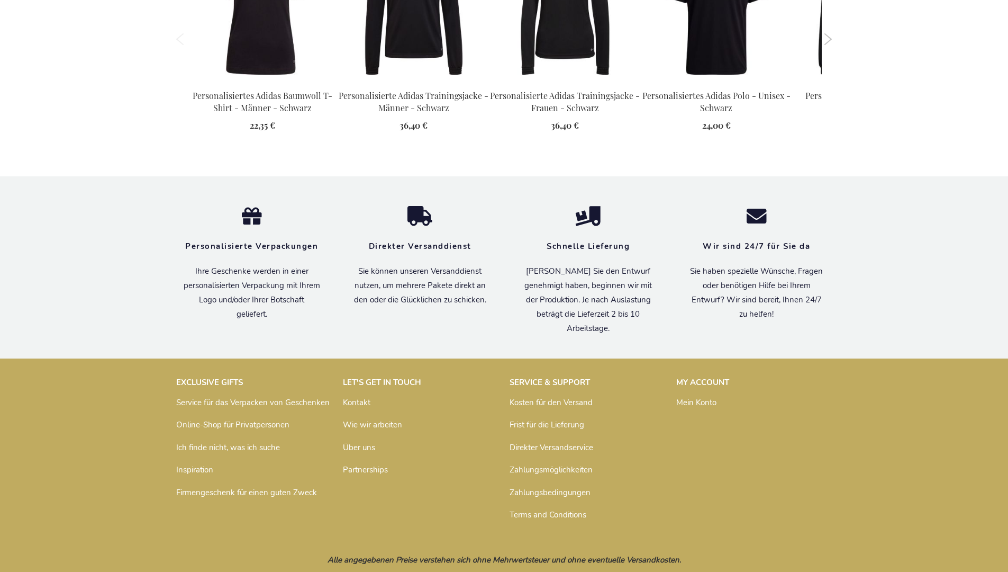
scroll to position [1394, 0]
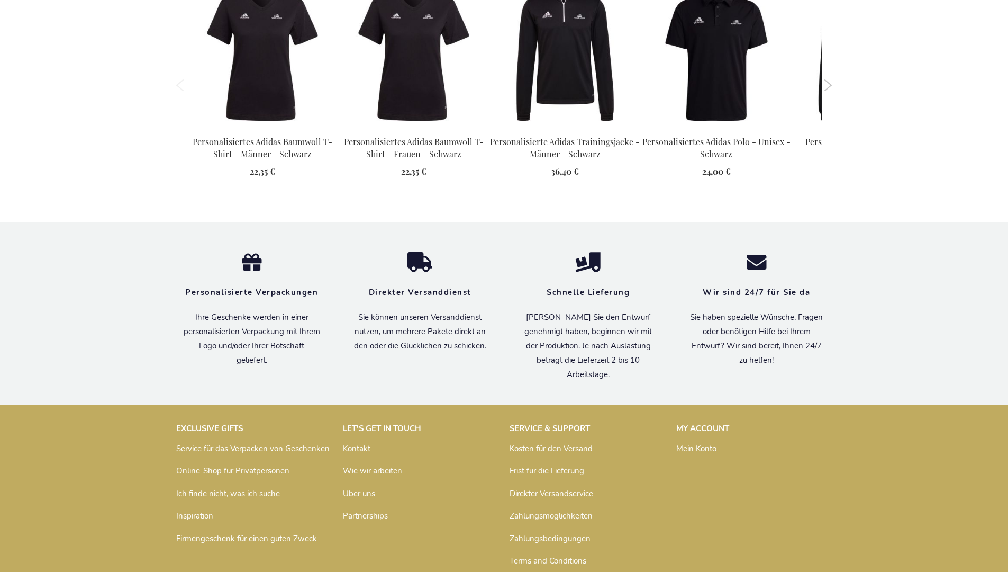
scroll to position [1394, 0]
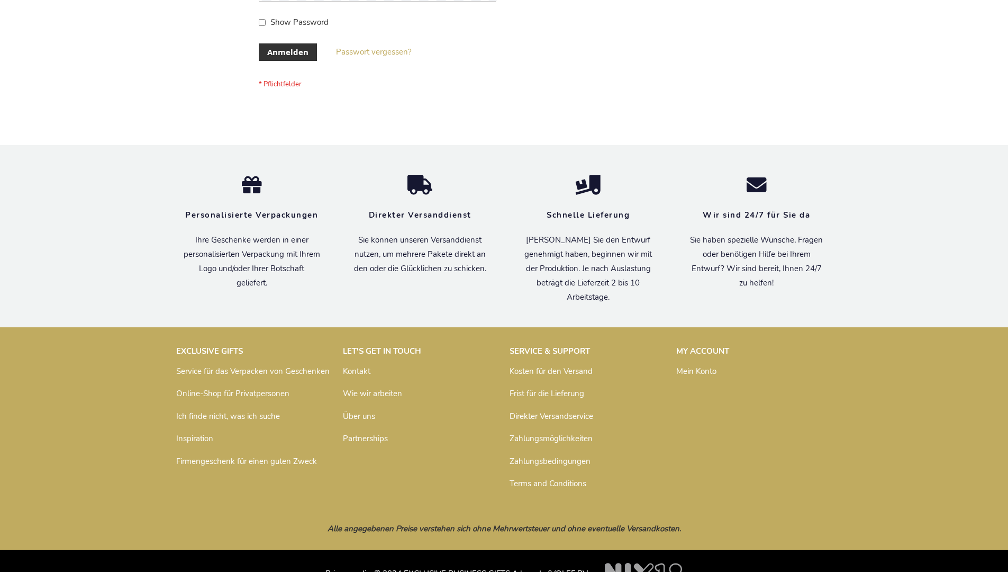
scroll to position [355, 0]
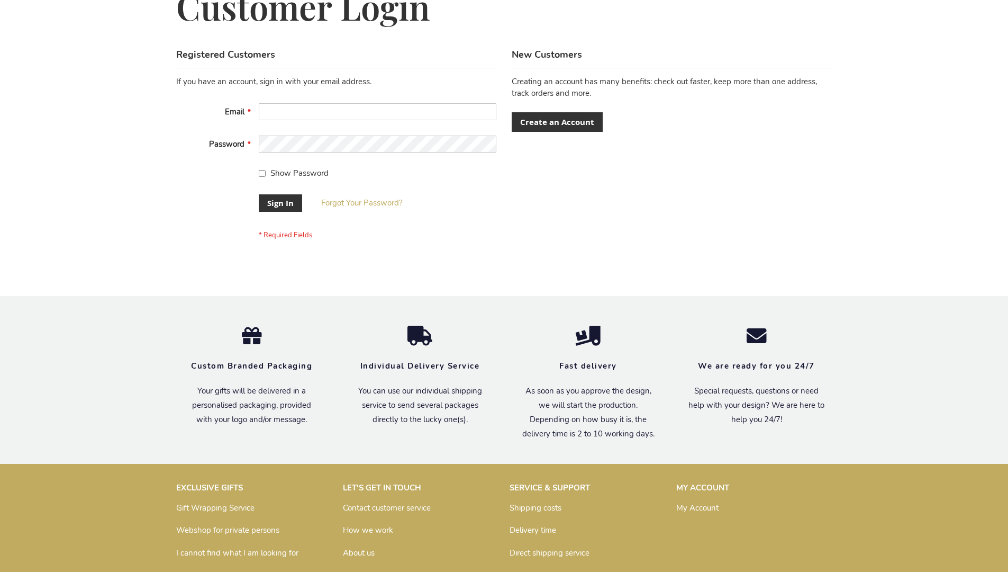
scroll to position [340, 0]
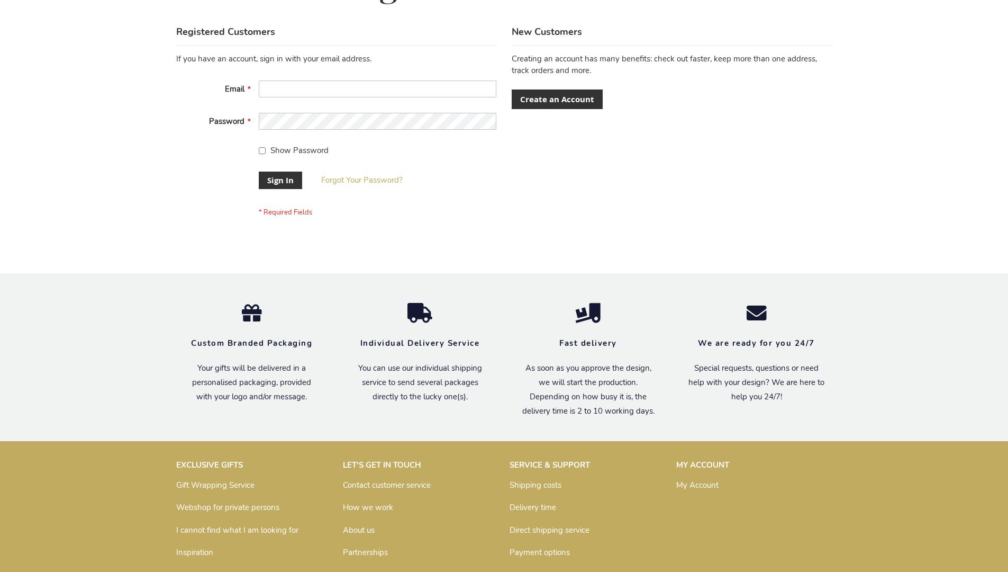
scroll to position [340, 0]
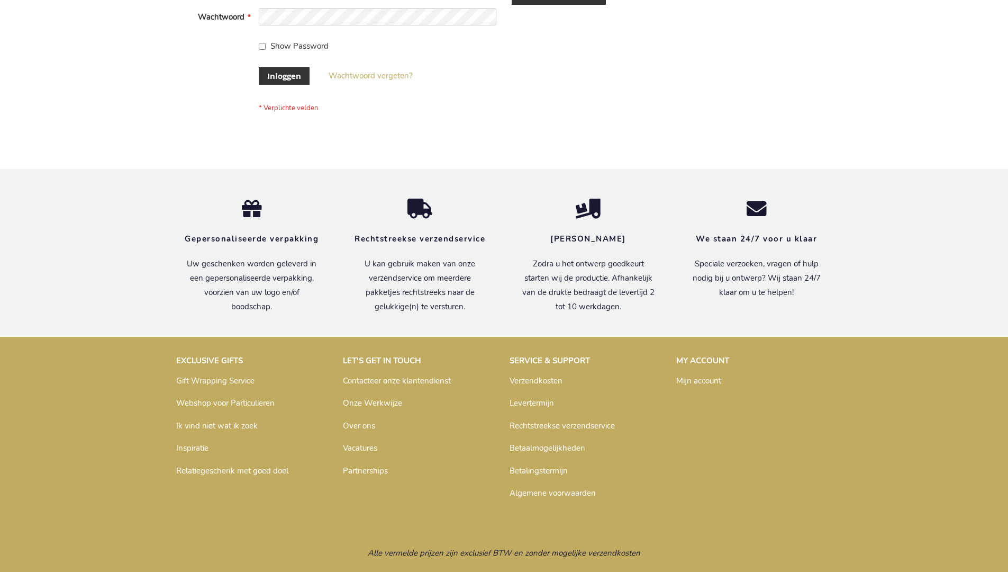
scroll to position [359, 0]
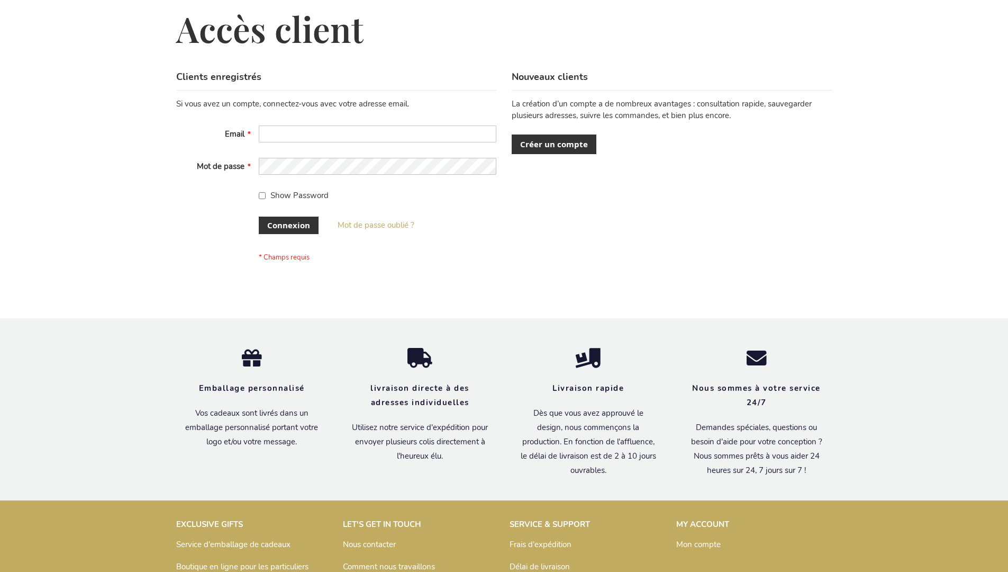
scroll to position [365, 0]
